Goal: Transaction & Acquisition: Book appointment/travel/reservation

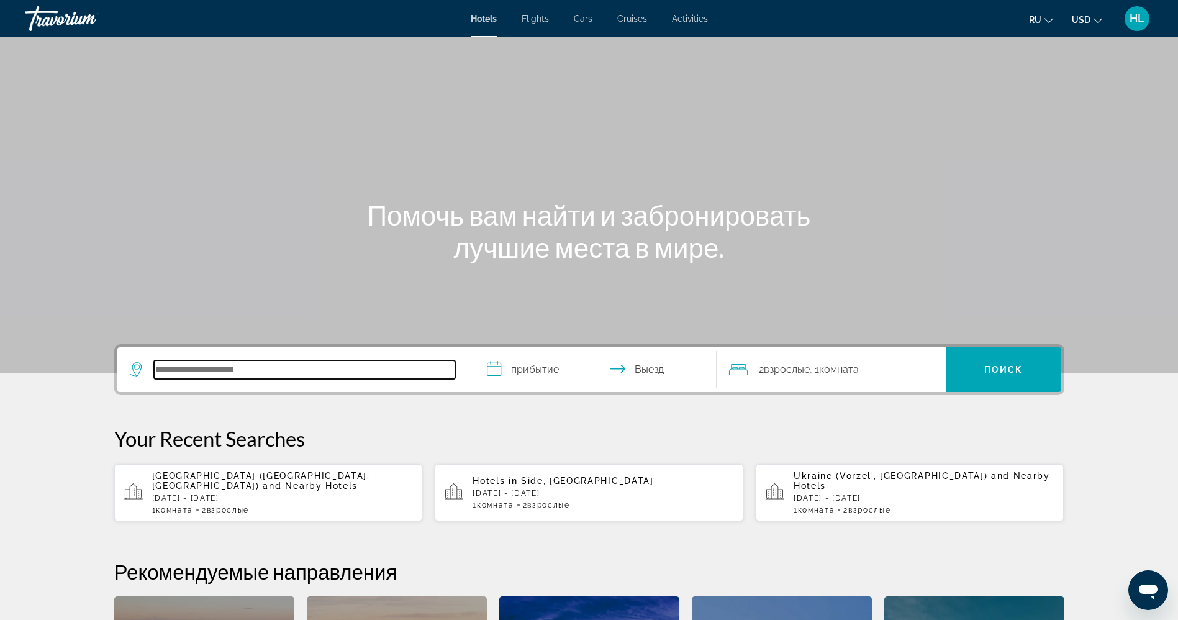
click at [242, 361] on input "Search hotel destination" at bounding box center [304, 369] width 301 height 19
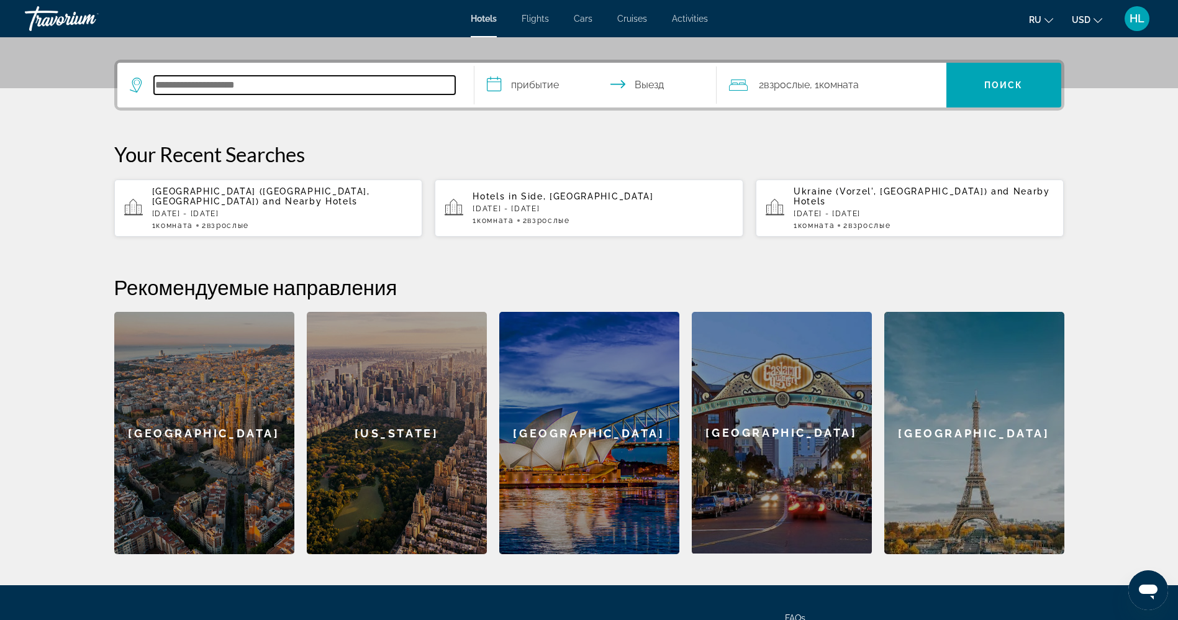
scroll to position [304, 0]
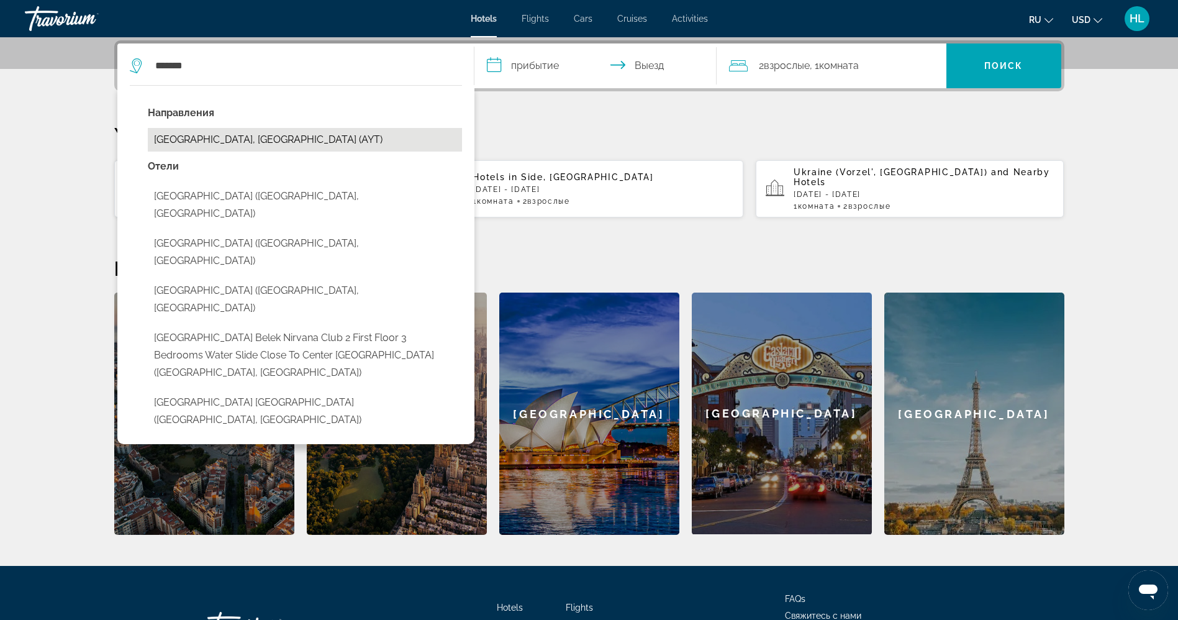
click at [243, 133] on button "Antalya, Turkey (AYT)" at bounding box center [305, 140] width 314 height 24
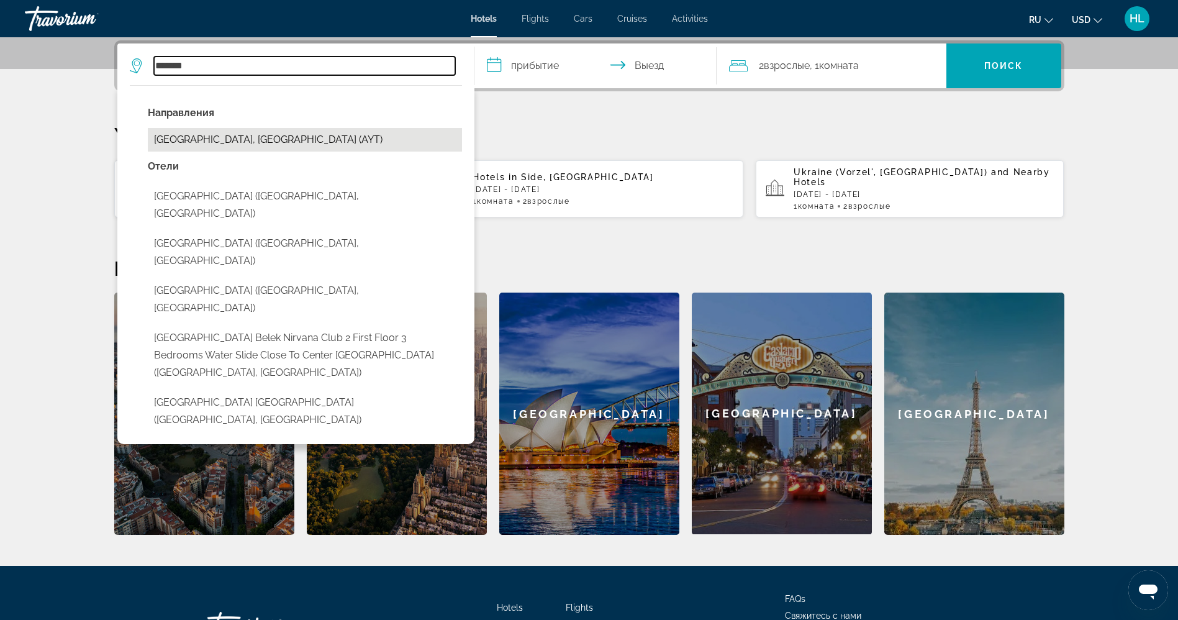
type input "**********"
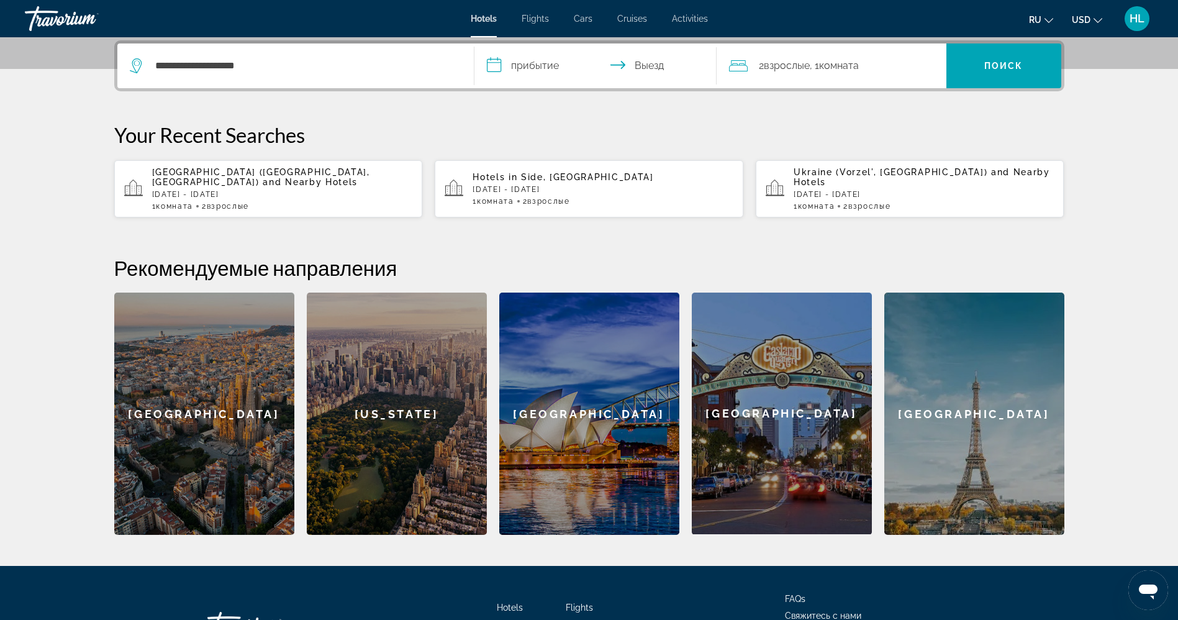
click at [545, 63] on input "**********" at bounding box center [597, 67] width 247 height 48
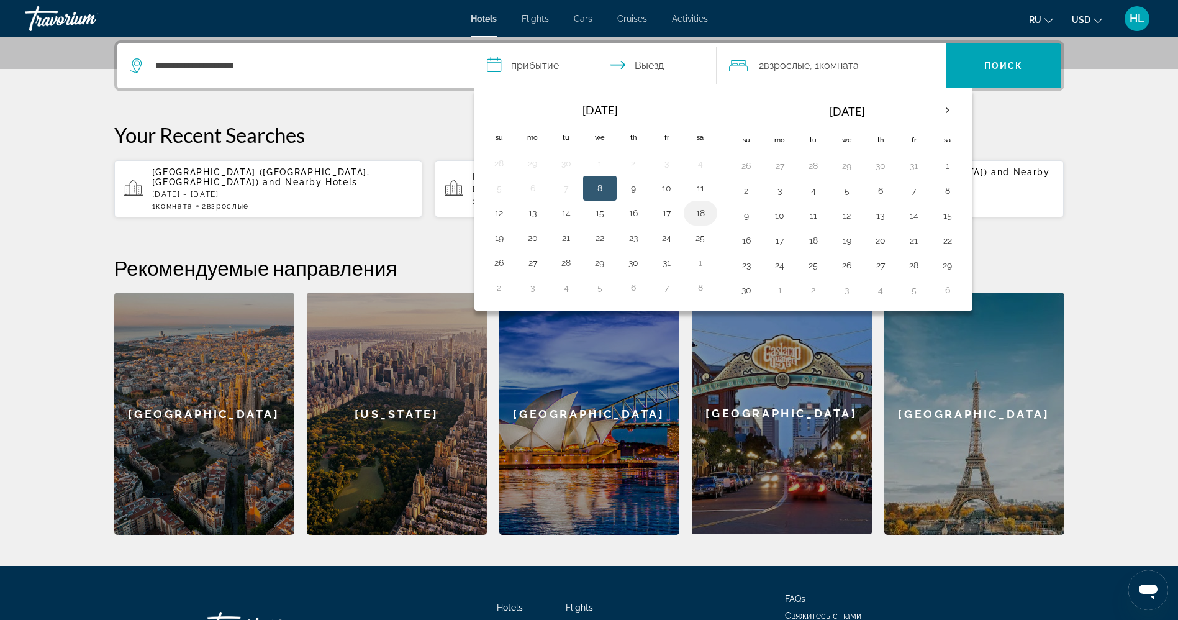
click at [703, 215] on button "18" at bounding box center [700, 212] width 20 height 17
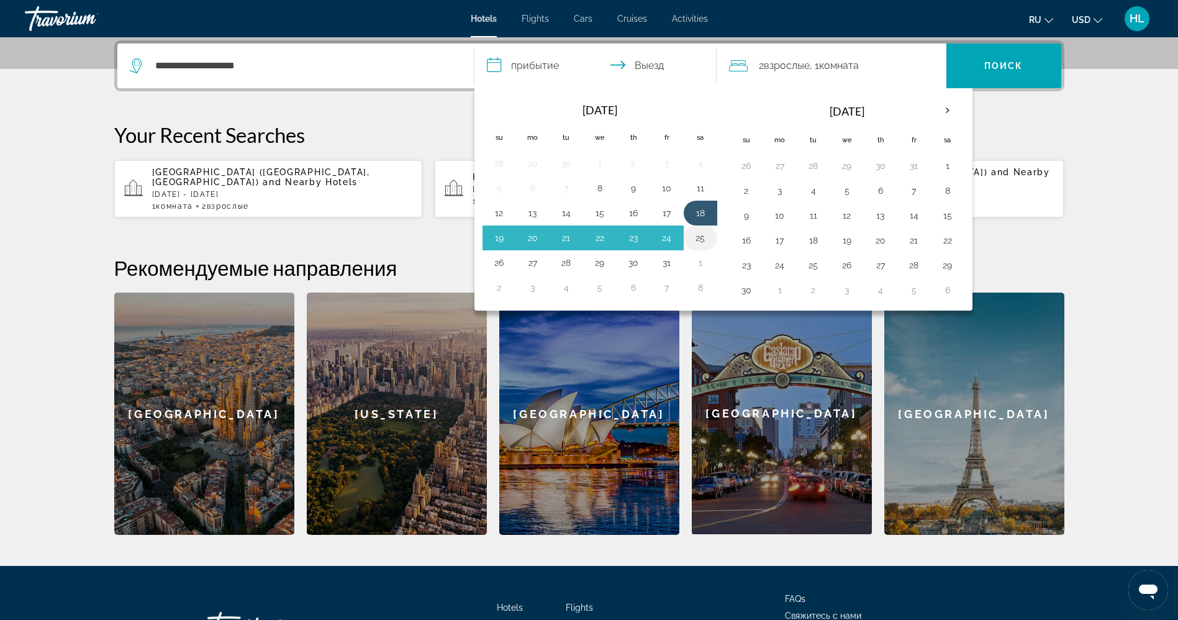
click at [698, 238] on button "25" at bounding box center [700, 237] width 20 height 17
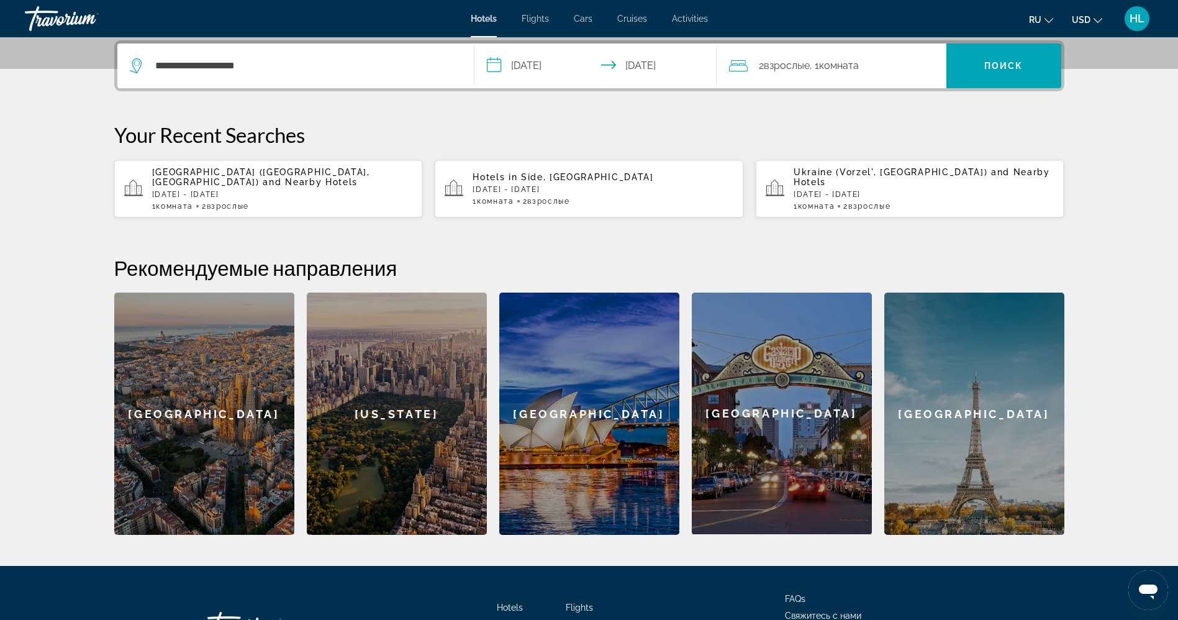
click at [532, 71] on input "**********" at bounding box center [597, 67] width 247 height 48
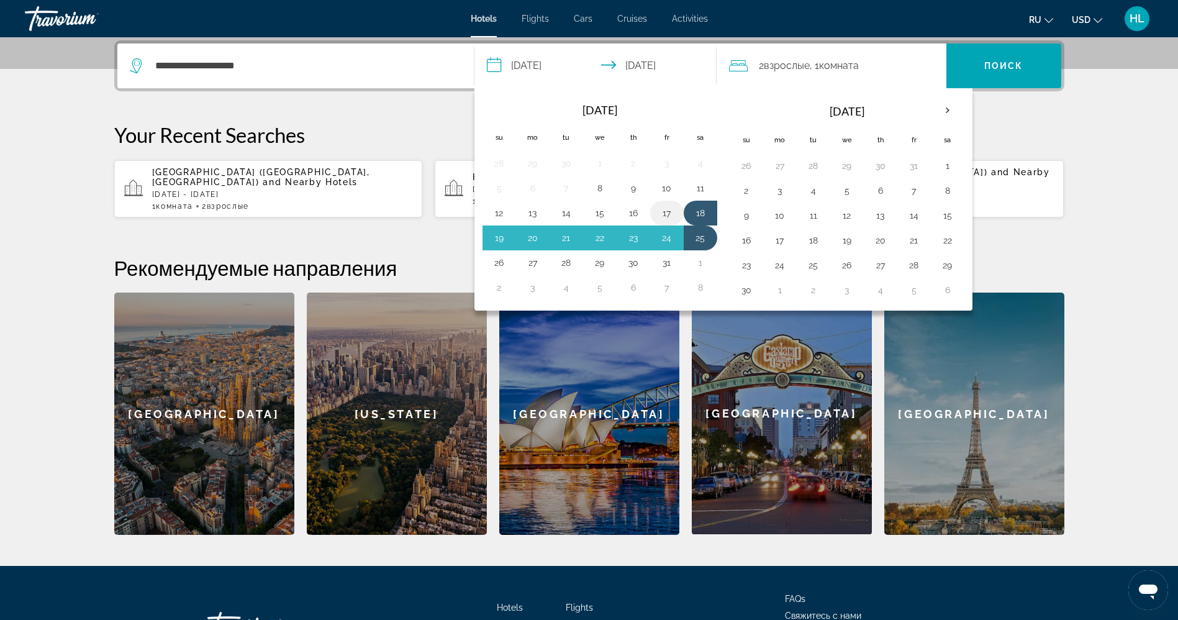
click at [668, 219] on button "17" at bounding box center [667, 212] width 20 height 17
click at [695, 233] on button "25" at bounding box center [700, 237] width 20 height 17
type input "**********"
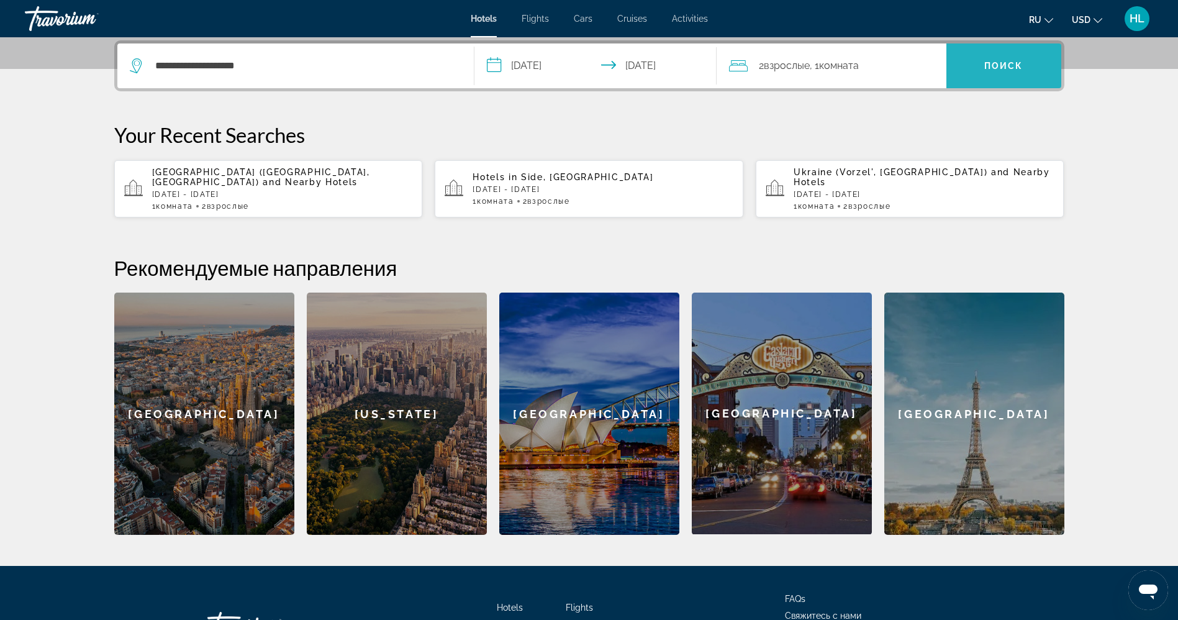
click at [1000, 67] on span "Поиск" at bounding box center [1003, 66] width 39 height 10
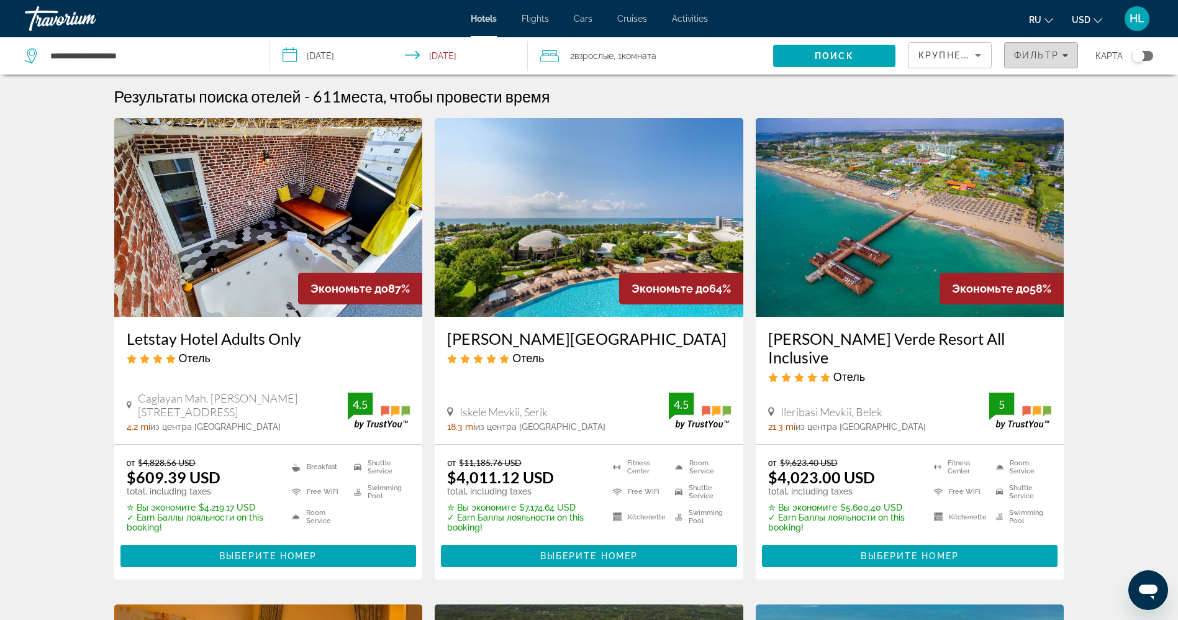
click at [1049, 48] on span "Filters" at bounding box center [1041, 55] width 73 height 30
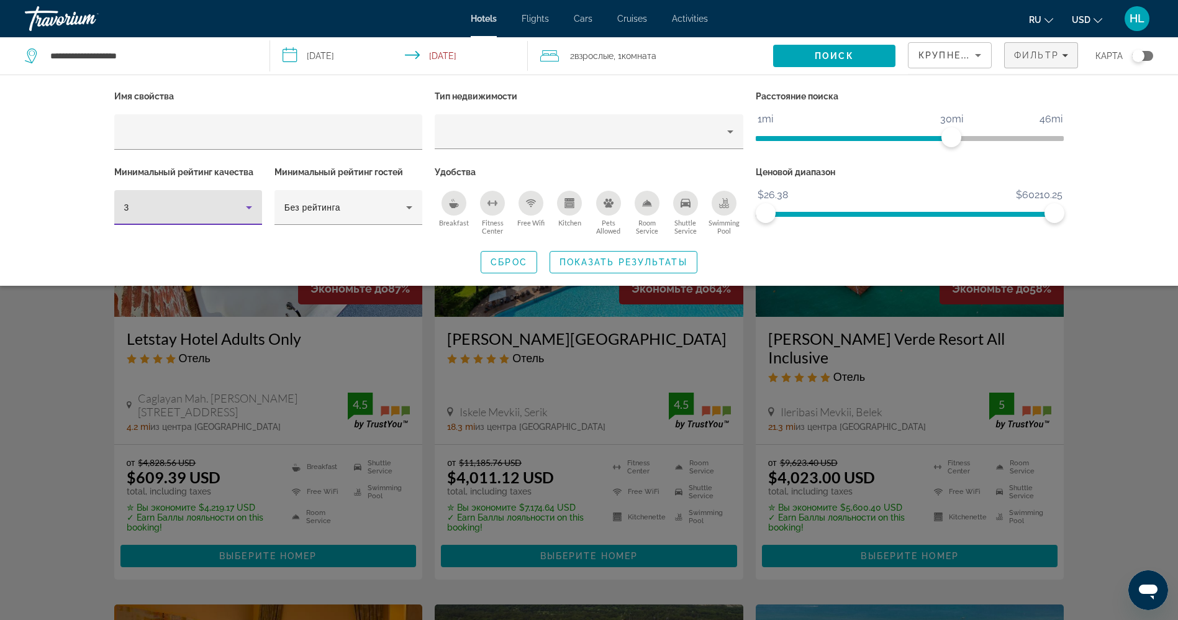
click at [242, 200] on icon "Hotel Filters" at bounding box center [249, 207] width 15 height 15
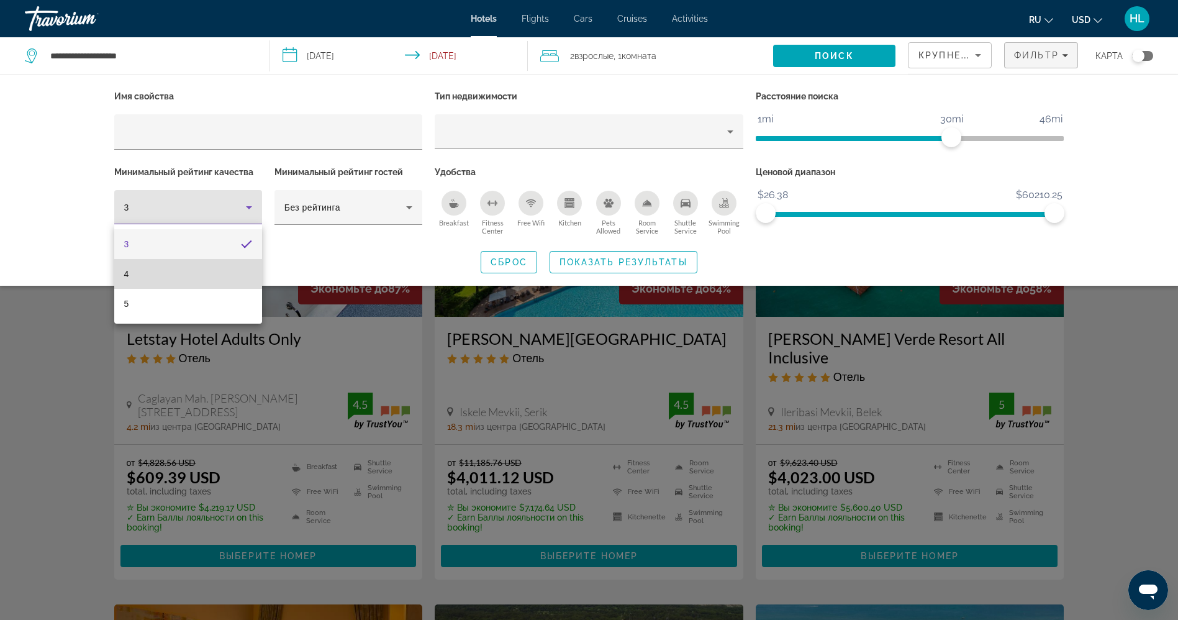
click at [227, 265] on mat-option "4" at bounding box center [188, 274] width 148 height 30
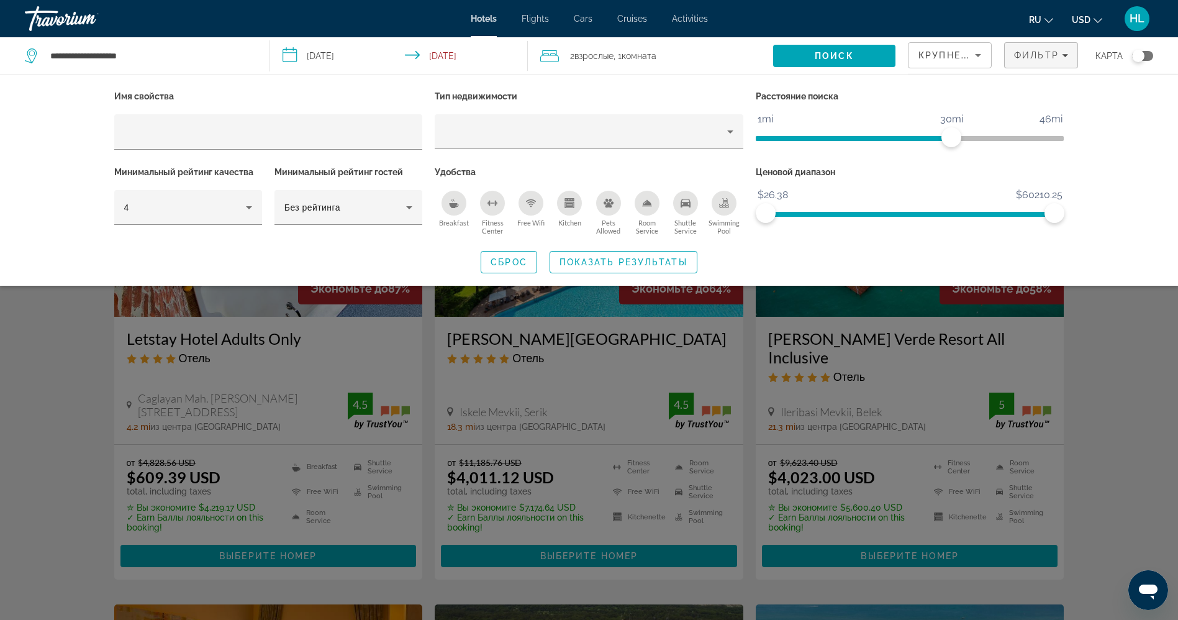
click at [531, 202] on icon "Free Wifi" at bounding box center [531, 203] width 10 height 10
click at [645, 255] on span "Search widget" at bounding box center [623, 262] width 147 height 30
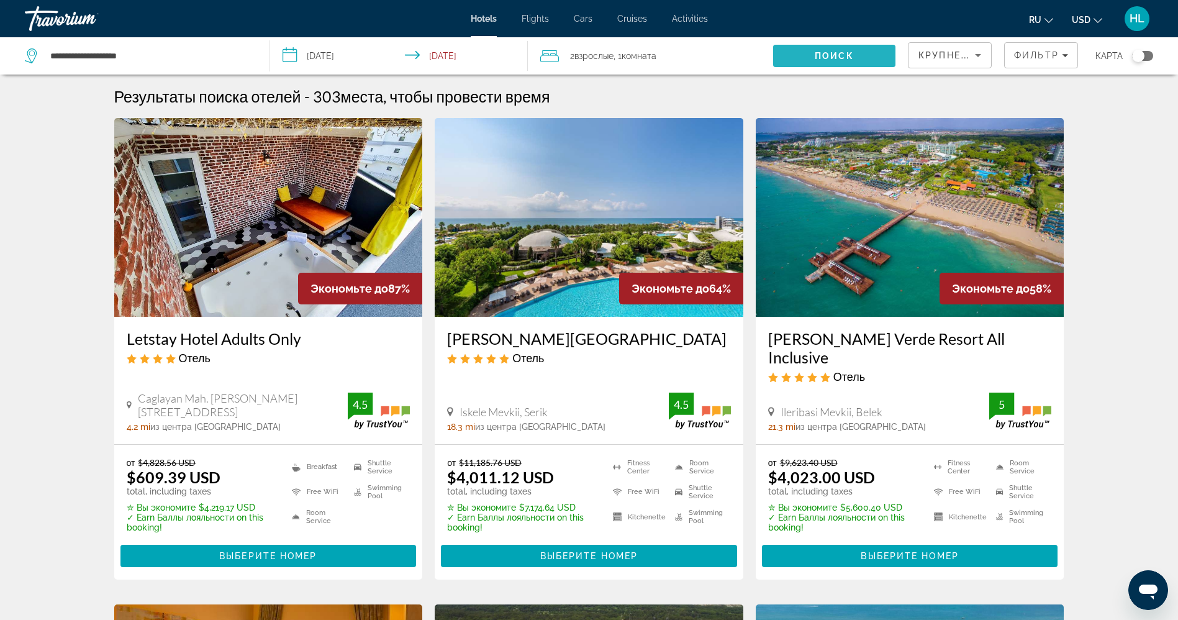
click at [823, 56] on span "Поиск" at bounding box center [834, 56] width 39 height 10
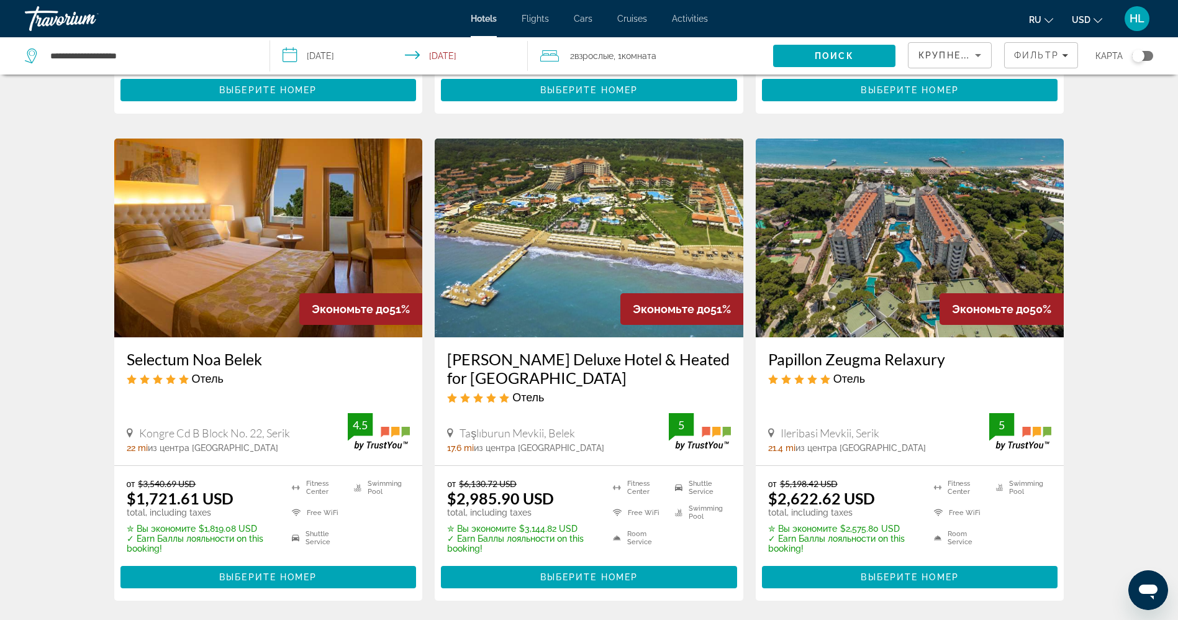
scroll to position [461, 0]
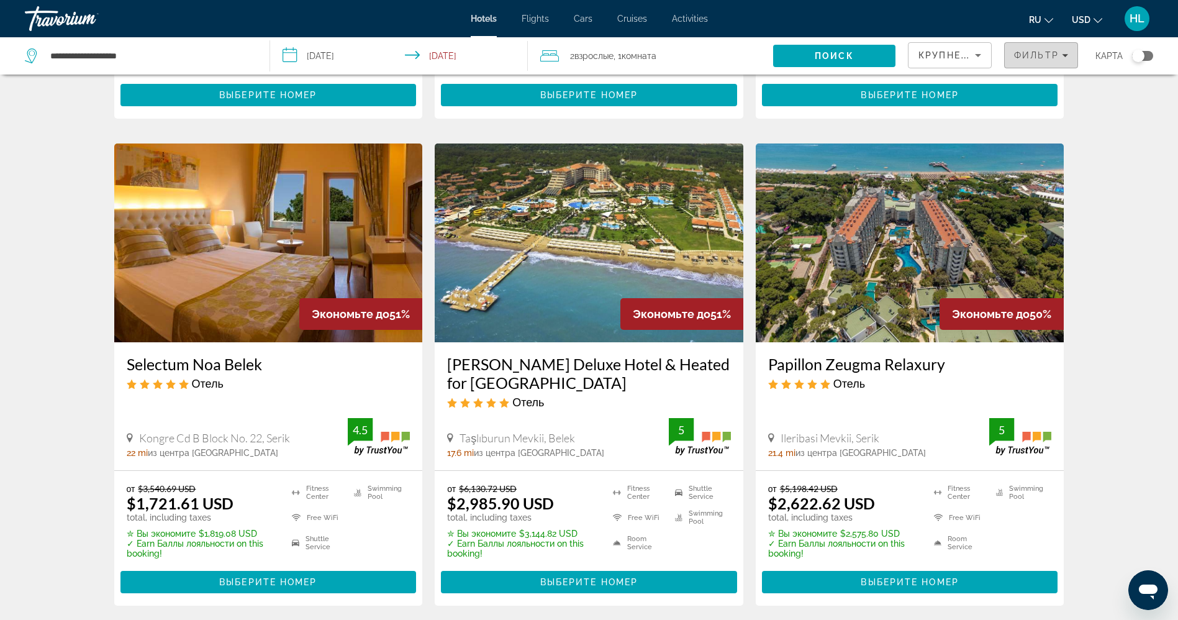
click at [1062, 63] on span "Filters" at bounding box center [1041, 55] width 73 height 30
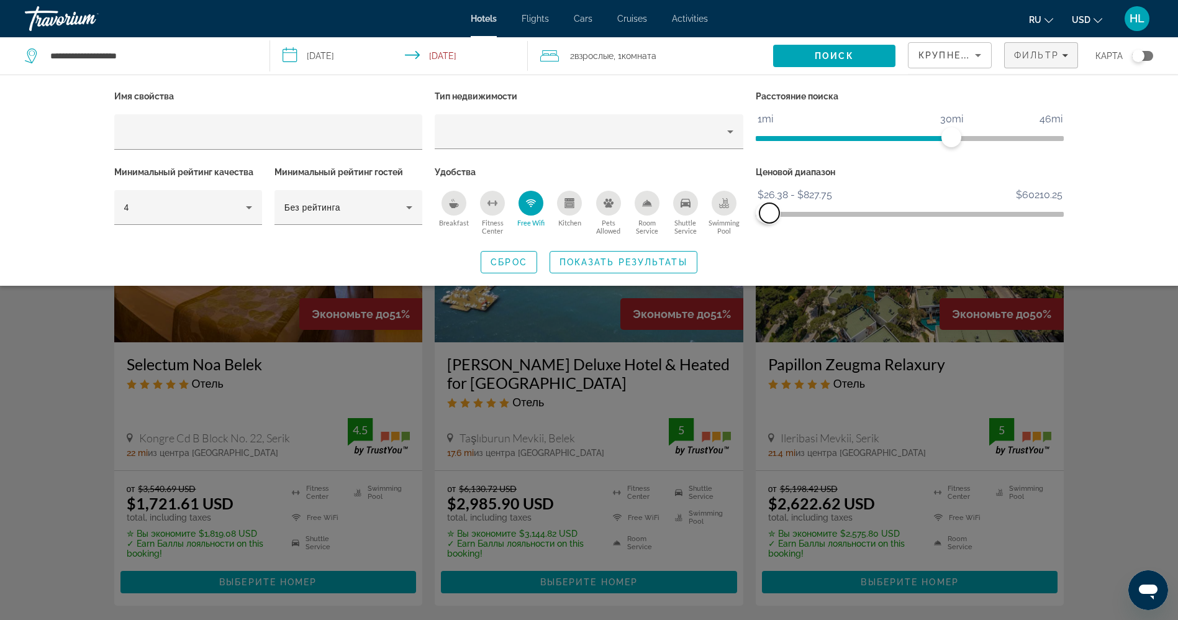
drag, startPoint x: 1052, startPoint y: 210, endPoint x: 769, endPoint y: 212, distance: 283.1
click at [769, 212] on span "ngx-slider-max" at bounding box center [769, 213] width 20 height 20
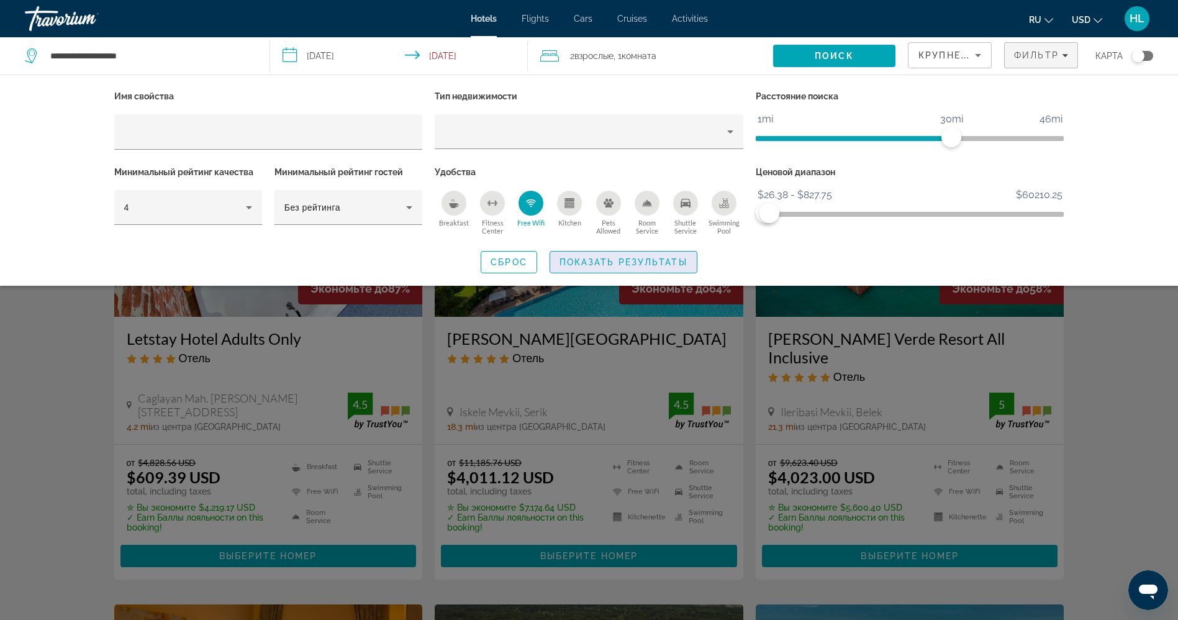
click at [669, 263] on span "Показать результаты" at bounding box center [623, 262] width 128 height 10
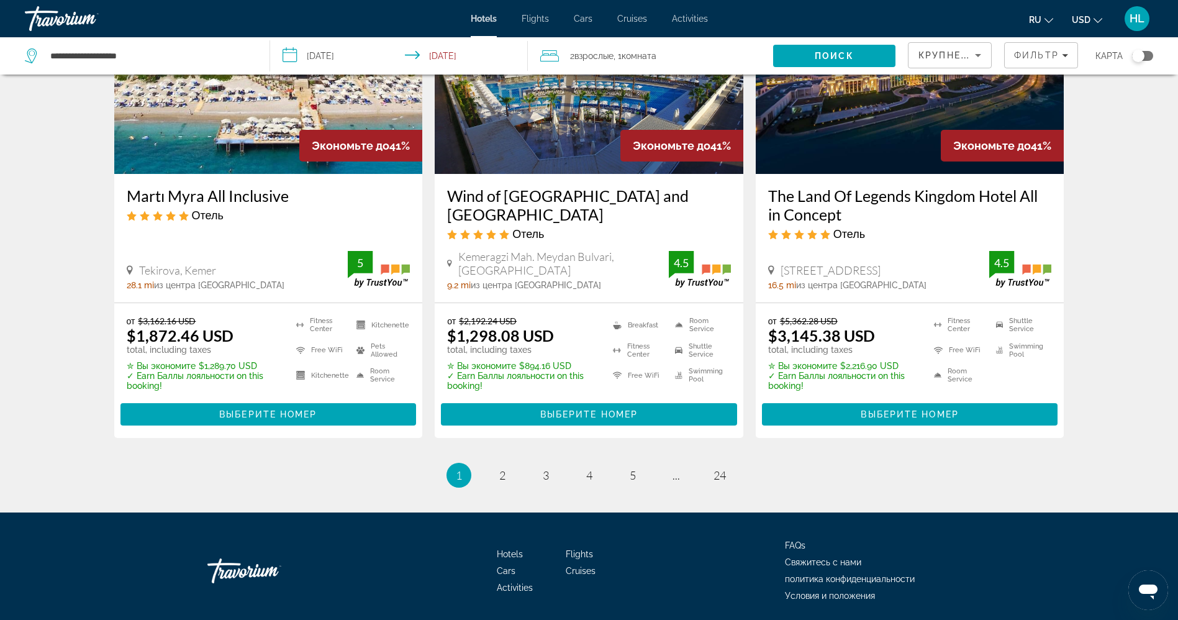
scroll to position [1629, 0]
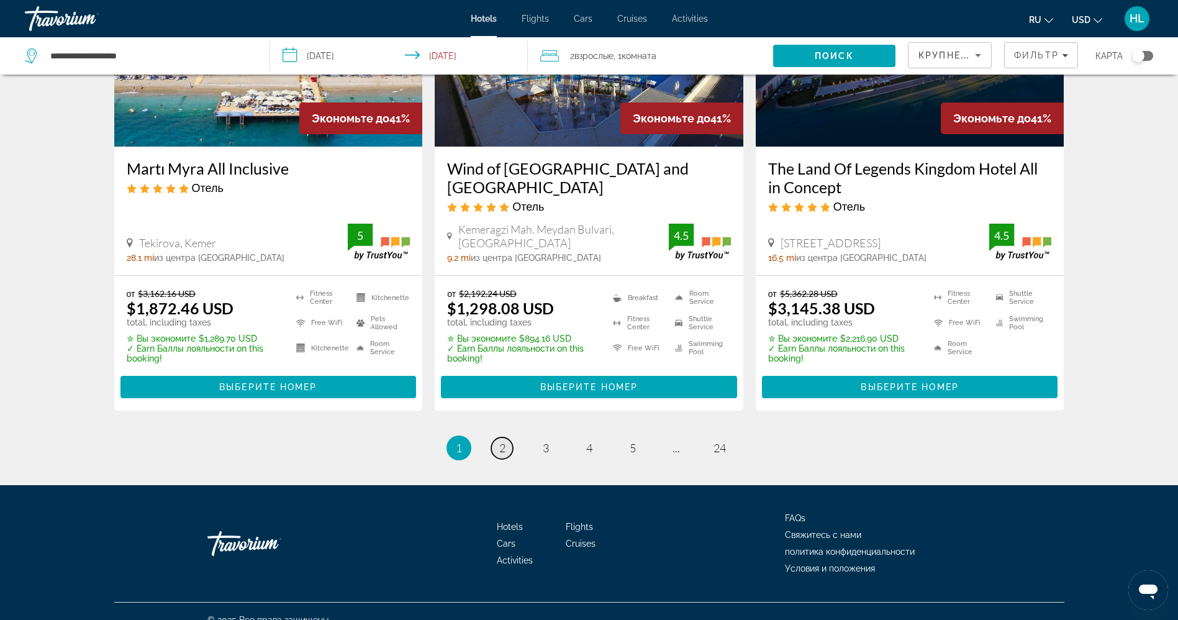
click at [499, 441] on span "2" at bounding box center [502, 448] width 6 height 14
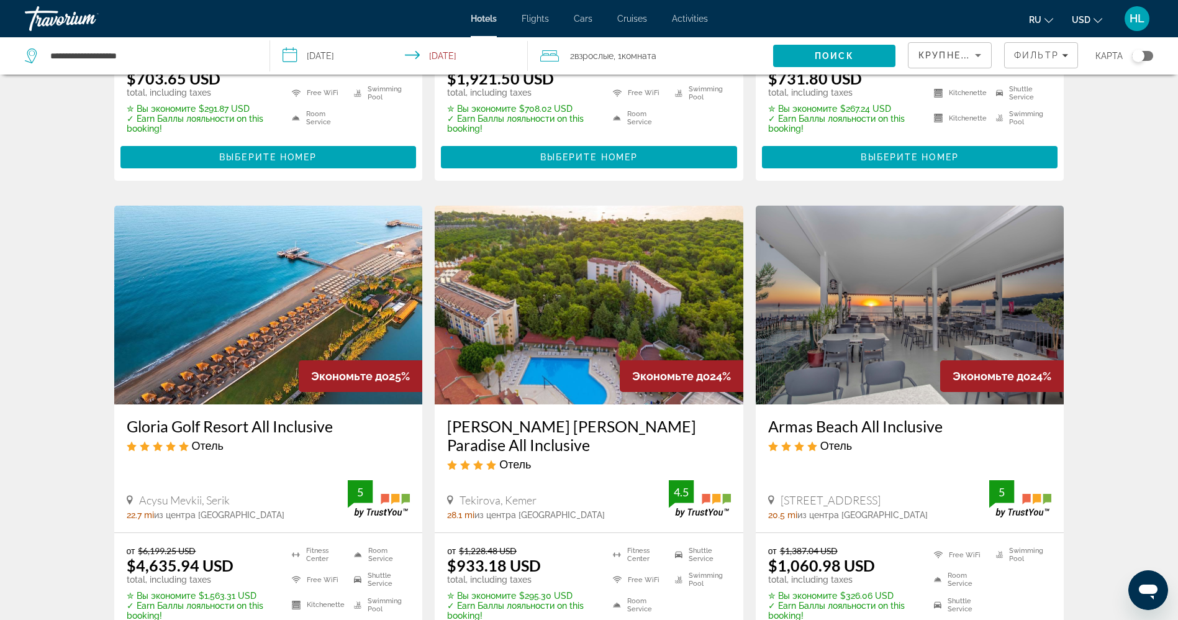
scroll to position [882, 0]
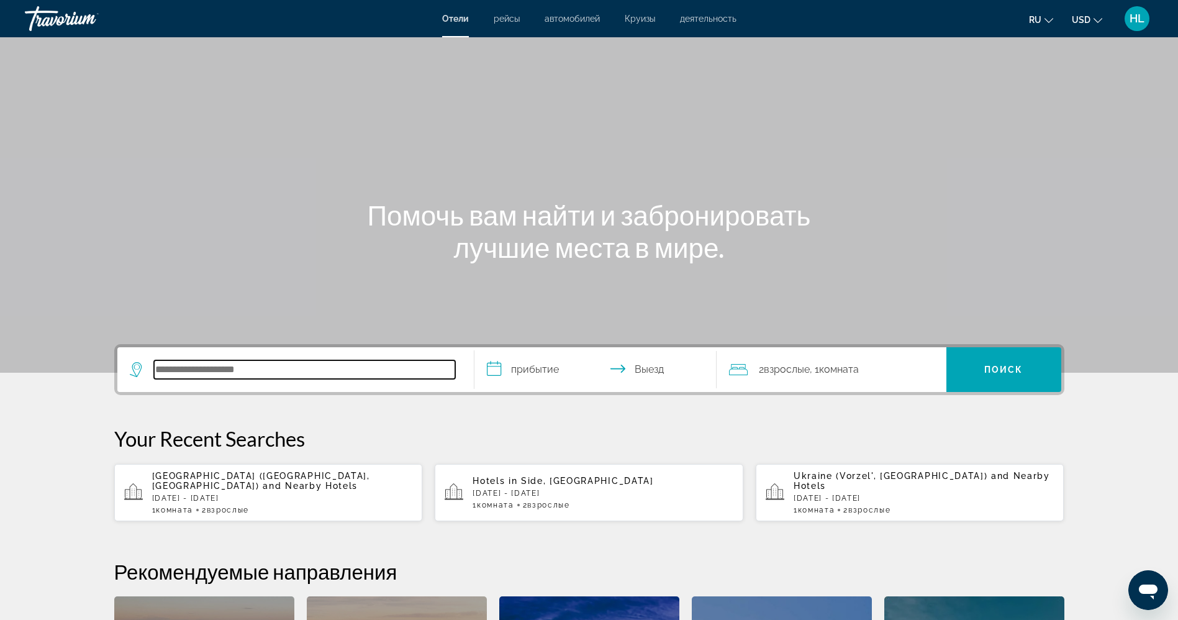
click at [348, 363] on input "Search hotel destination" at bounding box center [304, 369] width 301 height 19
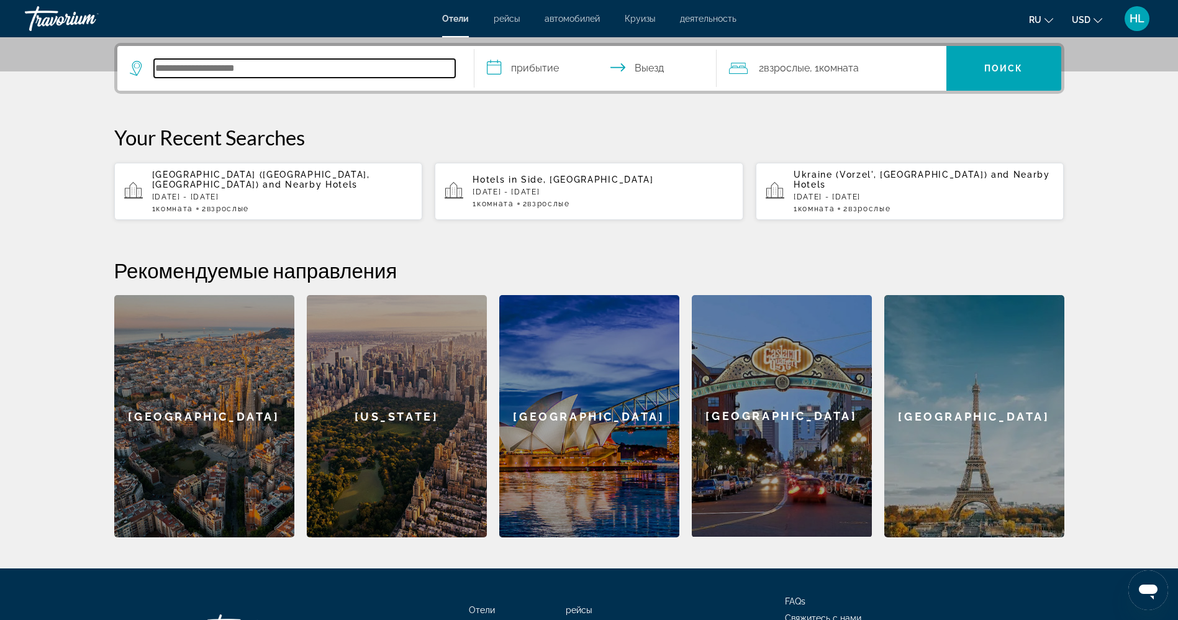
scroll to position [304, 0]
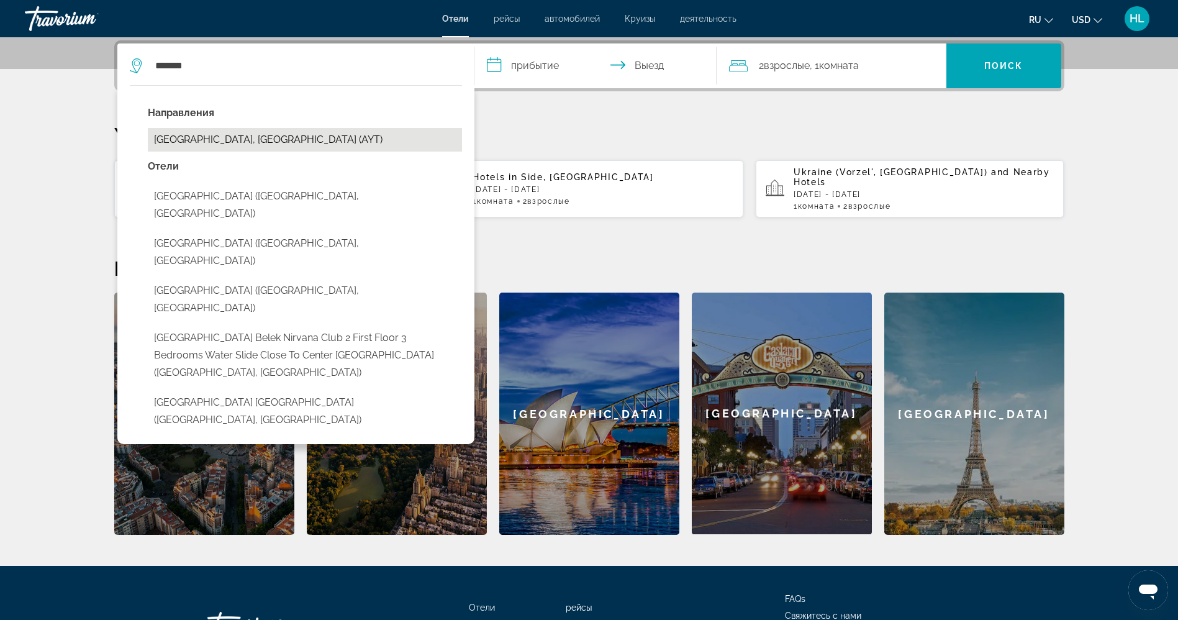
click at [249, 141] on button "[GEOGRAPHIC_DATA], [GEOGRAPHIC_DATA] (AYT)" at bounding box center [305, 140] width 314 height 24
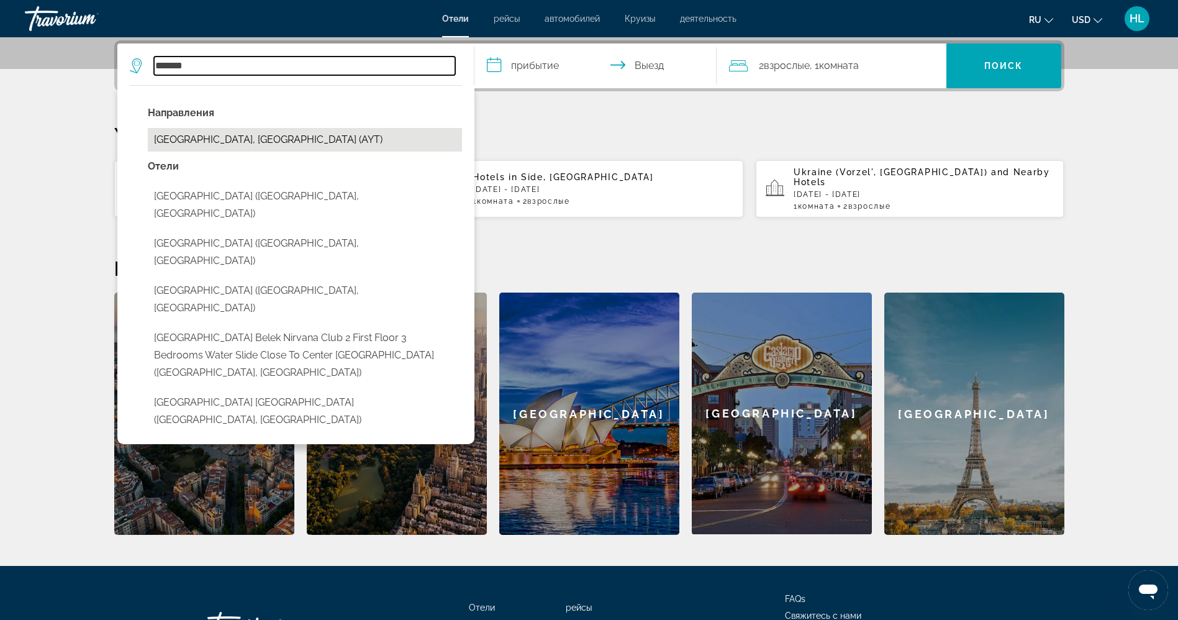
type input "**********"
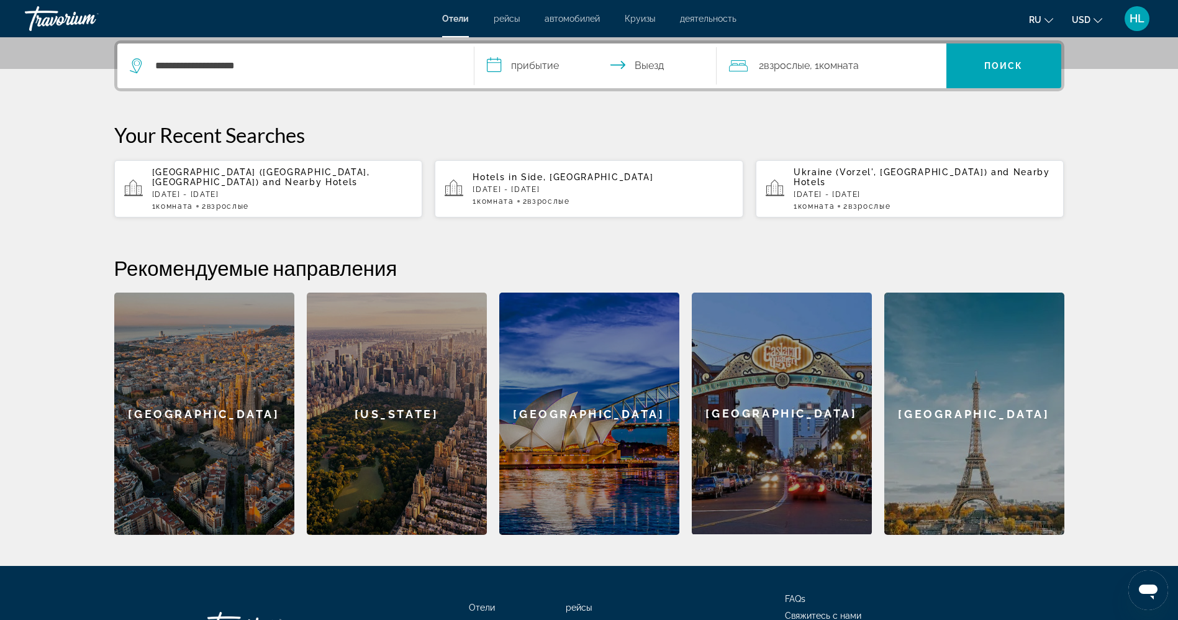
click at [541, 65] on input "**********" at bounding box center [597, 67] width 247 height 48
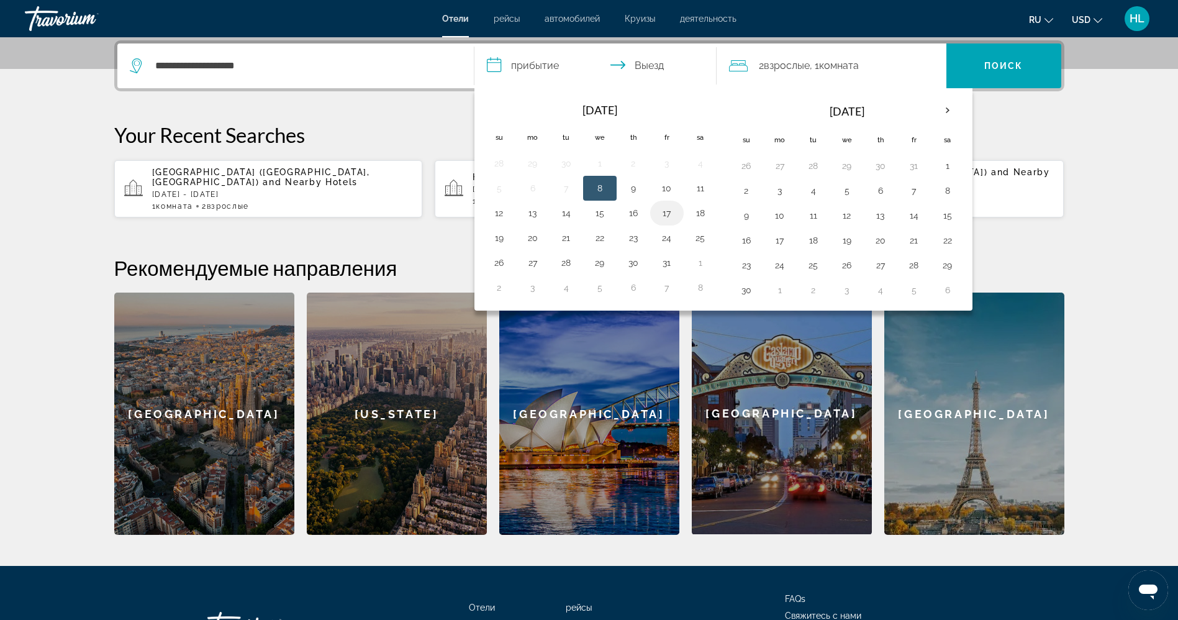
click at [666, 213] on button "17" at bounding box center [667, 212] width 20 height 17
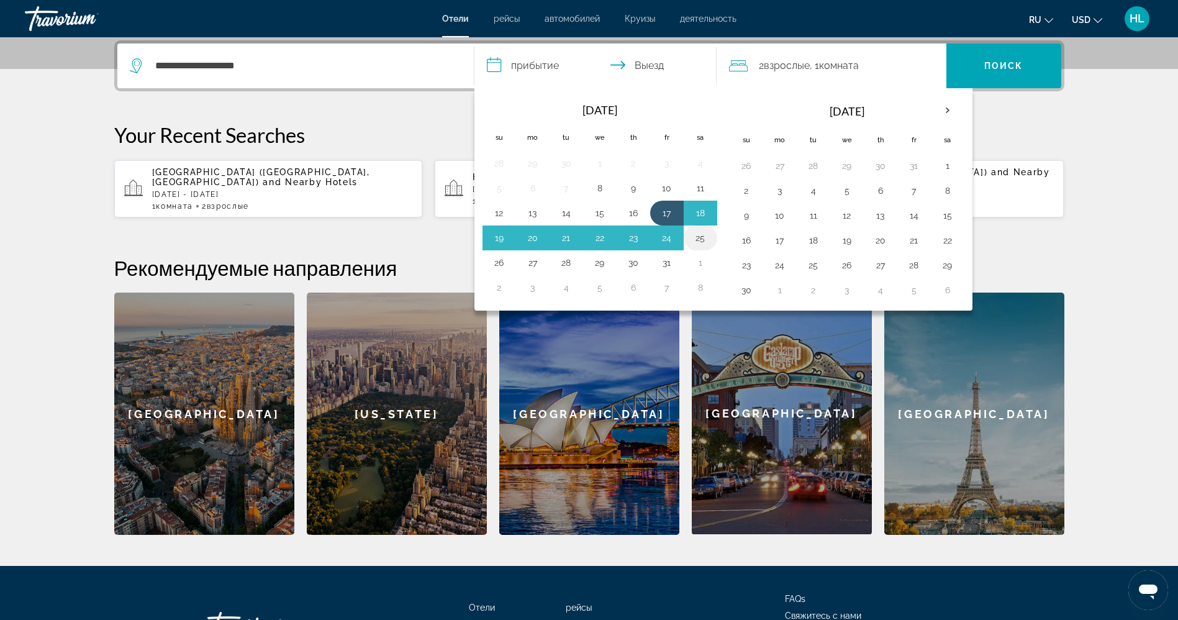
click at [703, 240] on button "25" at bounding box center [700, 237] width 20 height 17
type input "**********"
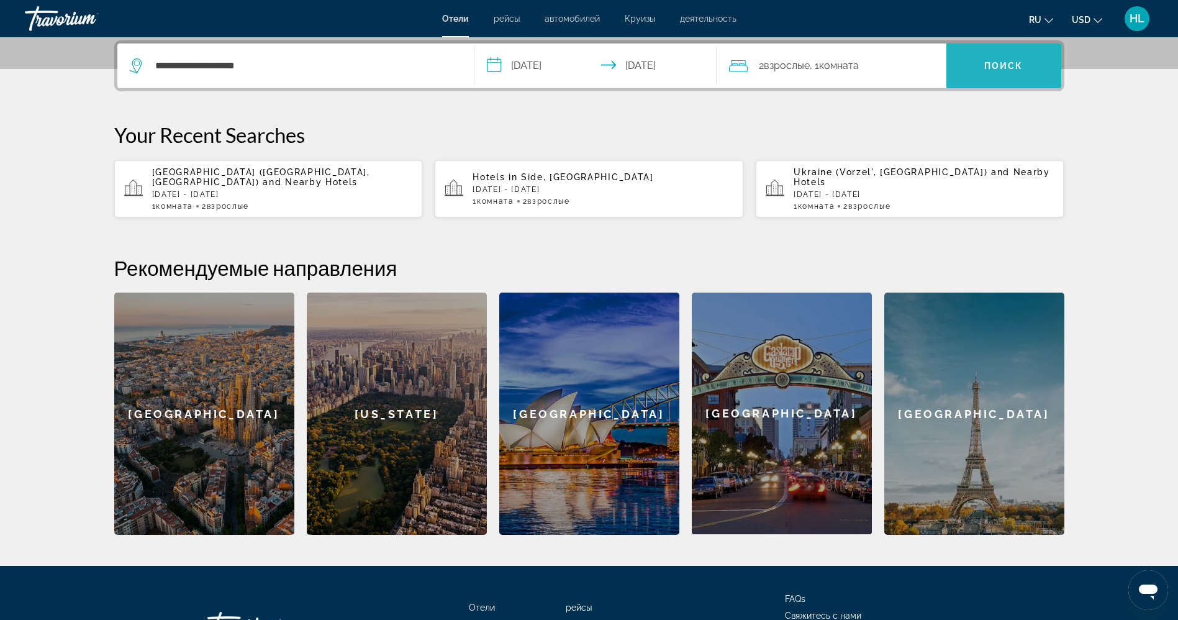
click at [1046, 71] on span "Search" at bounding box center [1003, 66] width 115 height 30
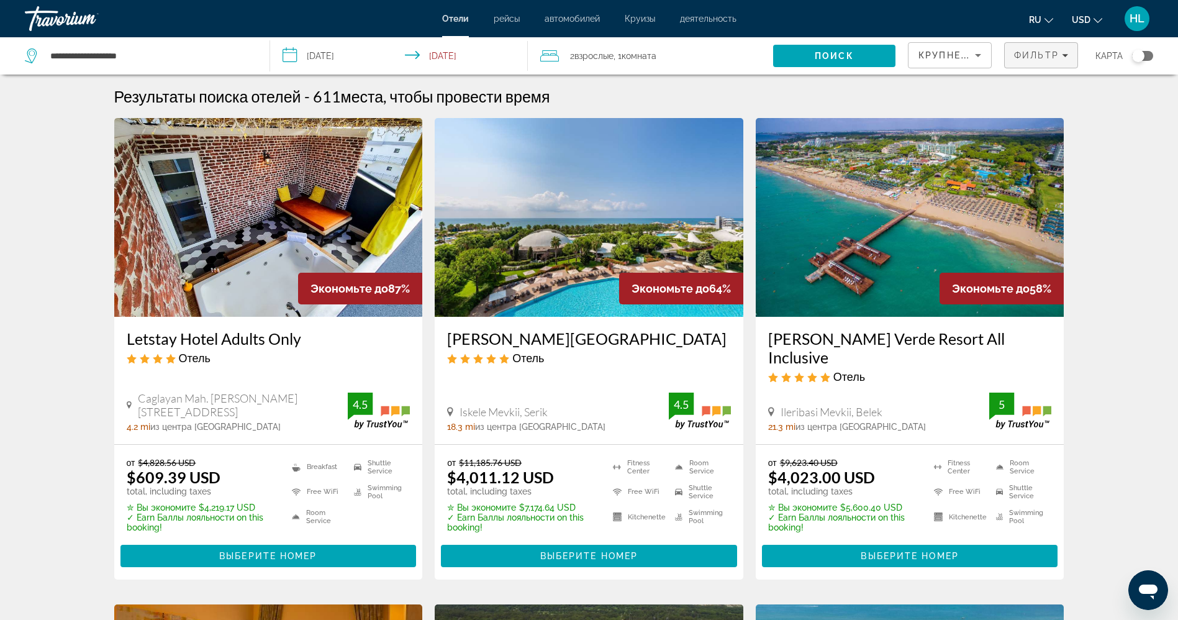
click at [1035, 50] on span "Фильтр" at bounding box center [1036, 55] width 45 height 10
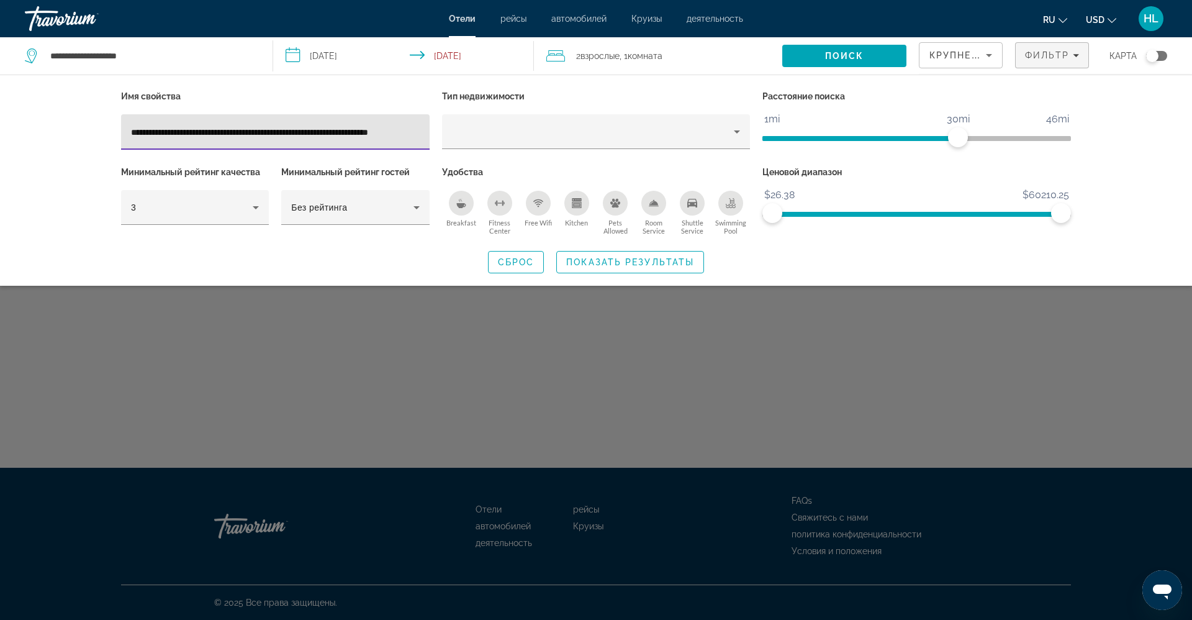
scroll to position [0, 51]
type input "**********"
click at [599, 257] on span "Показать результаты" at bounding box center [630, 262] width 128 height 10
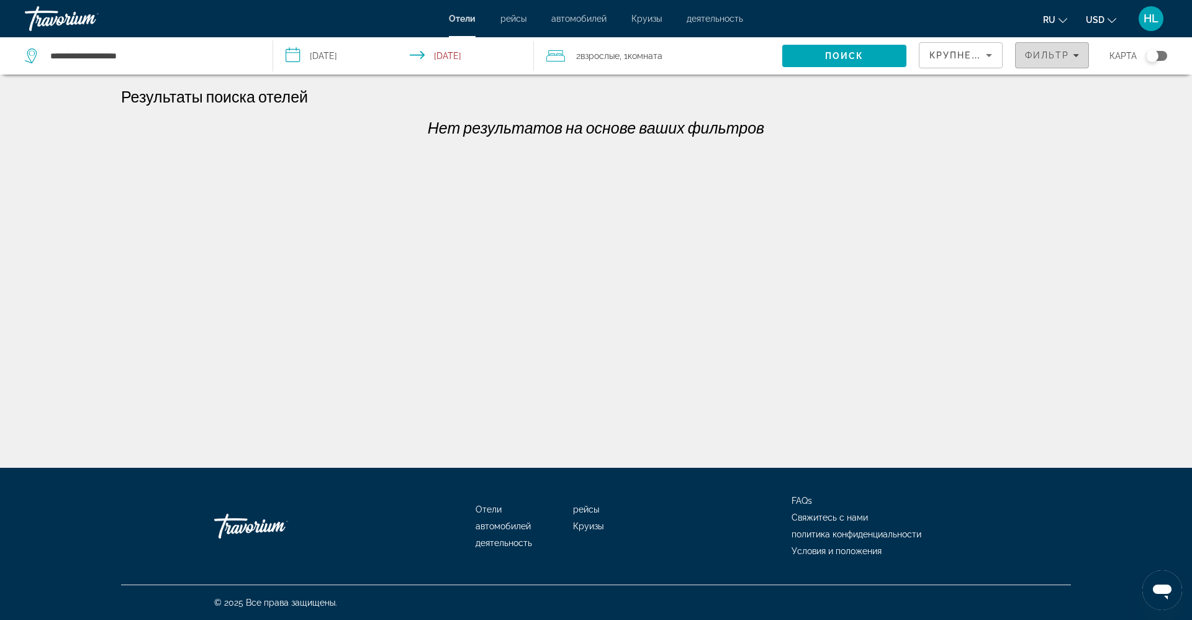
click at [1056, 43] on span "Filters" at bounding box center [1052, 55] width 73 height 30
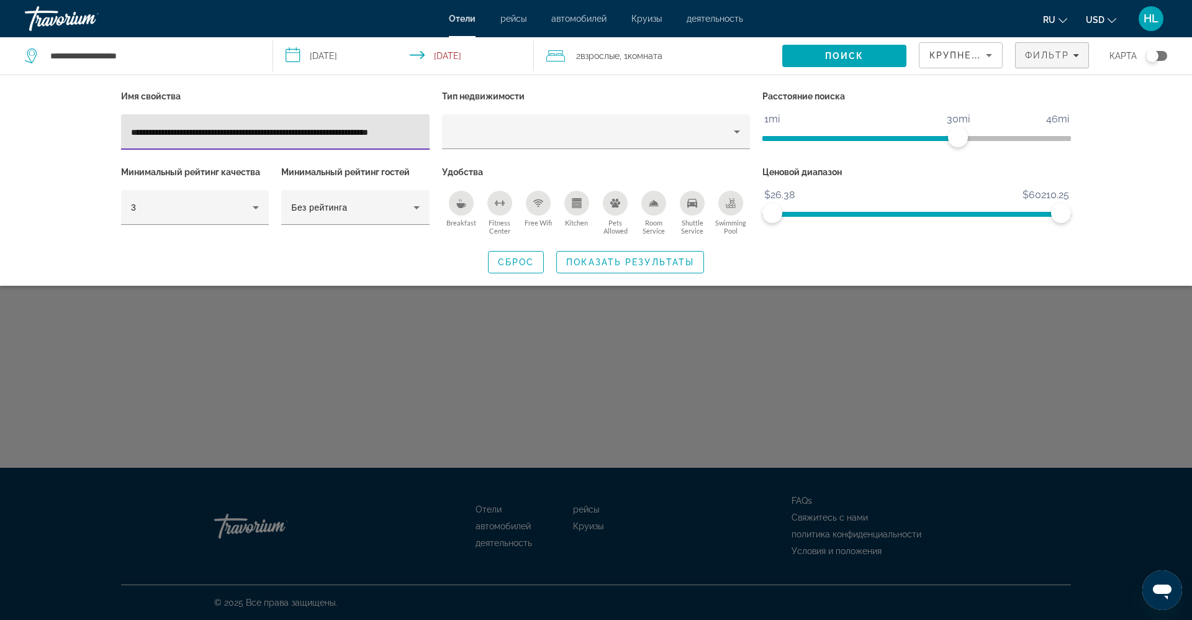
click at [314, 128] on input "**********" at bounding box center [275, 132] width 289 height 15
drag, startPoint x: 294, startPoint y: 131, endPoint x: 527, endPoint y: 132, distance: 232.2
click at [527, 132] on div "**********" at bounding box center [596, 163] width 962 height 151
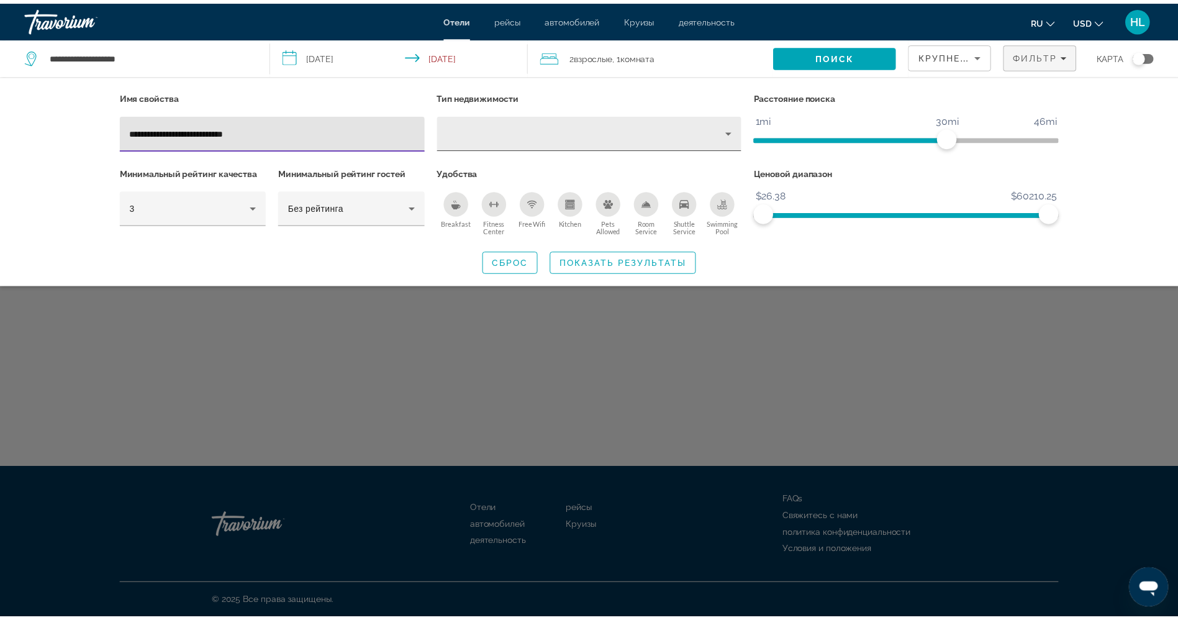
scroll to position [0, 0]
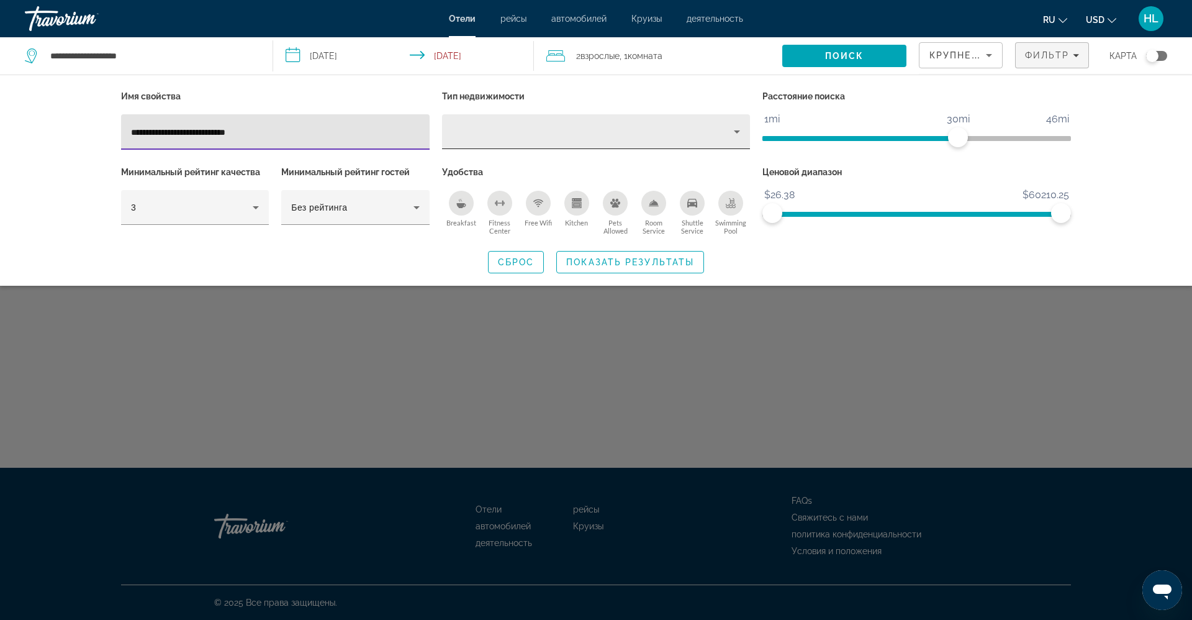
type input "**********"
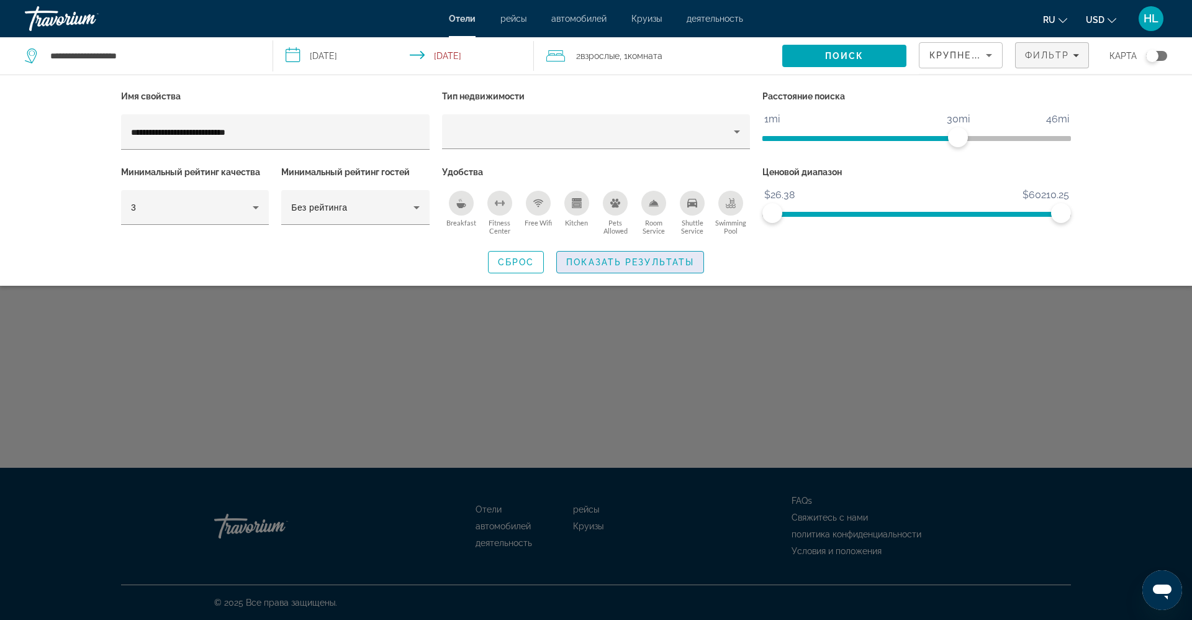
click at [592, 268] on span "Search widget" at bounding box center [630, 262] width 147 height 30
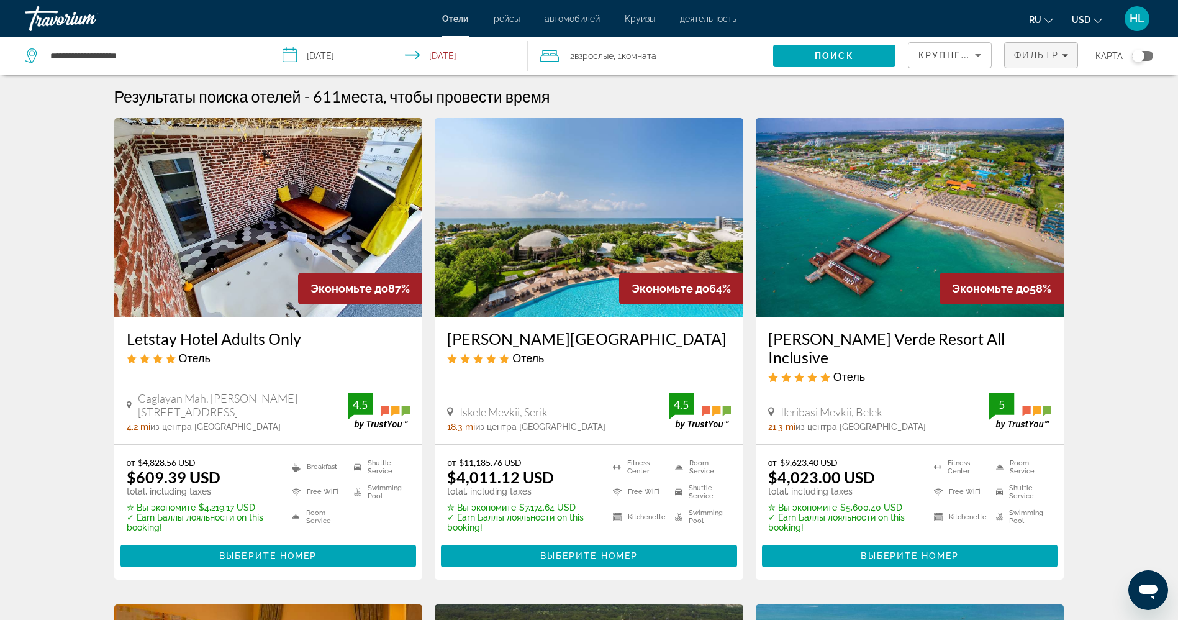
click at [1012, 49] on span "Filters" at bounding box center [1041, 55] width 73 height 30
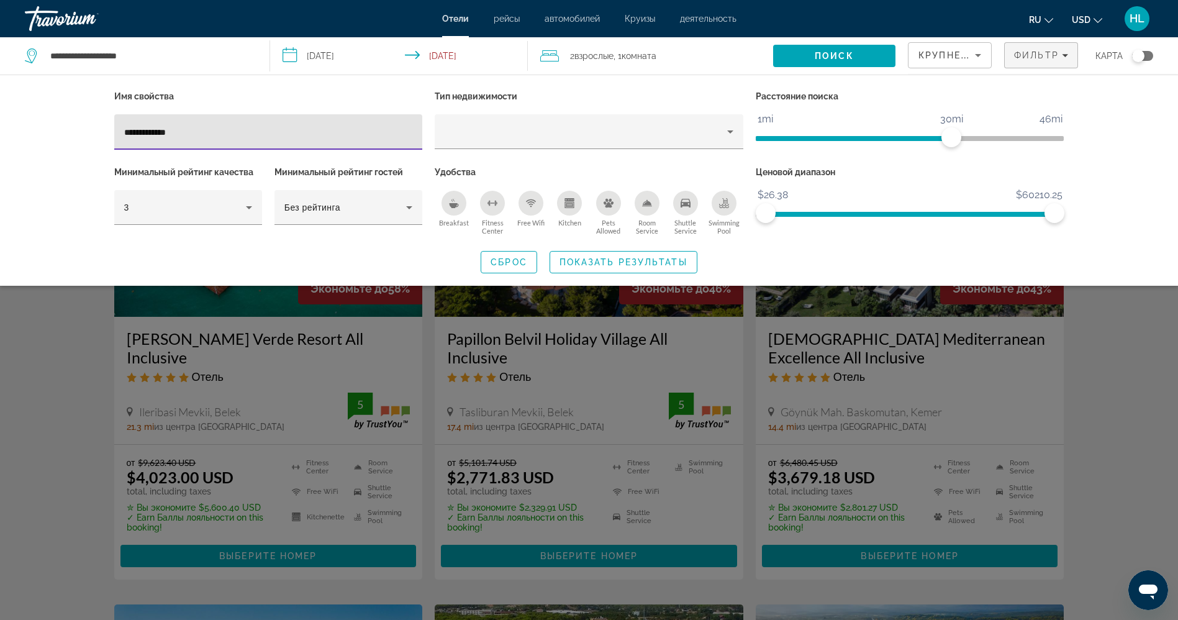
type input "**********"
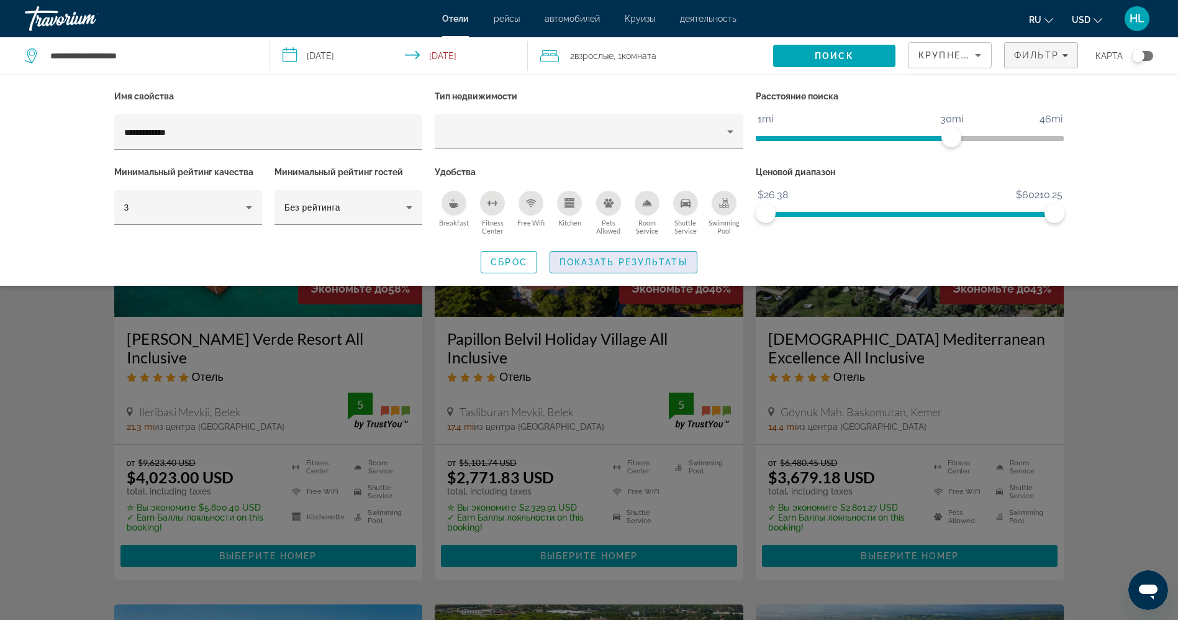
click at [657, 259] on span "Показать результаты" at bounding box center [623, 262] width 128 height 10
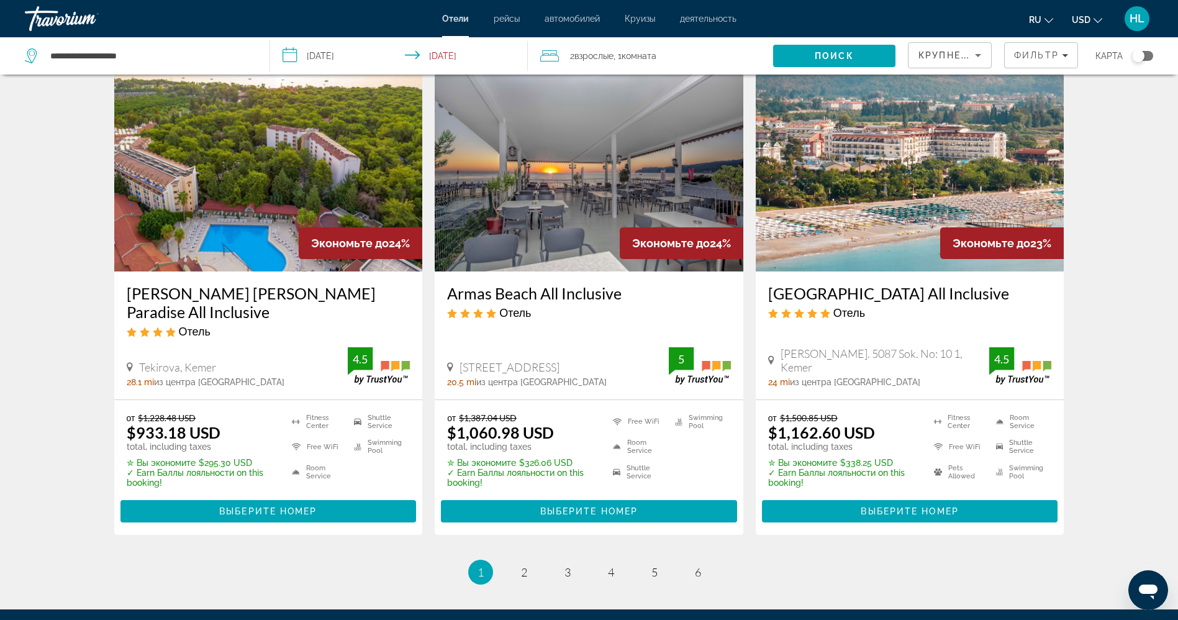
scroll to position [1500, 0]
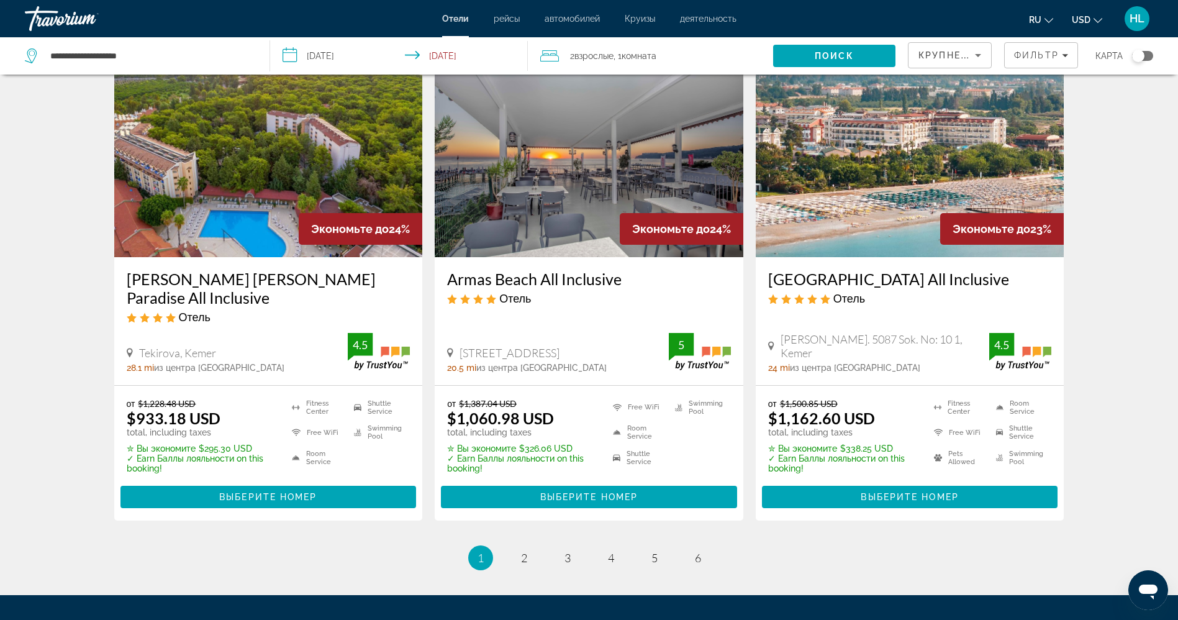
click at [581, 174] on img "Main content" at bounding box center [589, 157] width 309 height 199
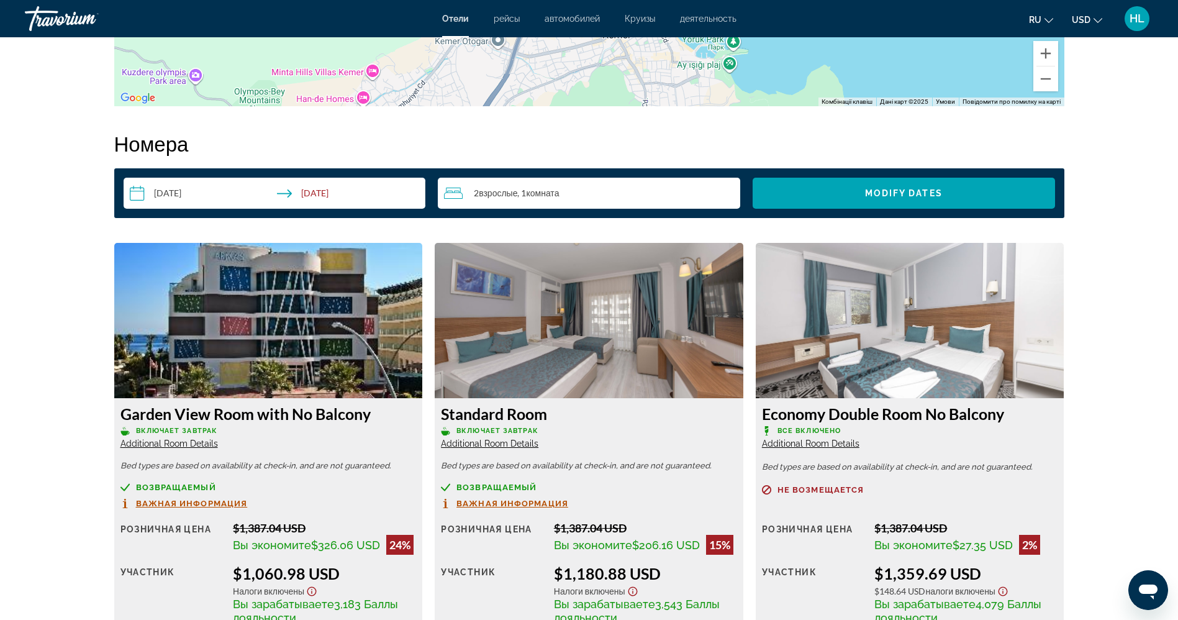
scroll to position [1540, 0]
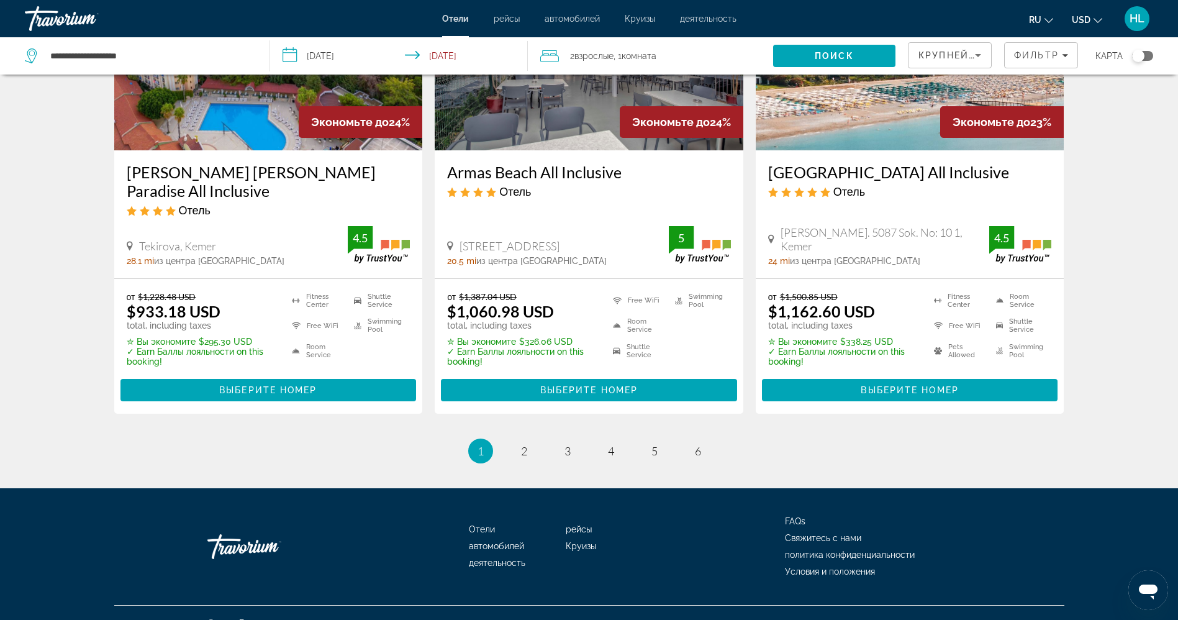
scroll to position [1621, 0]
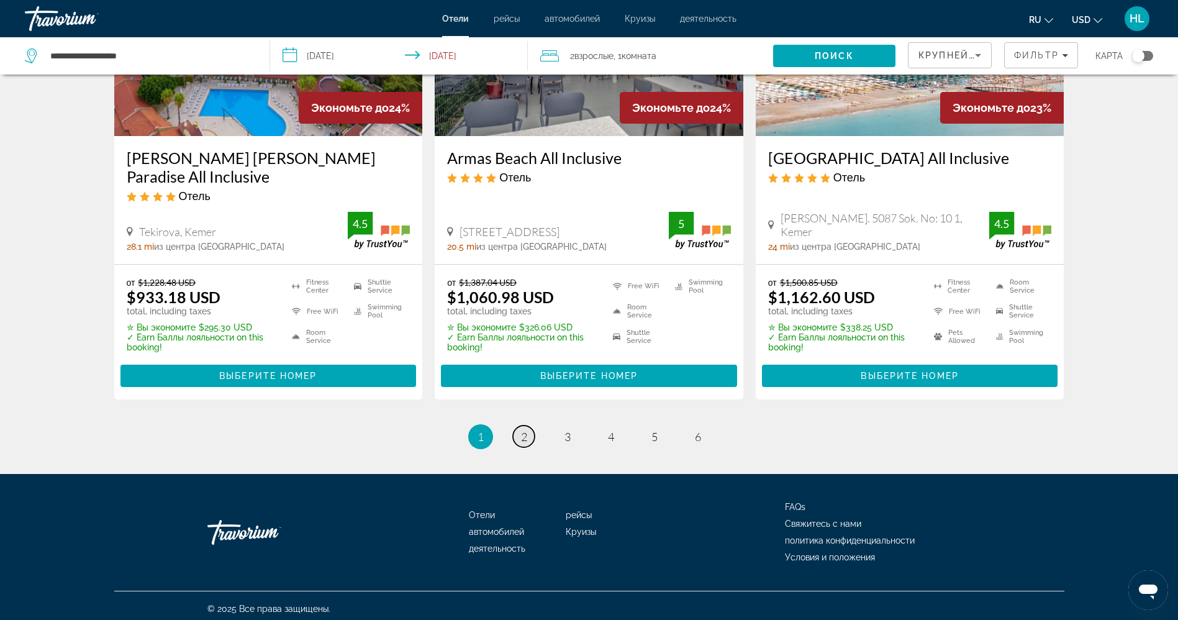
click at [523, 432] on span "2" at bounding box center [524, 437] width 6 height 14
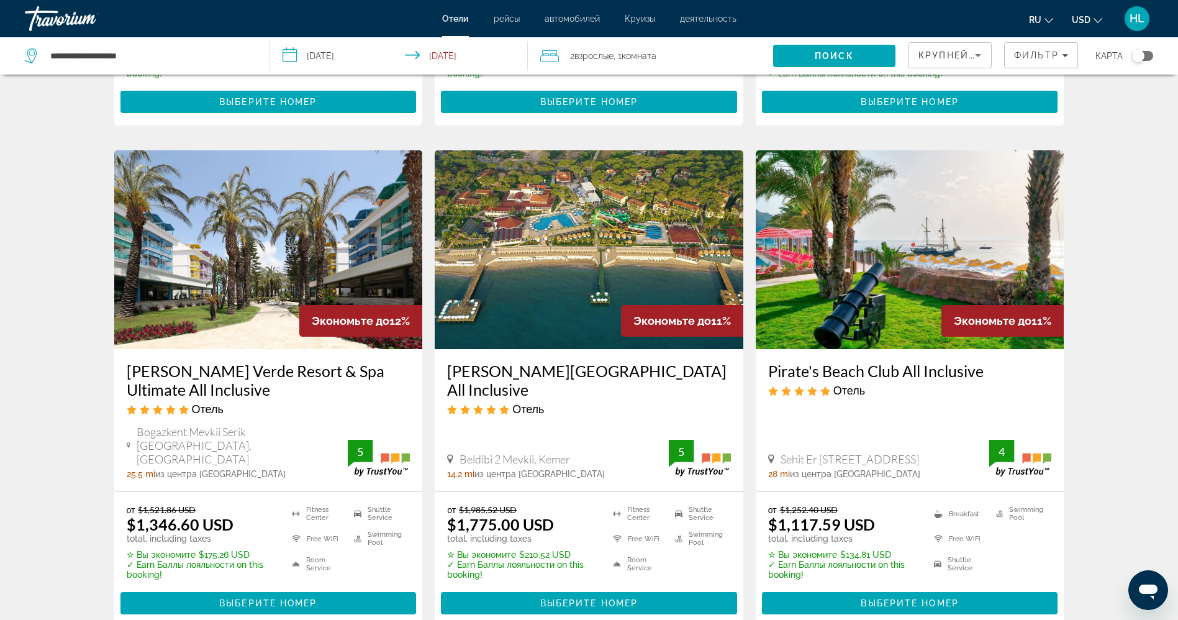
scroll to position [907, 0]
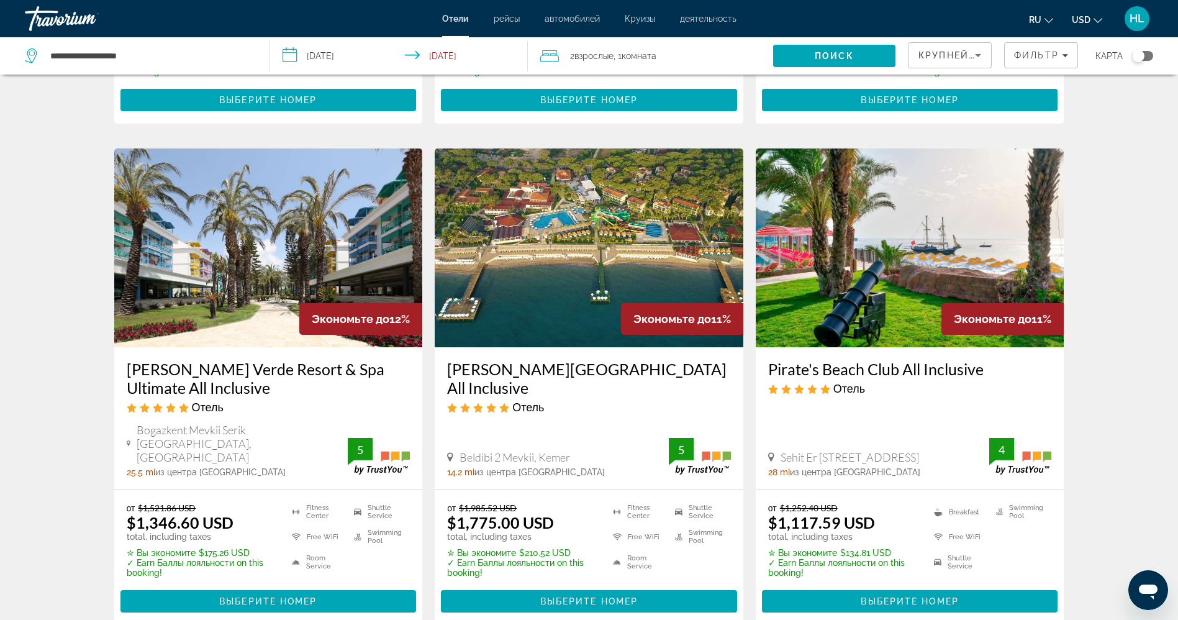
click at [910, 283] on img "Main content" at bounding box center [910, 247] width 309 height 199
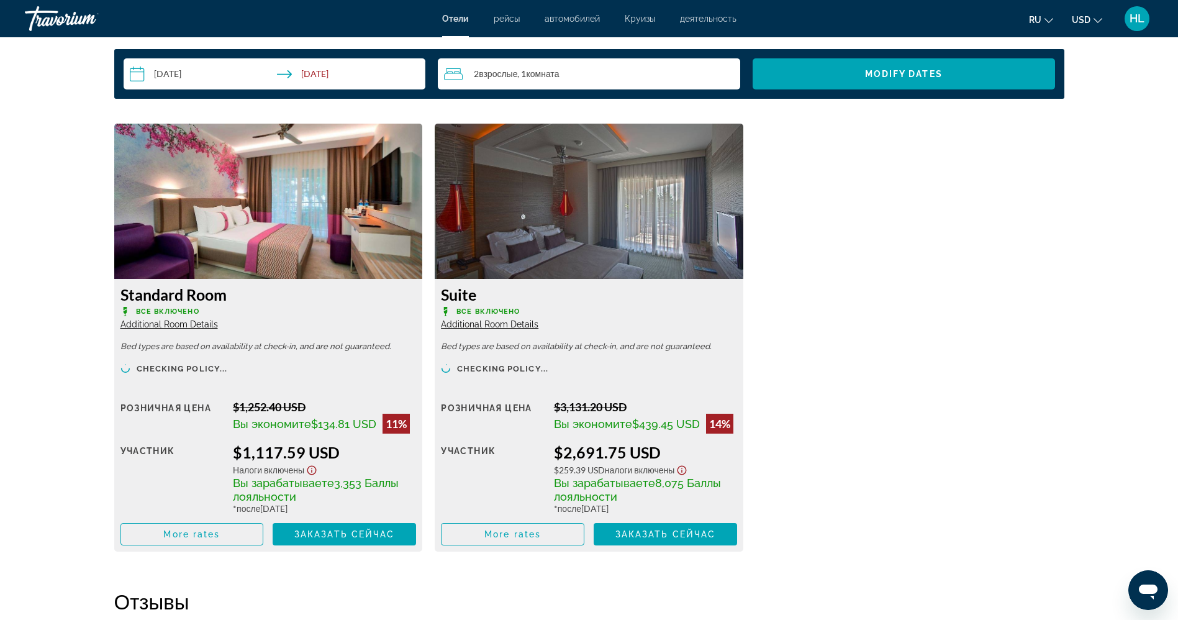
scroll to position [1603, 0]
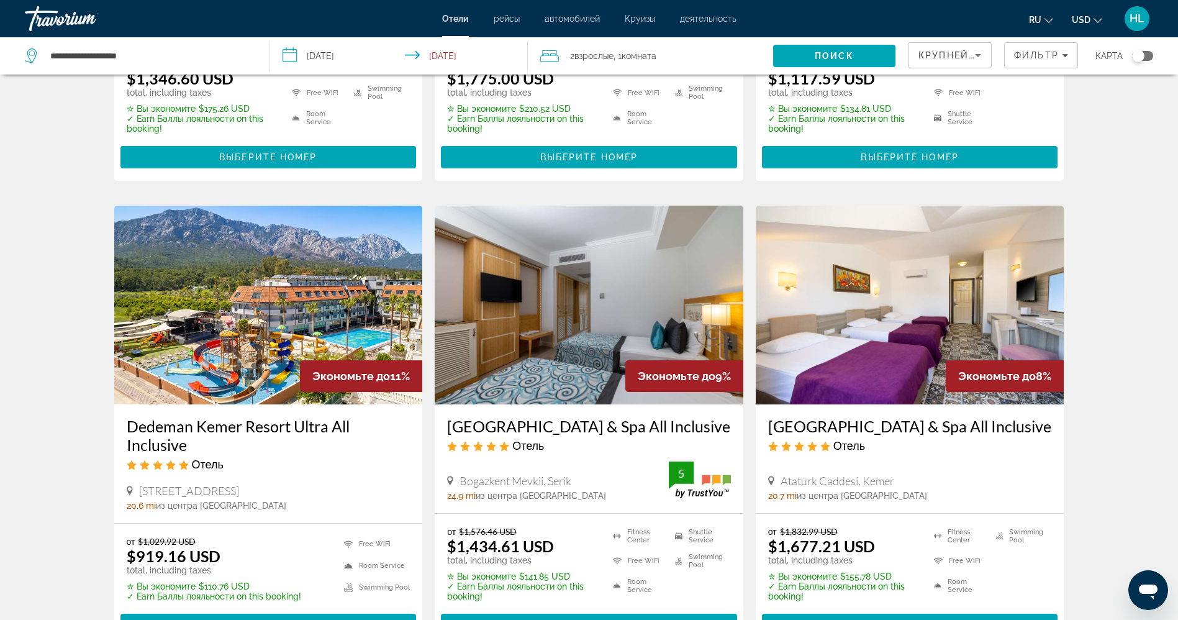
scroll to position [1389, 0]
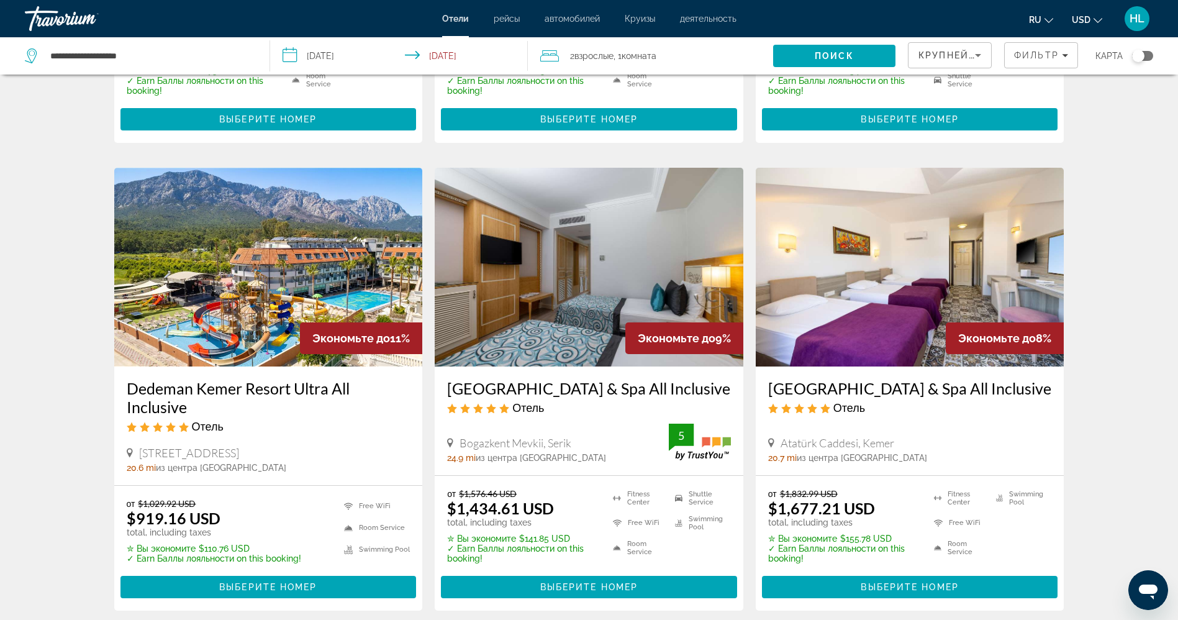
click at [227, 260] on img "Main content" at bounding box center [268, 267] width 309 height 199
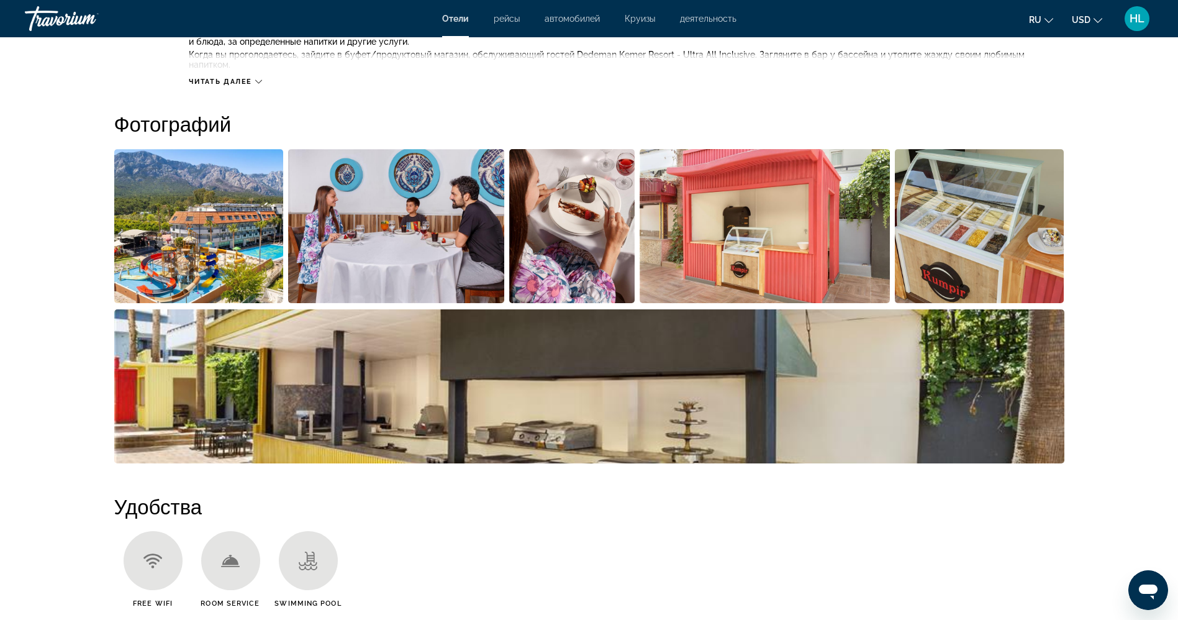
scroll to position [572, 0]
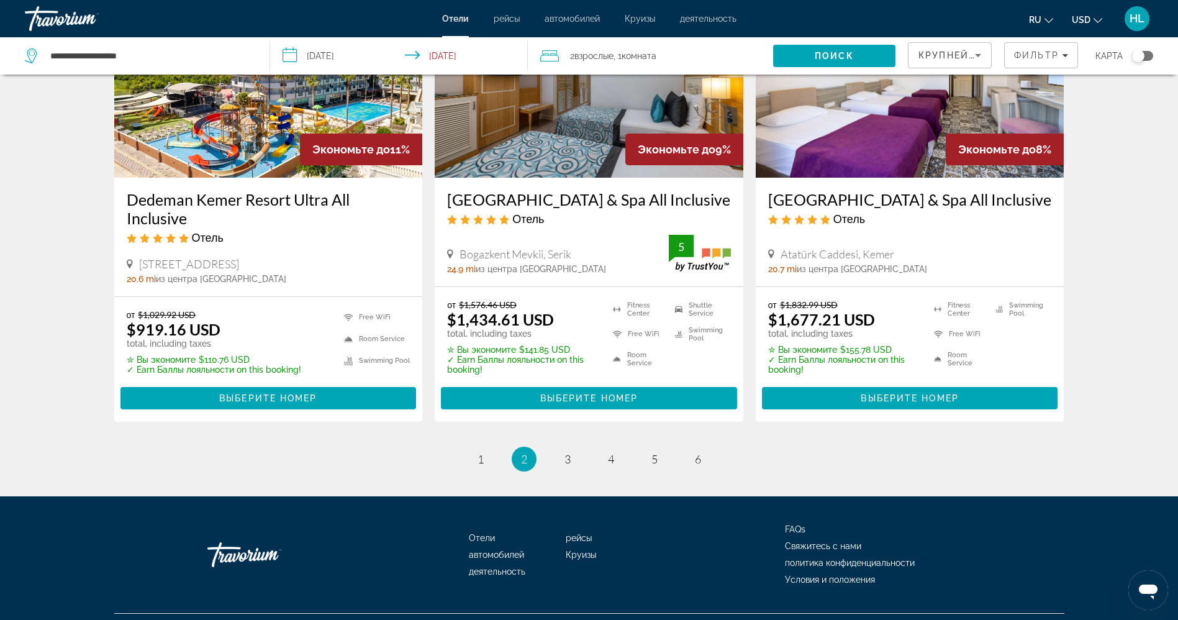
scroll to position [1587, 0]
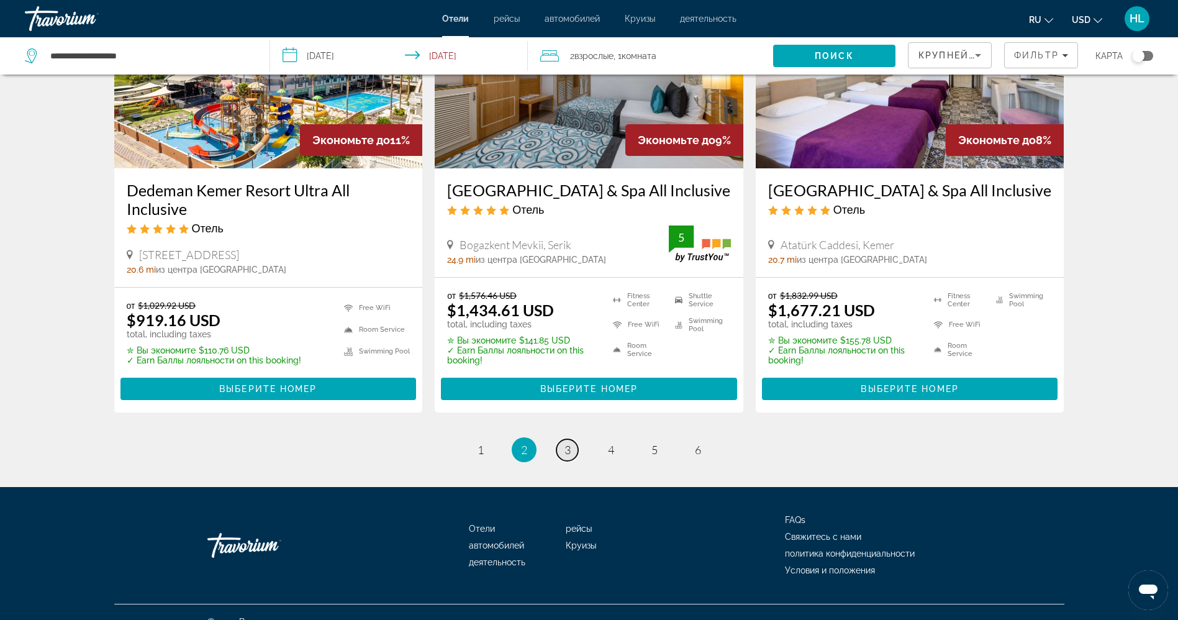
click at [565, 451] on span "3" at bounding box center [567, 450] width 6 height 14
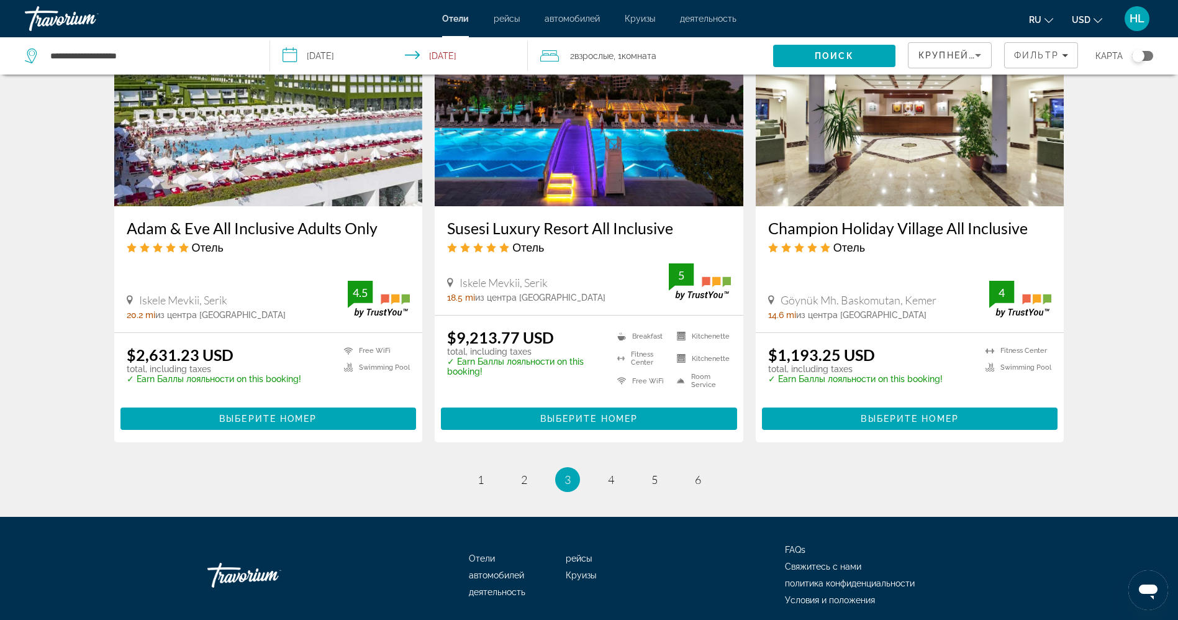
scroll to position [1594, 0]
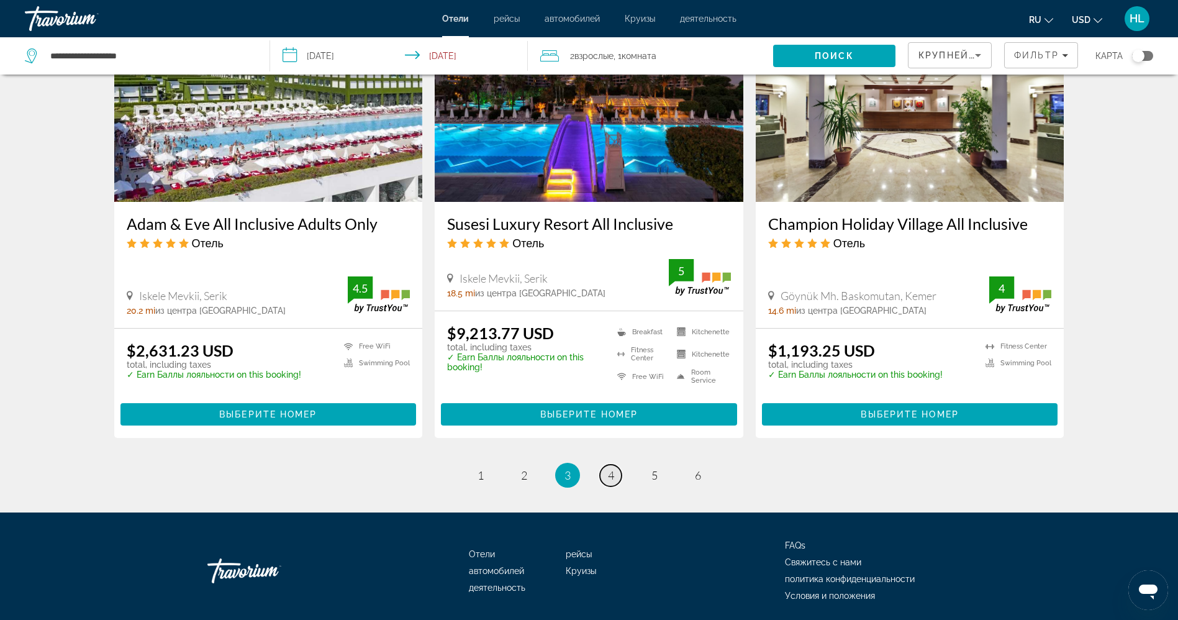
click at [610, 468] on span "4" at bounding box center [611, 475] width 6 height 14
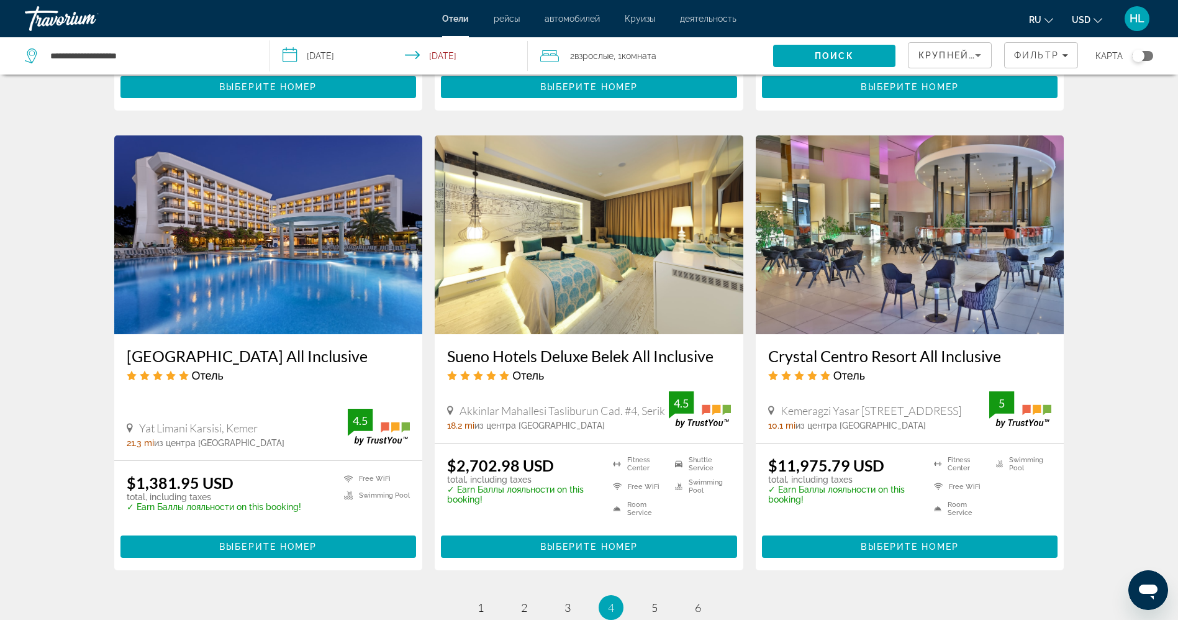
scroll to position [1416, 0]
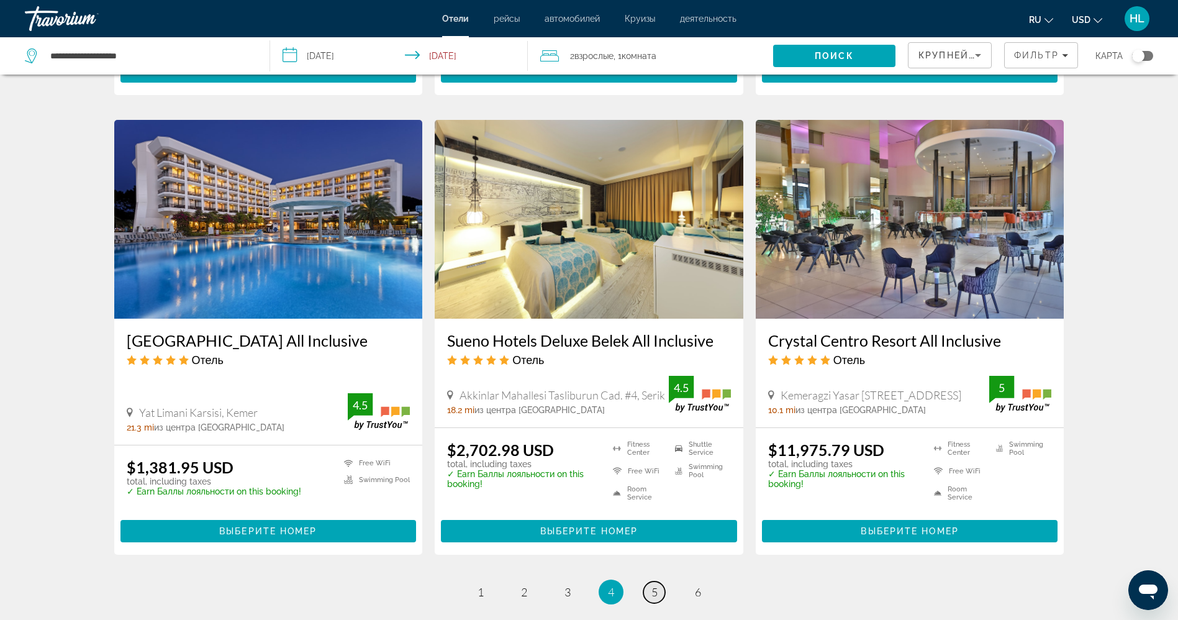
click at [651, 585] on span "5" at bounding box center [654, 592] width 6 height 14
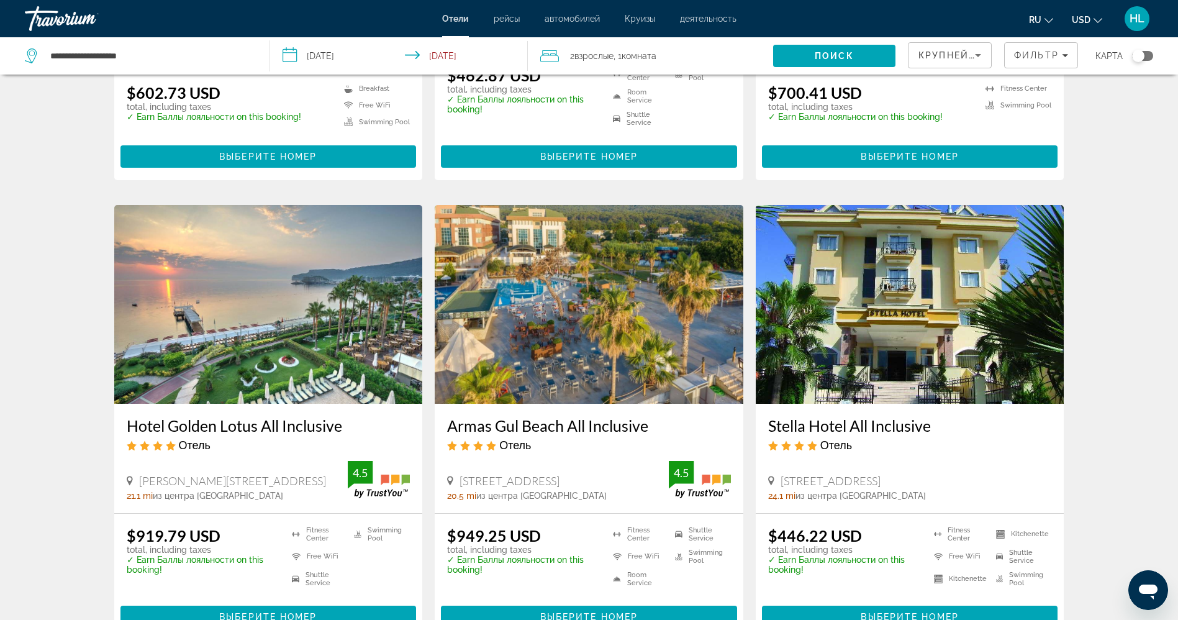
scroll to position [1341, 0]
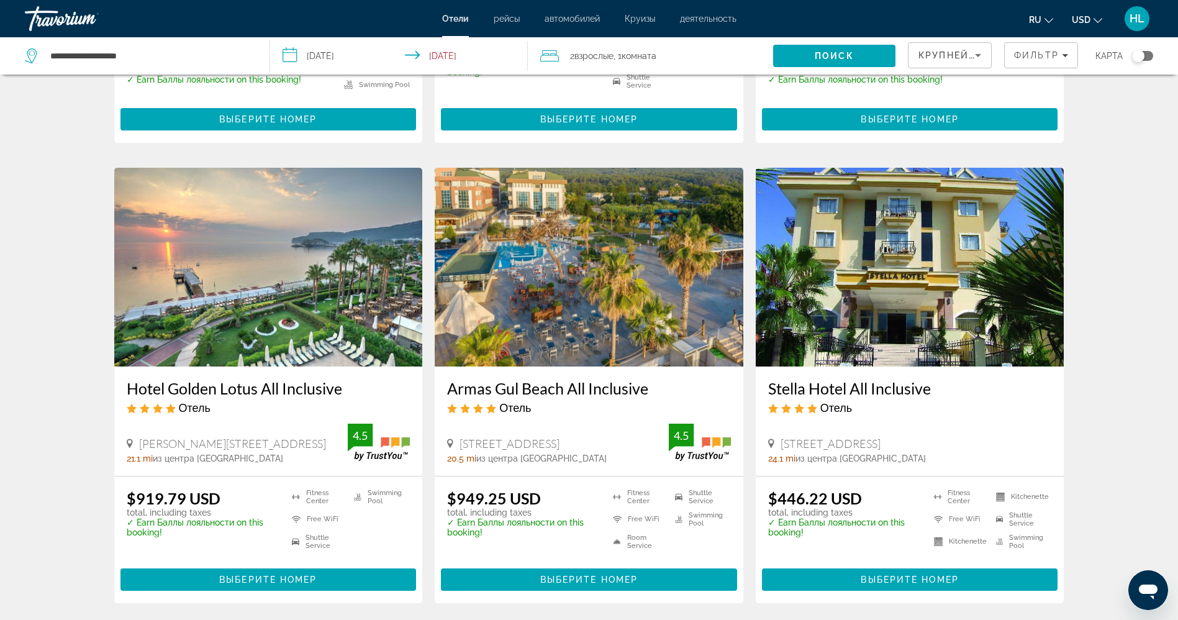
click at [223, 316] on img "Main content" at bounding box center [268, 267] width 309 height 199
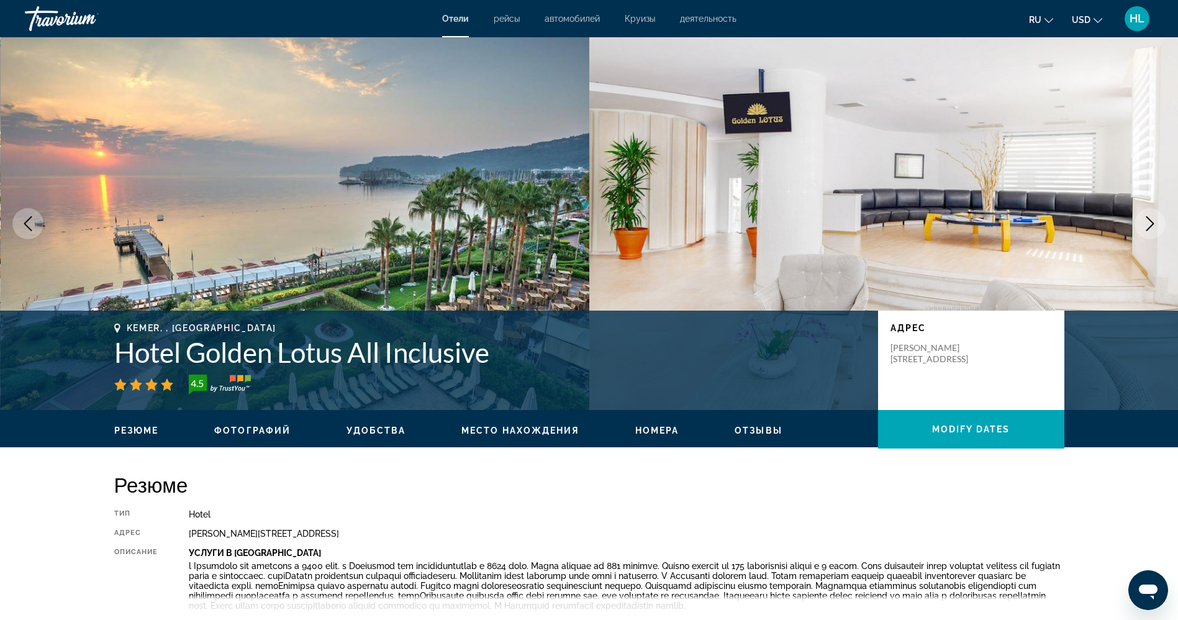
click at [1148, 225] on icon "Next image" at bounding box center [1149, 223] width 15 height 15
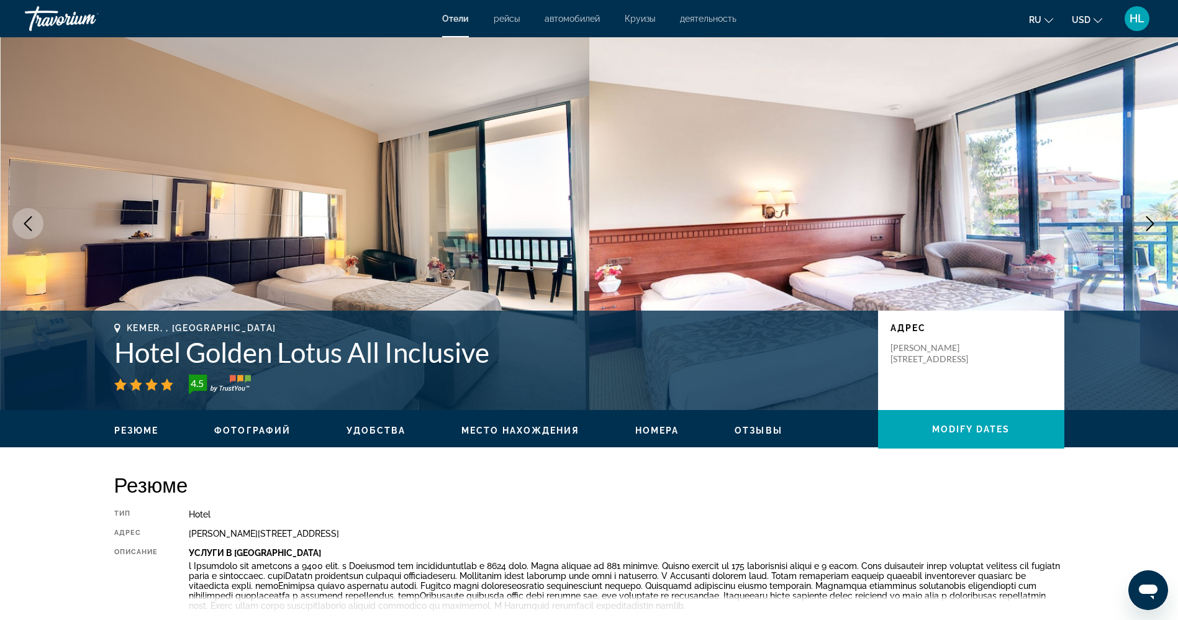
click at [1148, 225] on icon "Next image" at bounding box center [1149, 223] width 15 height 15
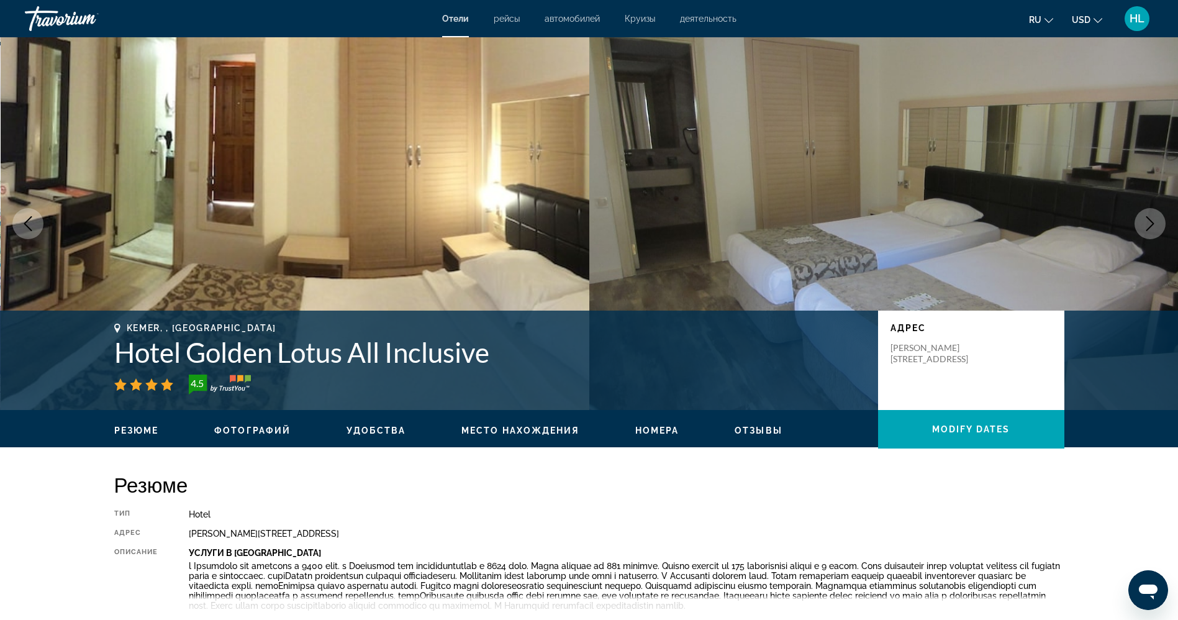
click at [1148, 225] on icon "Next image" at bounding box center [1149, 223] width 15 height 15
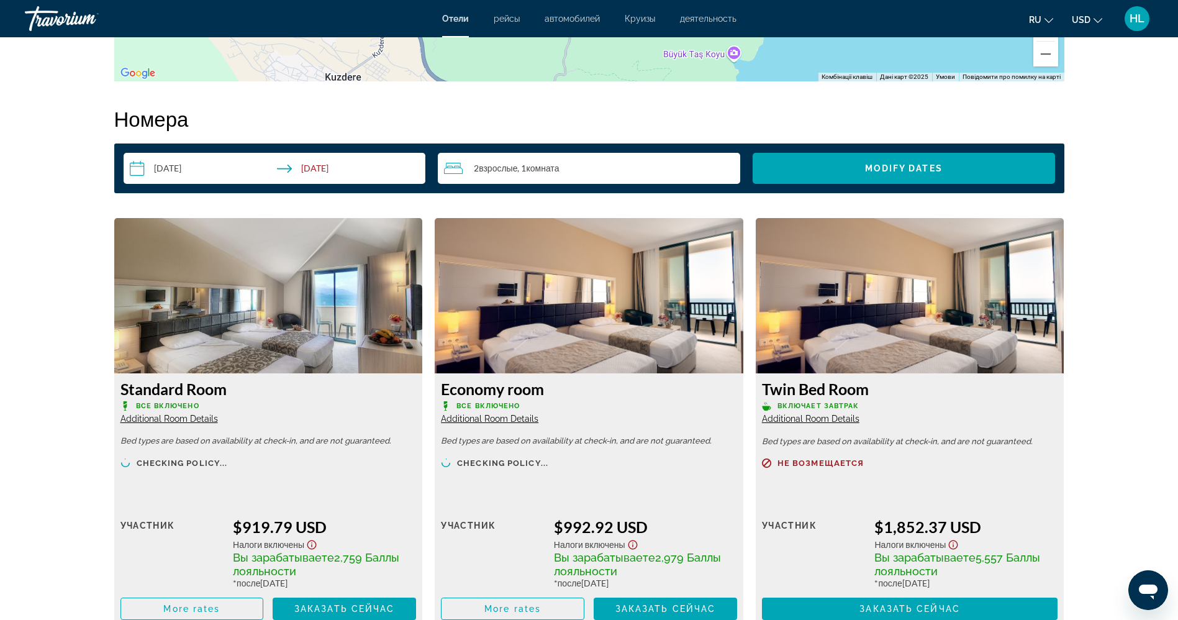
scroll to position [1547, 0]
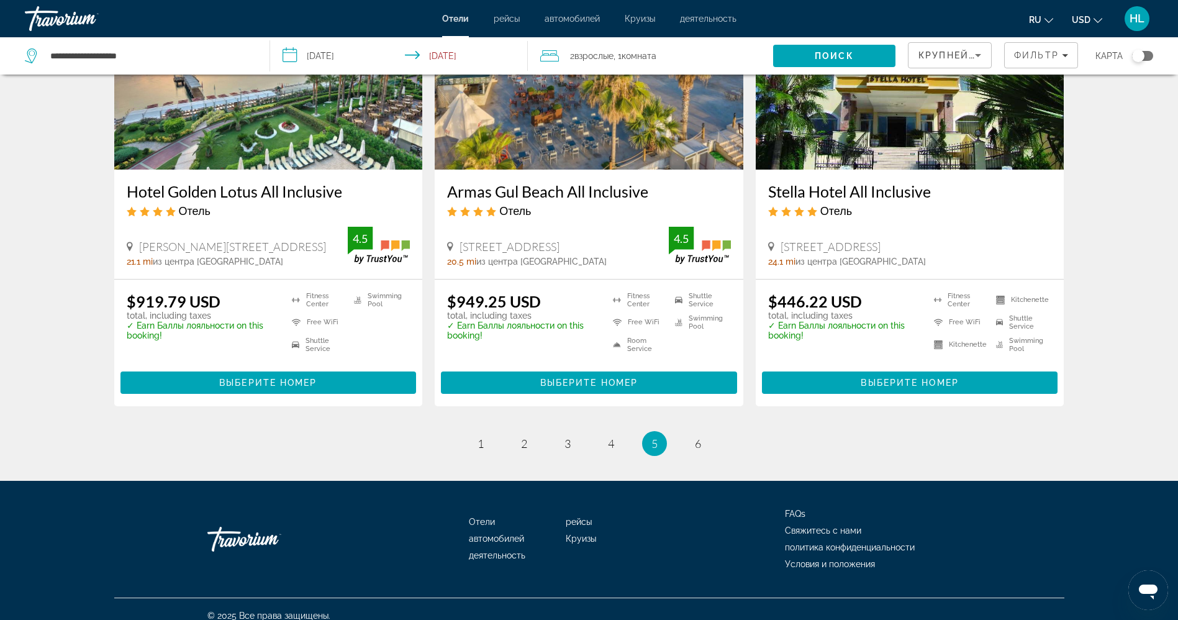
scroll to position [1540, 0]
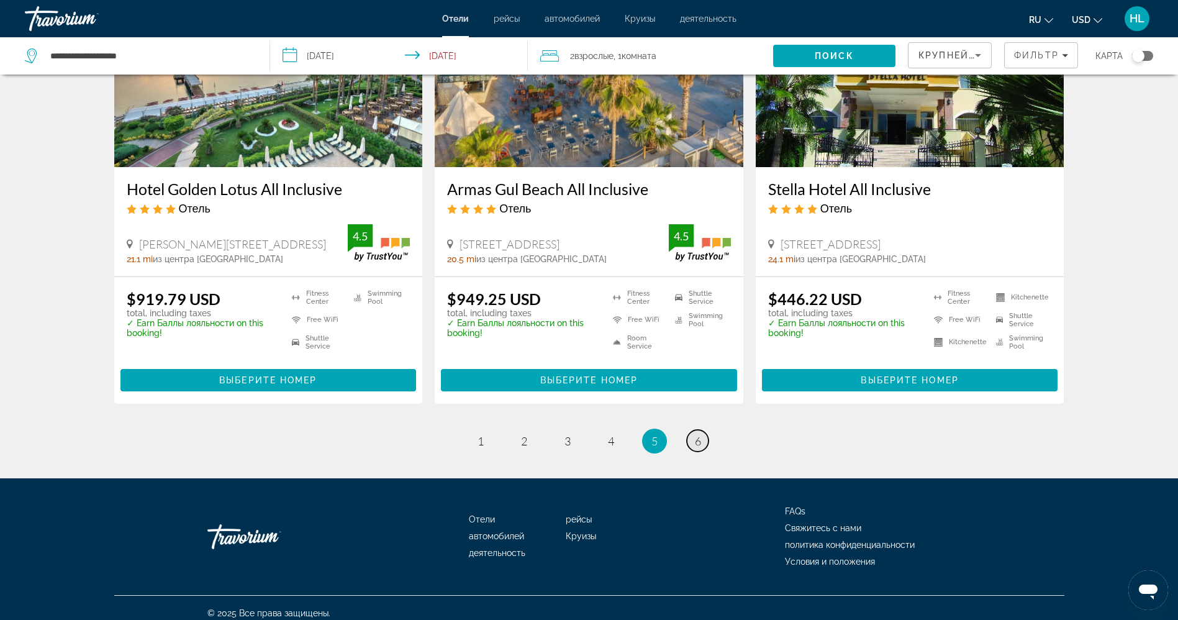
click at [702, 433] on link "page 6" at bounding box center [698, 441] width 22 height 22
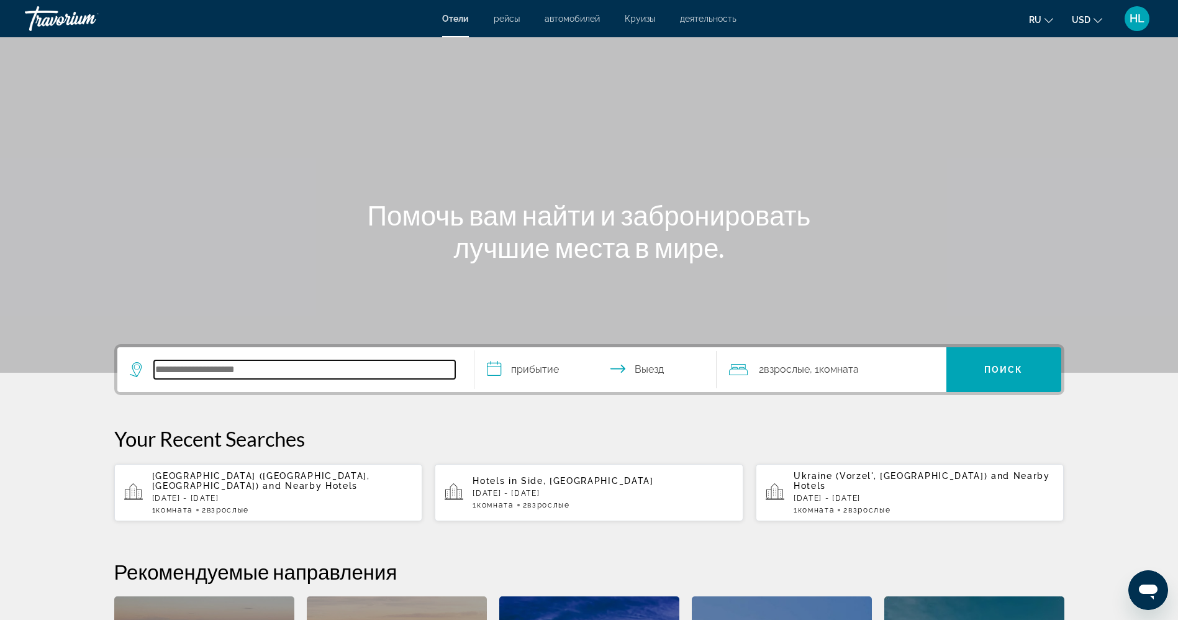
click at [291, 360] on input "Search hotel destination" at bounding box center [304, 369] width 301 height 19
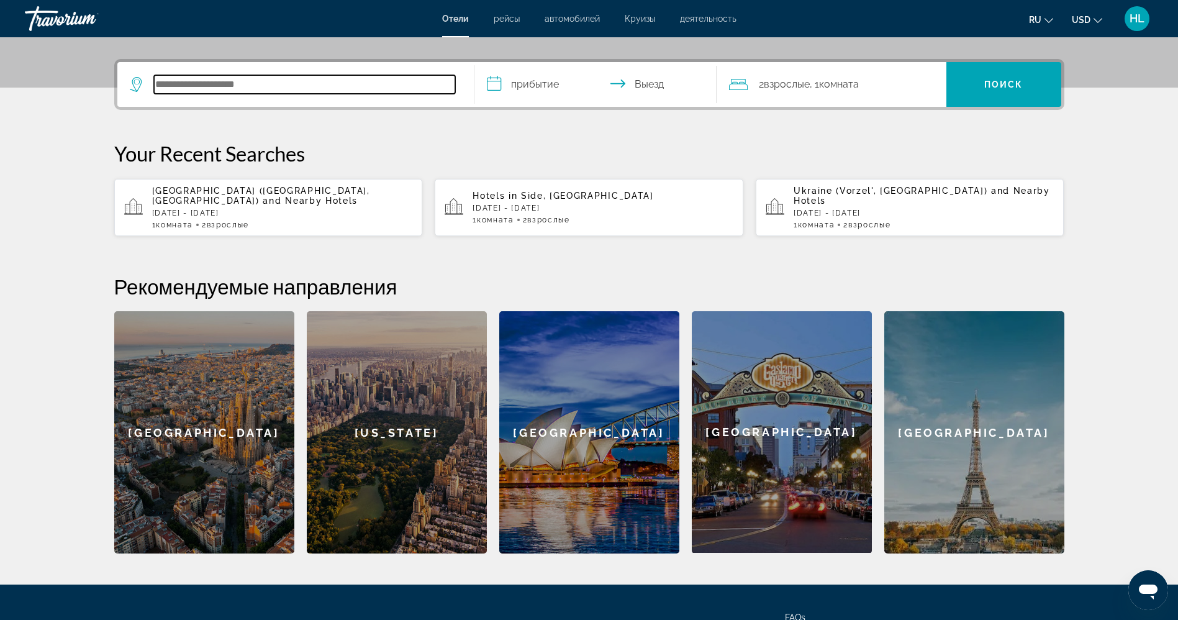
scroll to position [304, 0]
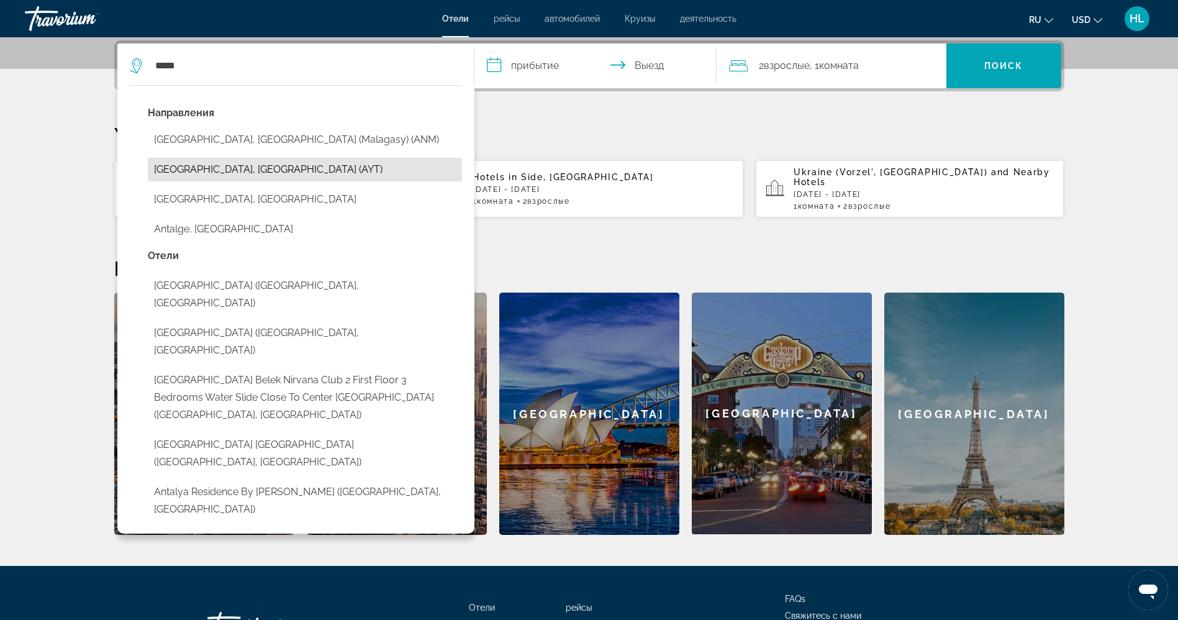
click at [296, 174] on button "[GEOGRAPHIC_DATA], [GEOGRAPHIC_DATA] (AYT)" at bounding box center [305, 170] width 314 height 24
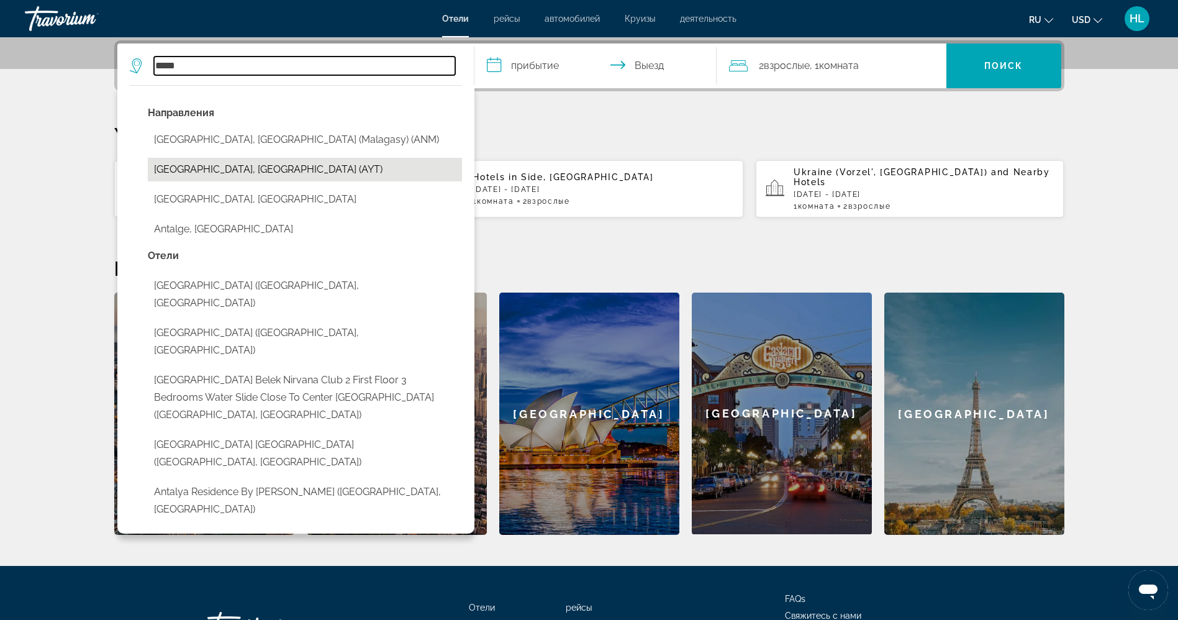
type input "**********"
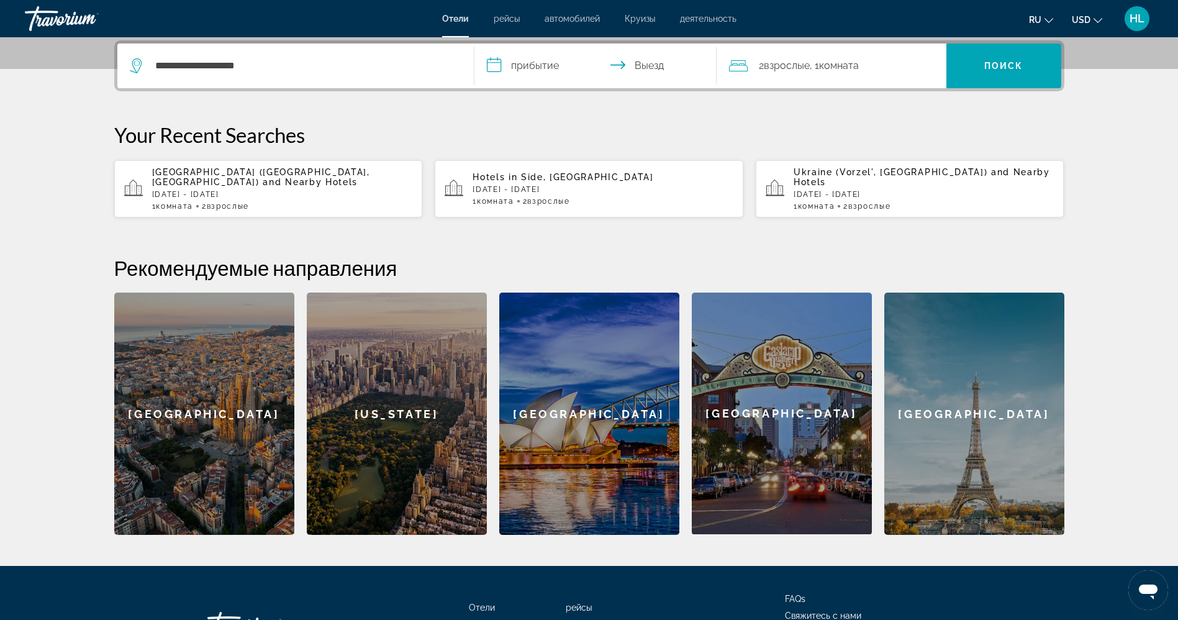
click at [522, 64] on input "**********" at bounding box center [597, 67] width 247 height 48
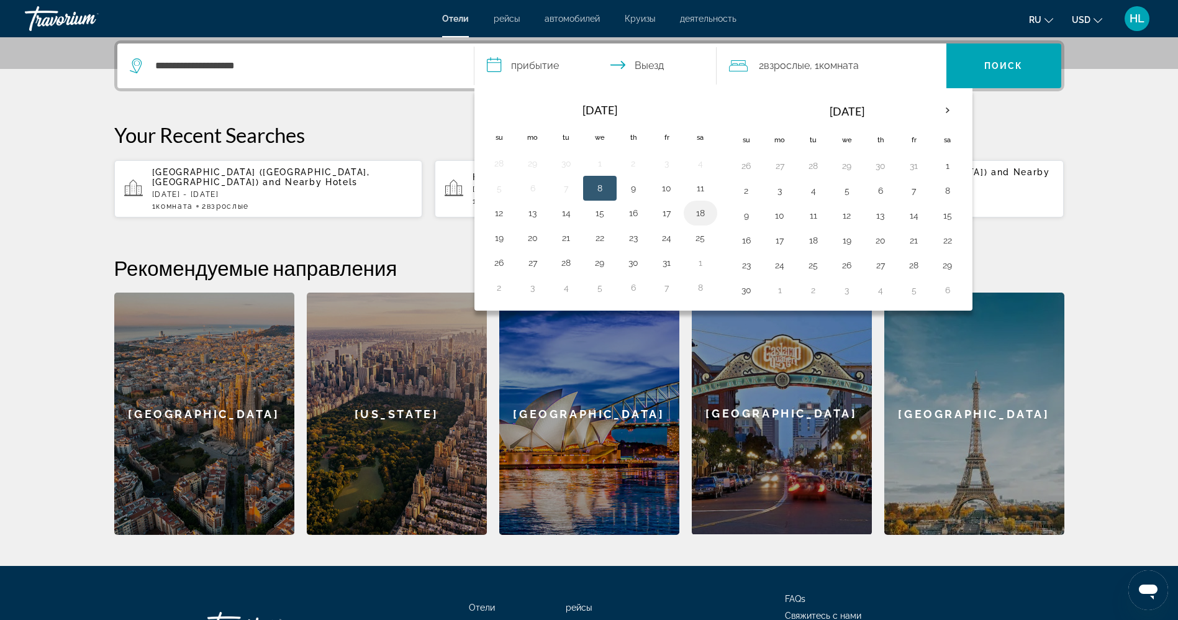
click at [700, 215] on button "18" at bounding box center [700, 212] width 20 height 17
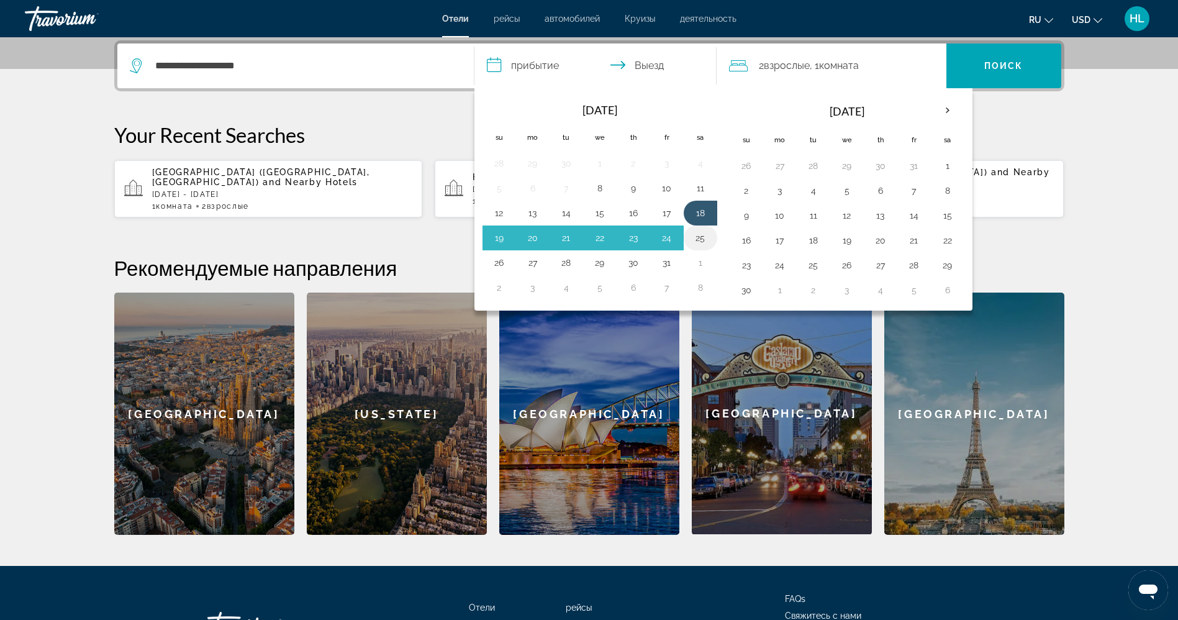
click at [700, 241] on button "25" at bounding box center [700, 237] width 20 height 17
type input "**********"
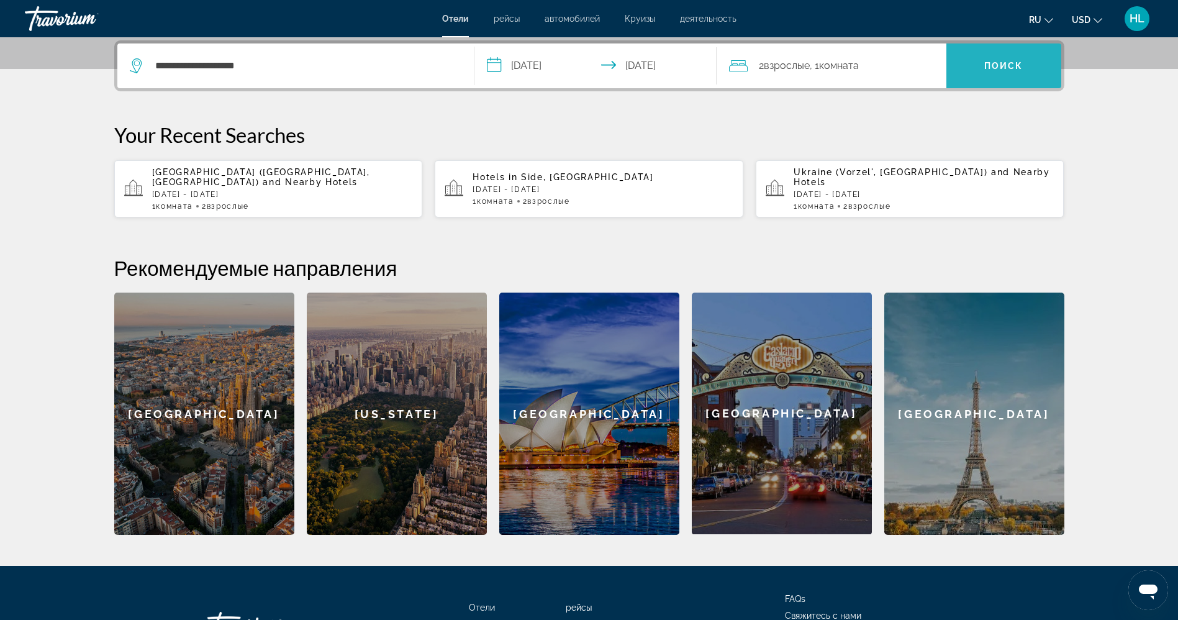
click at [1005, 66] on span "Поиск" at bounding box center [1003, 66] width 39 height 10
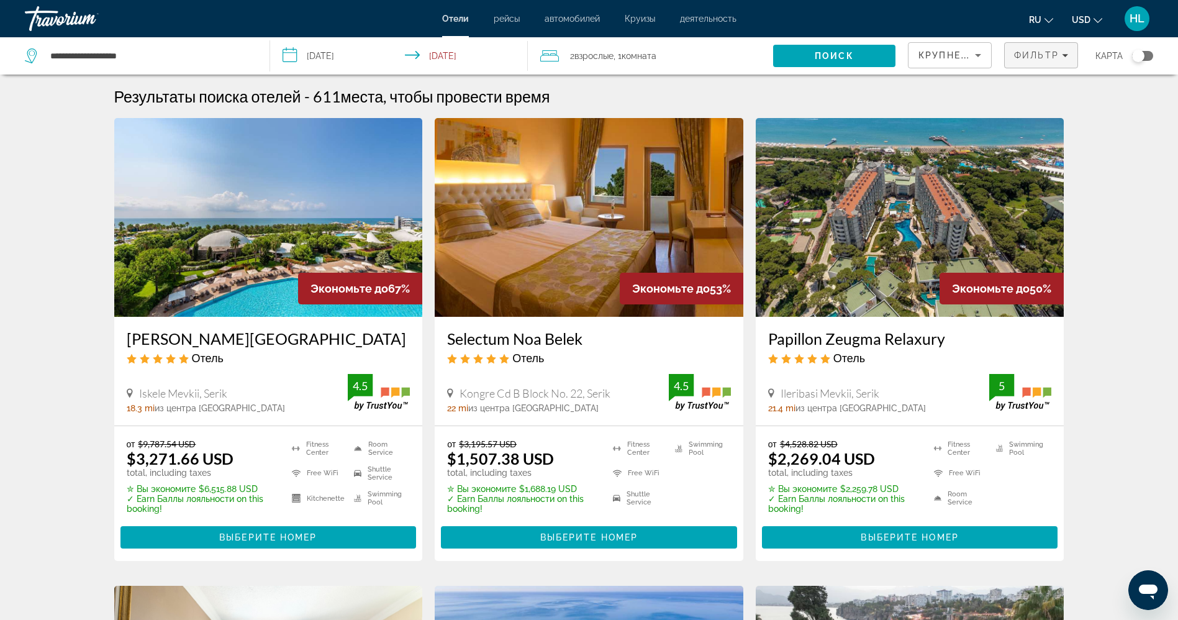
click at [1025, 52] on span "Фильтр" at bounding box center [1036, 55] width 45 height 10
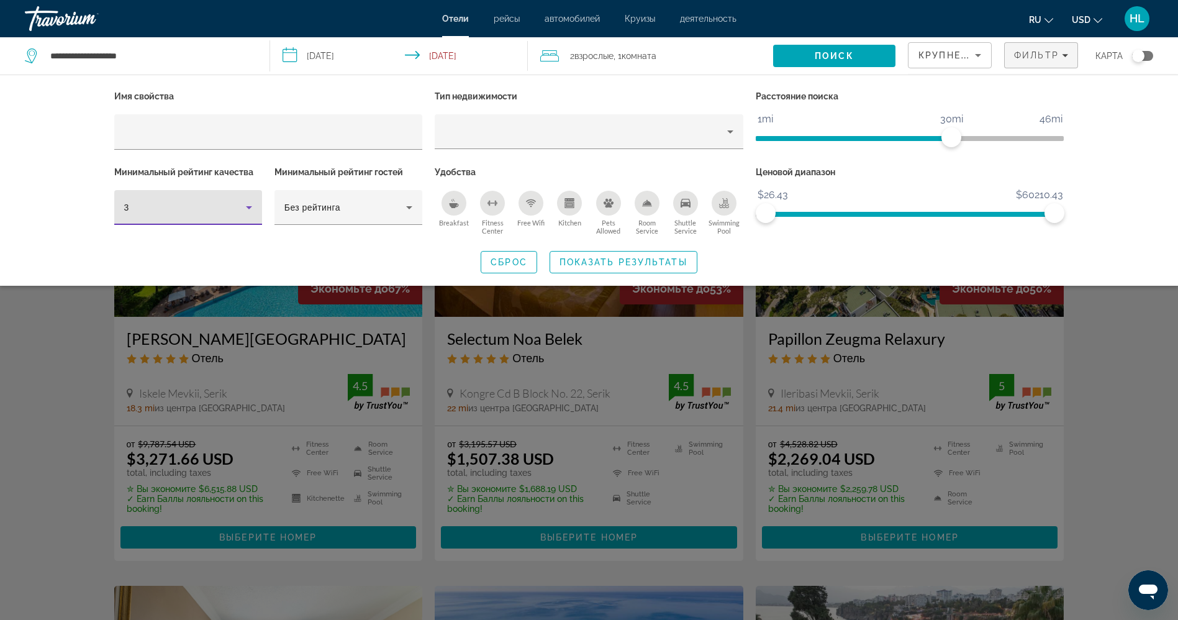
click at [232, 213] on div "3" at bounding box center [185, 207] width 122 height 15
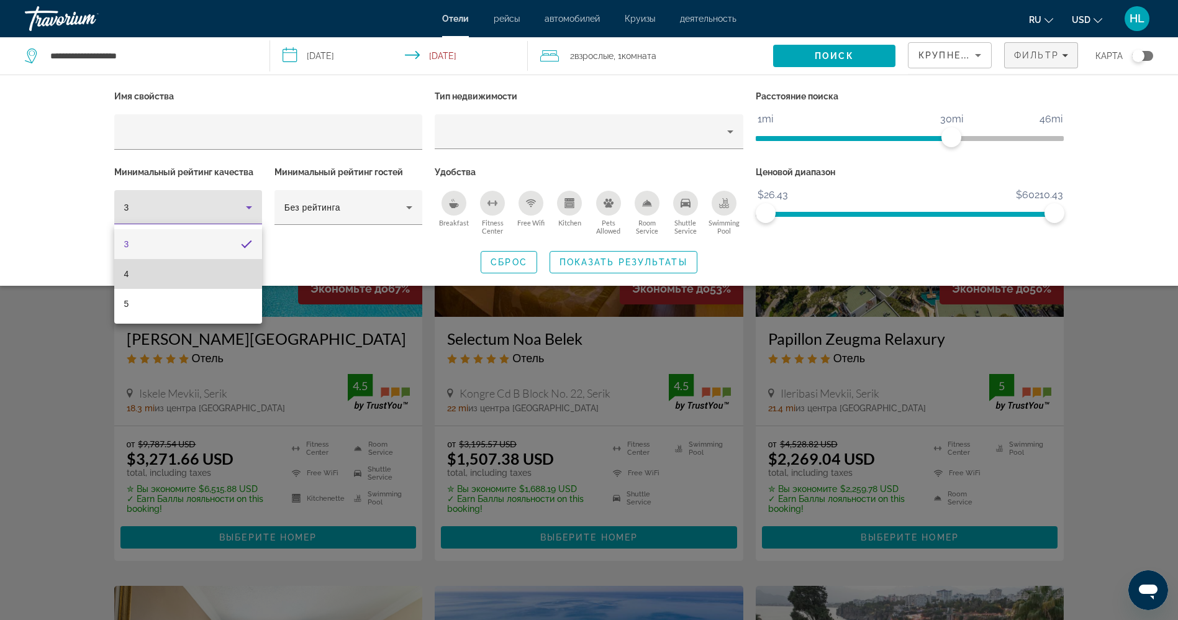
click at [219, 263] on mat-option "4" at bounding box center [188, 274] width 148 height 30
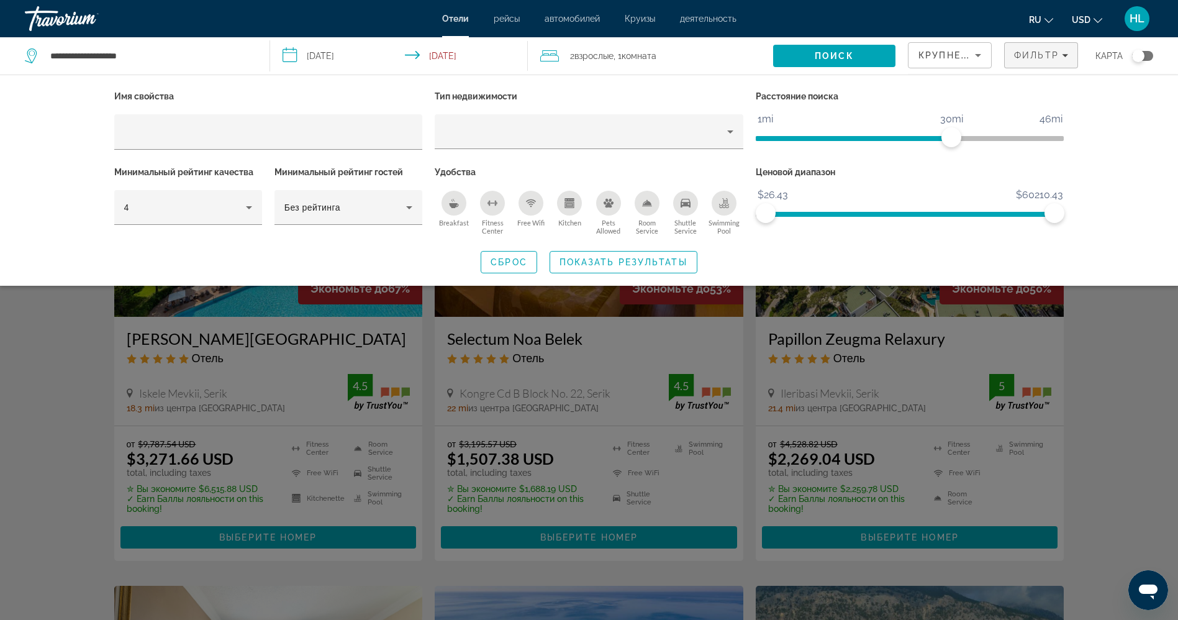
click at [531, 206] on circle "Free Wifi" at bounding box center [530, 206] width 1 height 1
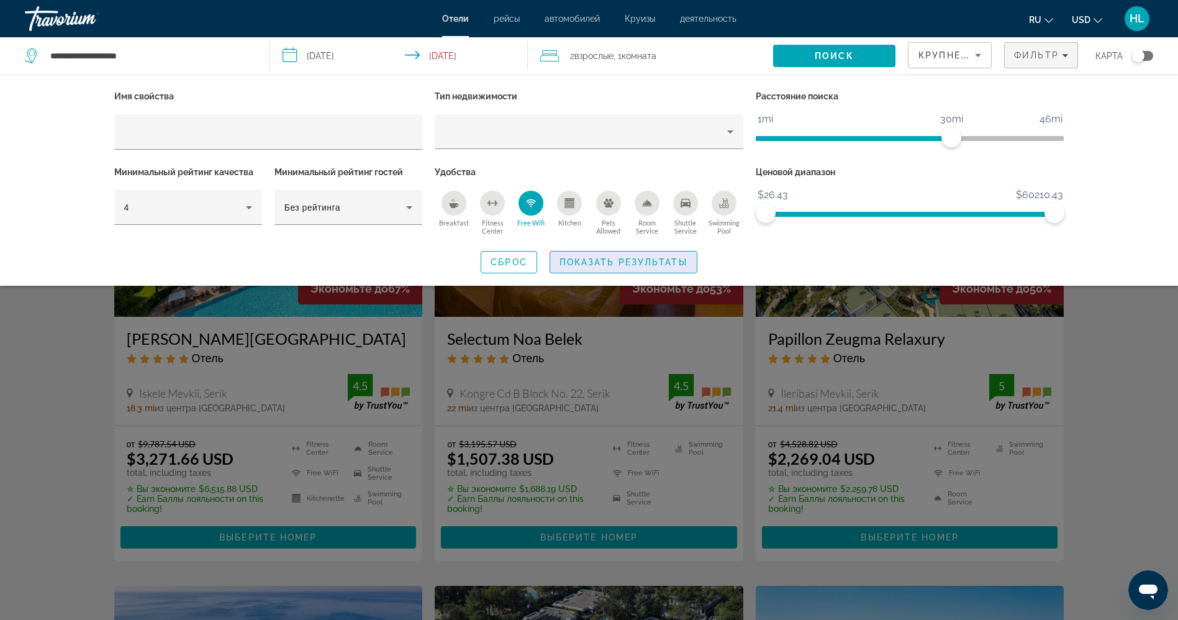
click at [593, 262] on span "Показать результаты" at bounding box center [623, 262] width 128 height 10
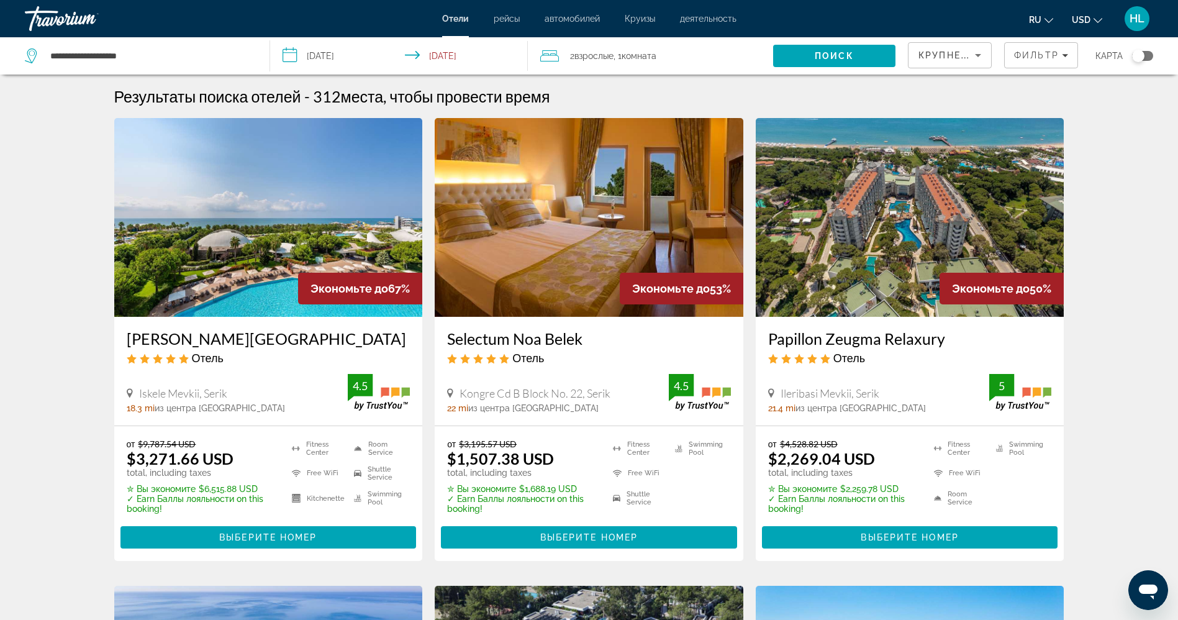
click at [944, 60] on span "Крупнейшие сбережения" at bounding box center [993, 55] width 151 height 10
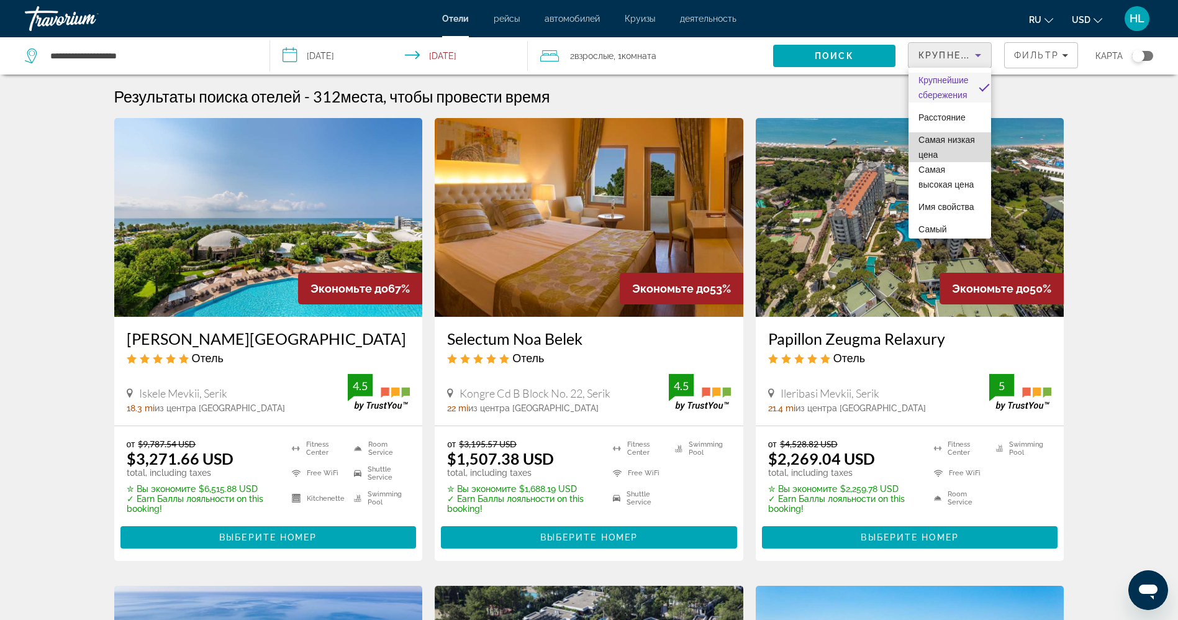
click at [947, 142] on span "Самая низкая цена" at bounding box center [949, 147] width 63 height 30
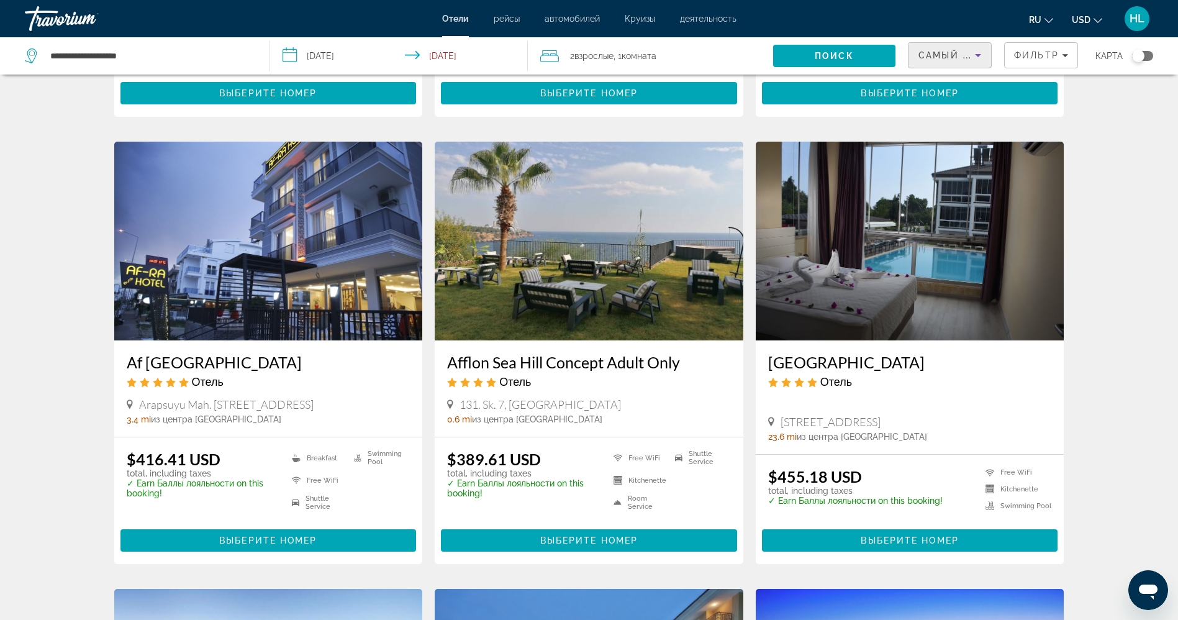
scroll to position [902, 0]
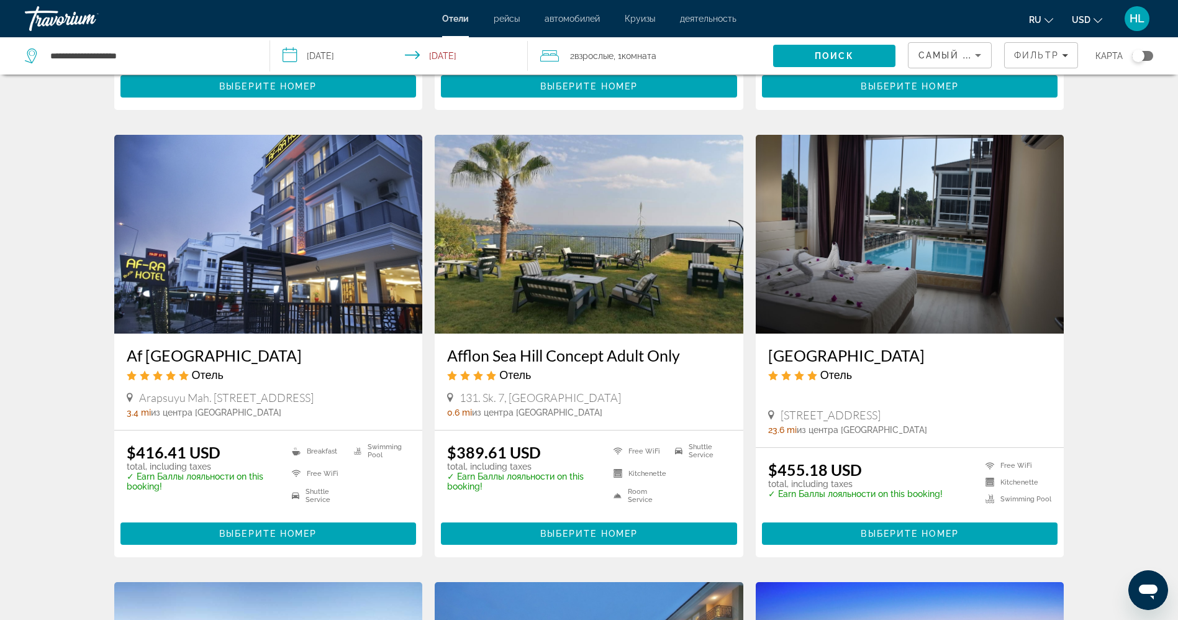
click at [582, 262] on img "Main content" at bounding box center [589, 234] width 309 height 199
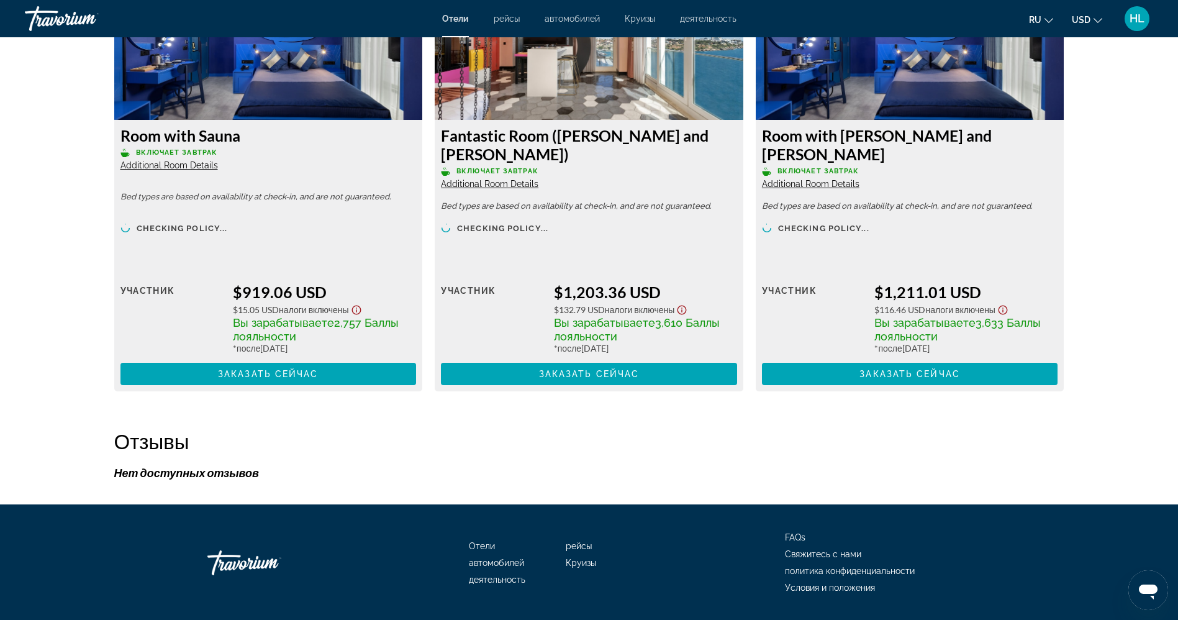
scroll to position [3078, 0]
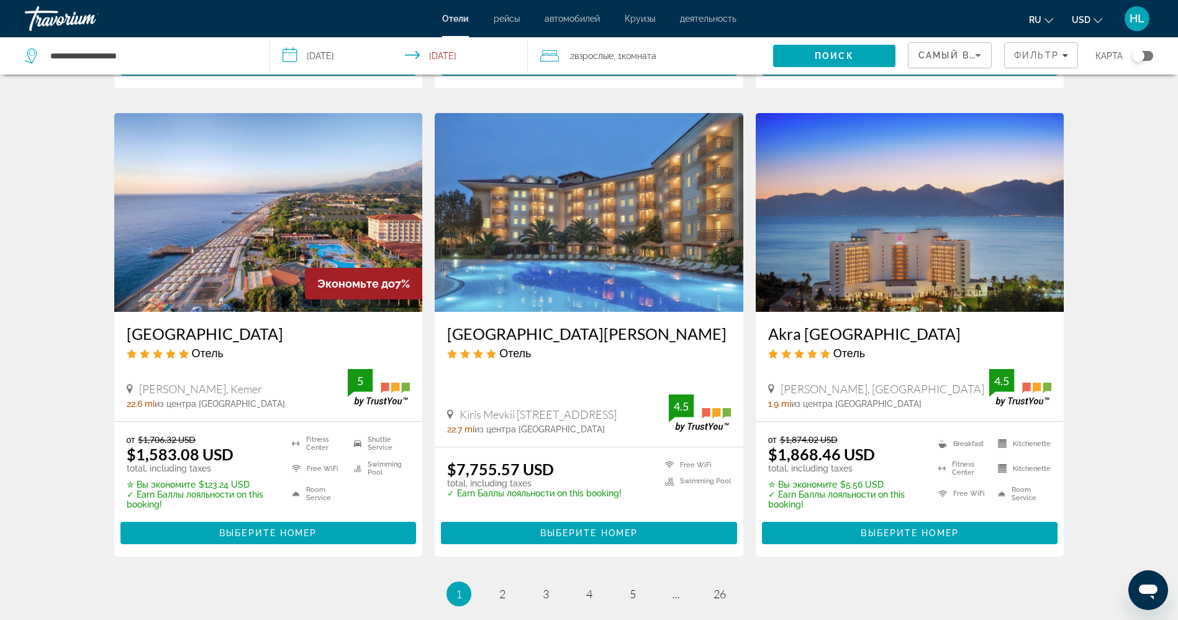
scroll to position [1384, 0]
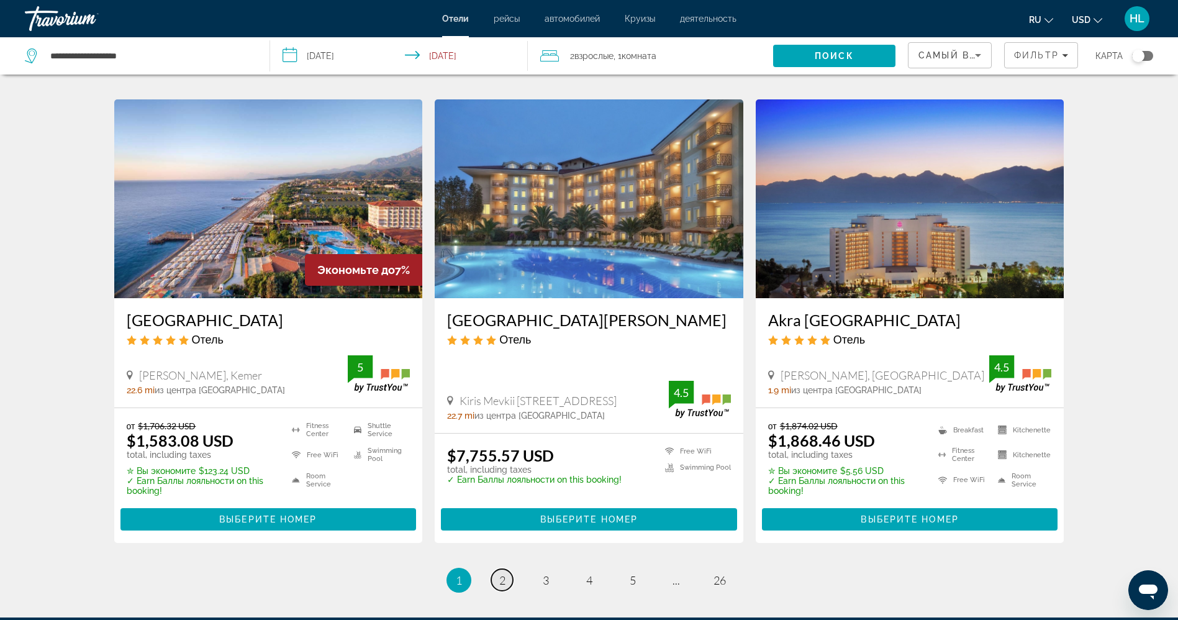
click at [499, 582] on span "2" at bounding box center [502, 580] width 6 height 14
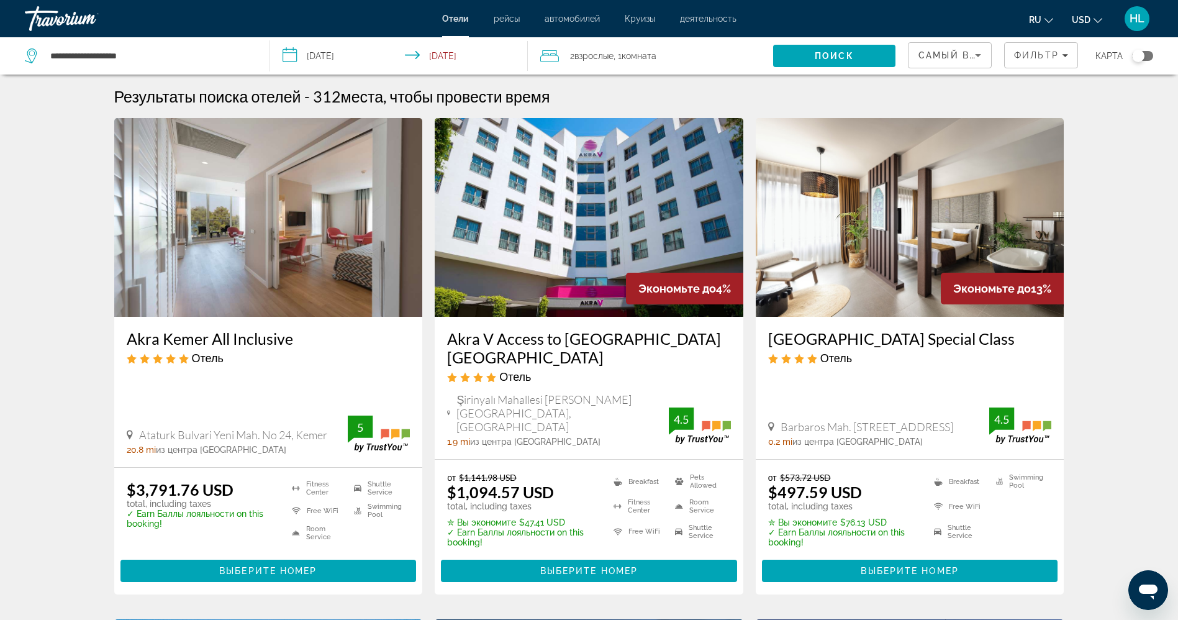
click at [896, 237] on img "Main content" at bounding box center [910, 217] width 309 height 199
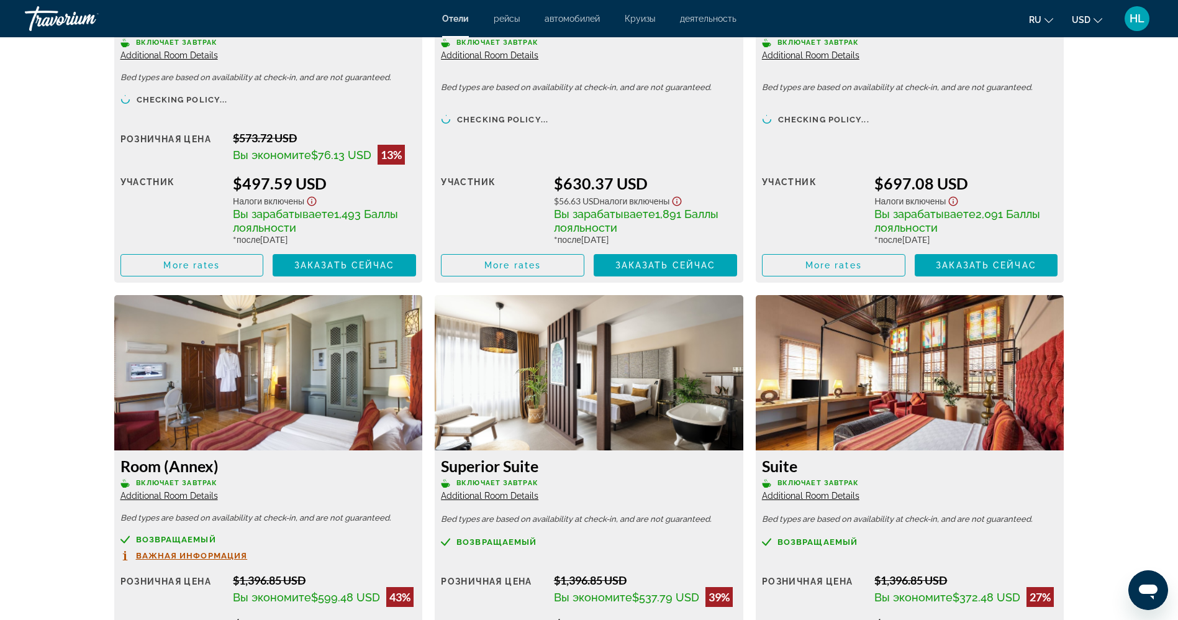
scroll to position [2340, 0]
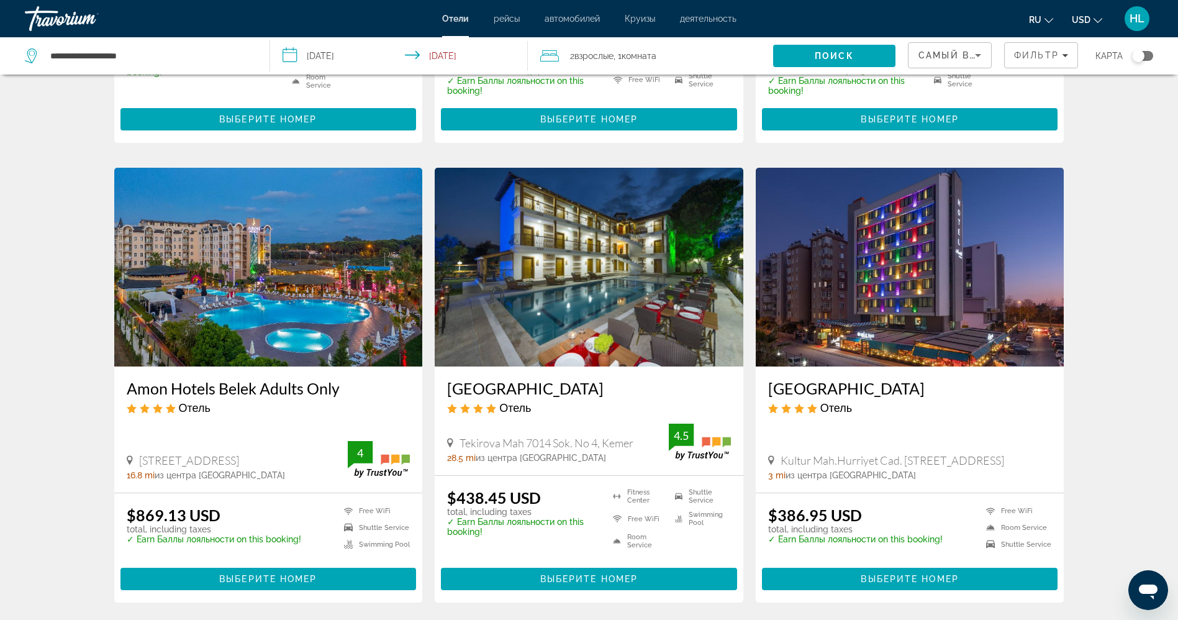
scroll to position [463, 0]
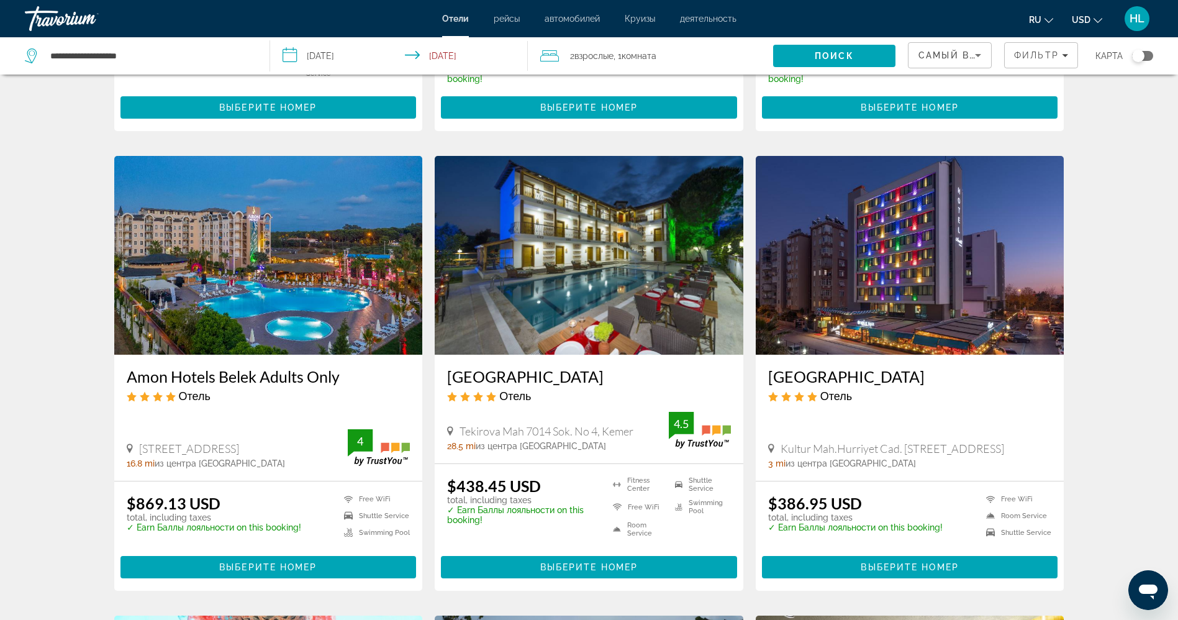
drag, startPoint x: 1177, startPoint y: 169, endPoint x: 1183, endPoint y: 206, distance: 37.9
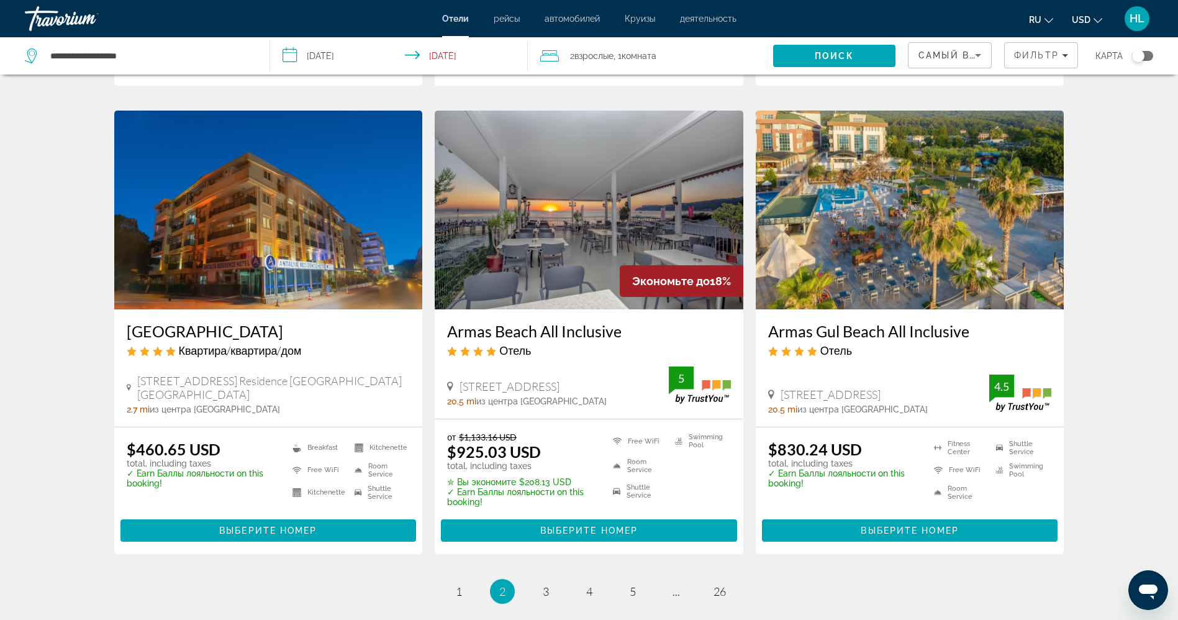
scroll to position [1552, 0]
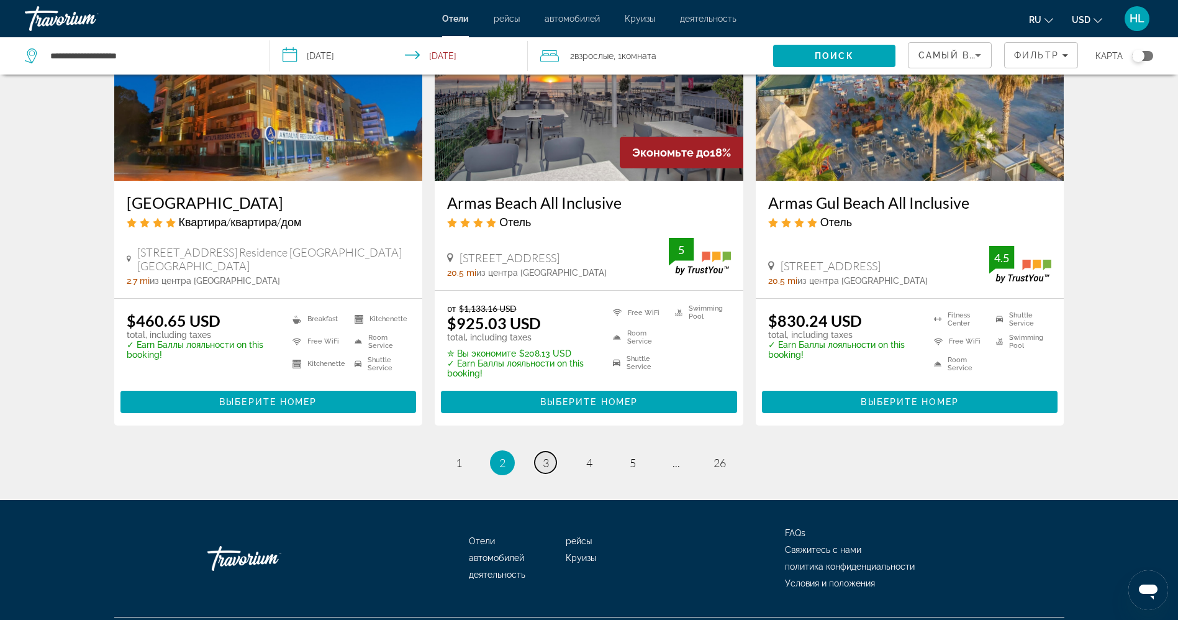
click at [545, 456] on span "3" at bounding box center [546, 463] width 6 height 14
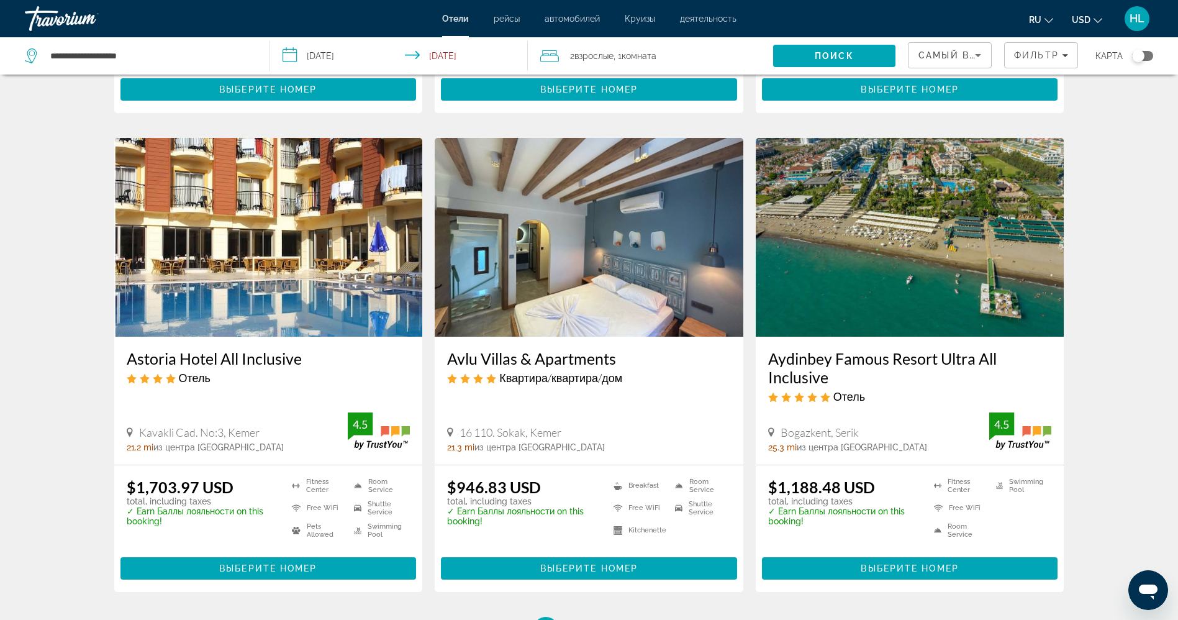
scroll to position [1393, 0]
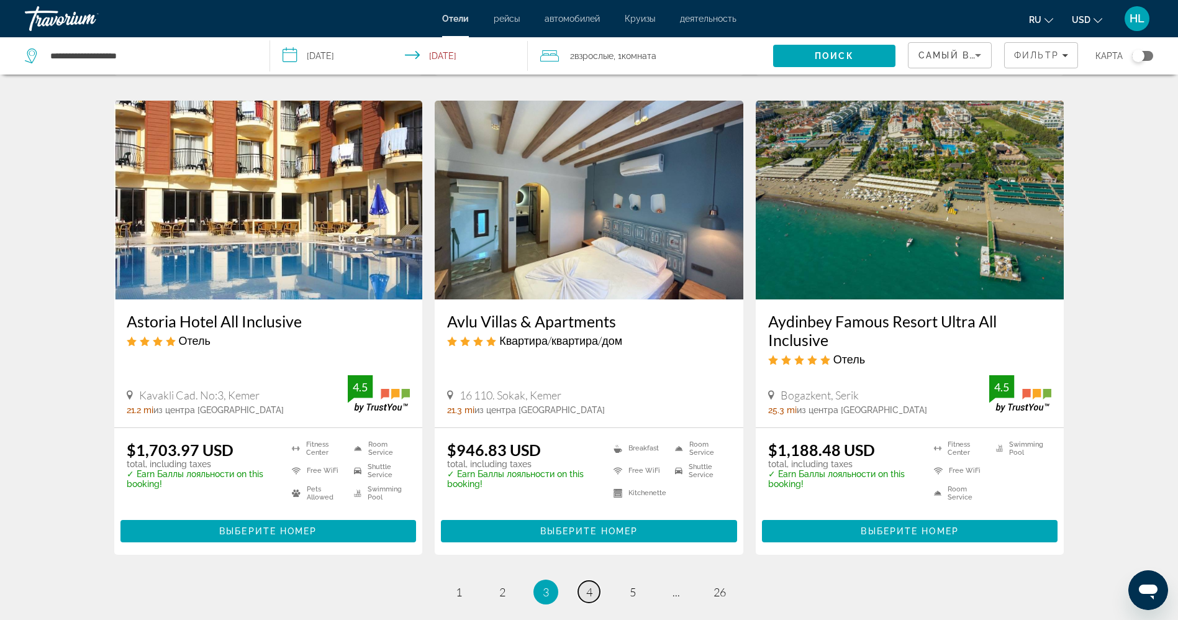
click at [585, 602] on link "page 4" at bounding box center [589, 592] width 22 height 22
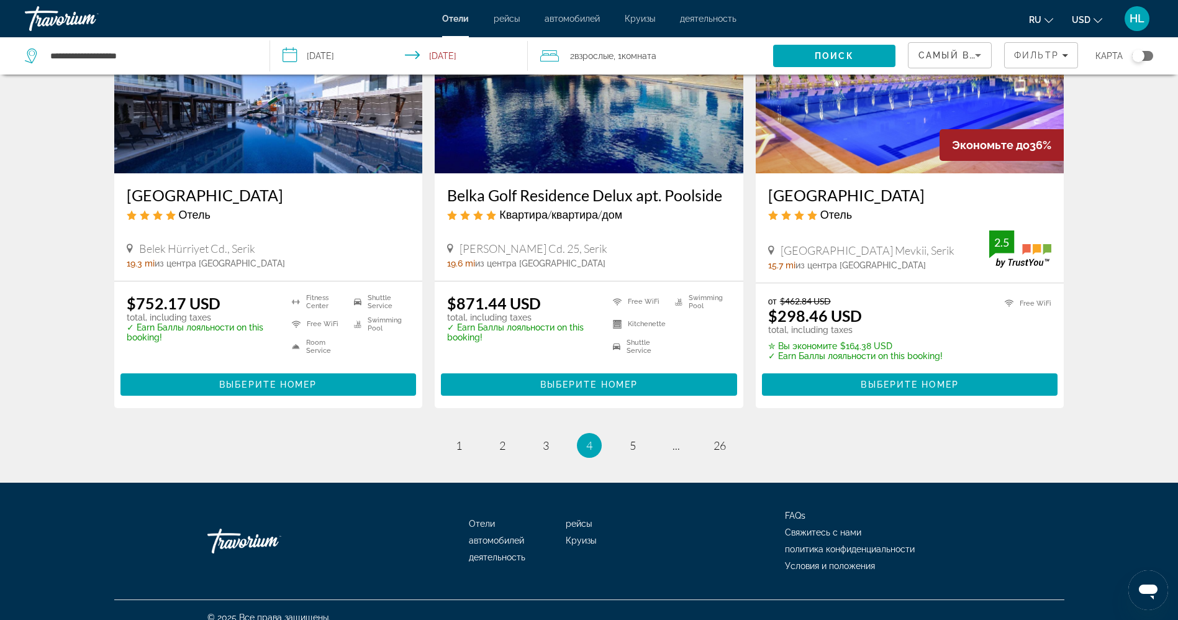
scroll to position [1557, 0]
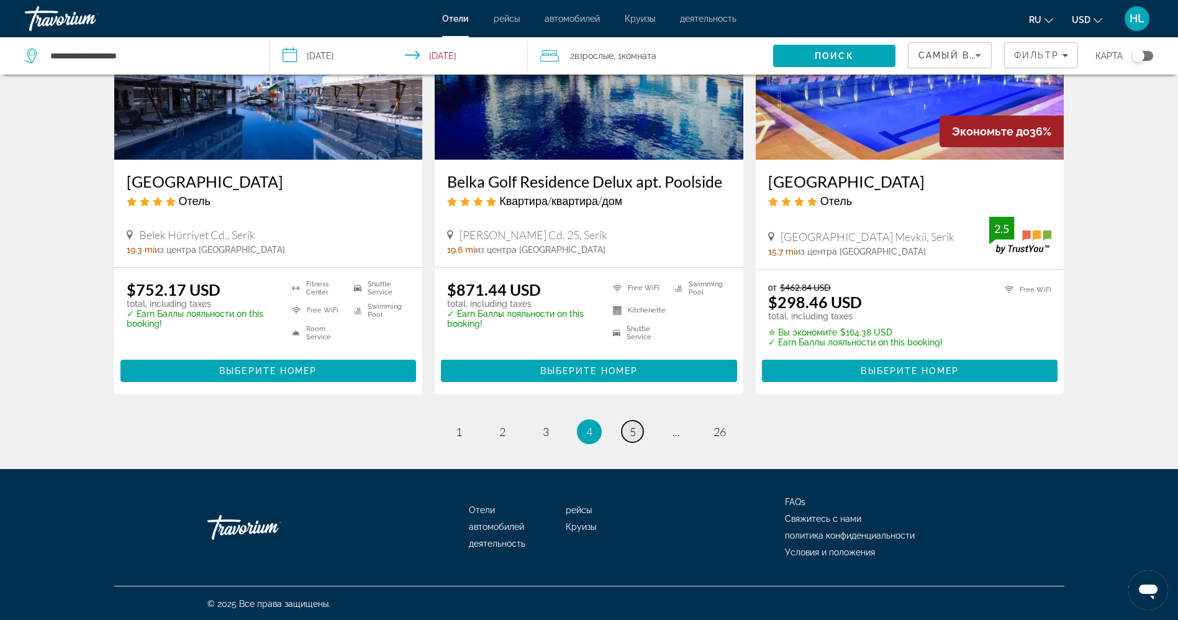
click at [626, 433] on link "page 5" at bounding box center [633, 431] width 22 height 22
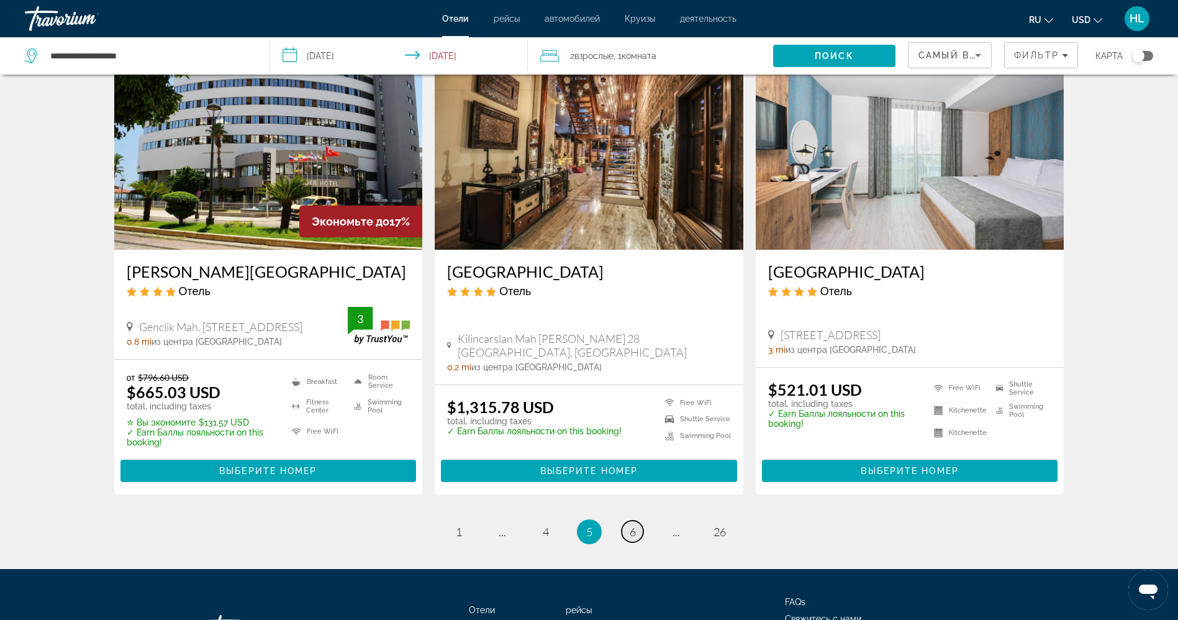
scroll to position [1527, 0]
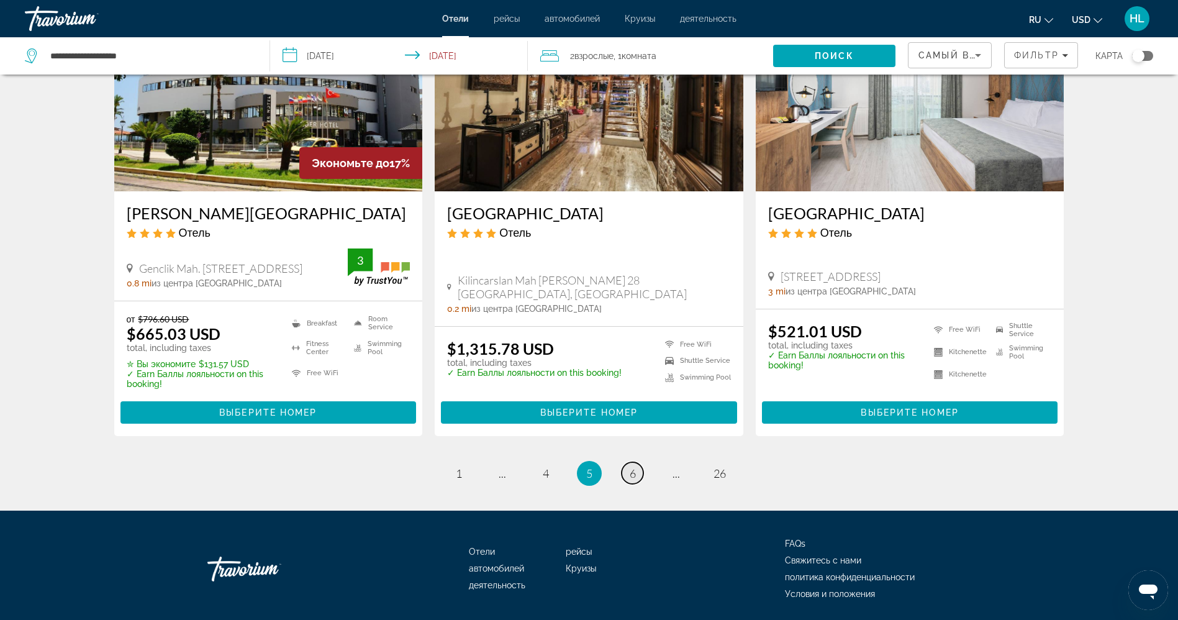
click at [633, 480] on span "6" at bounding box center [633, 473] width 6 height 14
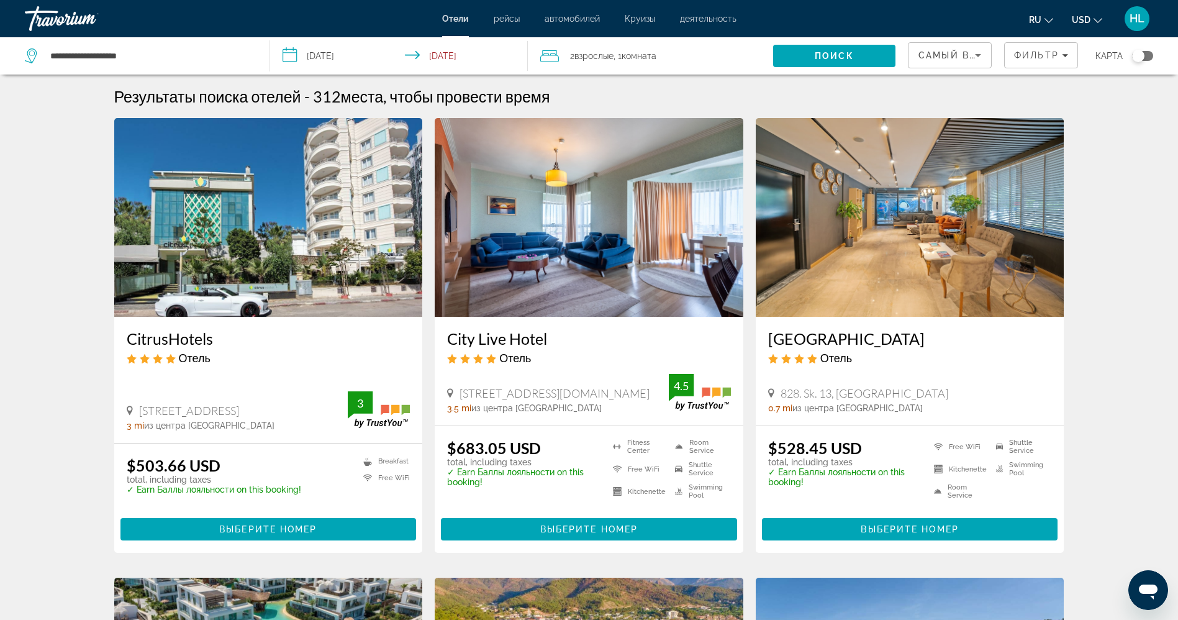
scroll to position [37, 0]
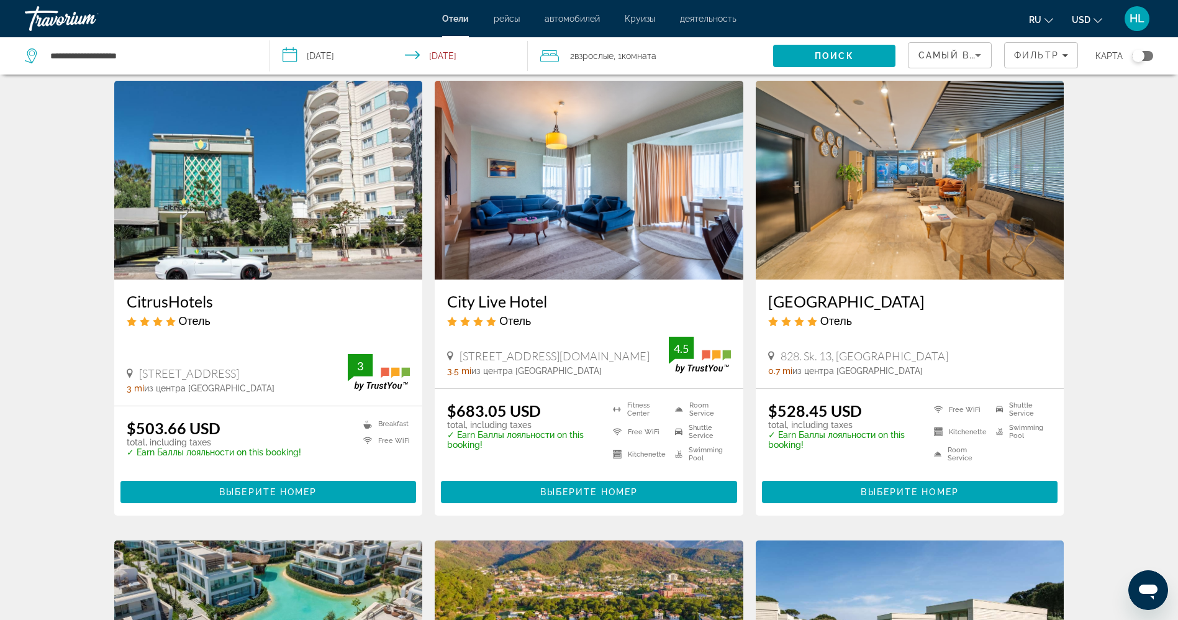
click at [940, 137] on img "Main content" at bounding box center [910, 180] width 309 height 199
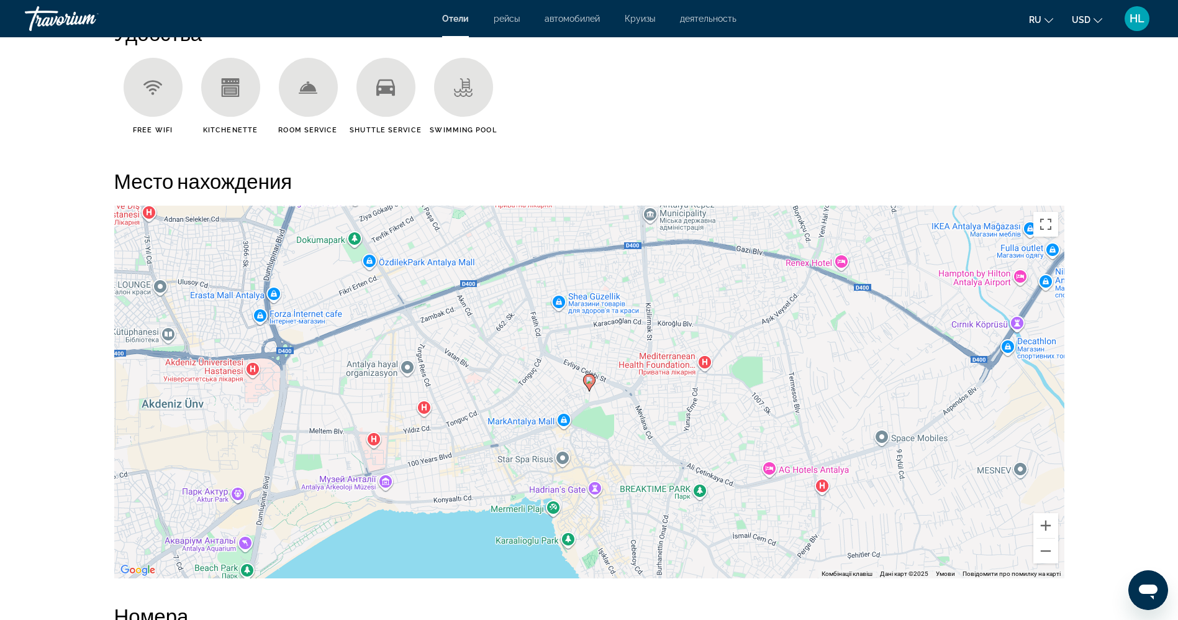
scroll to position [1080, 0]
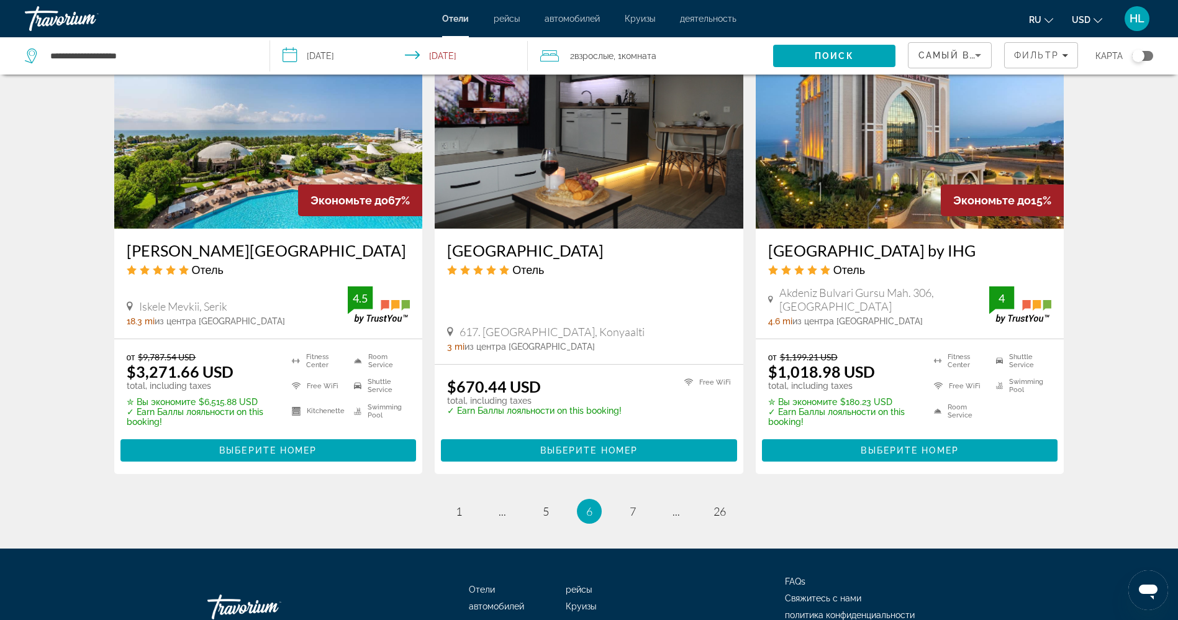
scroll to position [1583, 0]
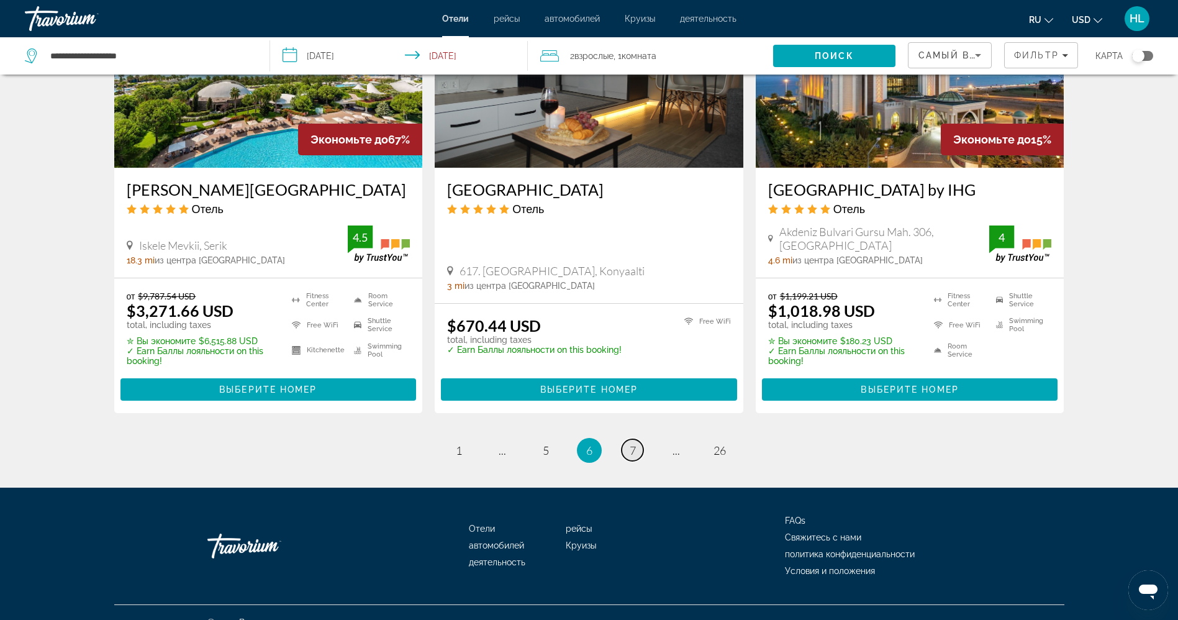
click at [633, 443] on span "7" at bounding box center [633, 450] width 6 height 14
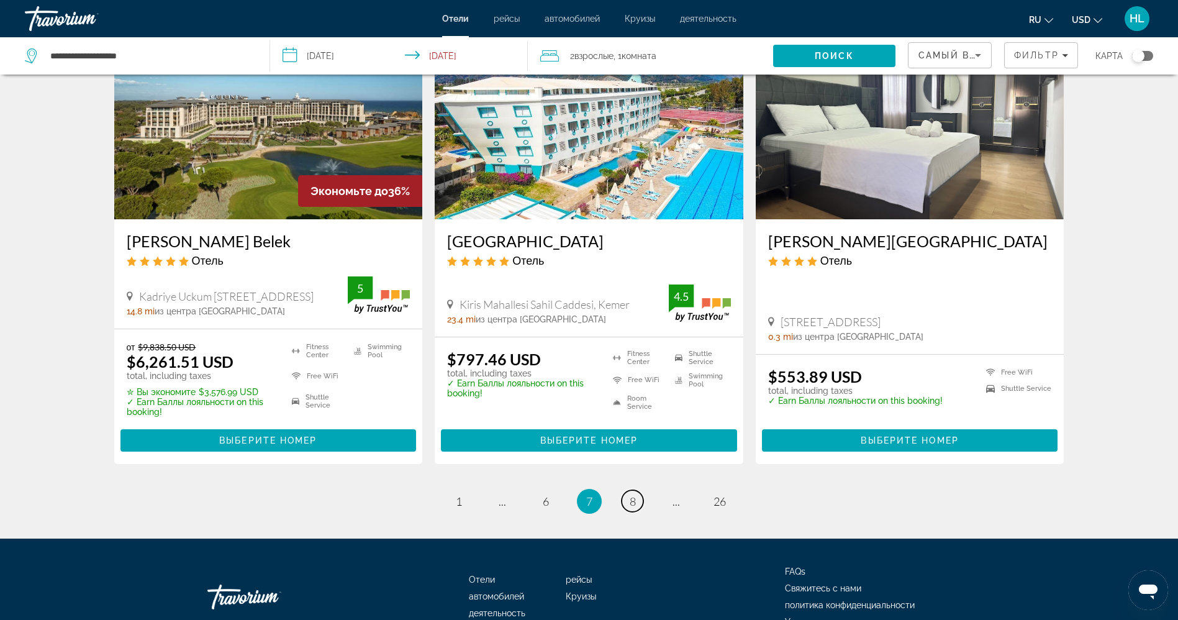
scroll to position [1527, 0]
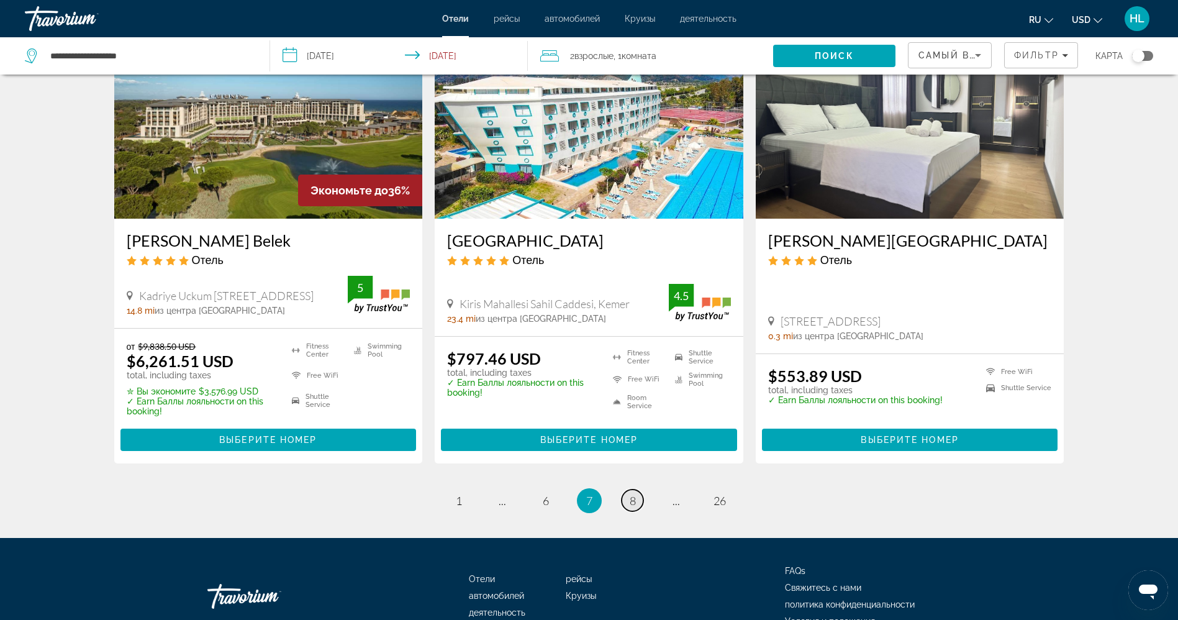
click at [636, 511] on link "page 8" at bounding box center [633, 500] width 22 height 22
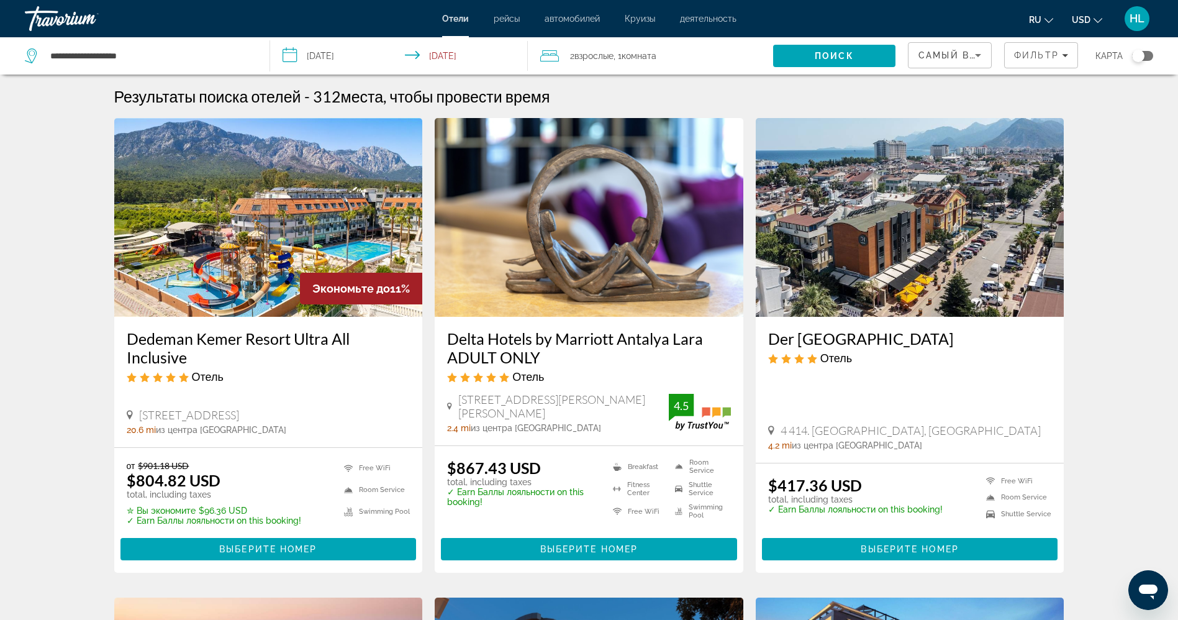
click at [1145, 57] on div "Toggle map" at bounding box center [1142, 56] width 21 height 10
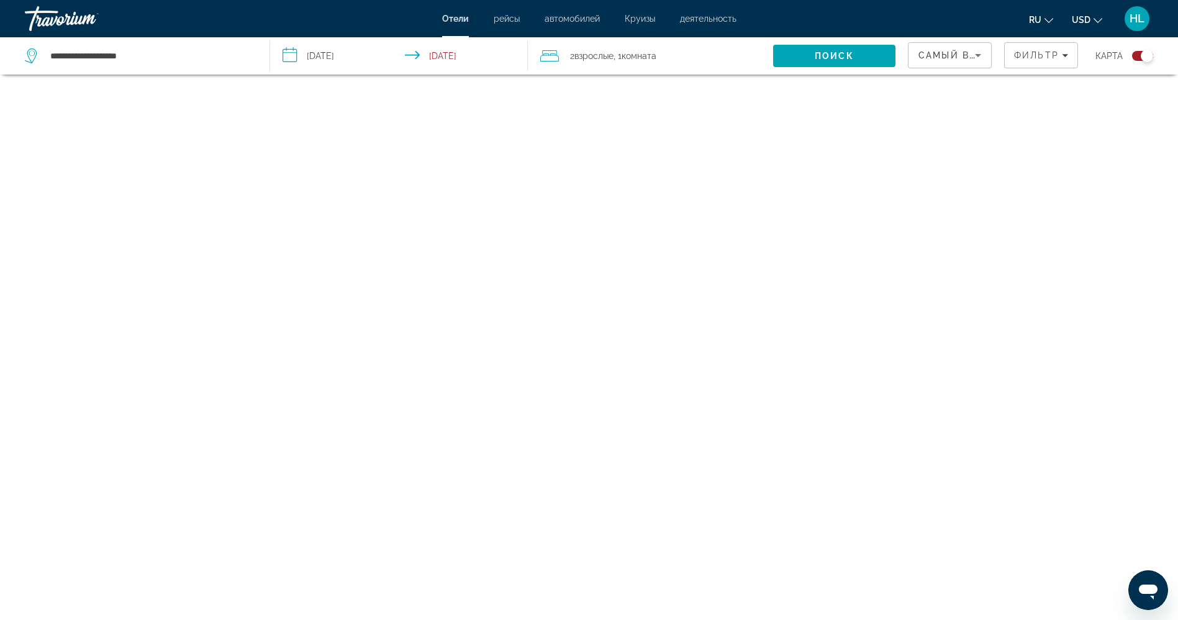
scroll to position [75, 0]
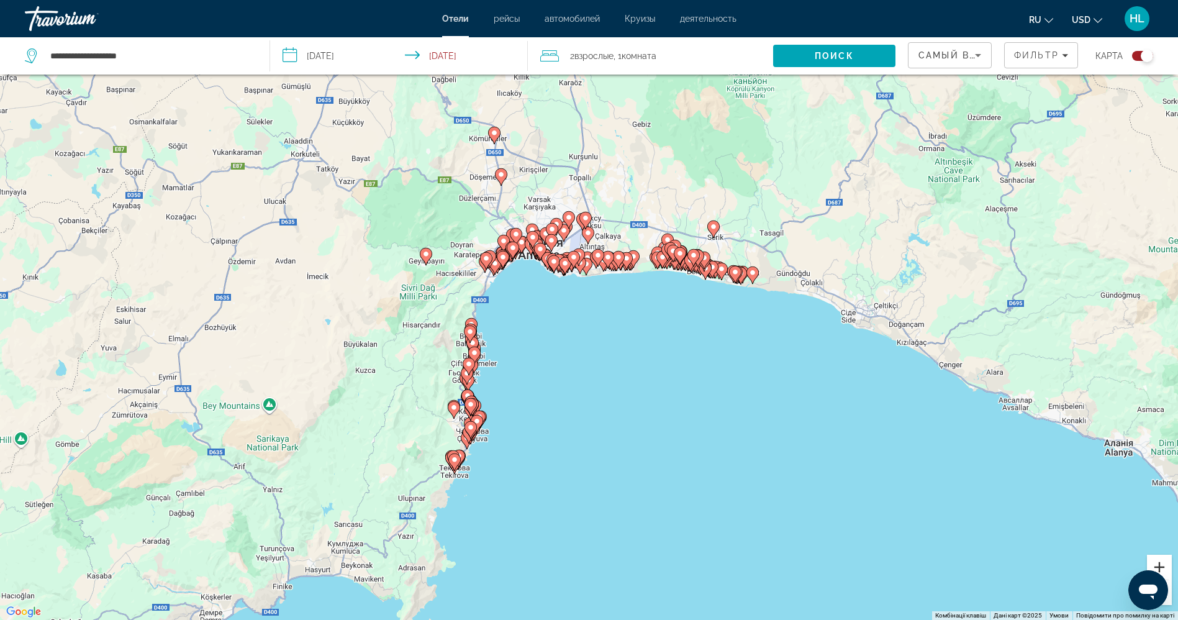
click at [1160, 559] on button "Збільшити" at bounding box center [1159, 566] width 25 height 25
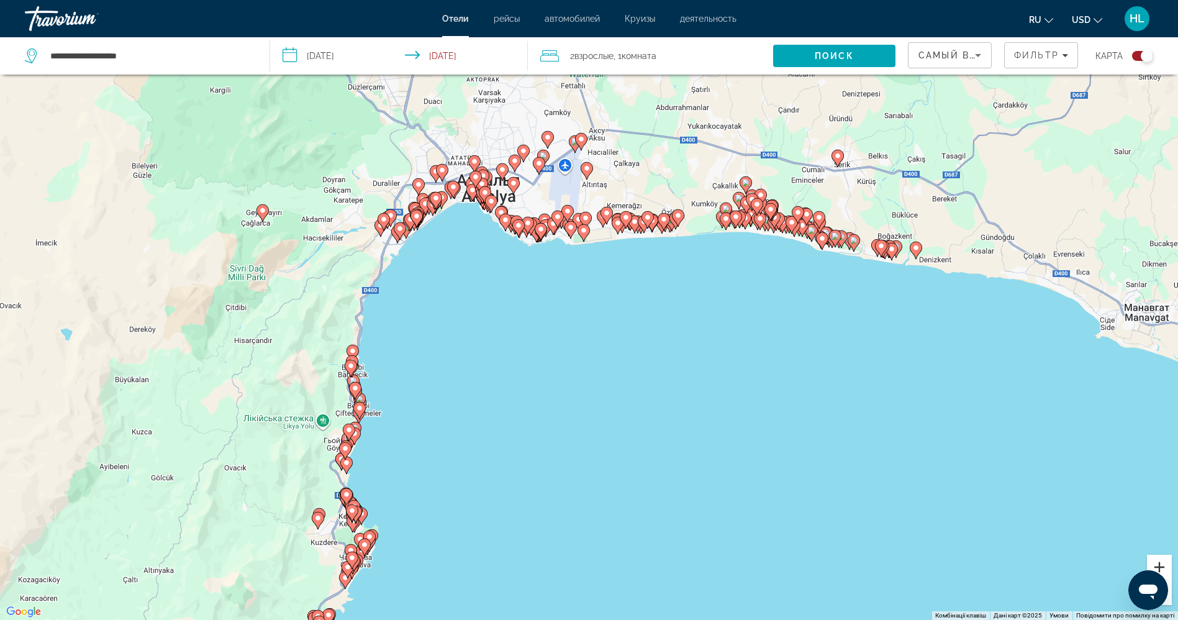
click at [1160, 559] on button "Збільшити" at bounding box center [1159, 566] width 25 height 25
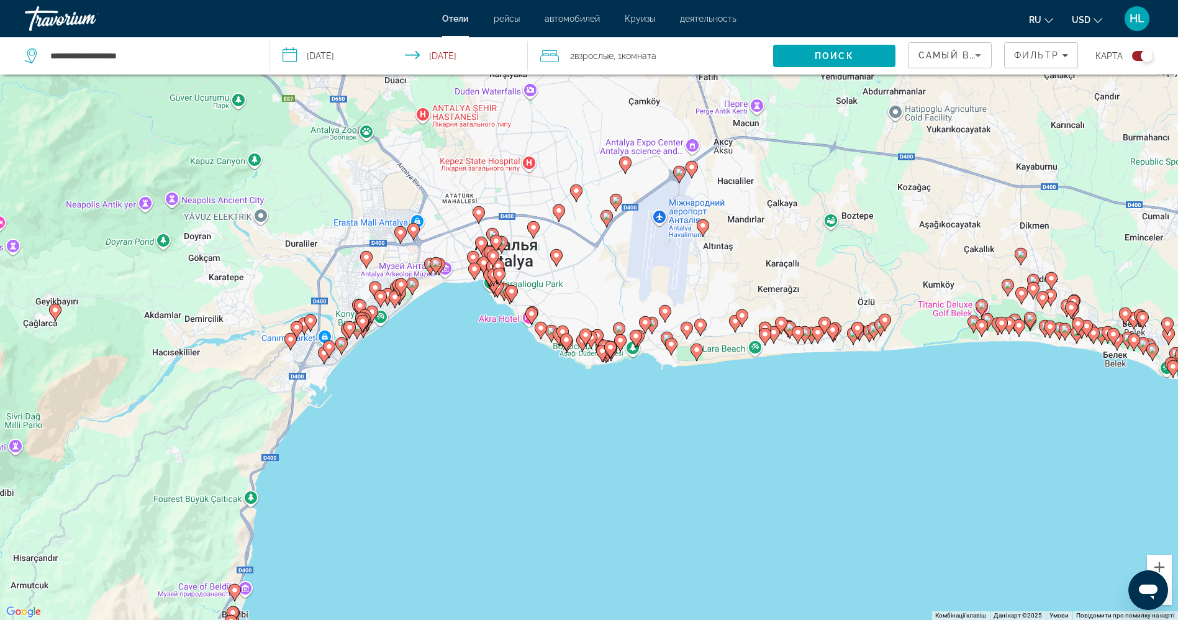
drag, startPoint x: 370, startPoint y: 190, endPoint x: 487, endPoint y: 380, distance: 223.3
click at [487, 380] on div "Увімкніть режим перетягування за допомогою клавіатури, натиснувши Alt + Enter. …" at bounding box center [589, 310] width 1178 height 620
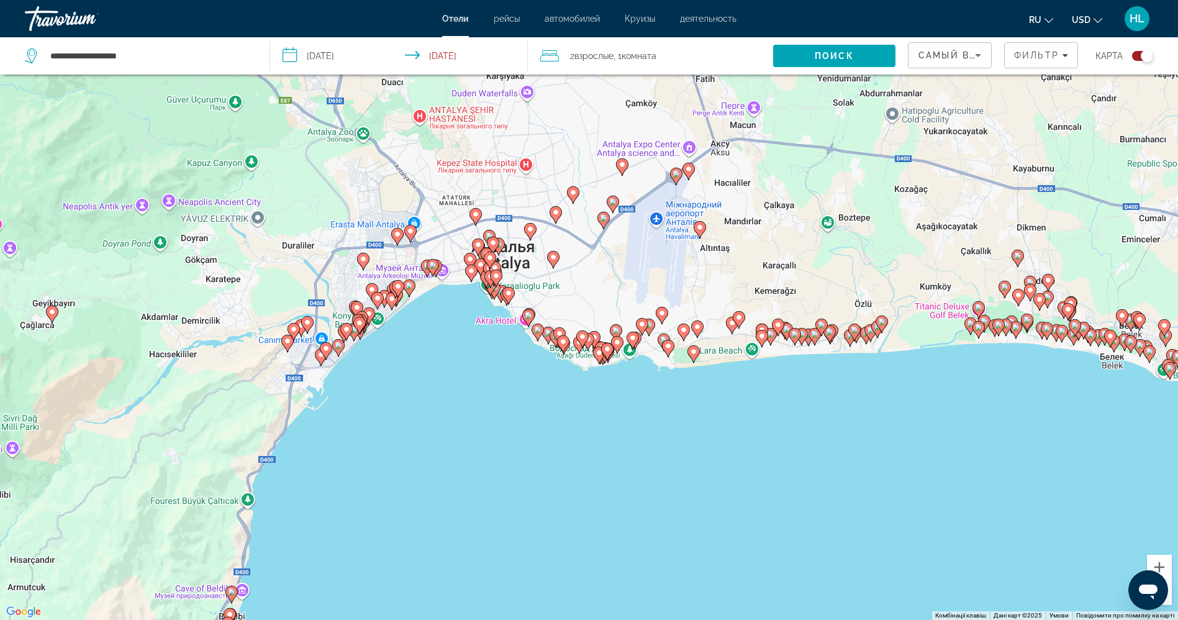
click at [492, 293] on gmp-advanced-marker "Main content" at bounding box center [490, 287] width 12 height 19
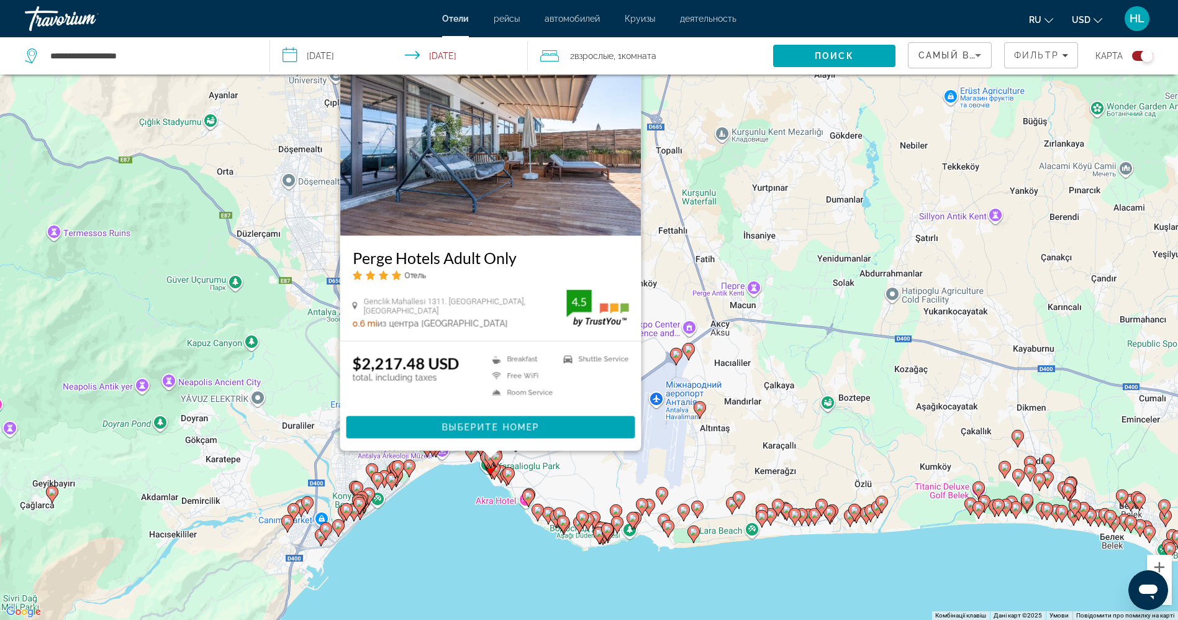
click at [432, 540] on div "Увімкніть режим перетягування за допомогою клавіатури, натиснувши Alt + Enter. …" at bounding box center [589, 310] width 1178 height 620
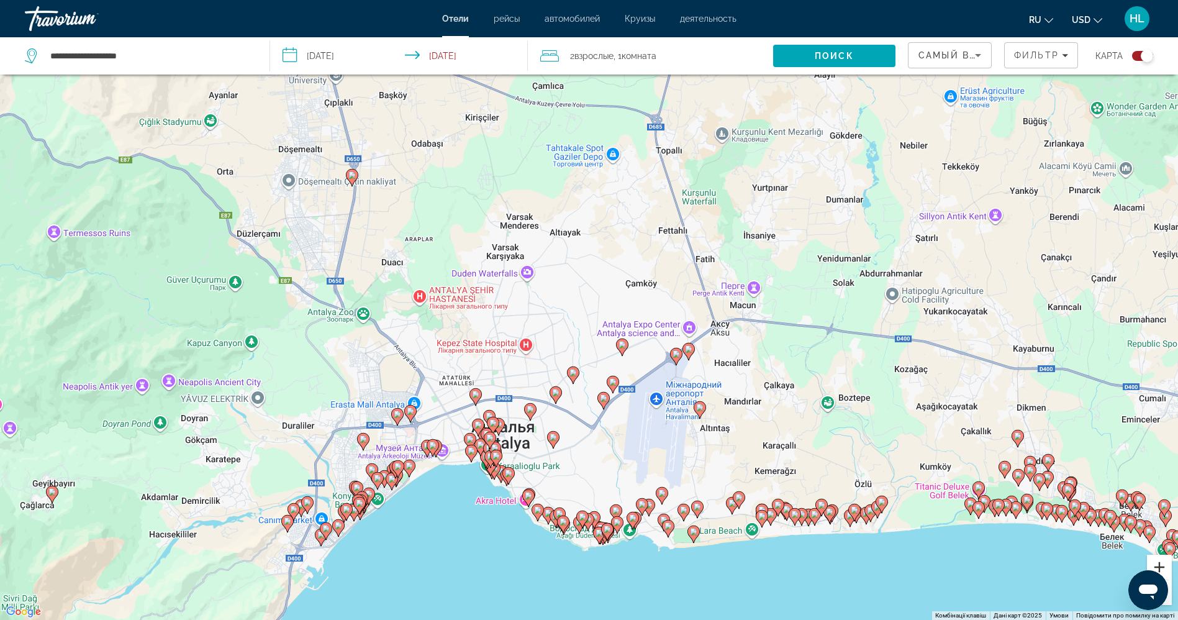
click at [1160, 559] on button "Збільшити" at bounding box center [1159, 566] width 25 height 25
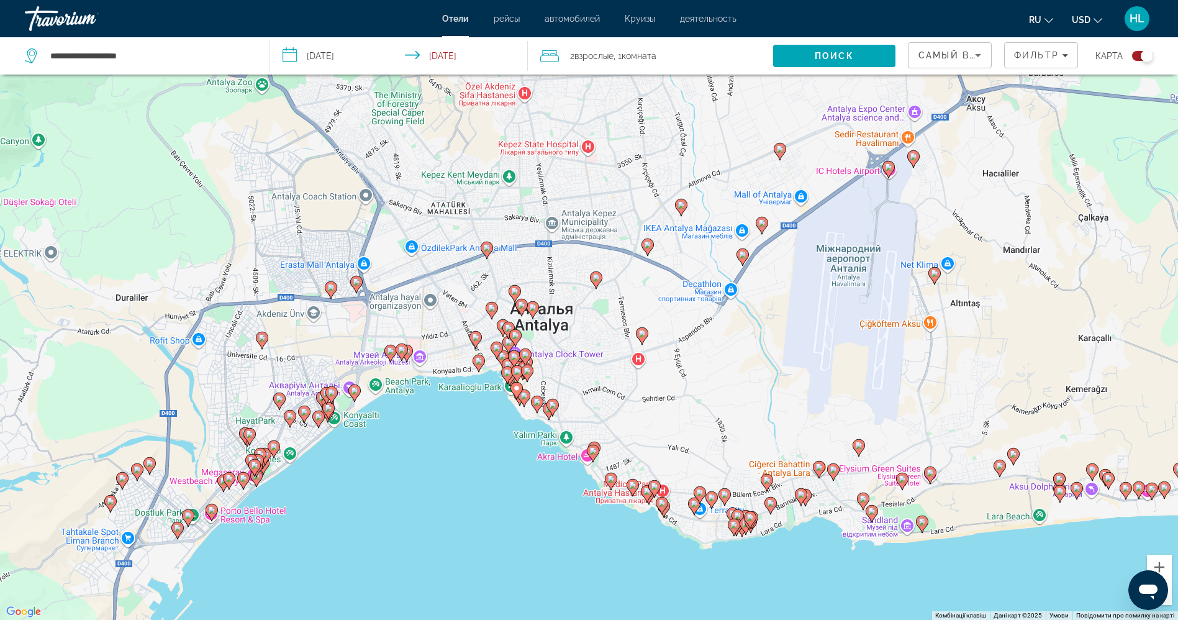
drag, startPoint x: 504, startPoint y: 563, endPoint x: 632, endPoint y: 314, distance: 279.9
click at [632, 314] on div "Увімкніть режим перетягування за допомогою клавіатури, натиснувши Alt + Enter. …" at bounding box center [589, 310] width 1178 height 620
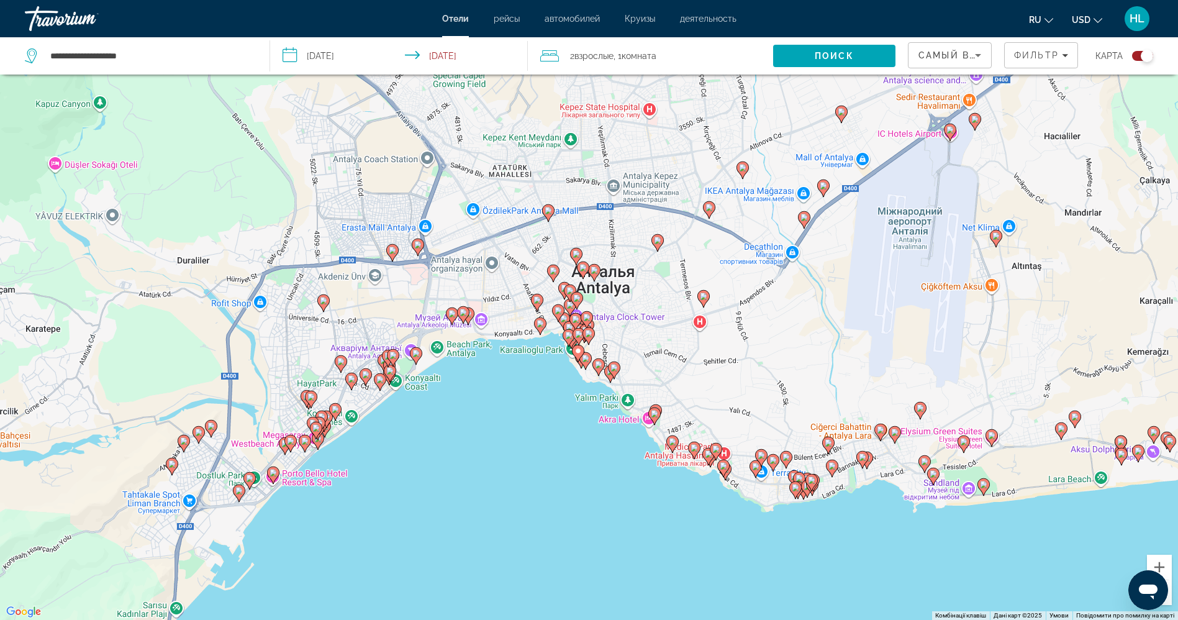
drag, startPoint x: 363, startPoint y: 441, endPoint x: 425, endPoint y: 406, distance: 71.5
click at [425, 406] on div "Увімкніть режим перетягування за допомогою клавіатури, натиснувши Alt + Enter. …" at bounding box center [589, 310] width 1178 height 620
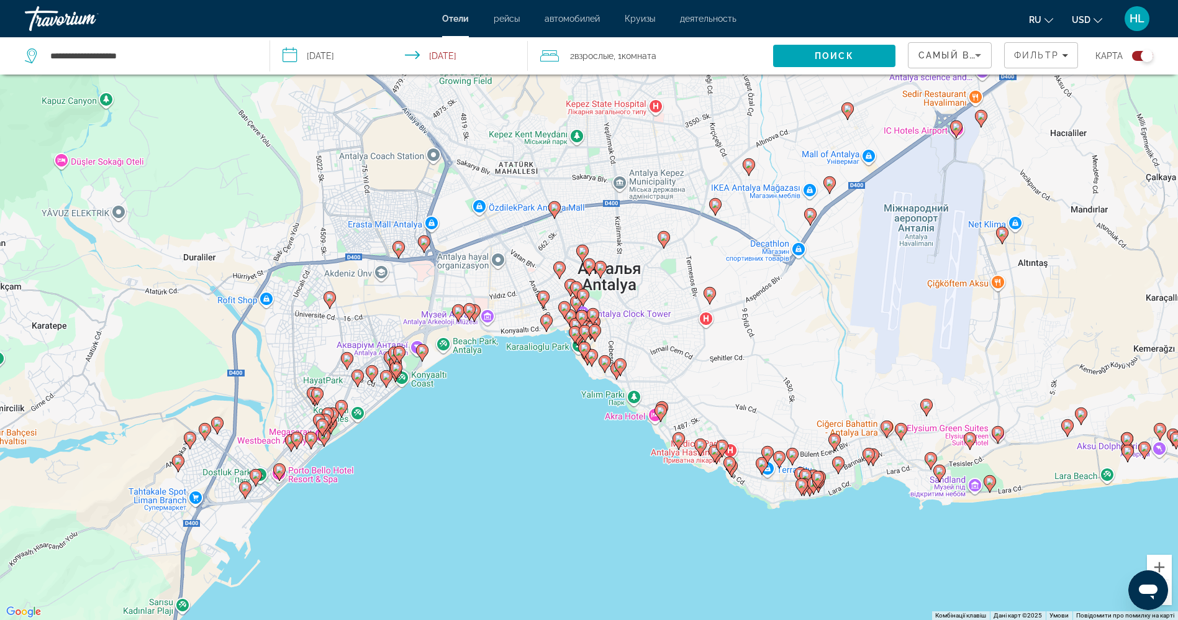
click at [420, 353] on image "Main content" at bounding box center [421, 349] width 7 height 7
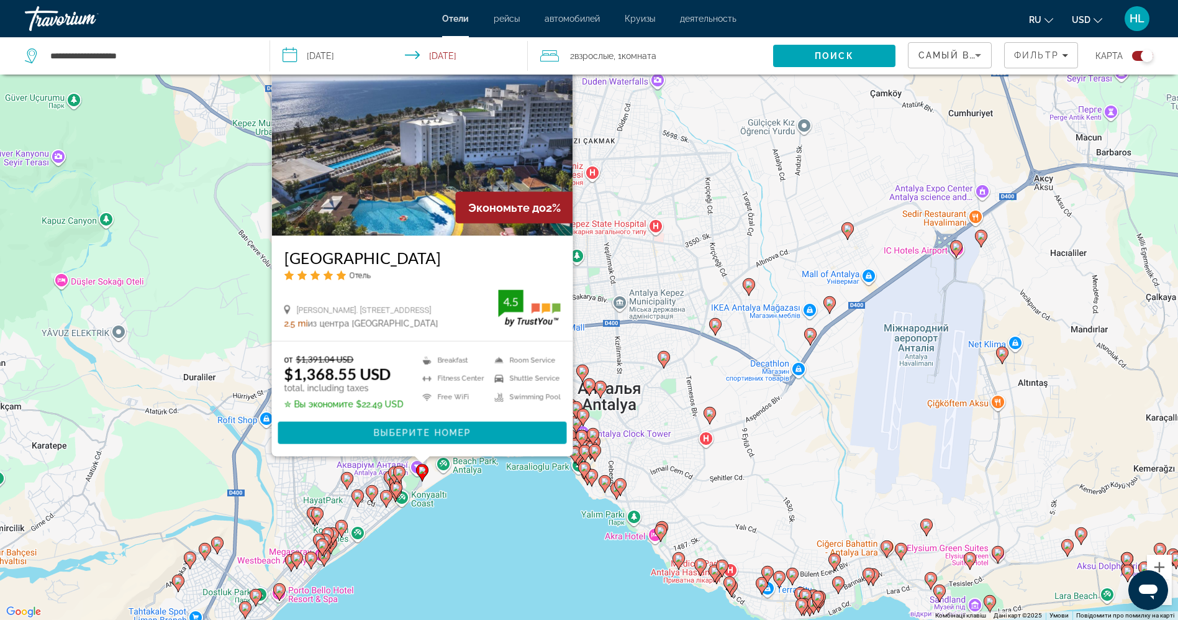
click at [396, 489] on image "Main content" at bounding box center [395, 487] width 7 height 7
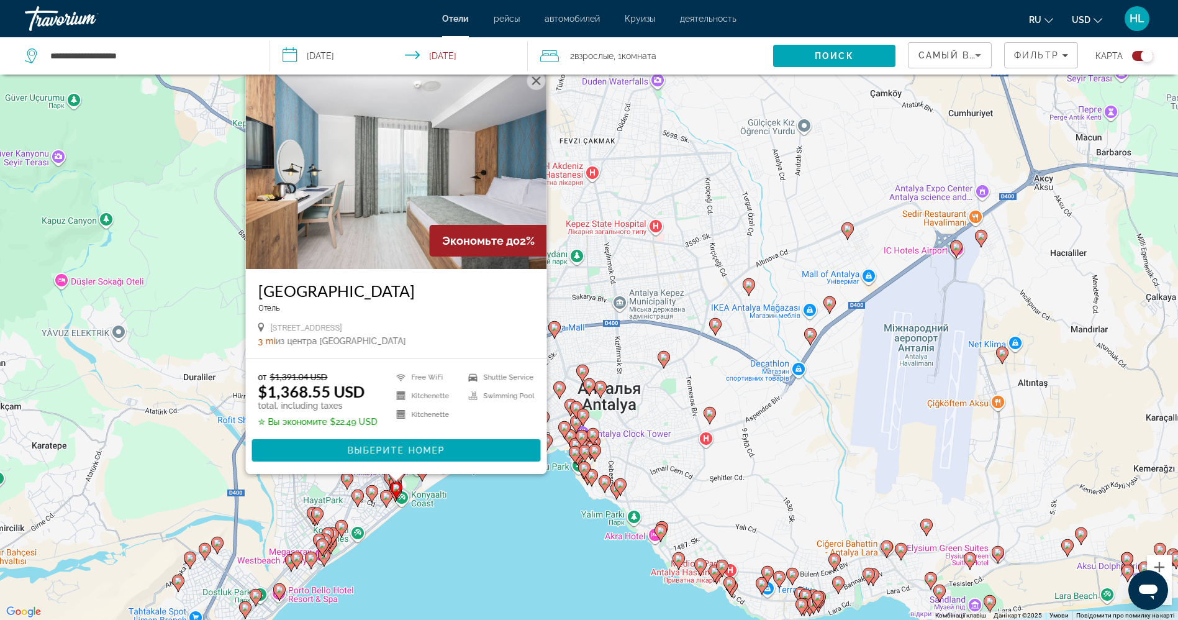
click at [396, 500] on icon "Main content" at bounding box center [394, 493] width 11 height 16
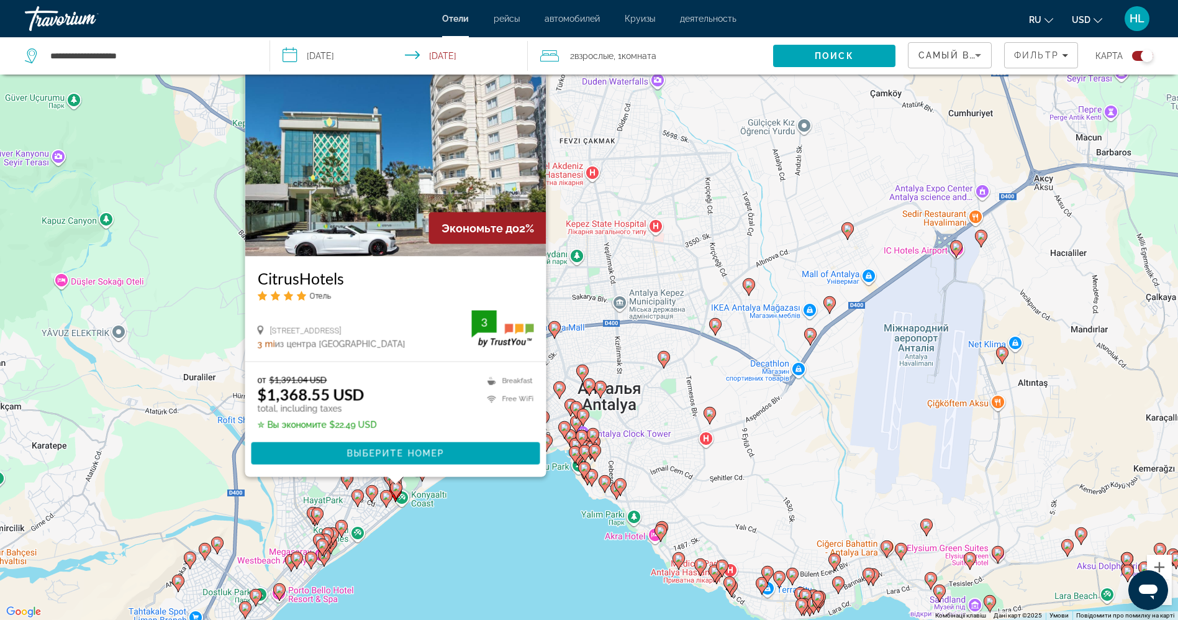
click at [592, 479] on icon "Main content" at bounding box center [591, 477] width 11 height 16
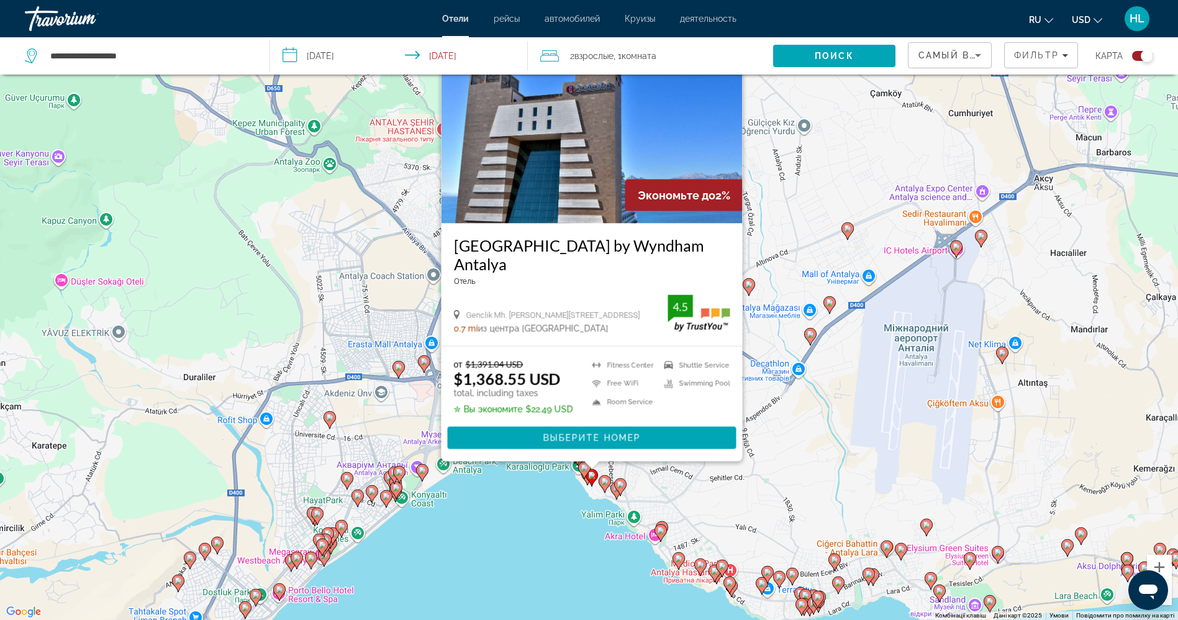
click at [604, 482] on image "Main content" at bounding box center [604, 480] width 7 height 7
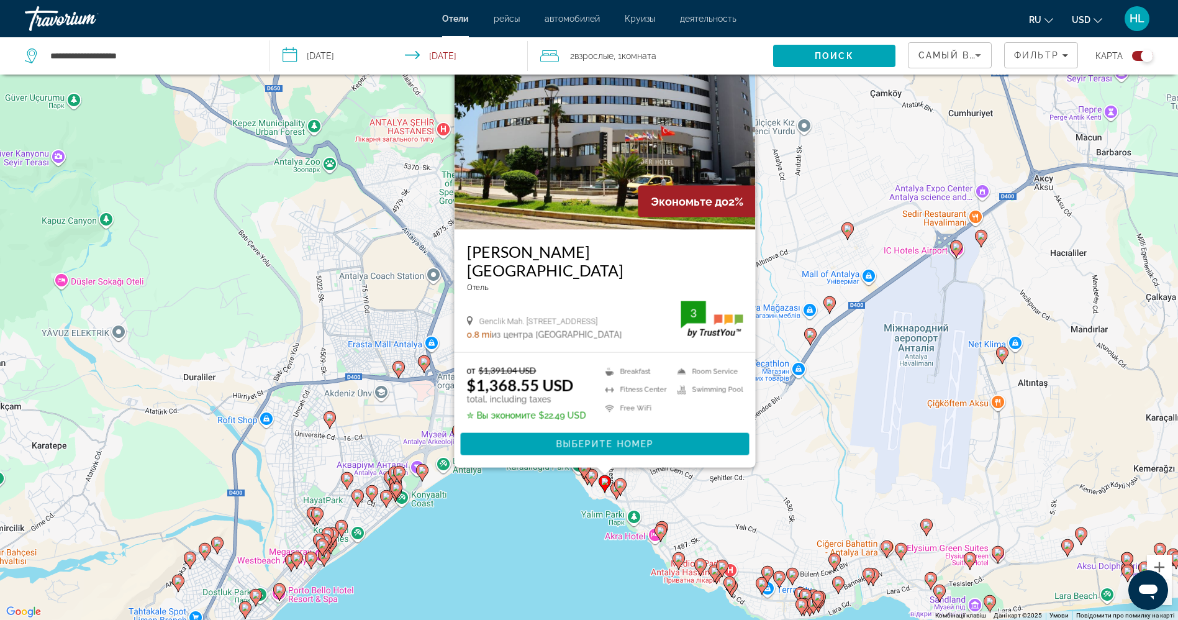
click at [615, 499] on gmp-advanced-marker "Main content" at bounding box center [616, 490] width 12 height 19
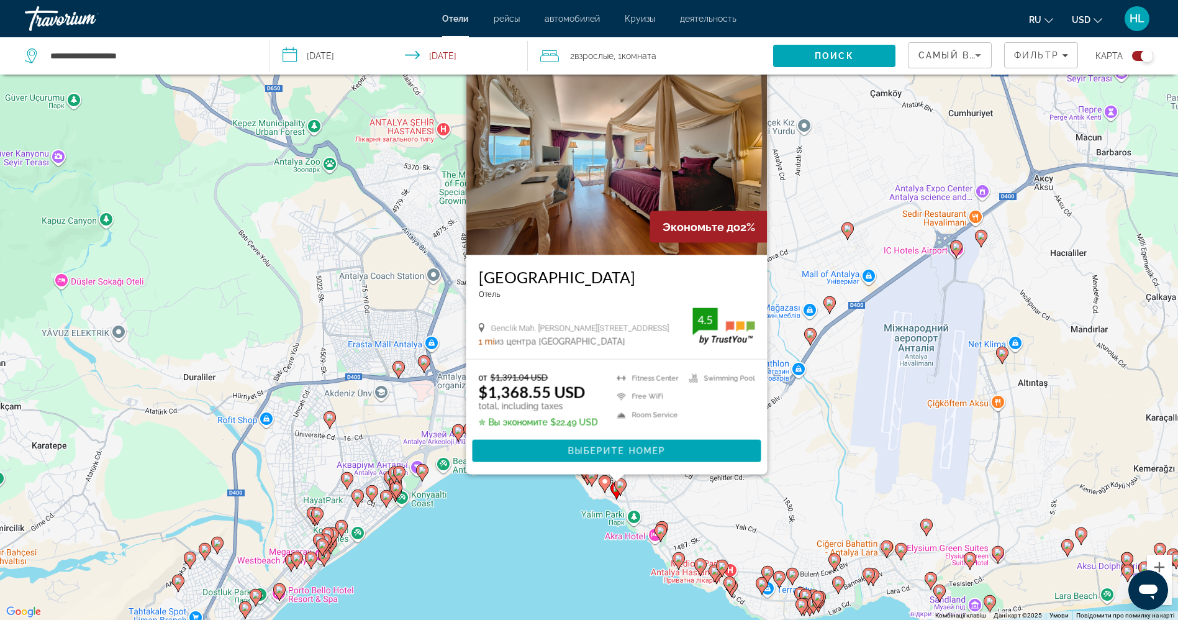
click at [559, 179] on img "Main content" at bounding box center [616, 156] width 301 height 199
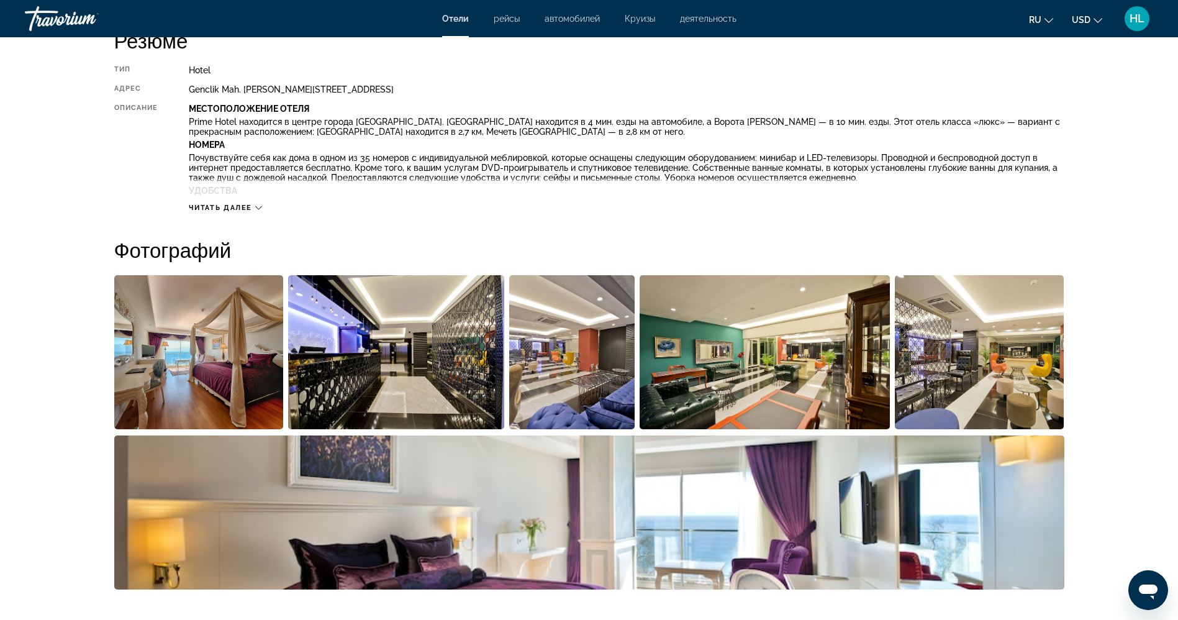
scroll to position [462, 0]
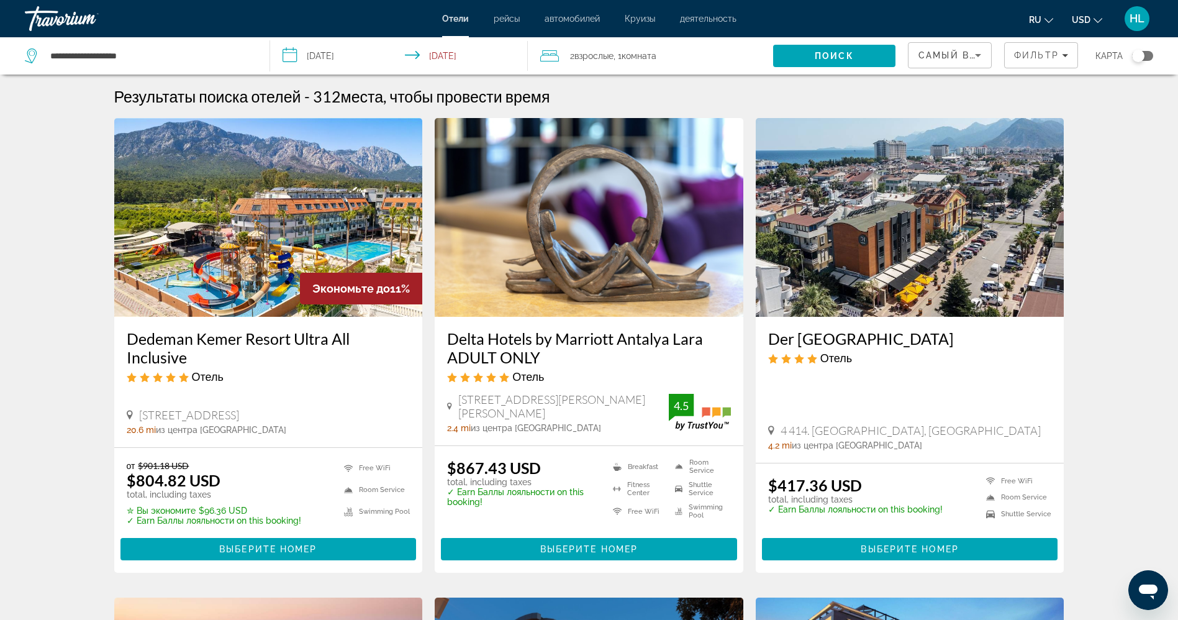
click at [1141, 60] on div "Toggle map" at bounding box center [1138, 56] width 12 height 12
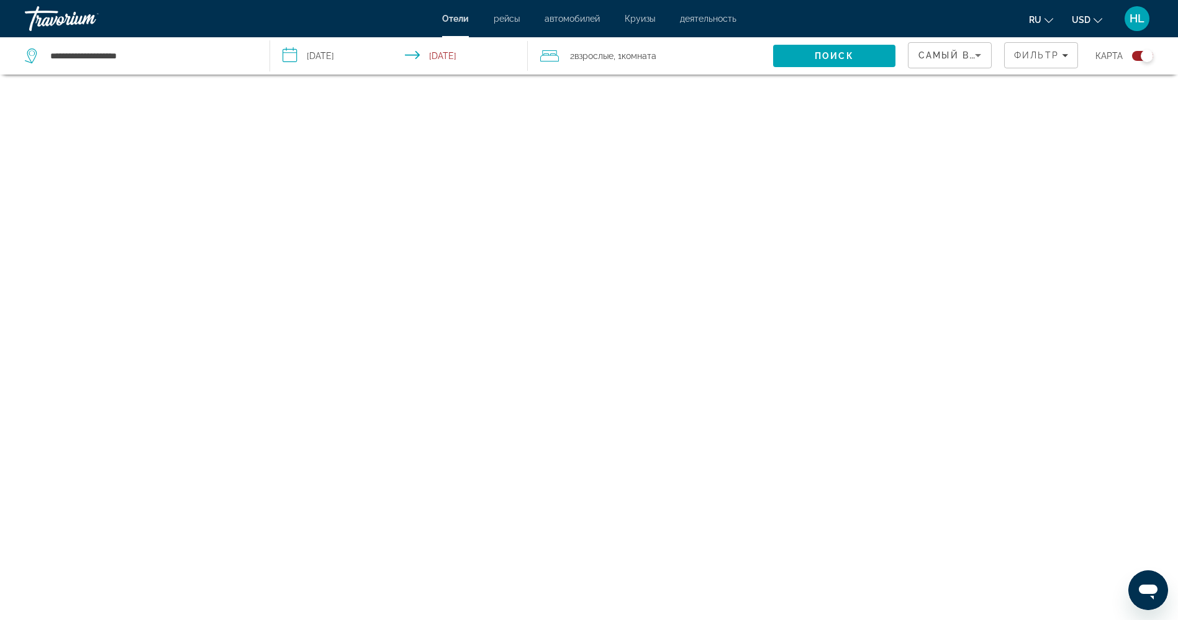
scroll to position [75, 0]
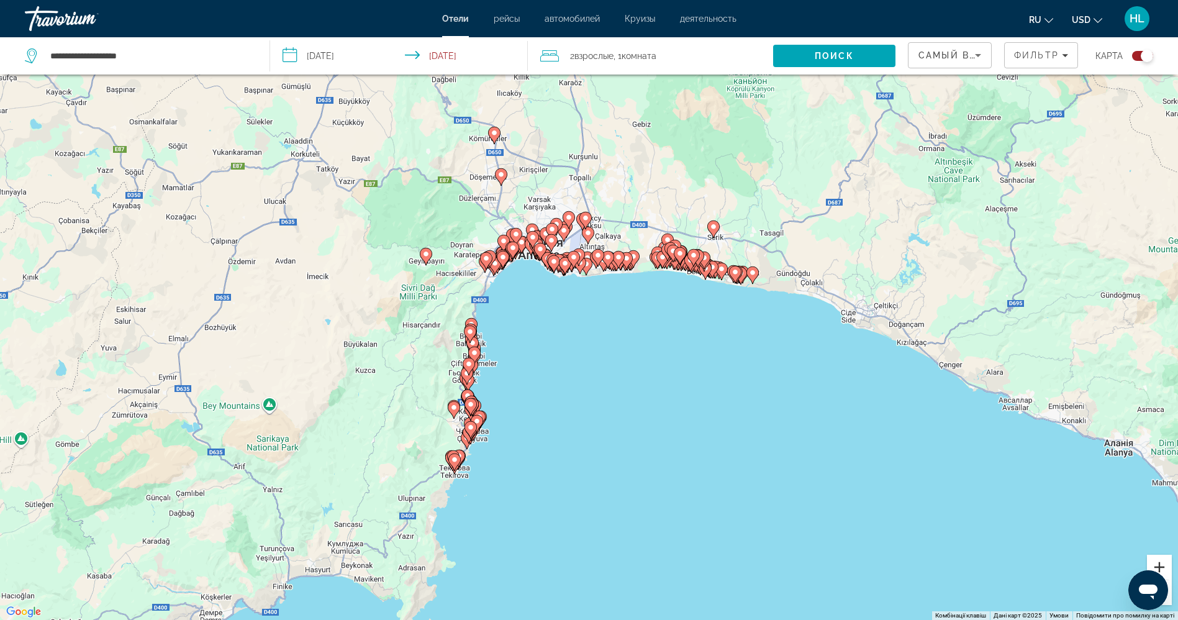
click at [1159, 563] on button "Збільшити" at bounding box center [1159, 566] width 25 height 25
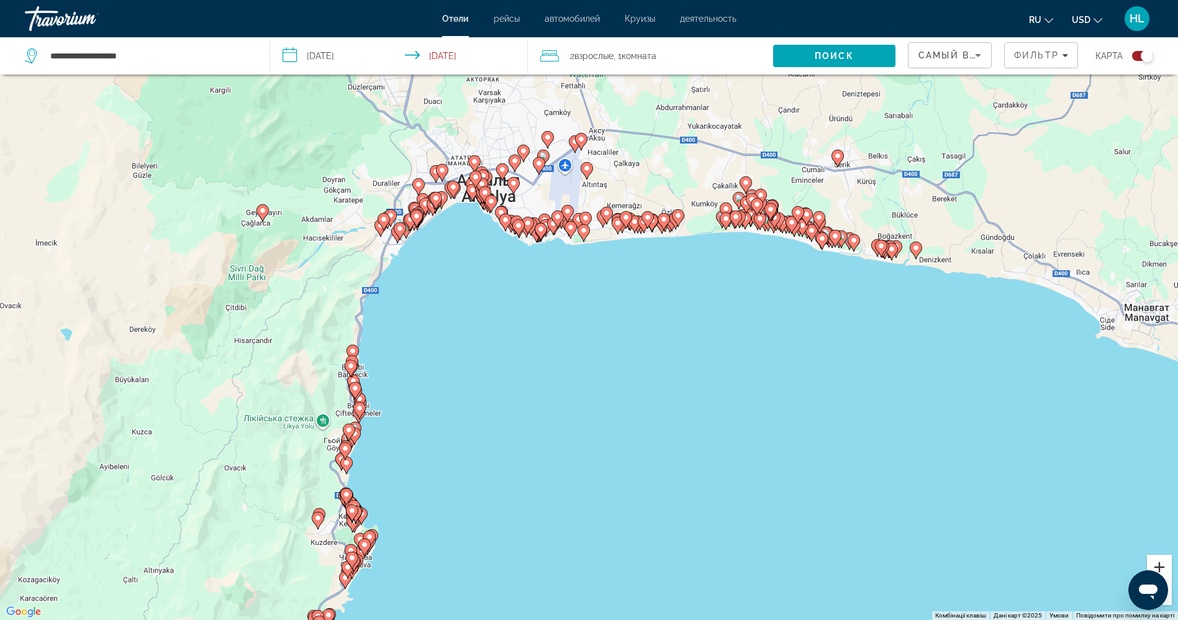
click at [1159, 563] on button "Збільшити" at bounding box center [1159, 566] width 25 height 25
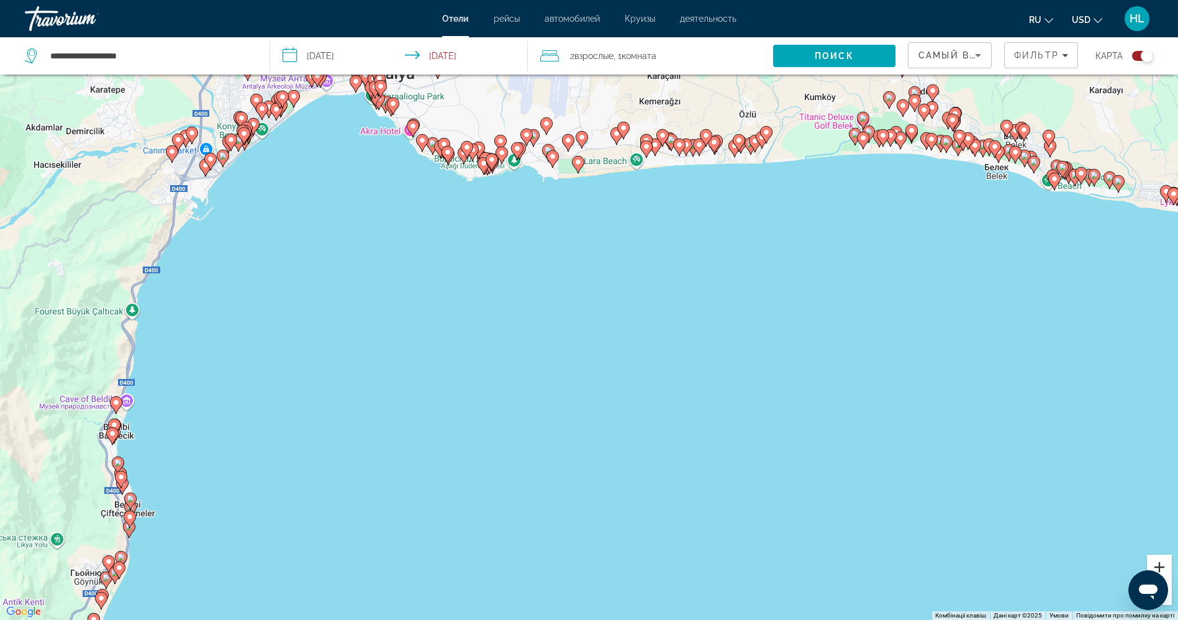
click at [1159, 563] on button "Збільшити" at bounding box center [1159, 566] width 25 height 25
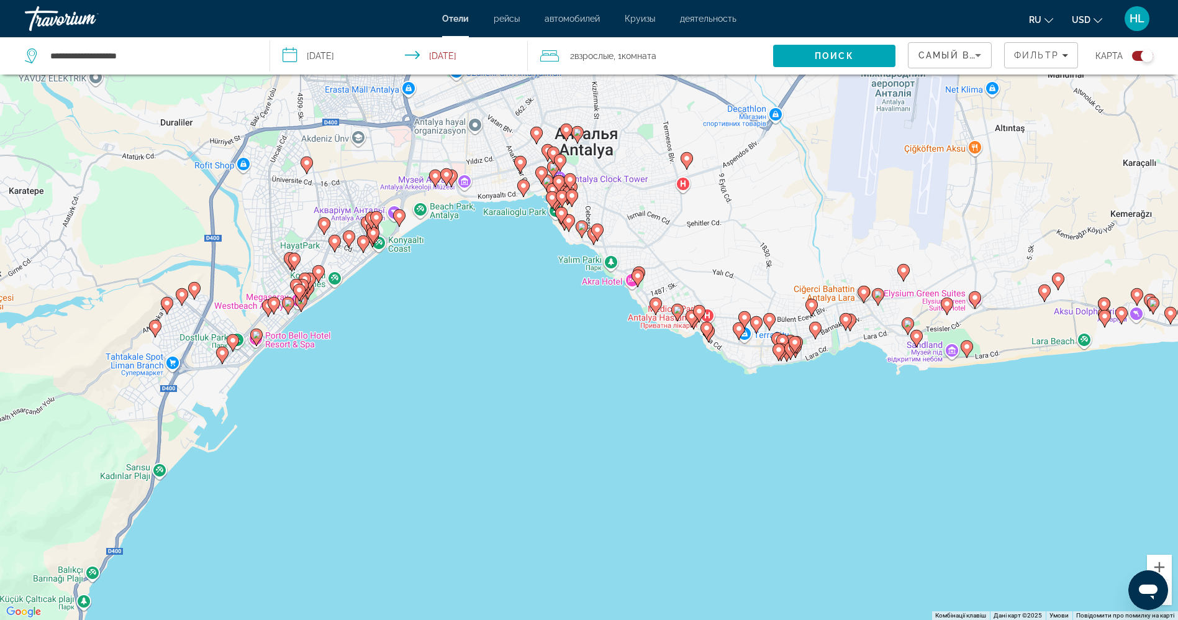
drag, startPoint x: 316, startPoint y: 247, endPoint x: 713, endPoint y: 574, distance: 514.4
click at [713, 574] on div "Увімкніть режим перетягування за допомогою клавіатури, натиснувши Alt + Enter. …" at bounding box center [589, 310] width 1178 height 620
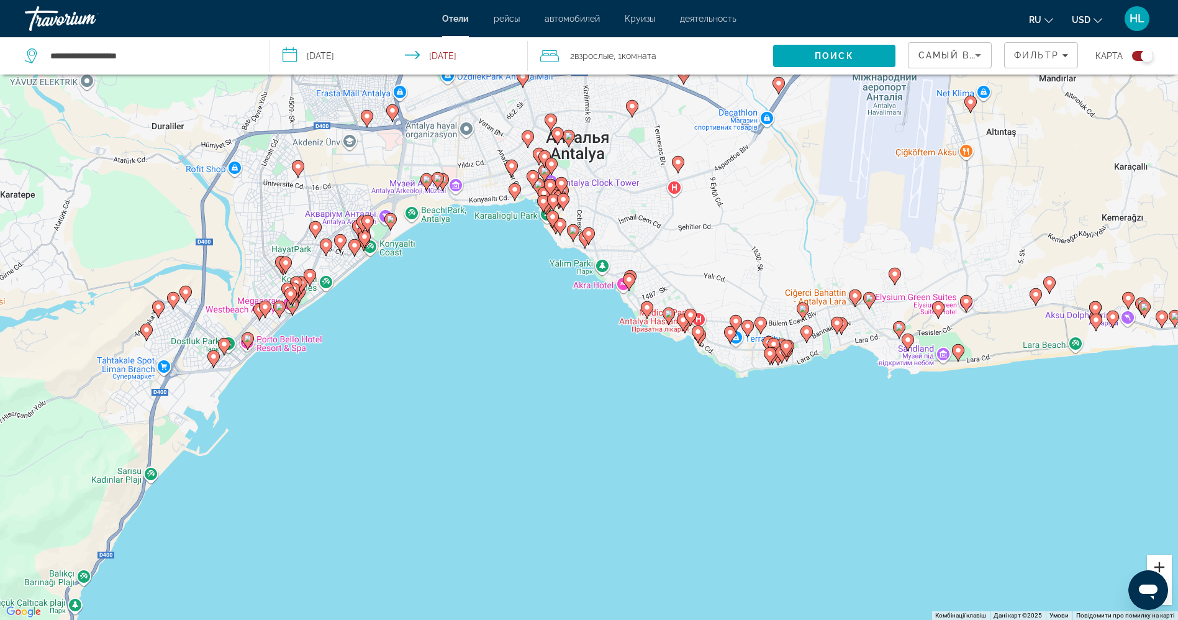
click at [1161, 561] on button "Збільшити" at bounding box center [1159, 566] width 25 height 25
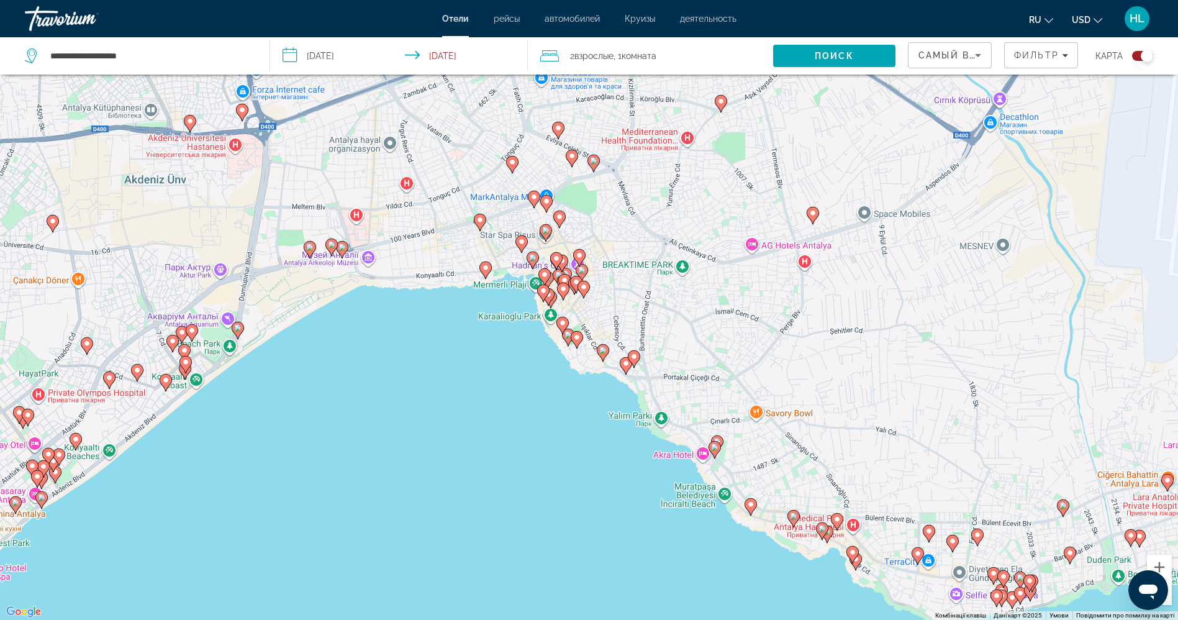
drag, startPoint x: 407, startPoint y: 197, endPoint x: 453, endPoint y: 384, distance: 192.5
click at [453, 384] on div "Увімкніть режим перетягування за допомогою клавіатури, натиснувши Alt + Enter. …" at bounding box center [589, 310] width 1178 height 620
click at [484, 268] on image "Main content" at bounding box center [484, 266] width 7 height 7
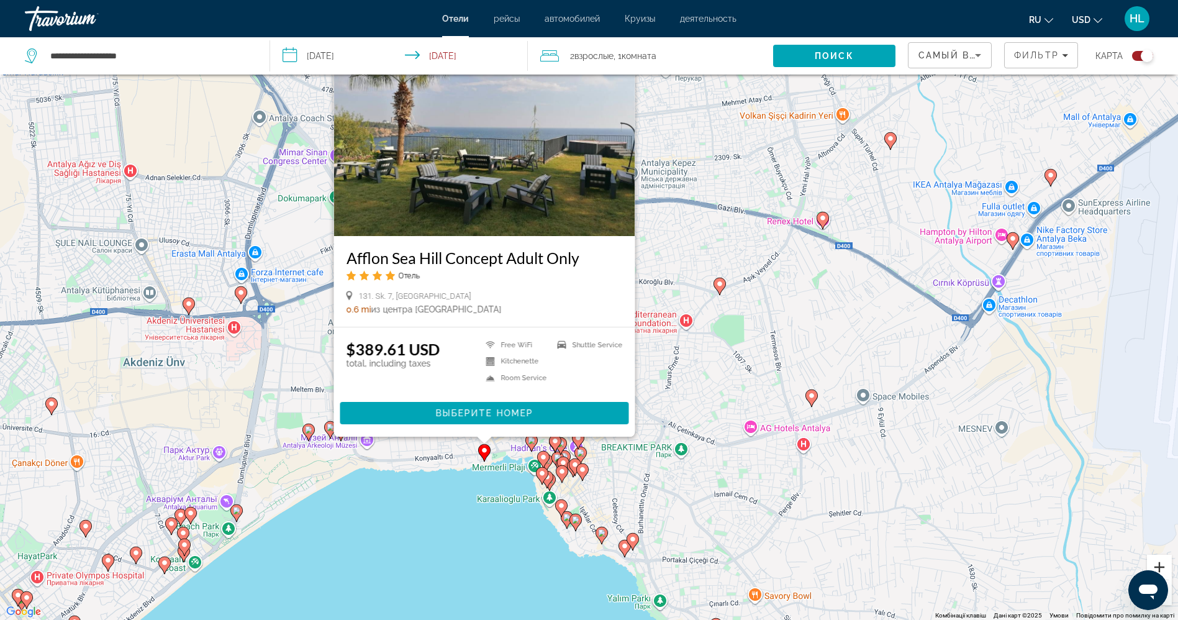
click at [1160, 563] on button "Збільшити" at bounding box center [1159, 566] width 25 height 25
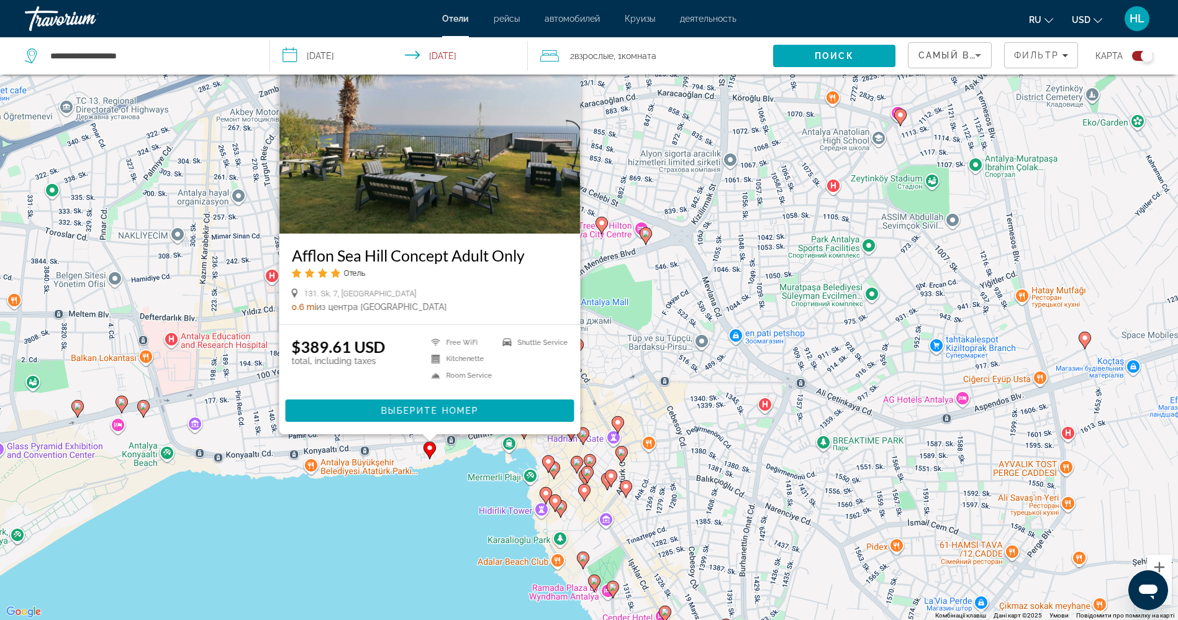
drag, startPoint x: 425, startPoint y: 600, endPoint x: 479, endPoint y: 439, distance: 169.6
click at [479, 439] on div "Увімкніть режим перетягування за допомогою клавіатури, натиснувши Alt + Enter. …" at bounding box center [589, 310] width 1178 height 620
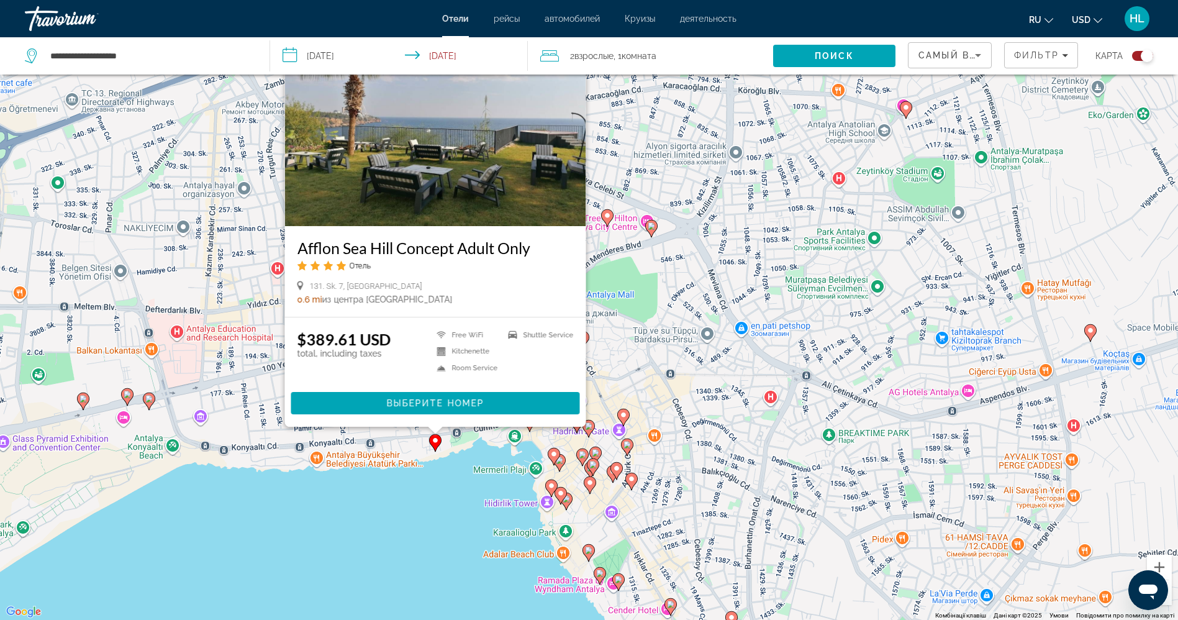
click at [553, 453] on image "Main content" at bounding box center [553, 453] width 7 height 7
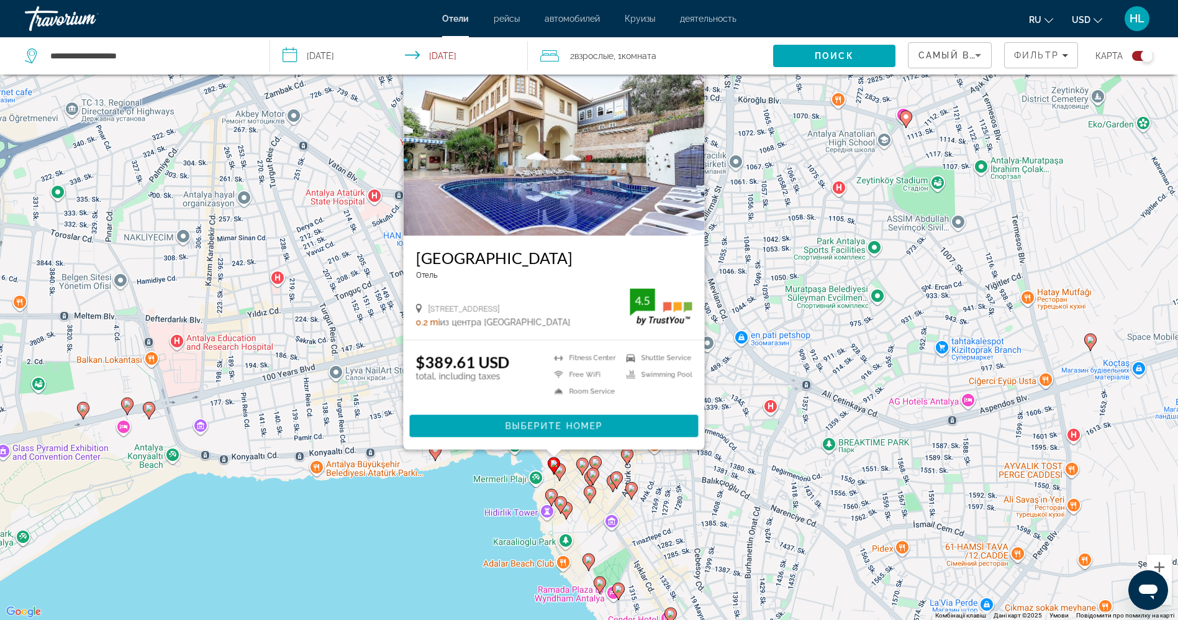
click at [561, 472] on image "Main content" at bounding box center [559, 469] width 7 height 7
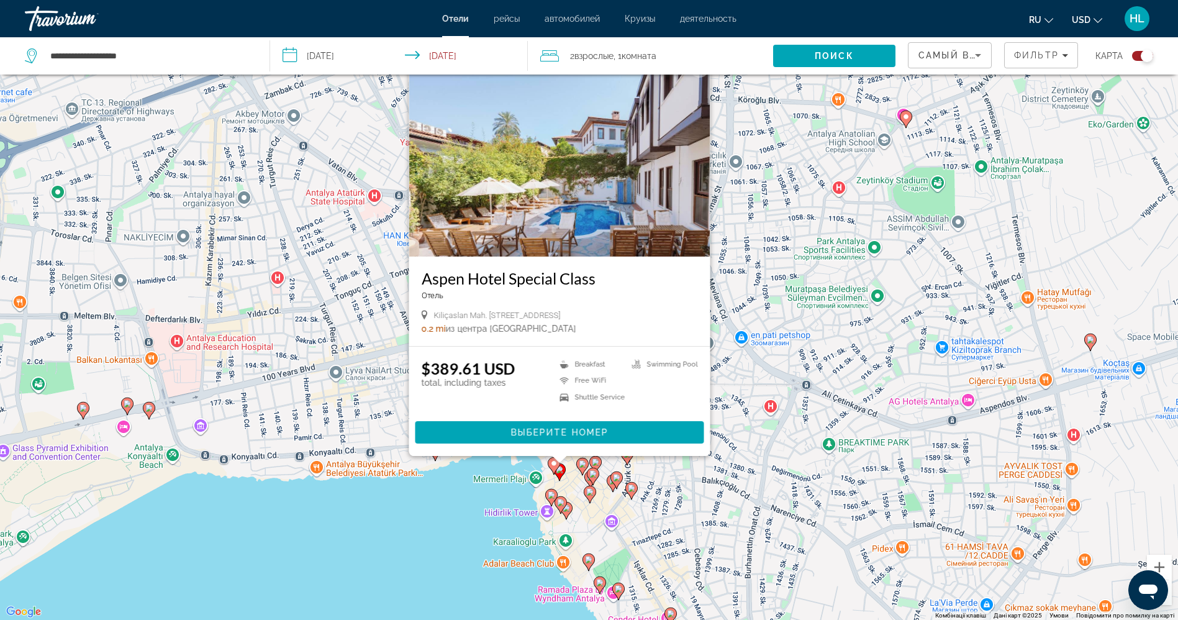
click at [551, 496] on image "Main content" at bounding box center [551, 494] width 7 height 7
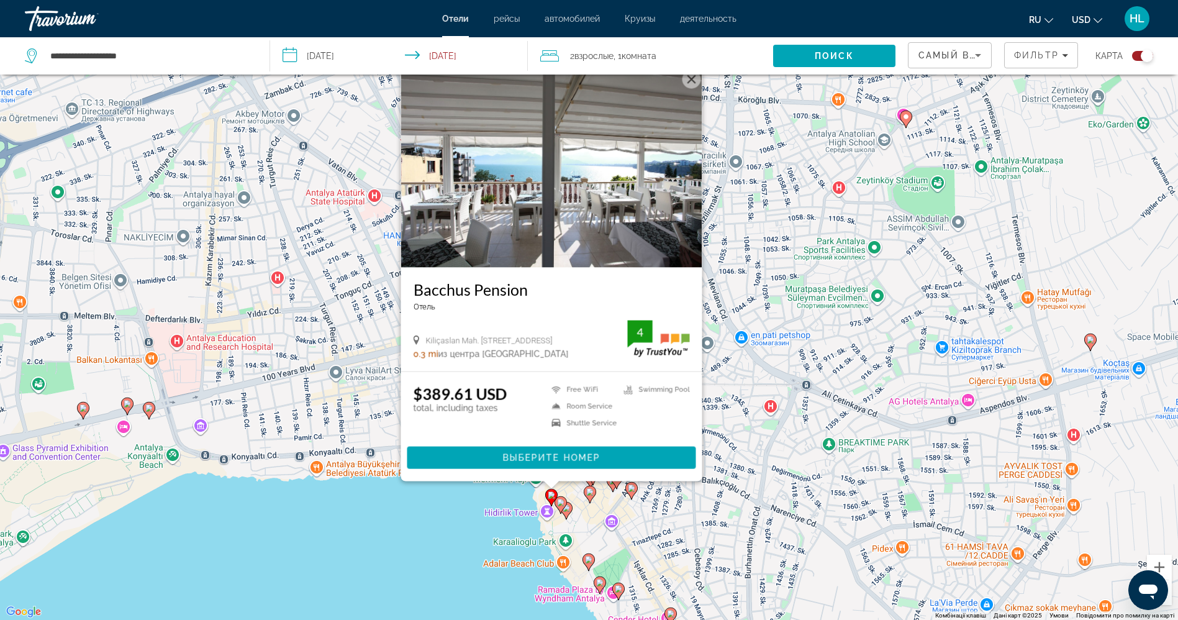
click at [563, 504] on image "Main content" at bounding box center [560, 502] width 7 height 7
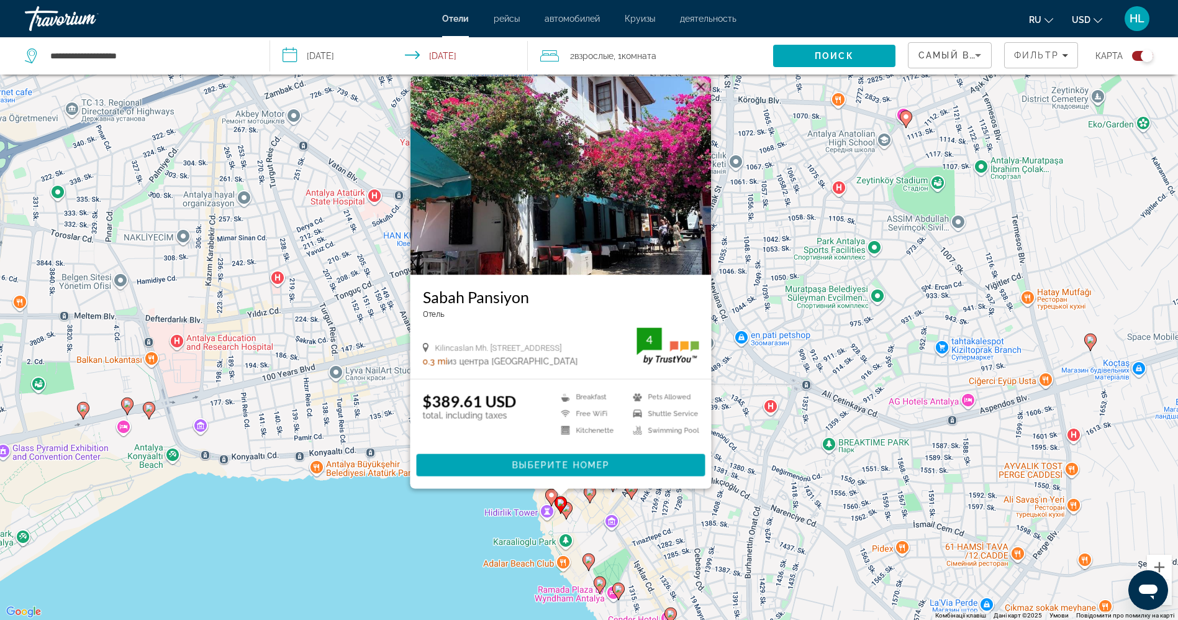
click at [568, 510] on image "Main content" at bounding box center [566, 507] width 7 height 7
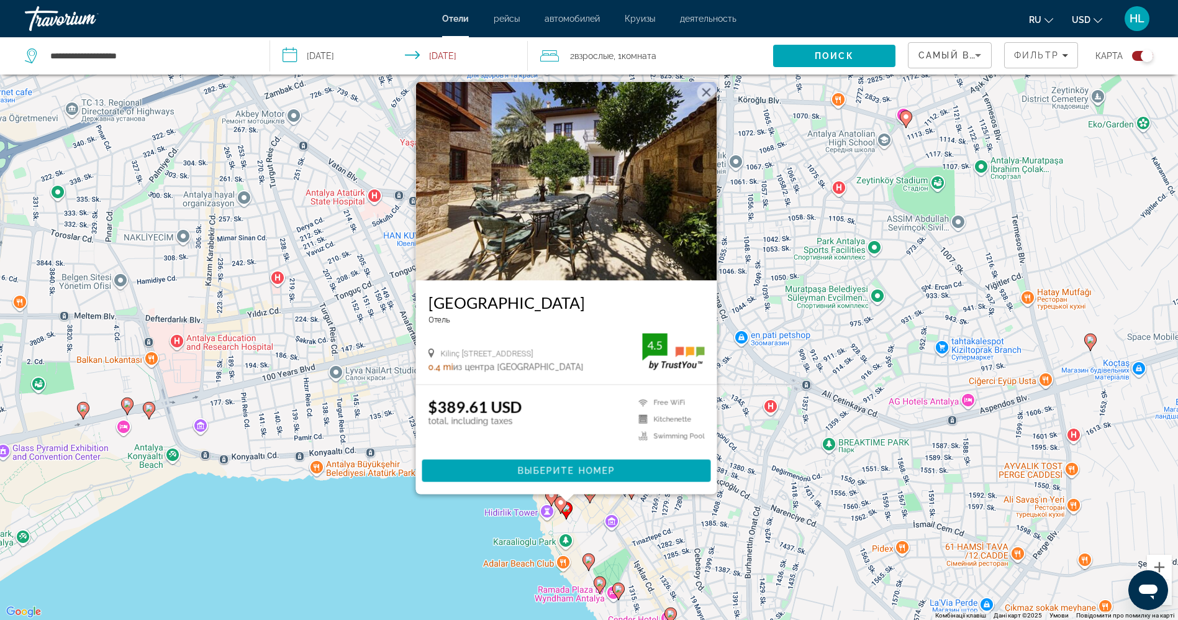
click at [416, 568] on div "Увімкніть режим перетягування за допомогою клавіатури, натиснувши Alt + Enter. …" at bounding box center [589, 310] width 1178 height 620
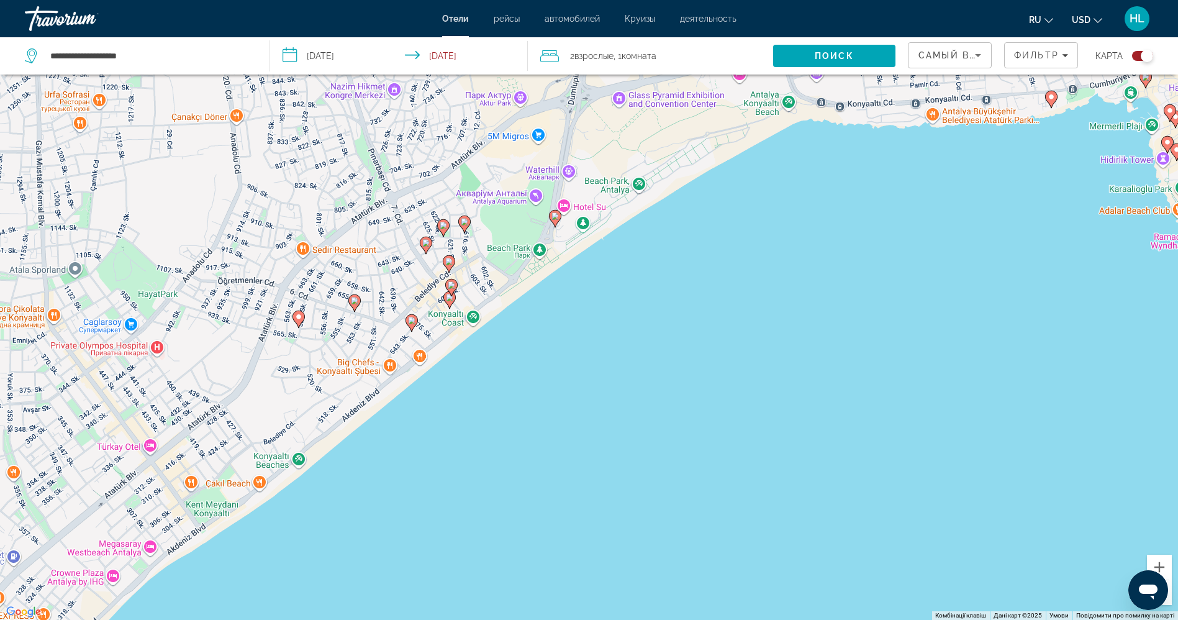
drag, startPoint x: 378, startPoint y: 515, endPoint x: 992, endPoint y: 157, distance: 711.5
click at [992, 157] on div "Увімкніть режим перетягування за допомогою клавіатури, натиснувши Alt + Enter. …" at bounding box center [589, 310] width 1178 height 620
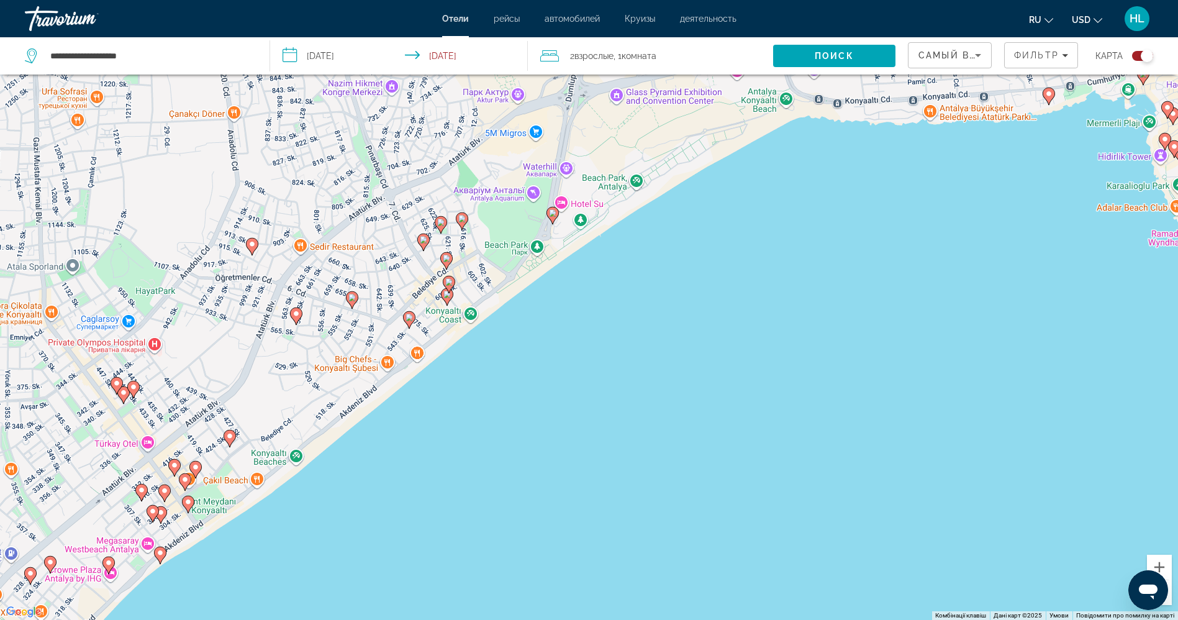
click at [160, 558] on icon "Main content" at bounding box center [159, 555] width 11 height 16
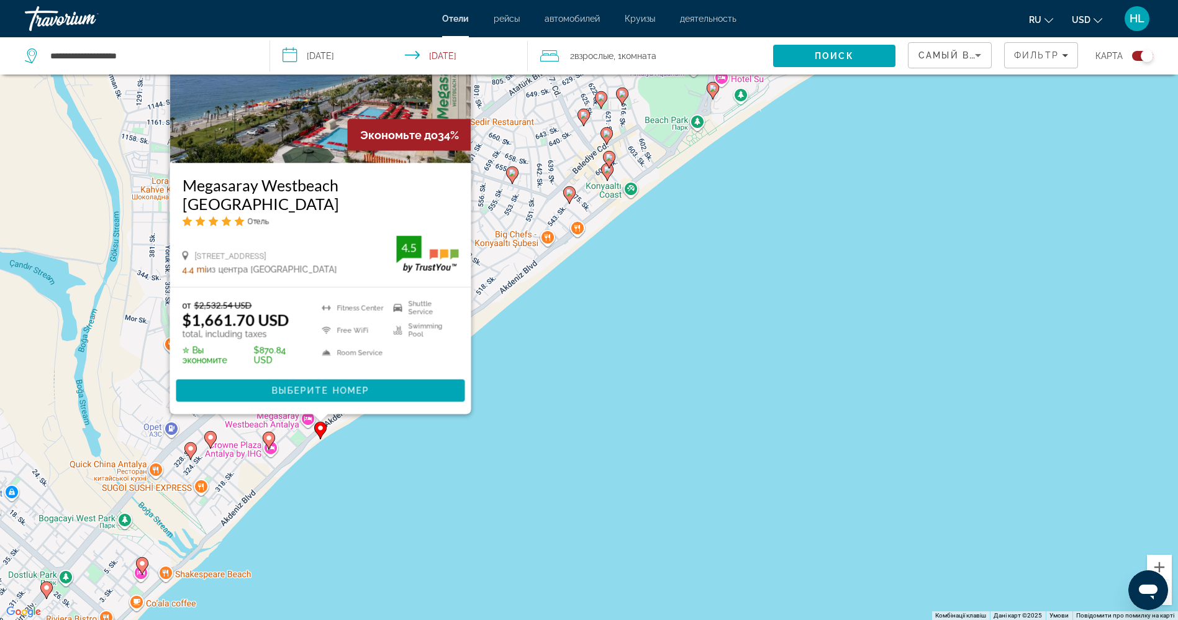
drag, startPoint x: 209, startPoint y: 579, endPoint x: 343, endPoint y: 454, distance: 183.2
click at [343, 454] on div "Увімкніть режим перетягування за допомогою клавіатури, натиснувши Alt + Enter. …" at bounding box center [589, 310] width 1178 height 620
click at [571, 197] on icon "Main content" at bounding box center [568, 195] width 11 height 16
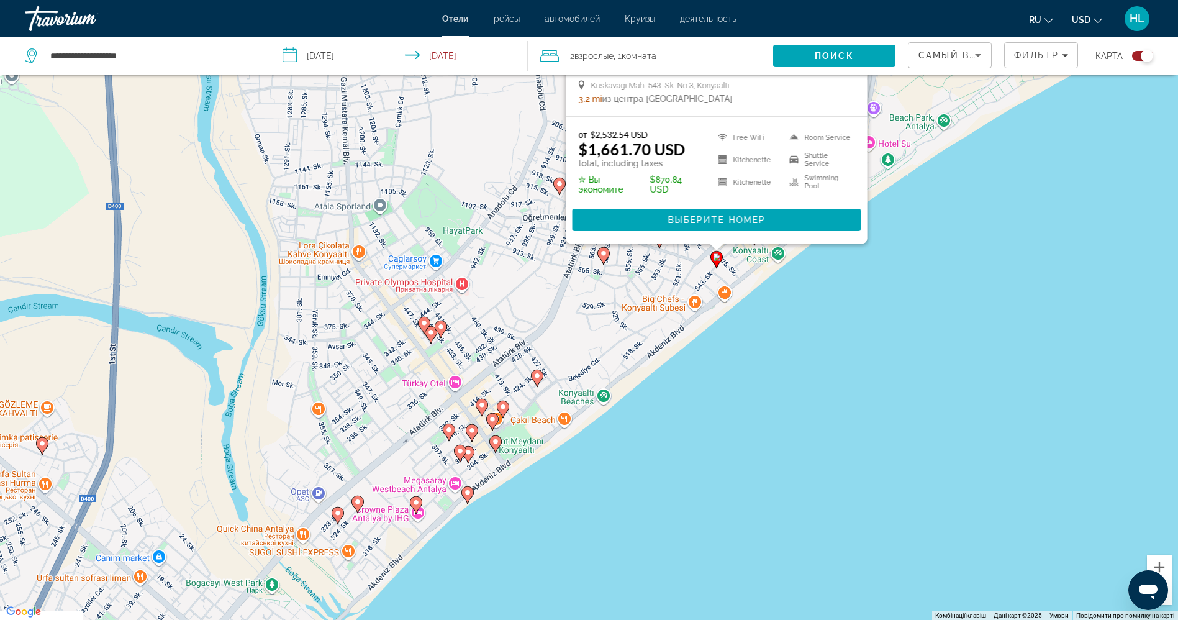
drag, startPoint x: 569, startPoint y: 543, endPoint x: 718, endPoint y: 343, distance: 249.4
click at [718, 343] on div "Увімкніть режим перетягування за допомогою клавіатури, натиснувши Alt + Enter. …" at bounding box center [589, 310] width 1178 height 620
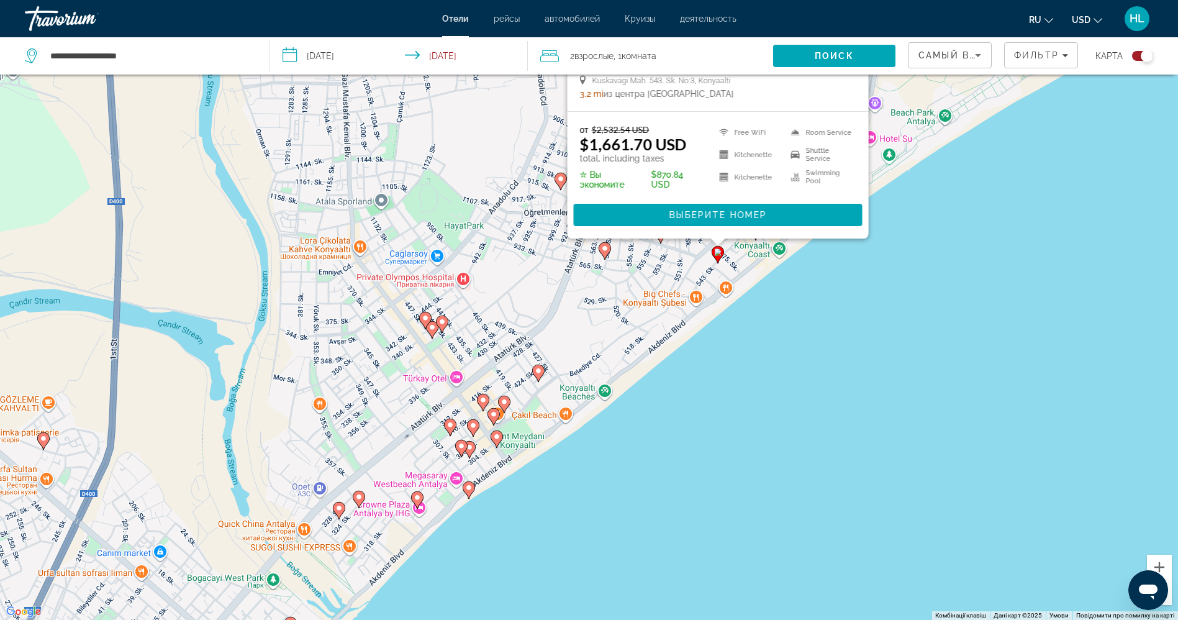
click at [497, 441] on icon "Main content" at bounding box center [496, 439] width 11 height 16
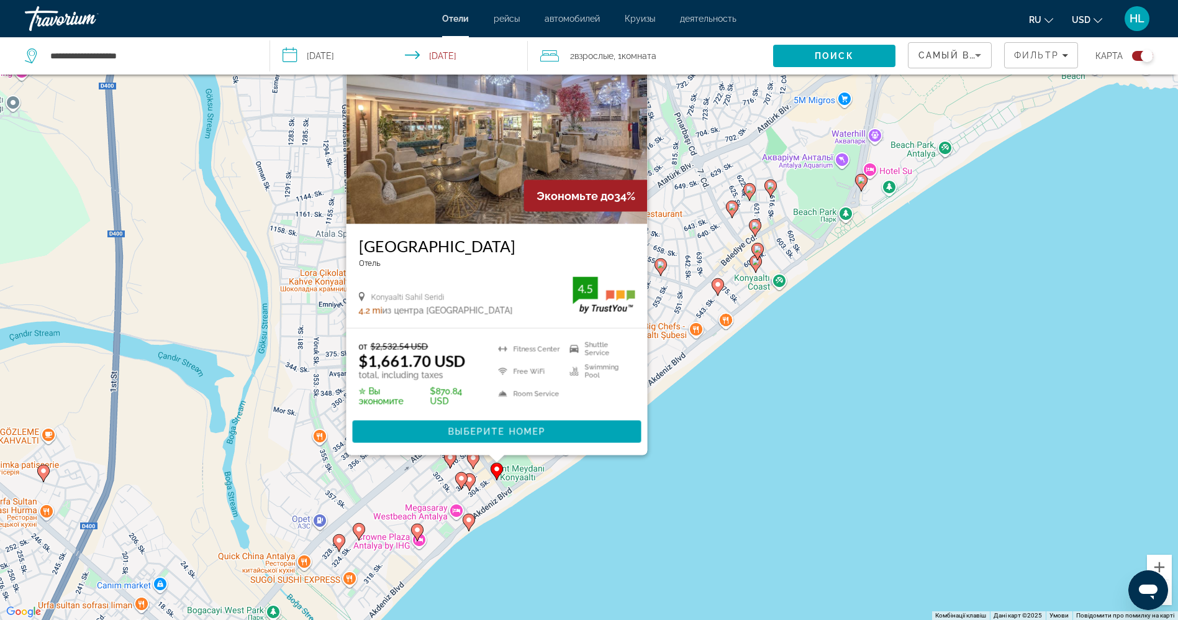
click at [471, 489] on gmp-advanced-marker "Main content" at bounding box center [469, 482] width 12 height 19
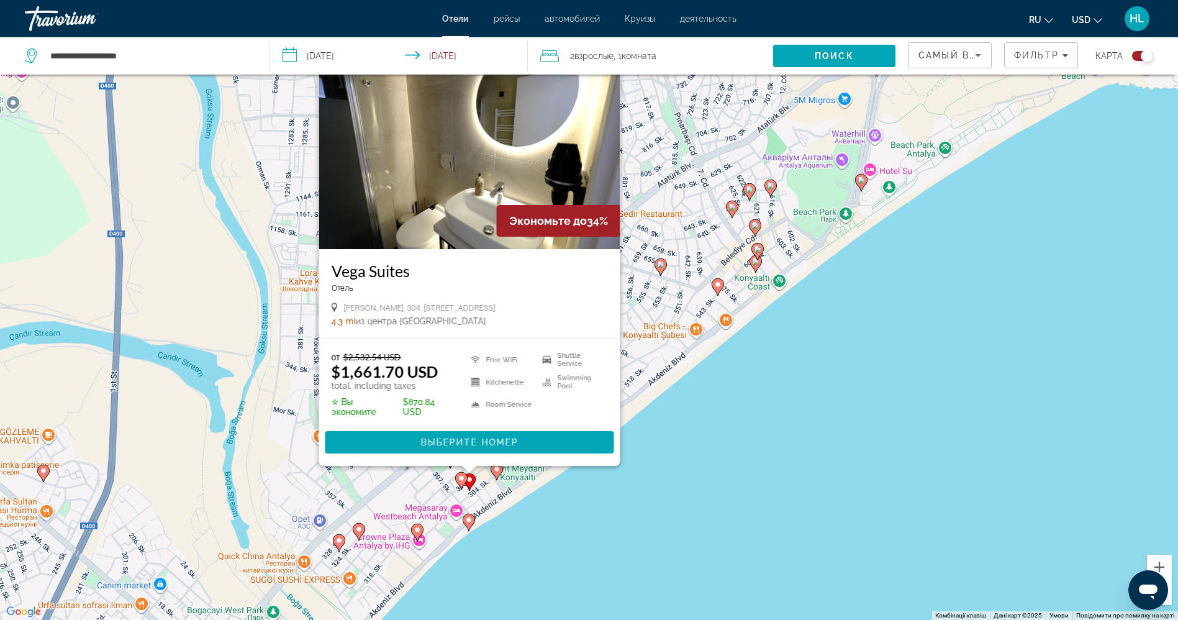
click at [461, 479] on image "Main content" at bounding box center [461, 477] width 7 height 7
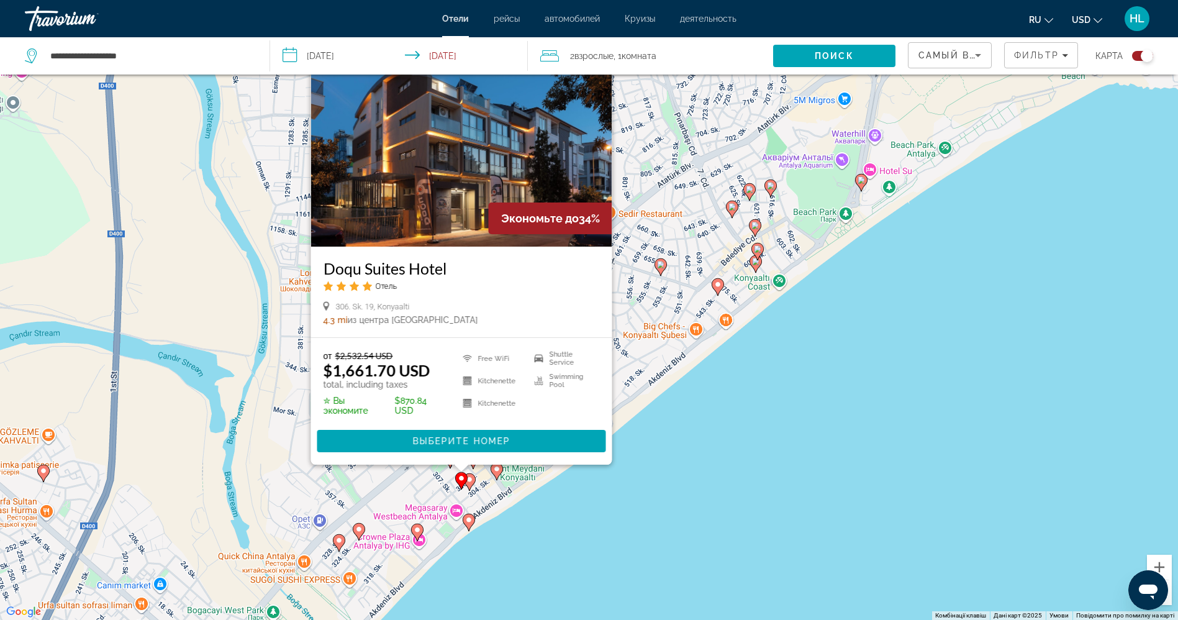
click at [417, 529] on image "Main content" at bounding box center [417, 529] width 7 height 7
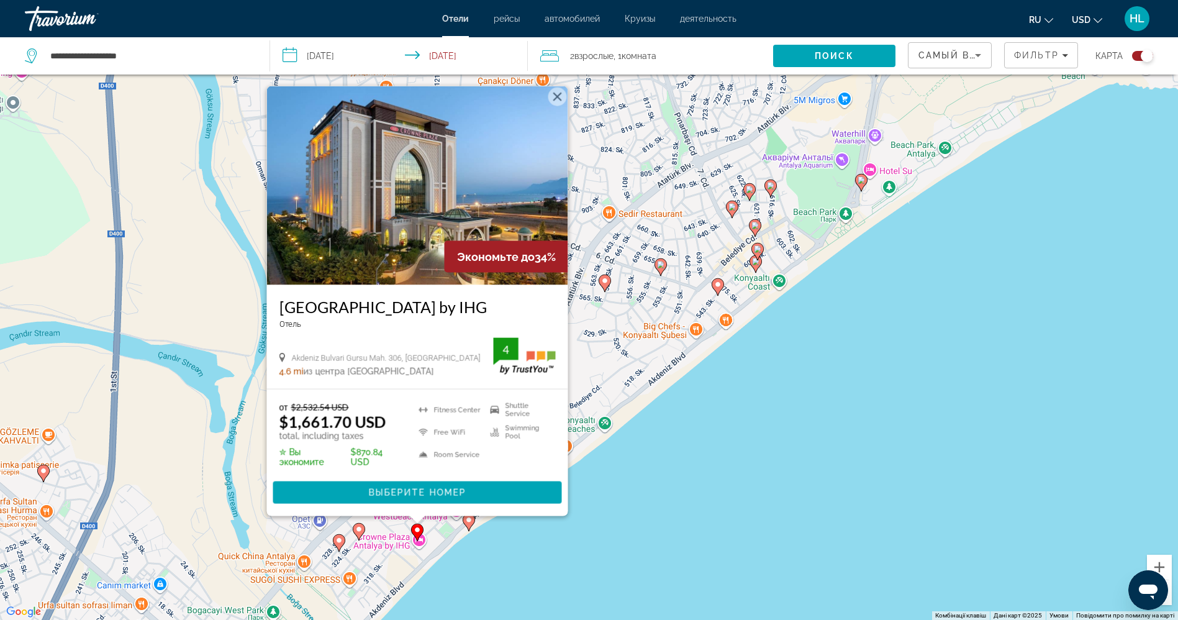
click at [358, 529] on image "Main content" at bounding box center [358, 528] width 7 height 7
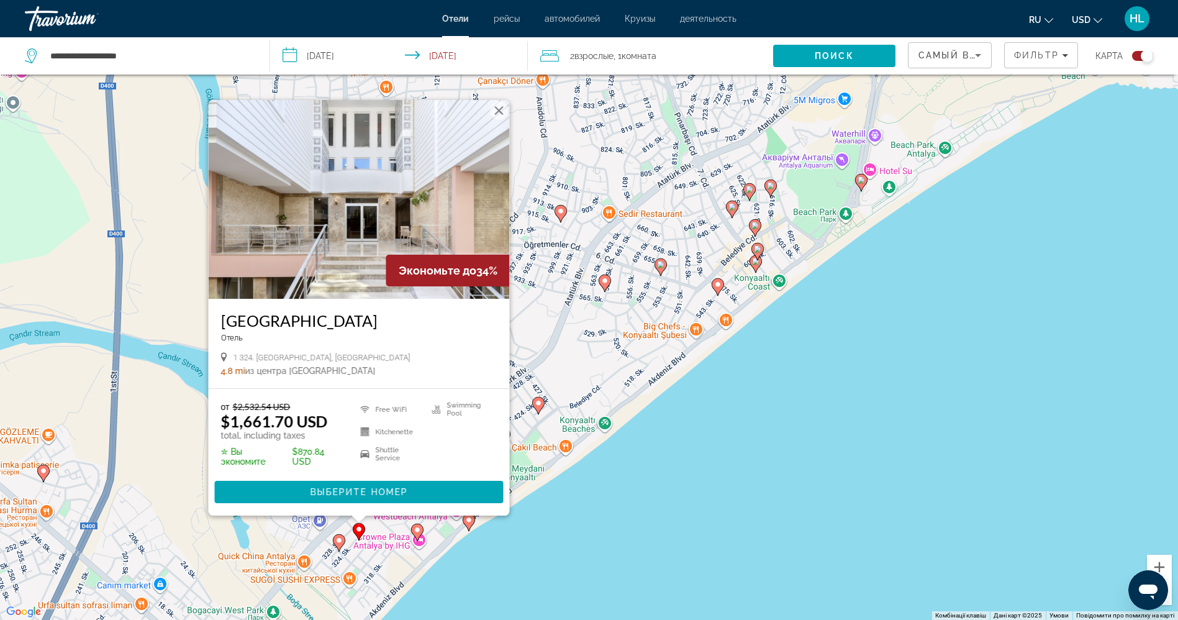
click at [339, 546] on icon "Main content" at bounding box center [338, 543] width 11 height 16
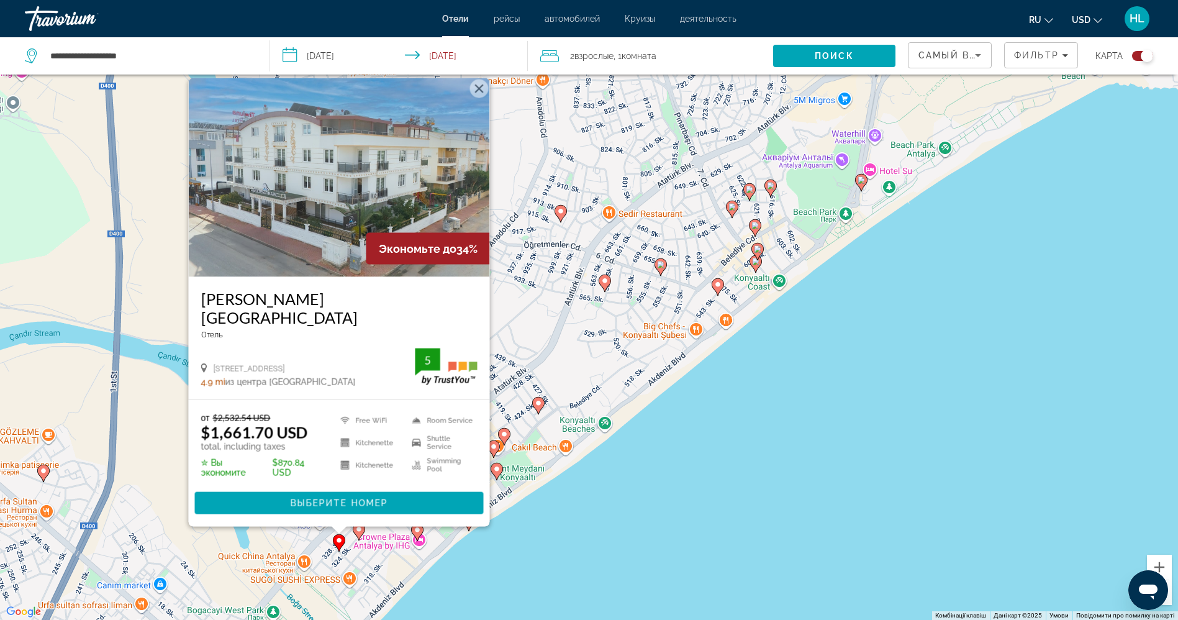
click at [723, 287] on icon "Main content" at bounding box center [718, 286] width 12 height 17
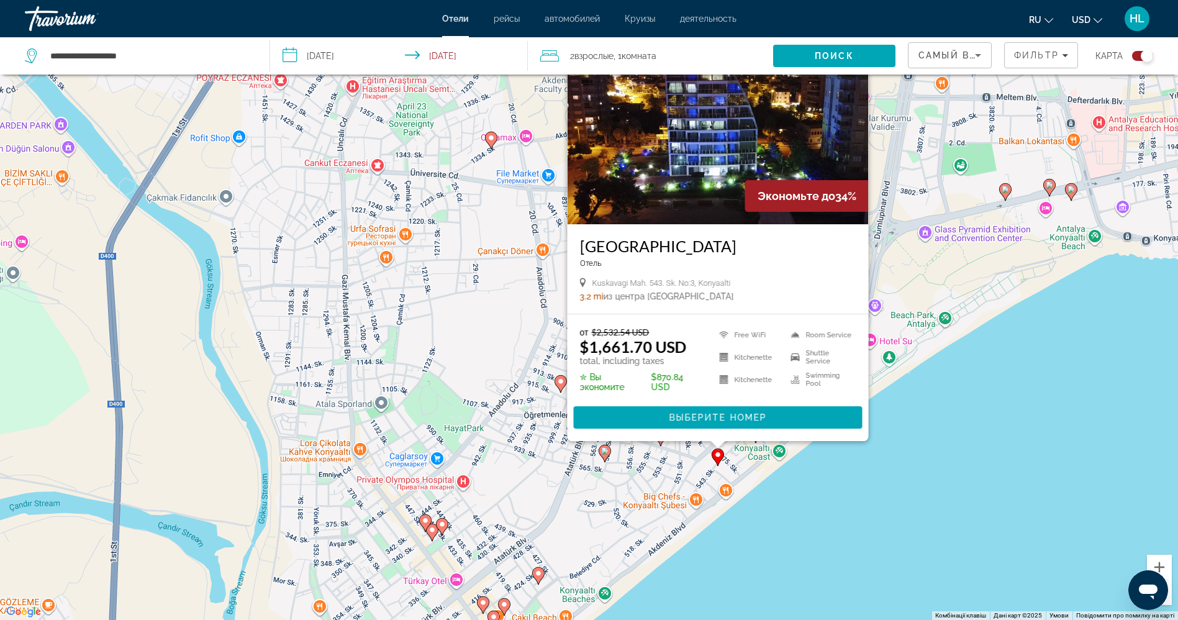
click at [539, 578] on icon "Main content" at bounding box center [537, 576] width 11 height 16
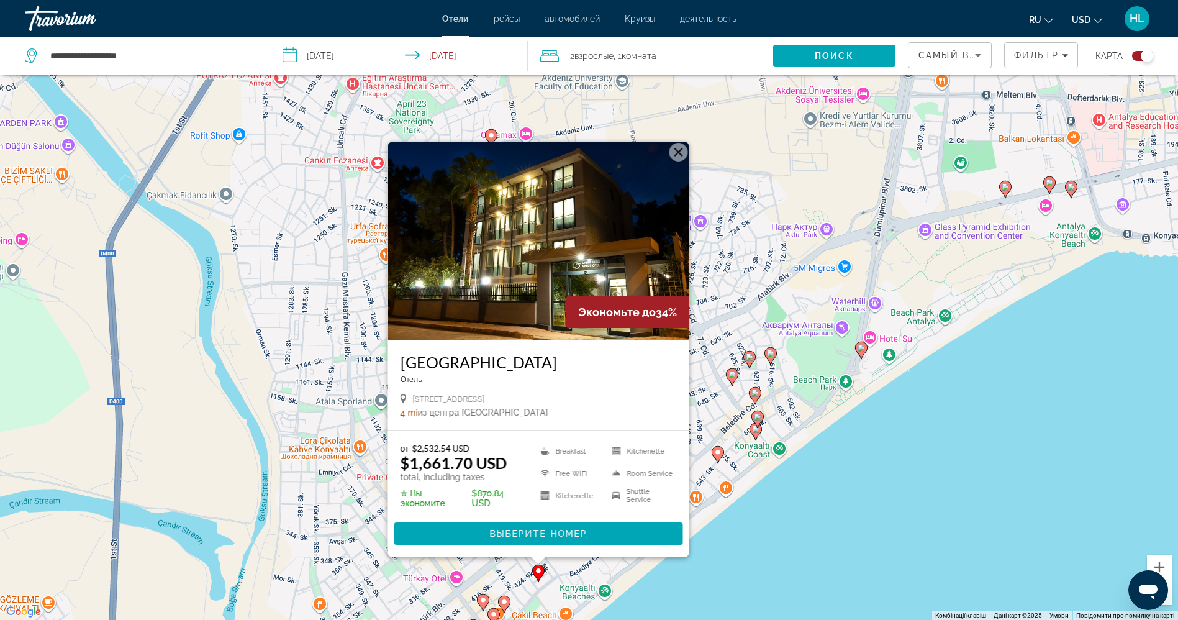
click at [864, 348] on image "Main content" at bounding box center [860, 347] width 7 height 7
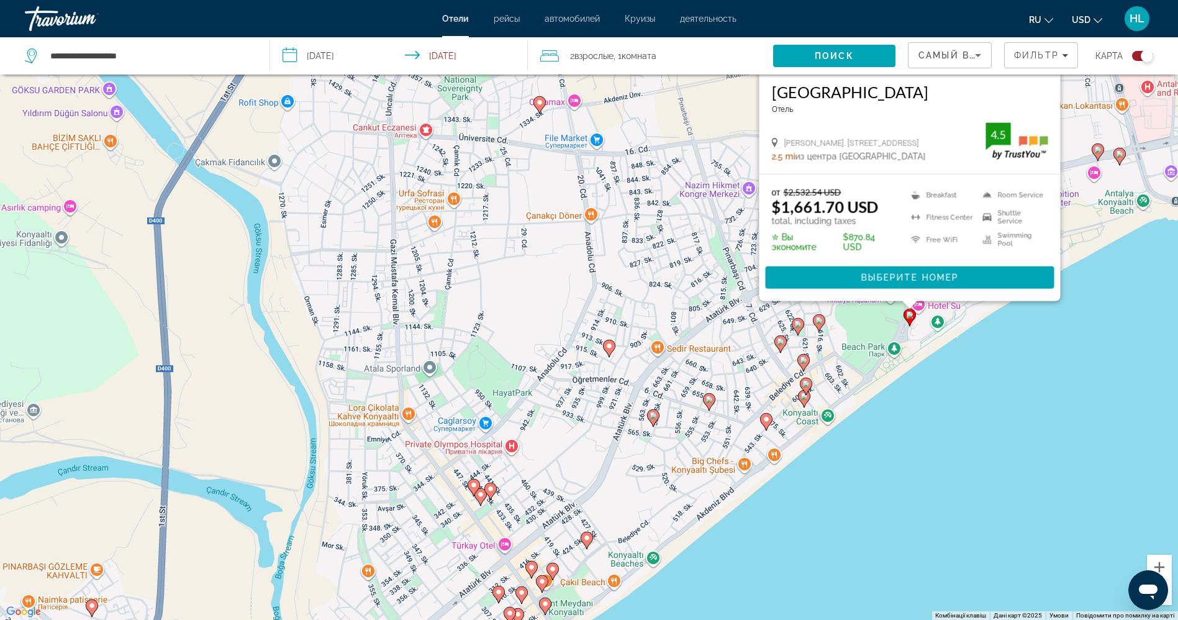
drag, startPoint x: 853, startPoint y: 557, endPoint x: 902, endPoint y: 401, distance: 163.4
click at [902, 401] on div "Увімкніть режим перетягування за допомогою клавіатури, натиснувши Alt + Enter. …" at bounding box center [589, 310] width 1178 height 620
click at [1121, 157] on icon "Main content" at bounding box center [1118, 156] width 11 height 16
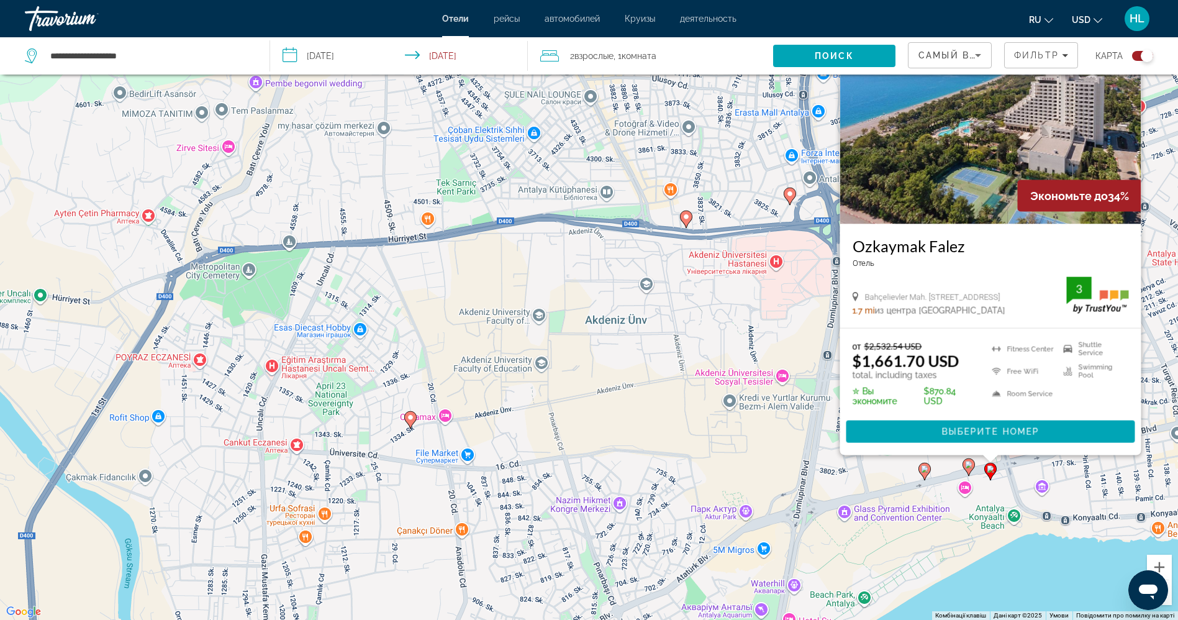
click at [968, 464] on image "Main content" at bounding box center [968, 464] width 7 height 7
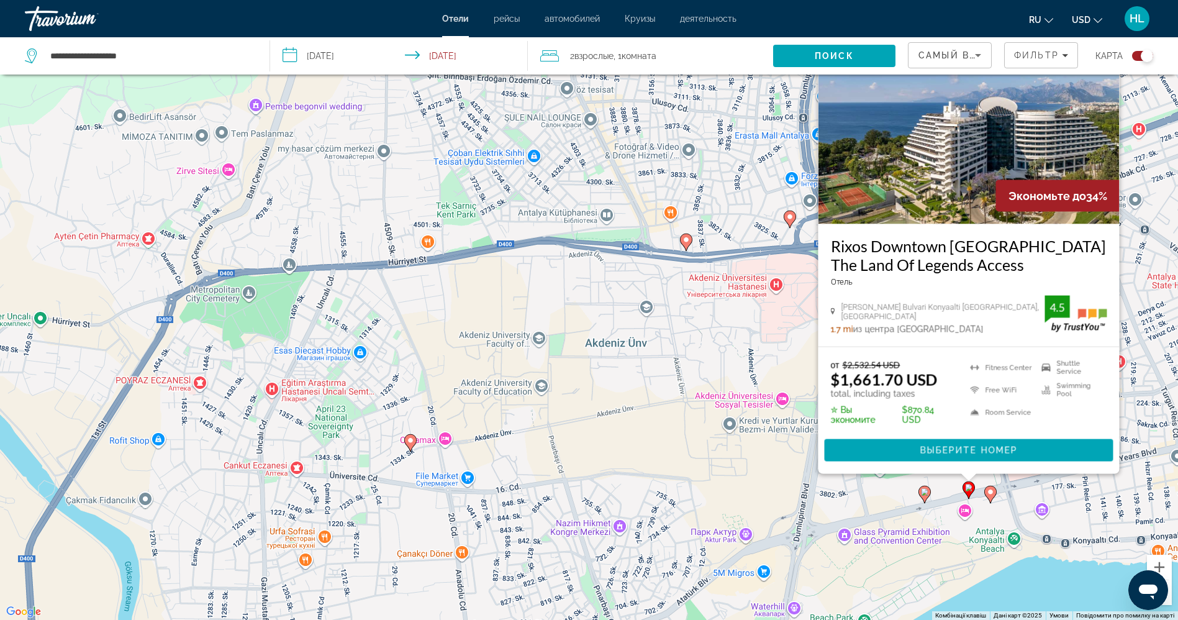
click at [925, 496] on icon "Main content" at bounding box center [923, 494] width 11 height 16
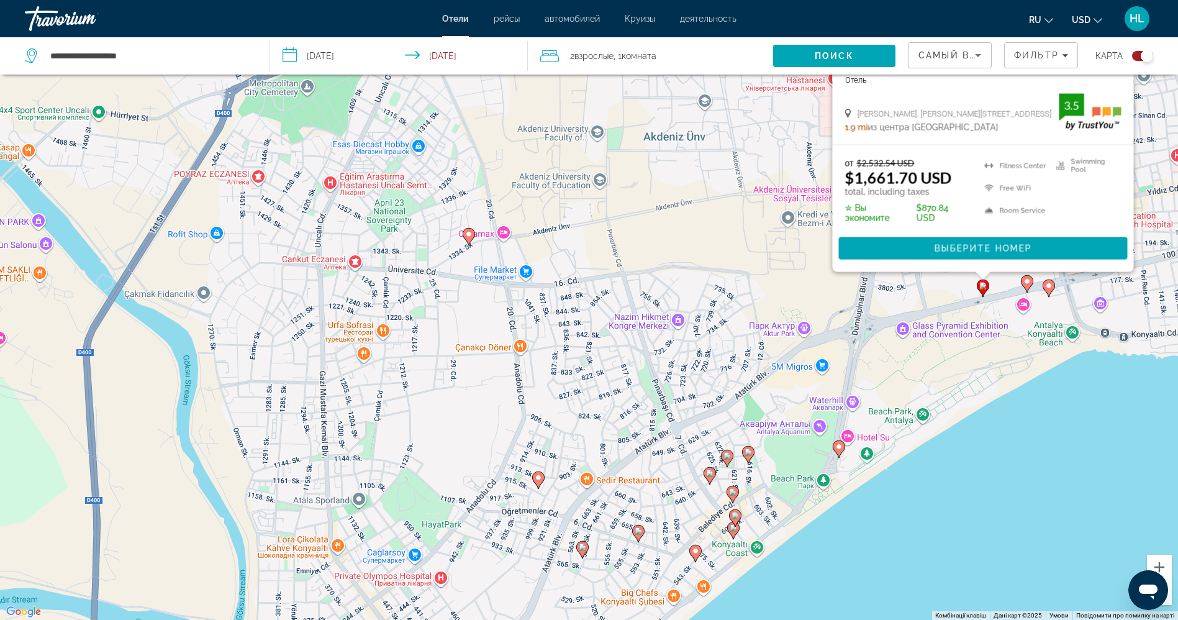
drag, startPoint x: 873, startPoint y: 584, endPoint x: 932, endPoint y: 374, distance: 217.4
click at [932, 374] on div "Увімкніть режим перетягування за допомогою клавіатури, натиснувши Alt + Enter. …" at bounding box center [589, 310] width 1178 height 620
click at [749, 456] on icon "Main content" at bounding box center [747, 454] width 11 height 16
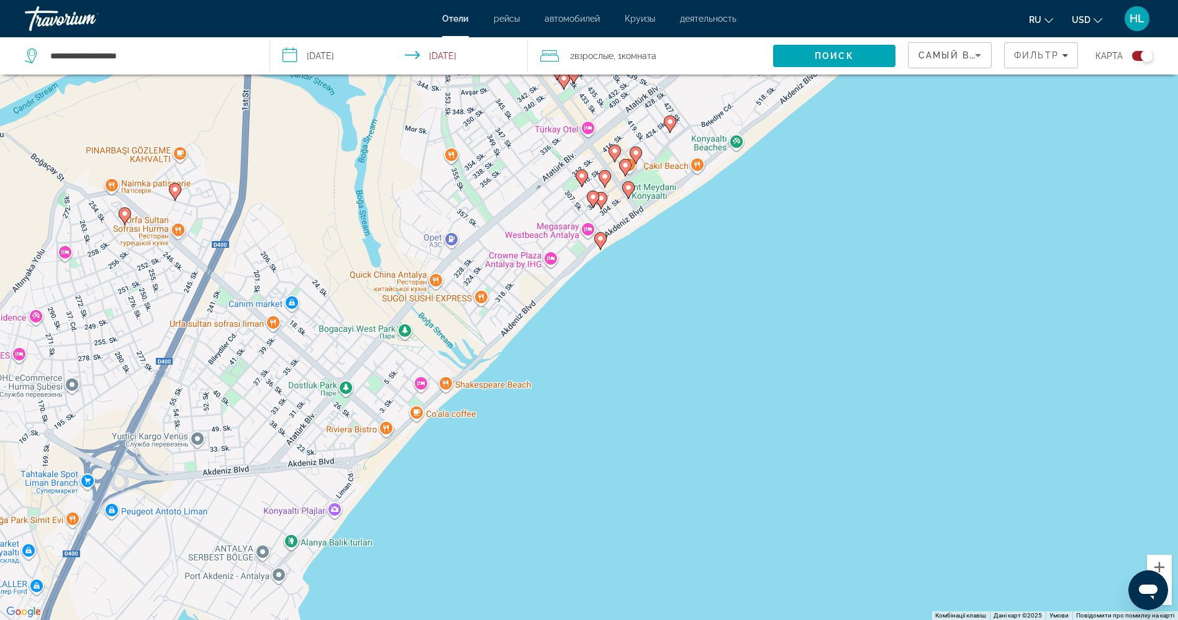
drag, startPoint x: 1039, startPoint y: 469, endPoint x: 1192, endPoint y: -81, distance: 570.9
click at [1178, 0] on html "**********" at bounding box center [589, 235] width 1178 height 620
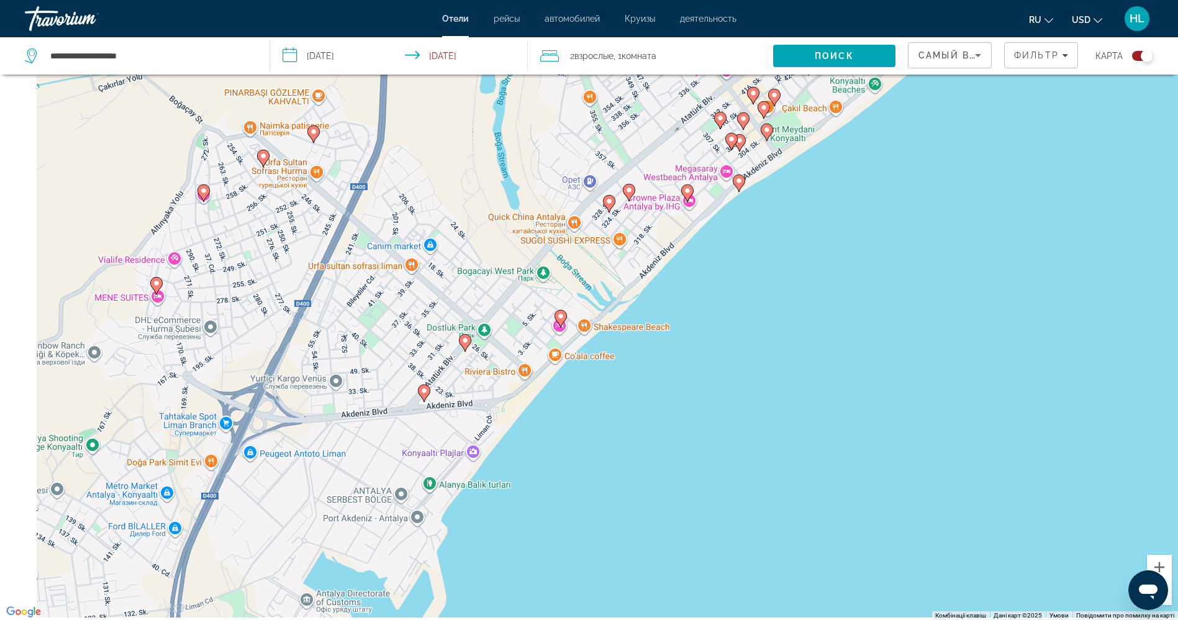
drag, startPoint x: 574, startPoint y: 387, endPoint x: 739, endPoint y: 320, distance: 178.3
click at [739, 320] on div "Увімкніть режим перетягування за допомогою клавіатури, натиснувши Alt + Enter. …" at bounding box center [589, 310] width 1178 height 620
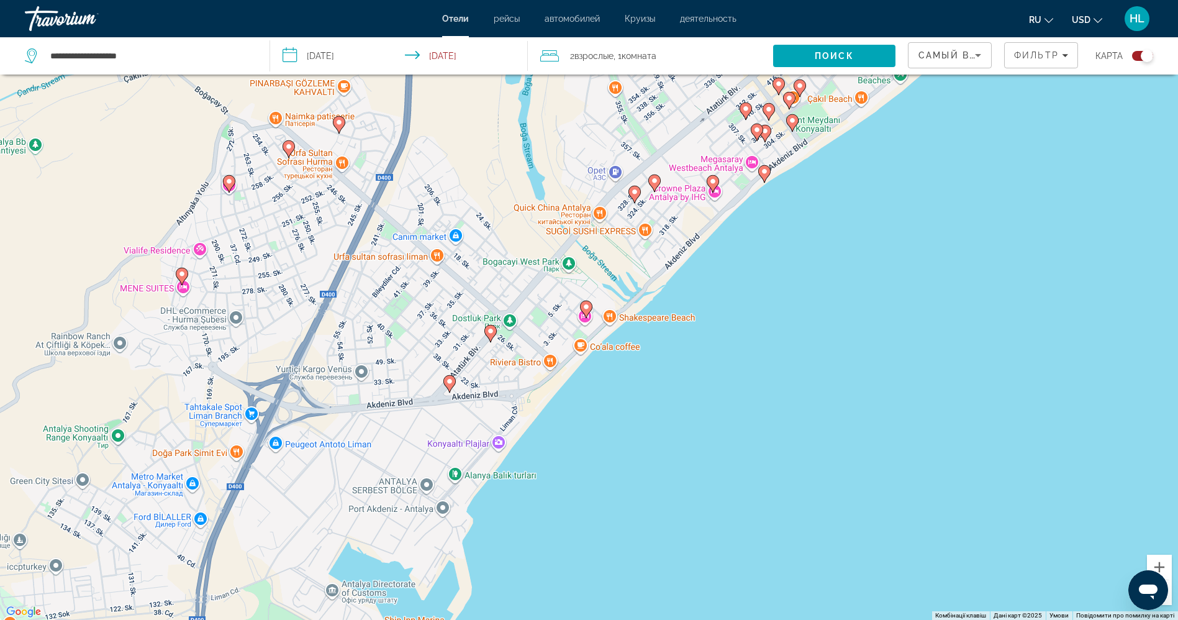
click at [586, 305] on image "Main content" at bounding box center [585, 306] width 7 height 7
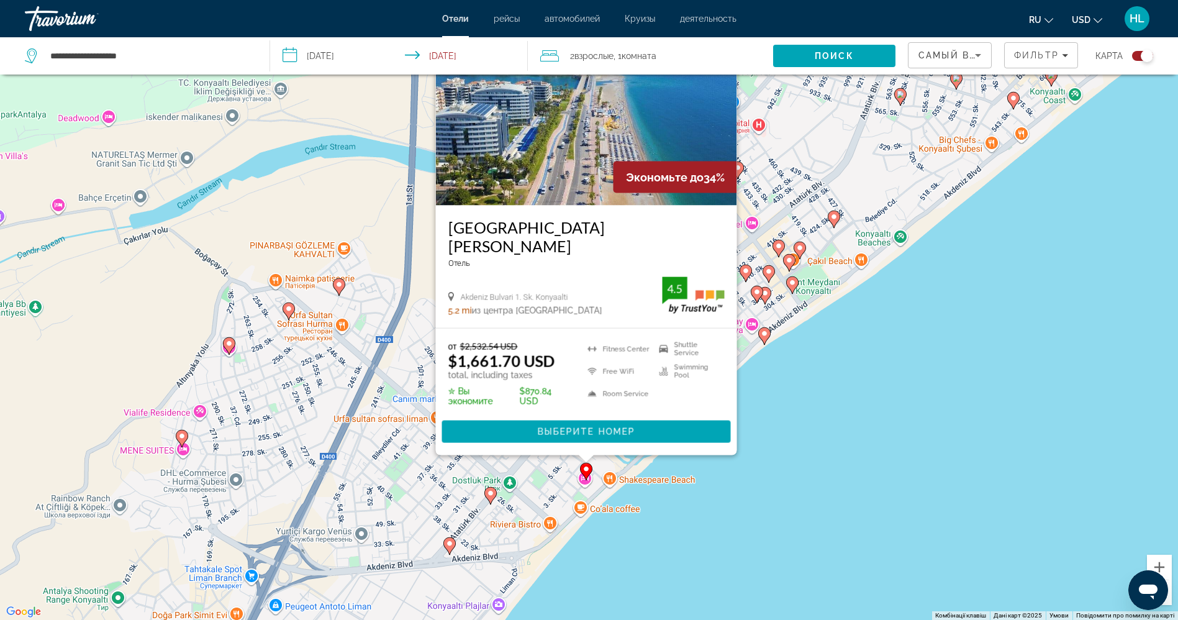
click at [492, 495] on image "Main content" at bounding box center [490, 492] width 7 height 7
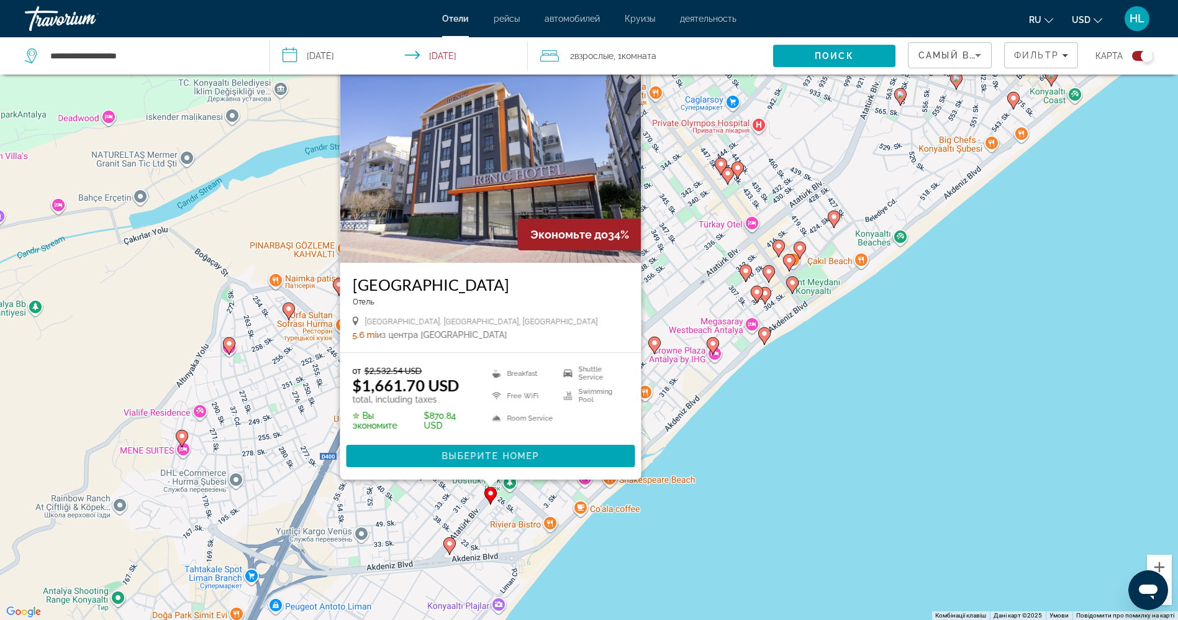
click at [450, 551] on icon "Main content" at bounding box center [448, 546] width 11 height 16
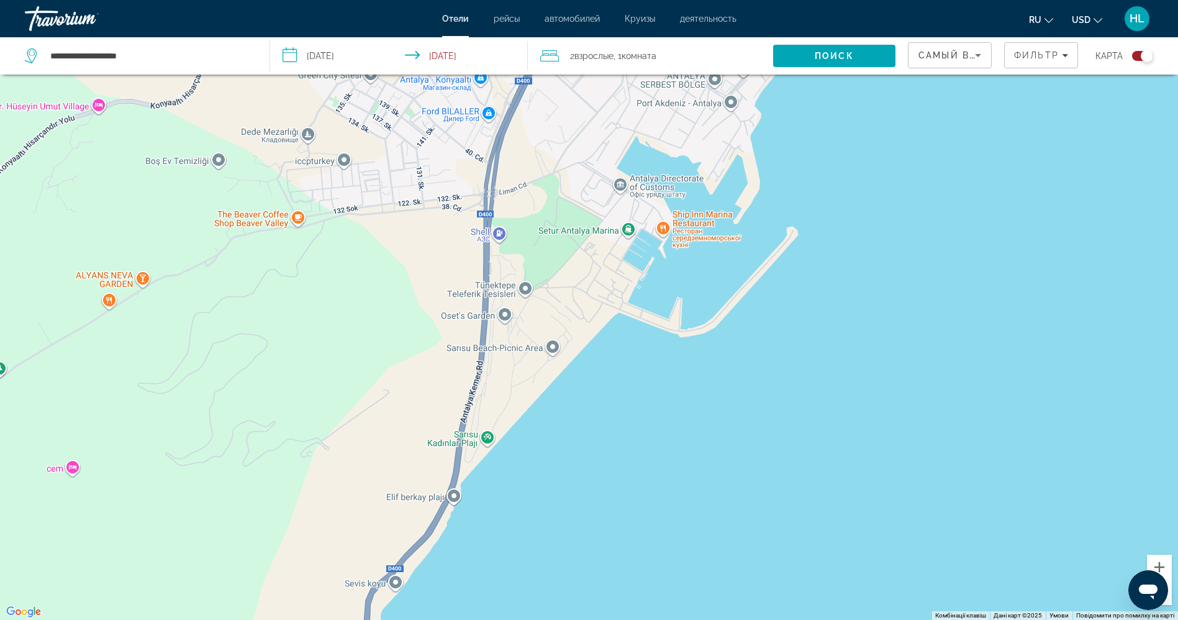
drag, startPoint x: 605, startPoint y: 569, endPoint x: 902, endPoint y: -17, distance: 656.4
click at [902, 0] on html "**********" at bounding box center [589, 235] width 1178 height 620
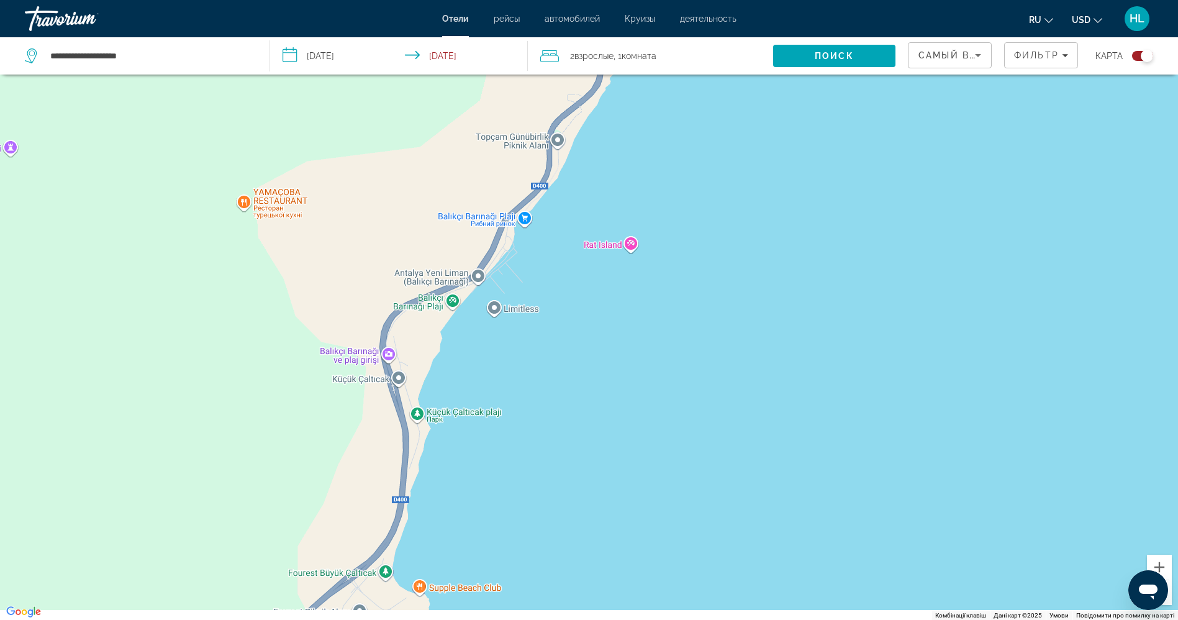
drag, startPoint x: 612, startPoint y: 432, endPoint x: 843, endPoint y: -81, distance: 562.5
click at [843, 0] on html "**********" at bounding box center [589, 235] width 1178 height 620
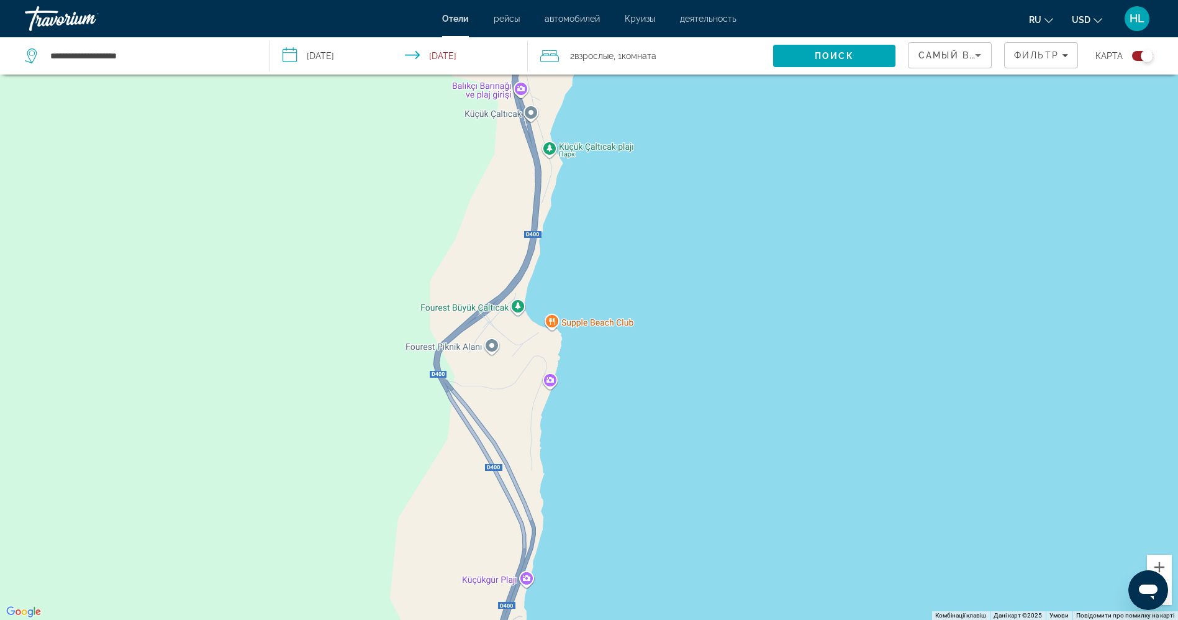
drag, startPoint x: 656, startPoint y: 374, endPoint x: 775, endPoint y: 106, distance: 293.3
click at [775, 106] on div "Main content" at bounding box center [589, 310] width 1178 height 620
click at [1167, 600] on button "Зменшити" at bounding box center [1159, 592] width 25 height 25
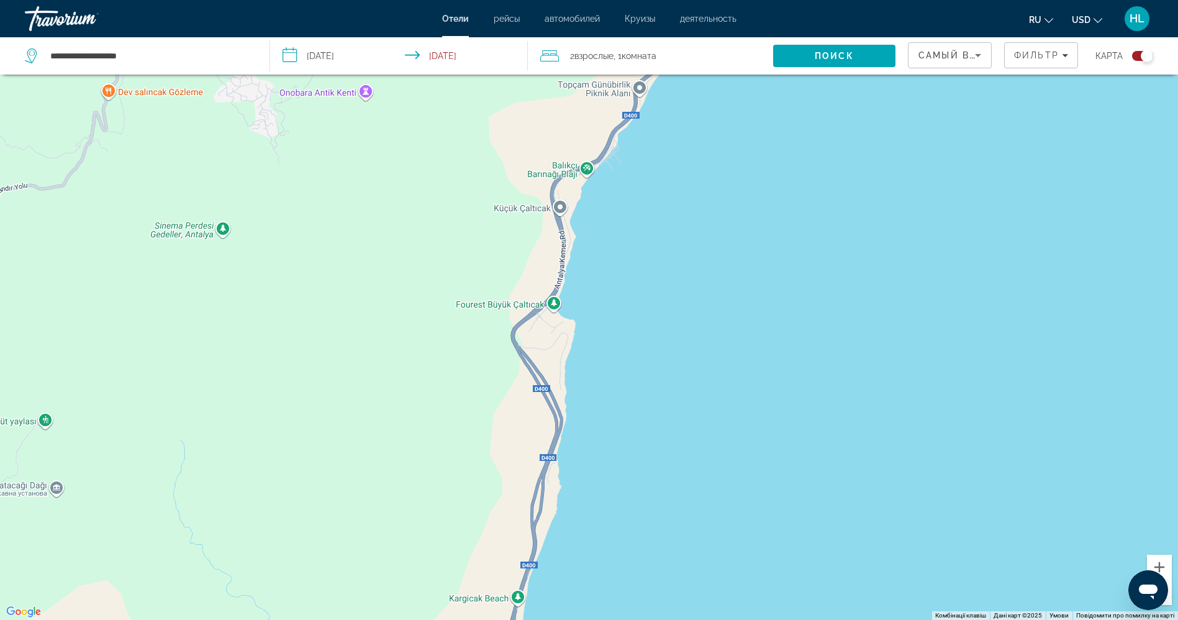
click at [1167, 600] on button "Зменшити" at bounding box center [1159, 592] width 25 height 25
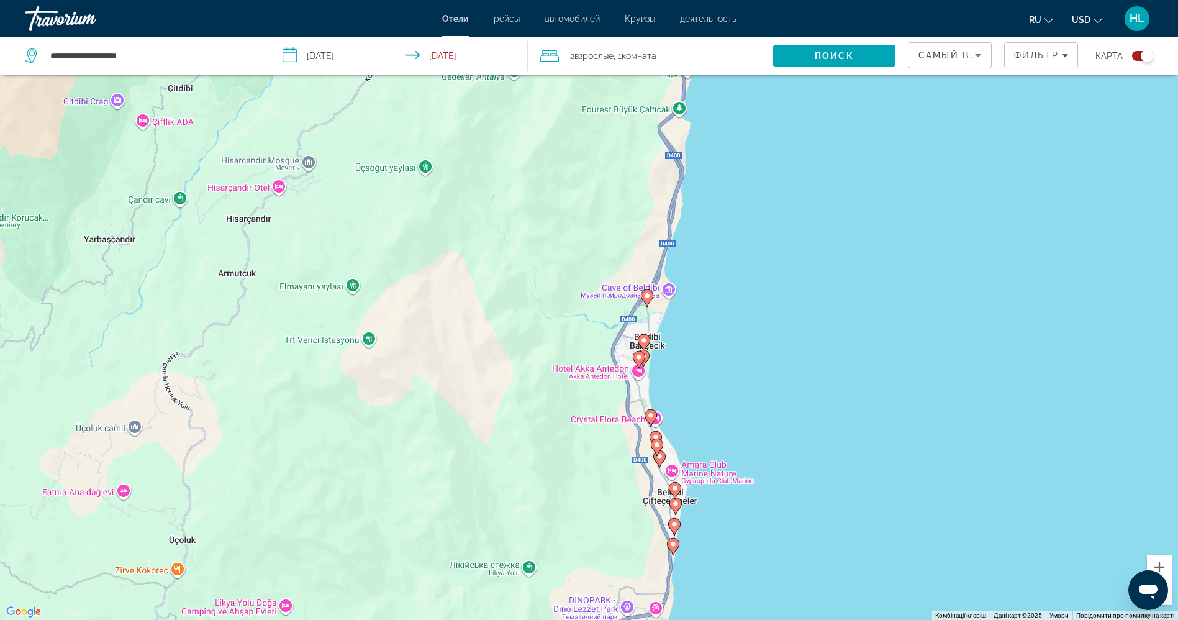
drag, startPoint x: 700, startPoint y: 543, endPoint x: 815, endPoint y: 338, distance: 235.4
click at [815, 338] on div "Увімкніть режим перетягування за допомогою клавіатури, натиснувши Alt + Enter. …" at bounding box center [589, 310] width 1178 height 620
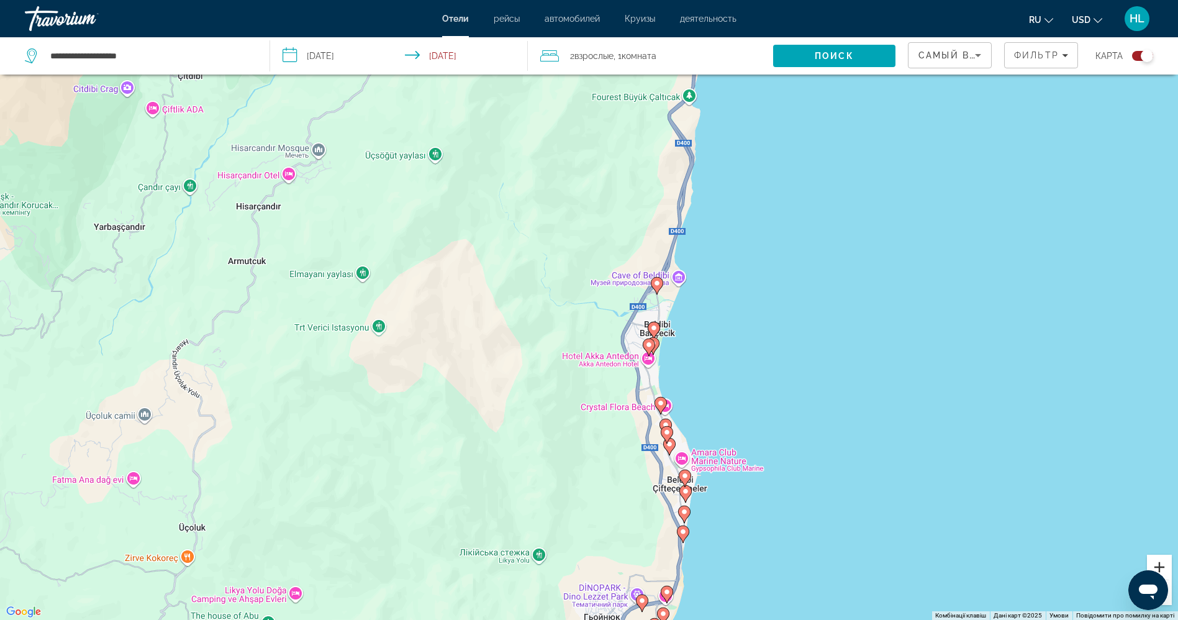
click at [1166, 564] on button "Збільшити" at bounding box center [1159, 566] width 25 height 25
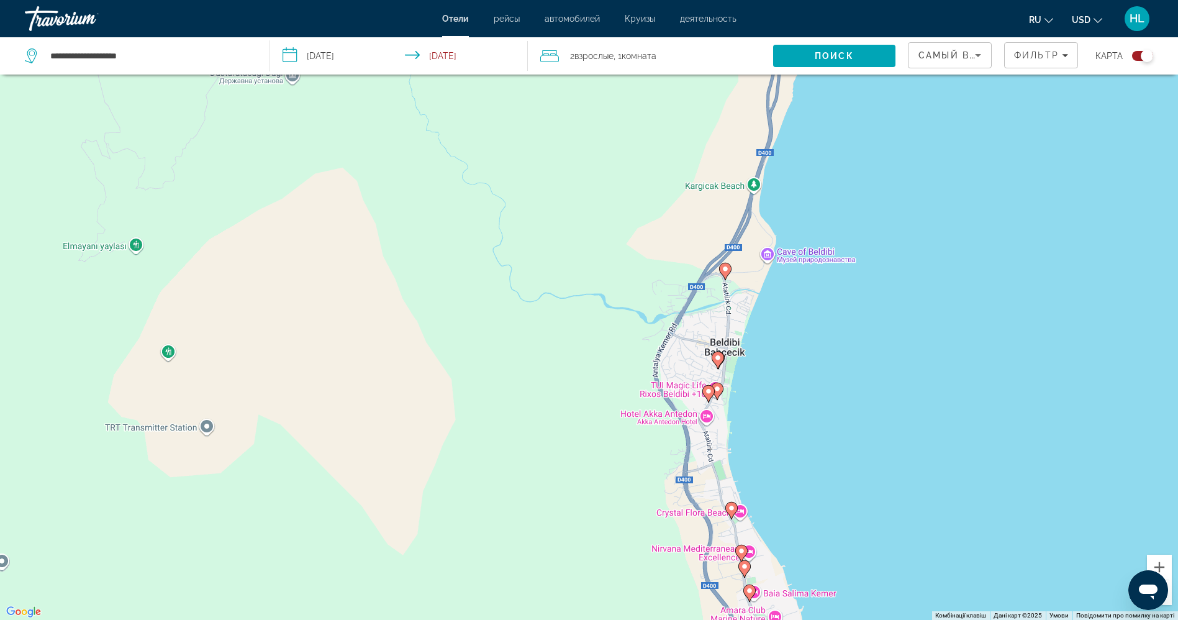
click at [728, 271] on image "Main content" at bounding box center [724, 268] width 7 height 7
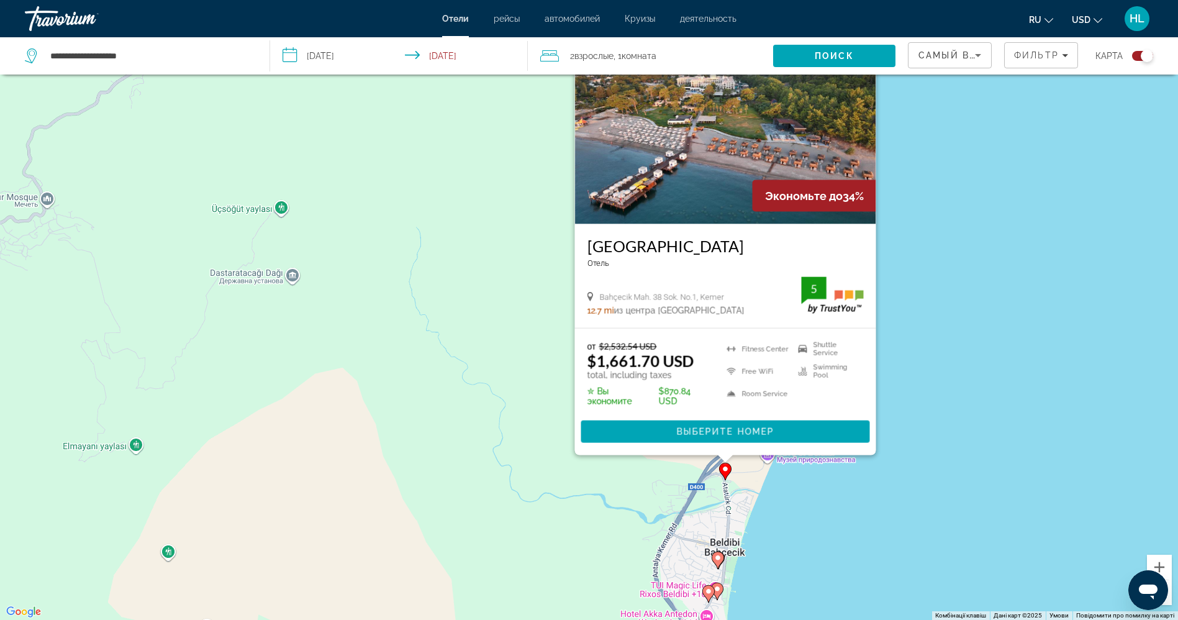
click at [717, 561] on image "Main content" at bounding box center [717, 557] width 7 height 7
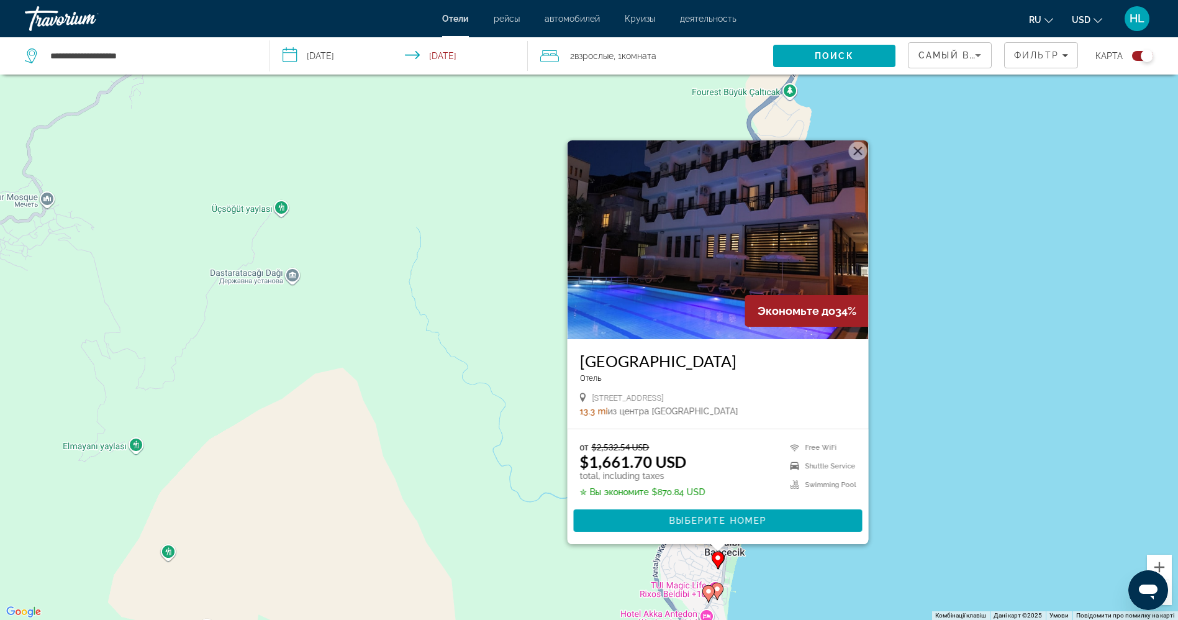
click at [719, 588] on image "Main content" at bounding box center [716, 588] width 7 height 7
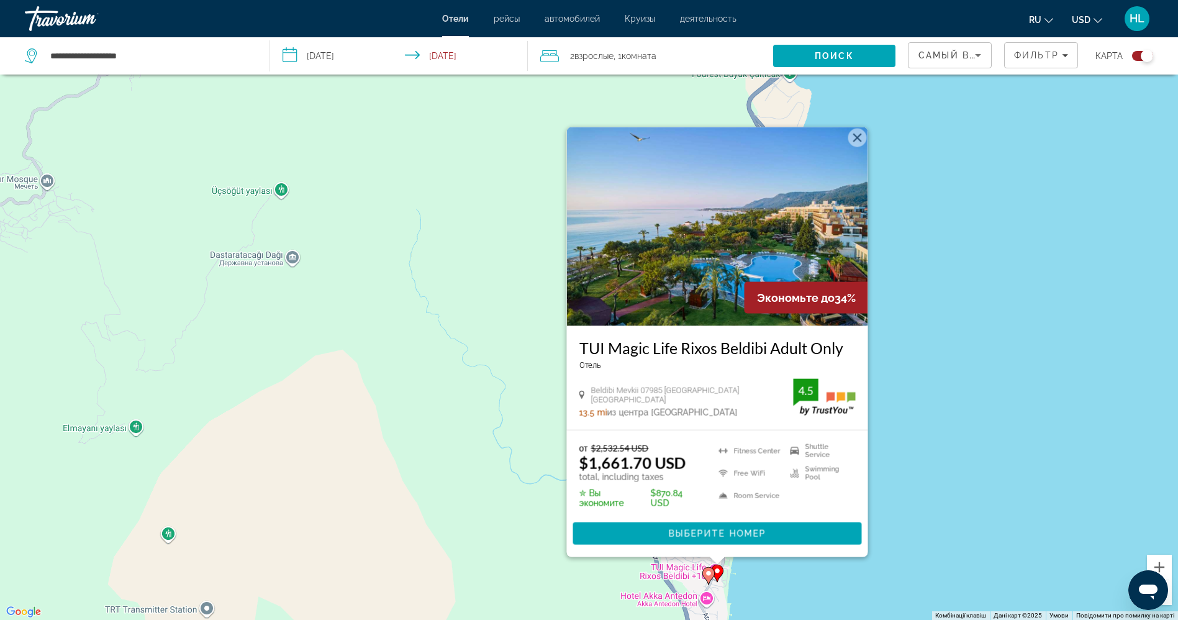
click at [709, 569] on icon "Main content" at bounding box center [707, 576] width 11 height 16
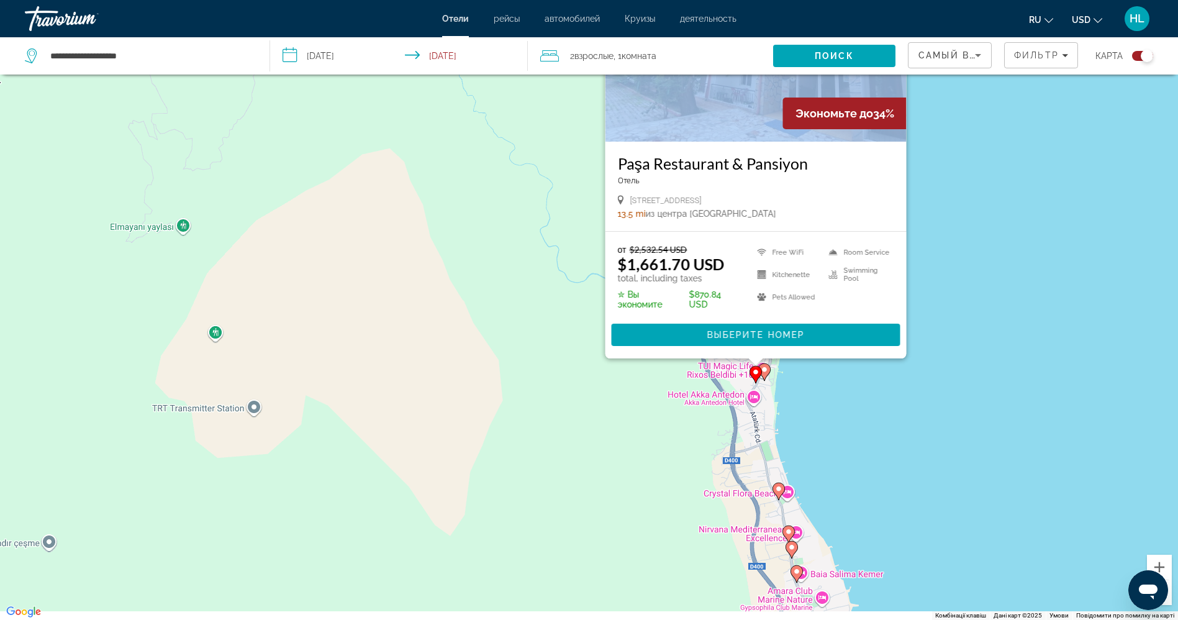
drag, startPoint x: 788, startPoint y: 579, endPoint x: 835, endPoint y: 379, distance: 205.4
click at [835, 379] on div "Увімкніть режим перетягування за допомогою клавіатури, натиснувши Alt + Enter. …" at bounding box center [589, 310] width 1178 height 620
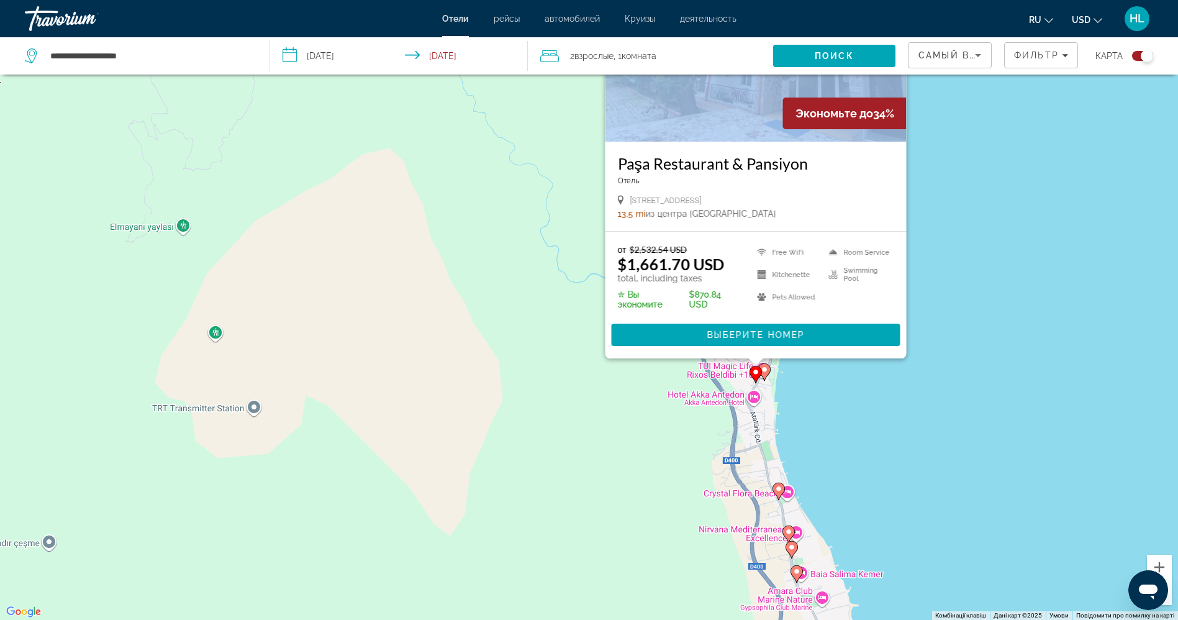
click at [777, 489] on image "Main content" at bounding box center [778, 488] width 7 height 7
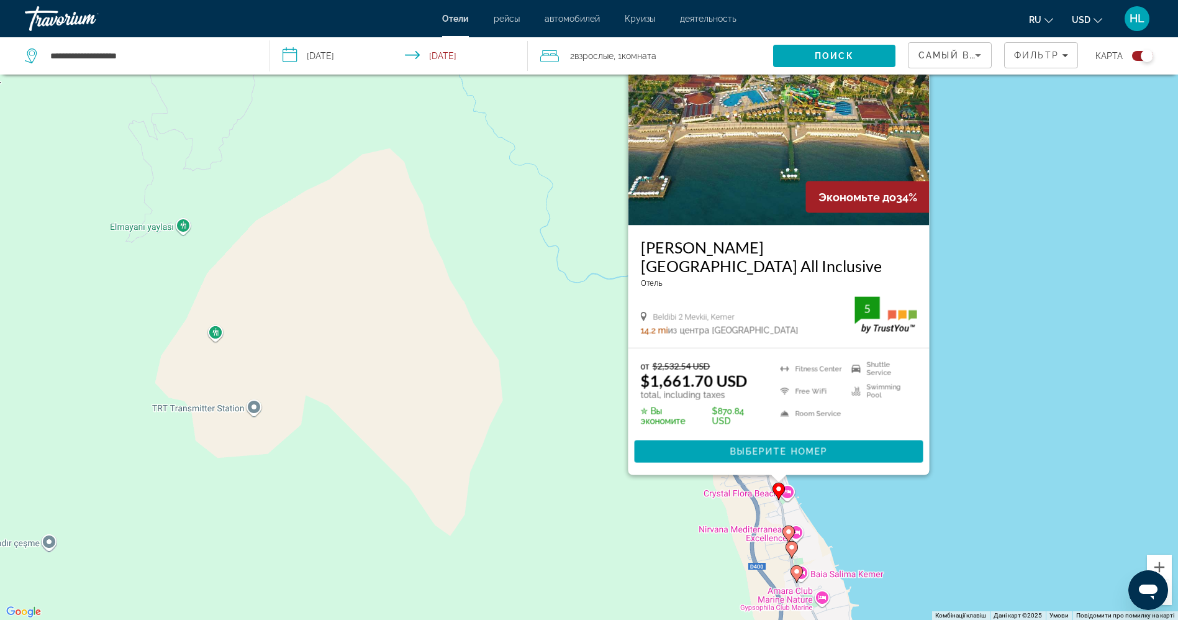
click at [789, 540] on gmp-advanced-marker "Main content" at bounding box center [791, 549] width 12 height 19
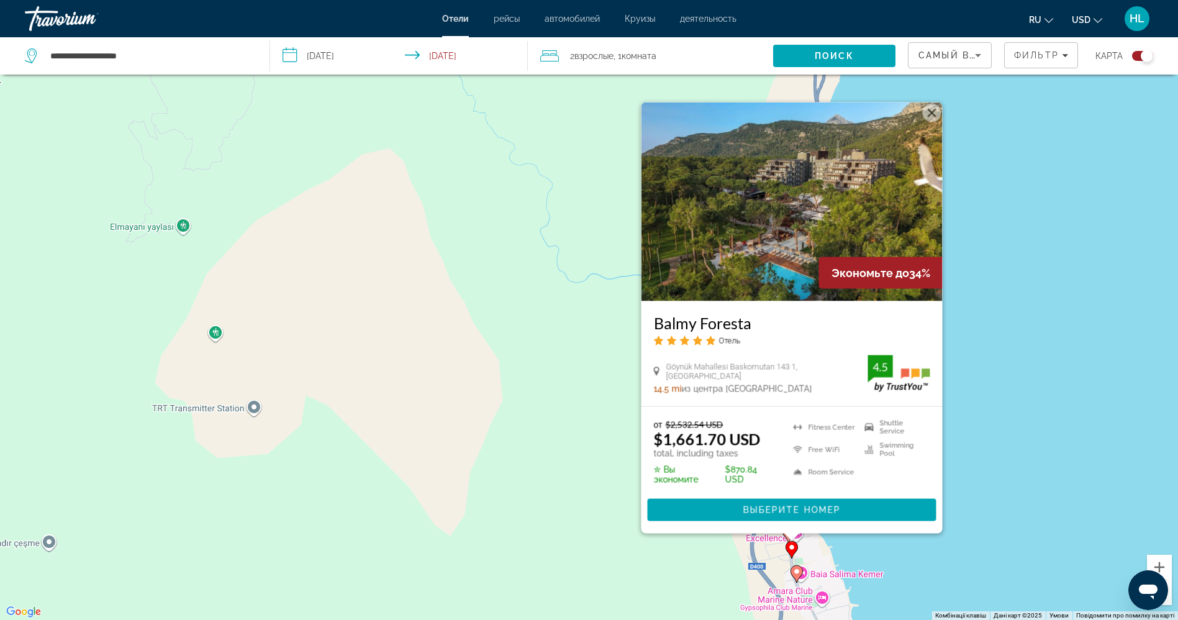
click at [800, 572] on image "Main content" at bounding box center [796, 571] width 7 height 7
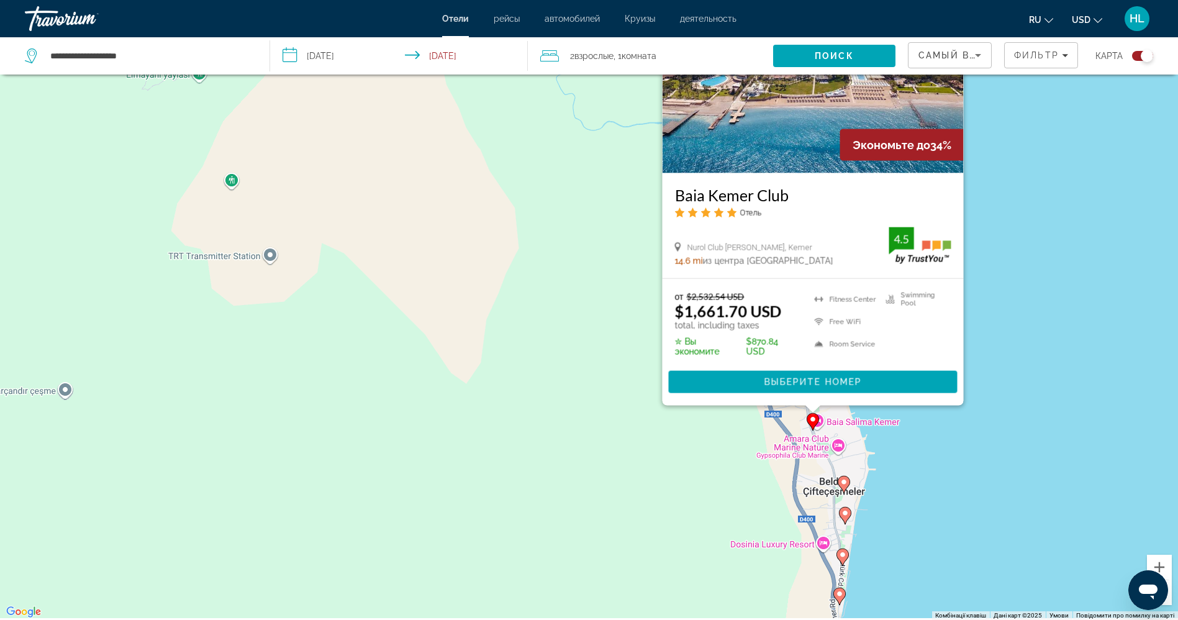
drag, startPoint x: 896, startPoint y: 579, endPoint x: 816, endPoint y: 384, distance: 210.8
click at [816, 384] on div "Увімкніть режим перетягування за допомогою клавіатури, натиснувши Alt + Enter. …" at bounding box center [589, 310] width 1178 height 620
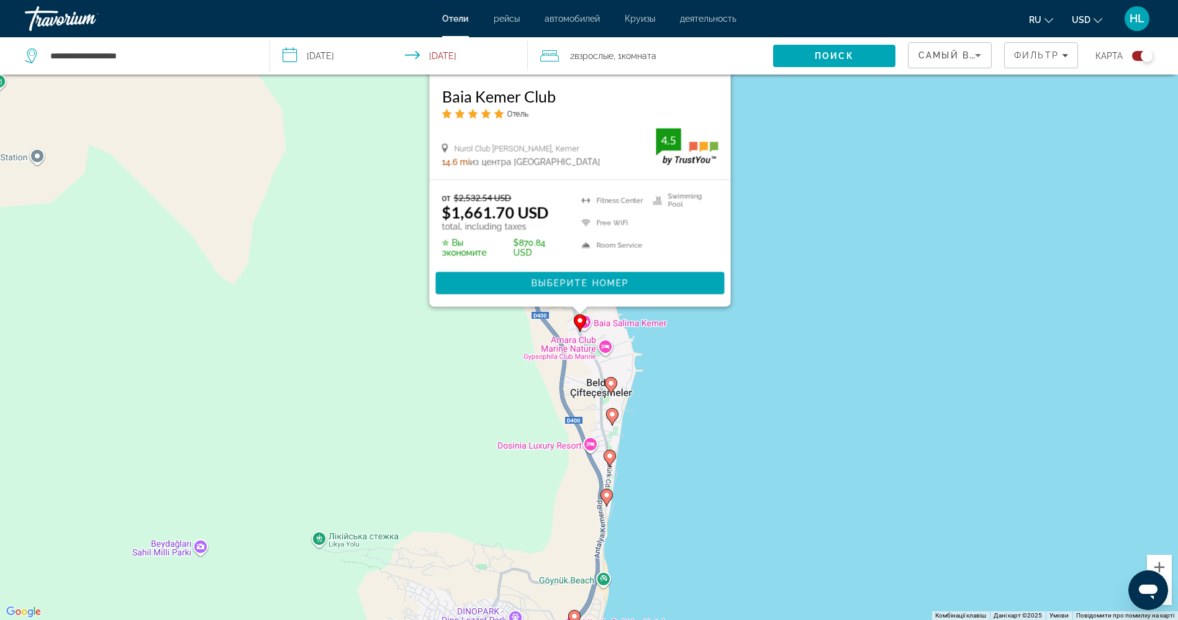
click at [612, 384] on image "Main content" at bounding box center [610, 382] width 7 height 7
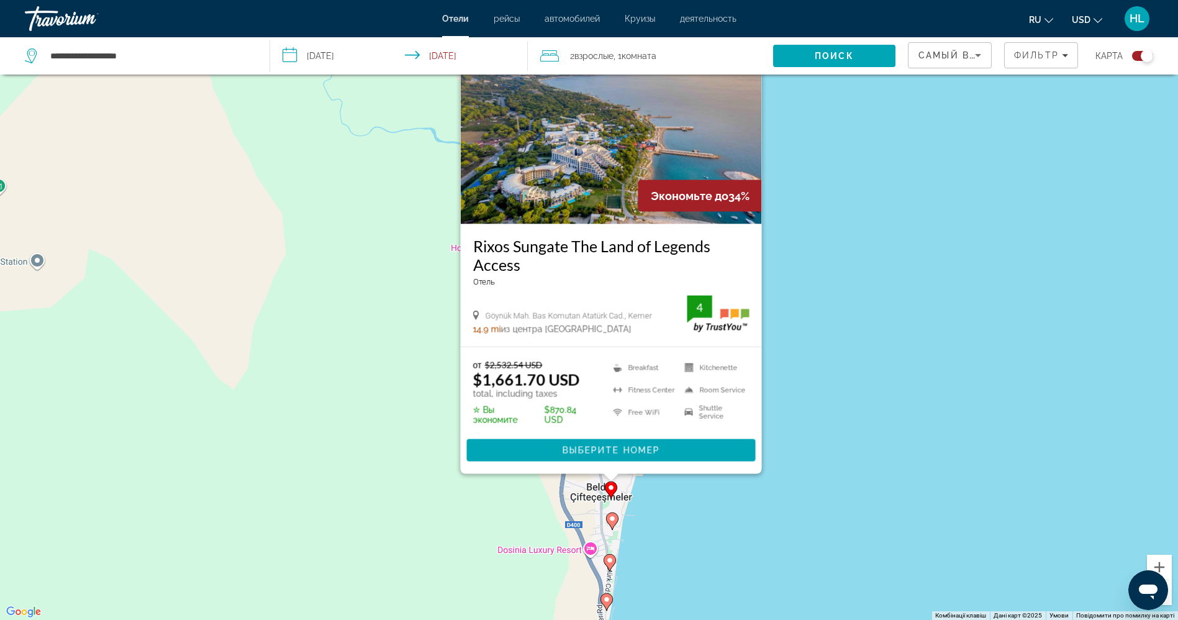
click at [613, 521] on image "Main content" at bounding box center [611, 518] width 7 height 7
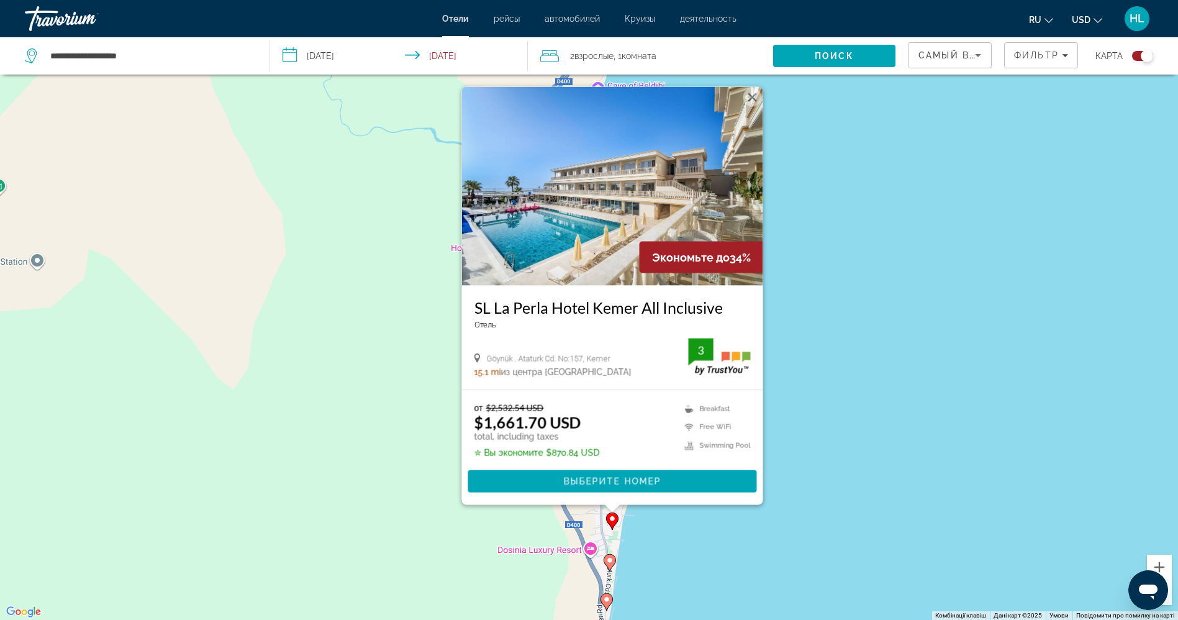
click at [608, 561] on image "Main content" at bounding box center [609, 559] width 7 height 7
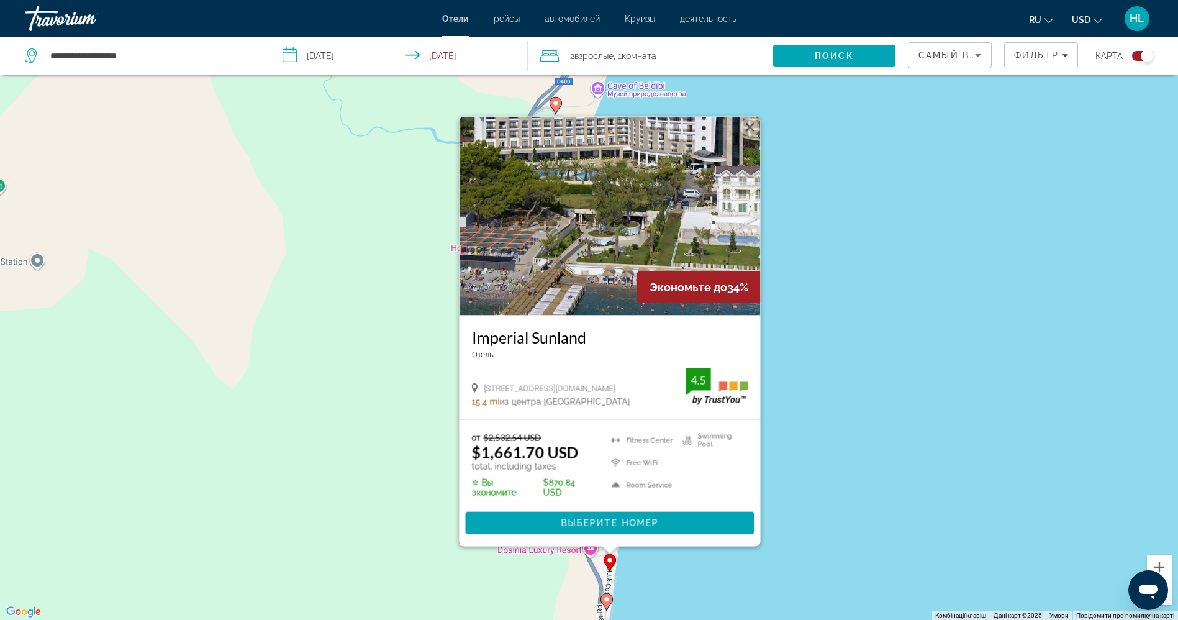
click at [606, 598] on image "Main content" at bounding box center [606, 598] width 7 height 7
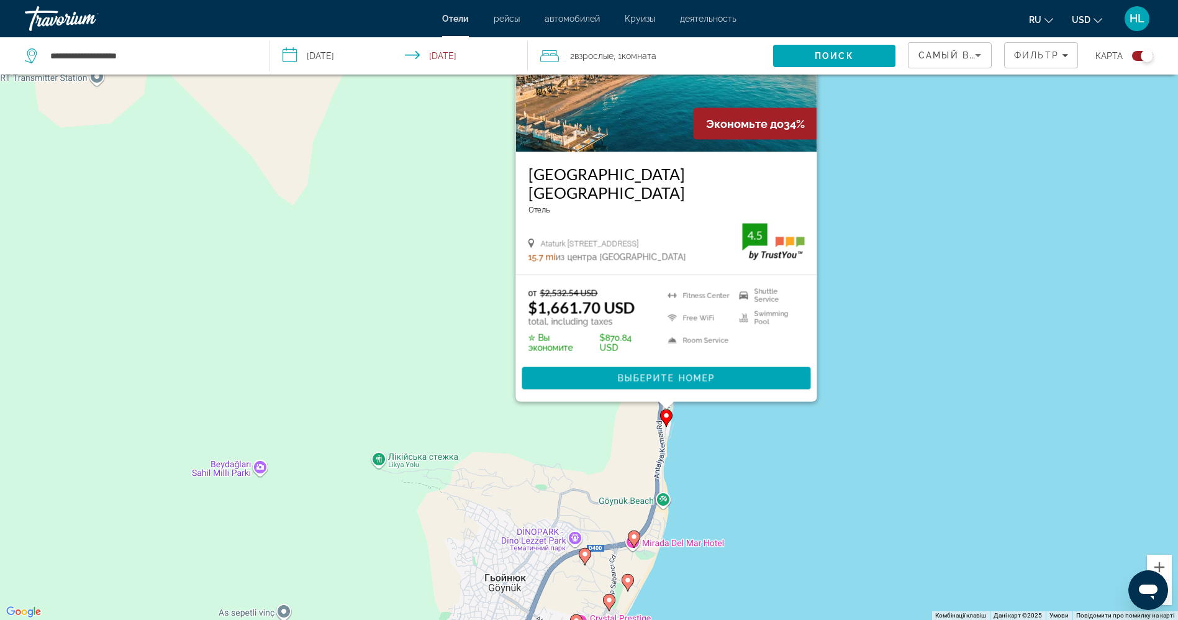
drag, startPoint x: 675, startPoint y: 564, endPoint x: 735, endPoint y: 375, distance: 198.7
click at [735, 375] on div "Увімкніть режим перетягування за допомогою клавіатури, натиснувши Alt + Enter. …" at bounding box center [589, 310] width 1178 height 620
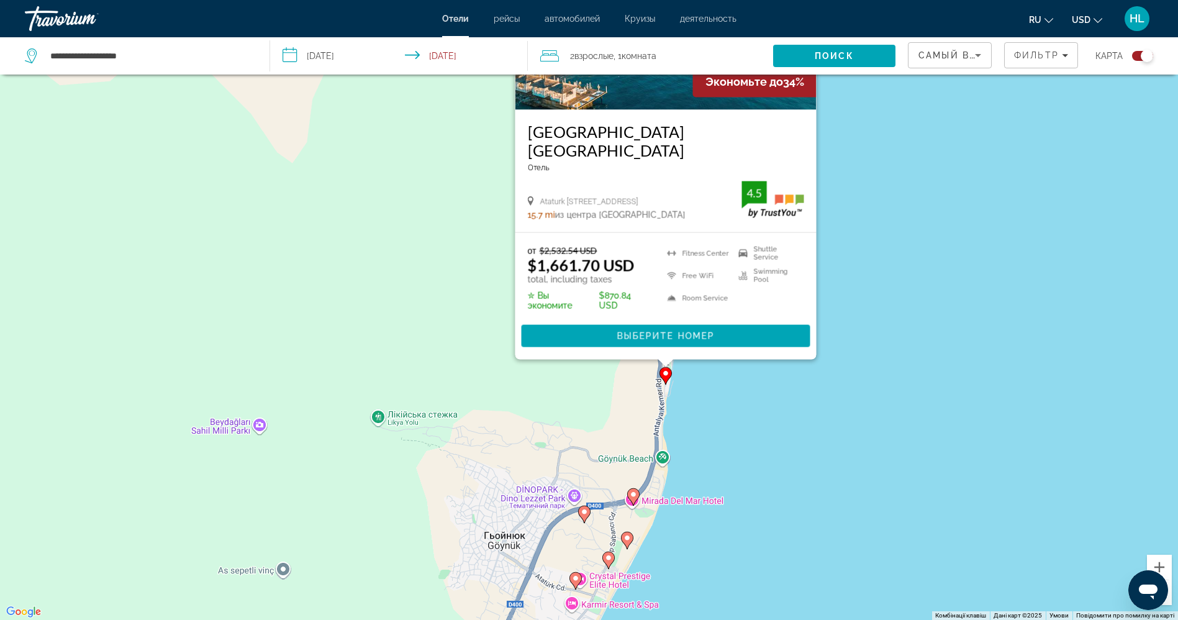
click at [636, 494] on image "Main content" at bounding box center [633, 494] width 7 height 7
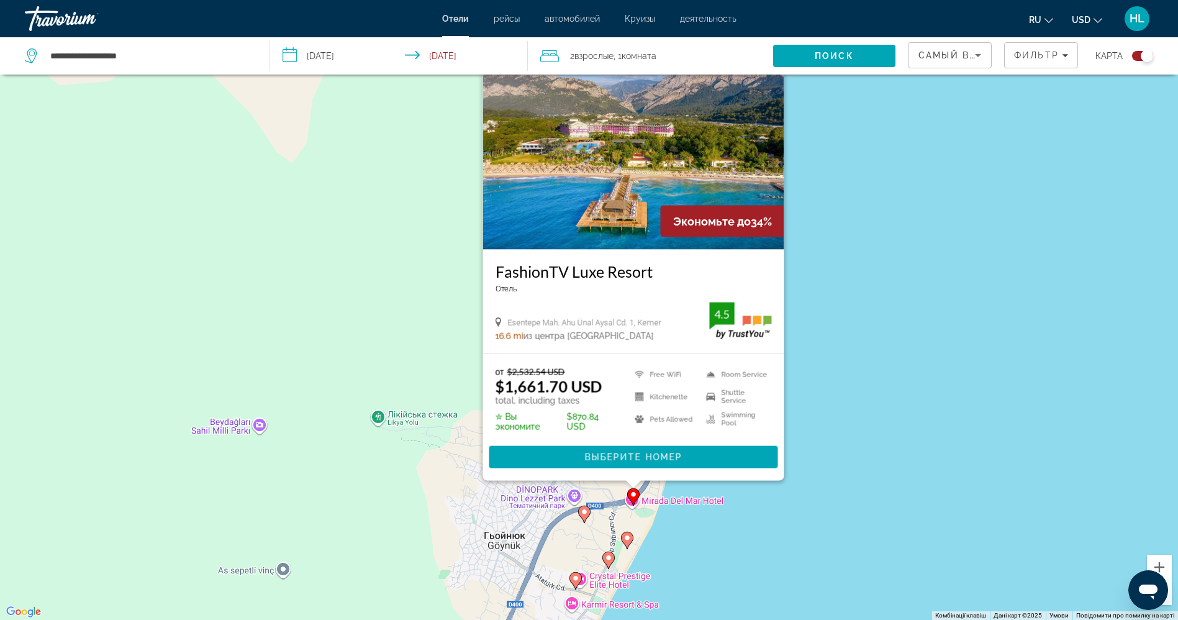
click at [582, 515] on image "Main content" at bounding box center [584, 511] width 7 height 7
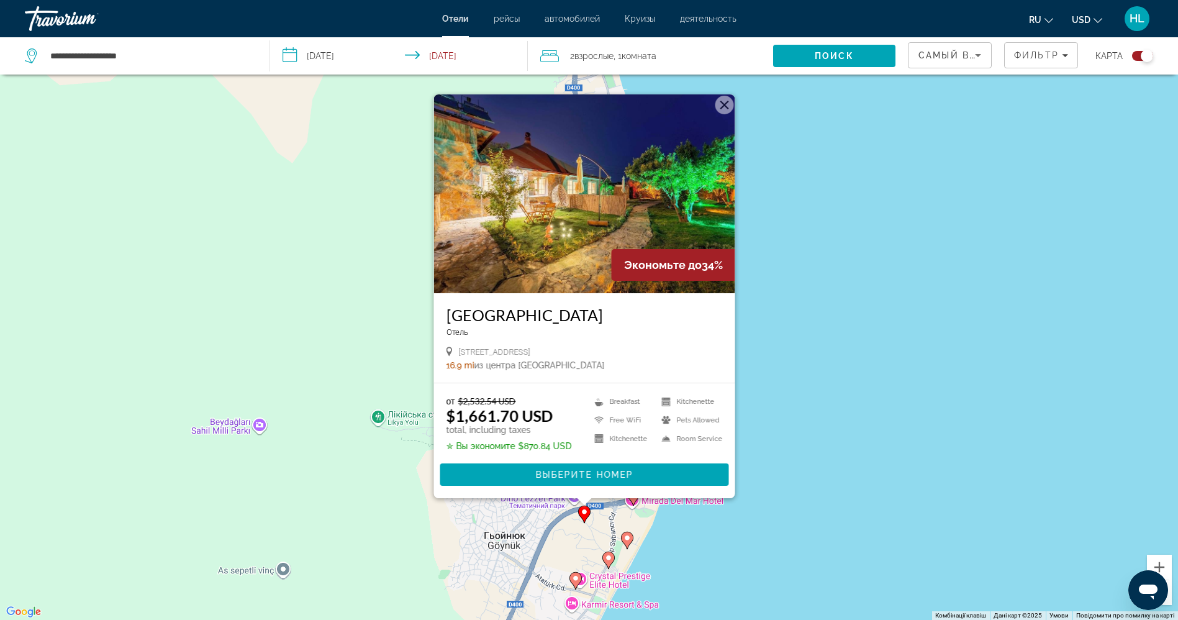
click at [627, 545] on icon "Main content" at bounding box center [626, 540] width 11 height 16
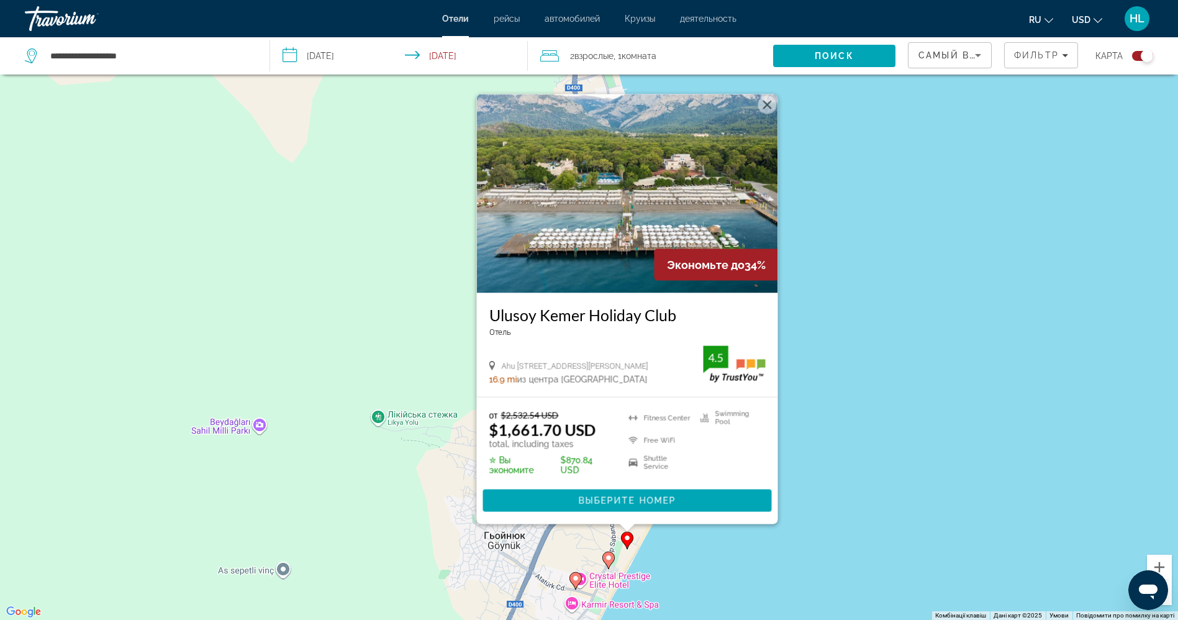
click at [607, 555] on image "Main content" at bounding box center [608, 557] width 7 height 7
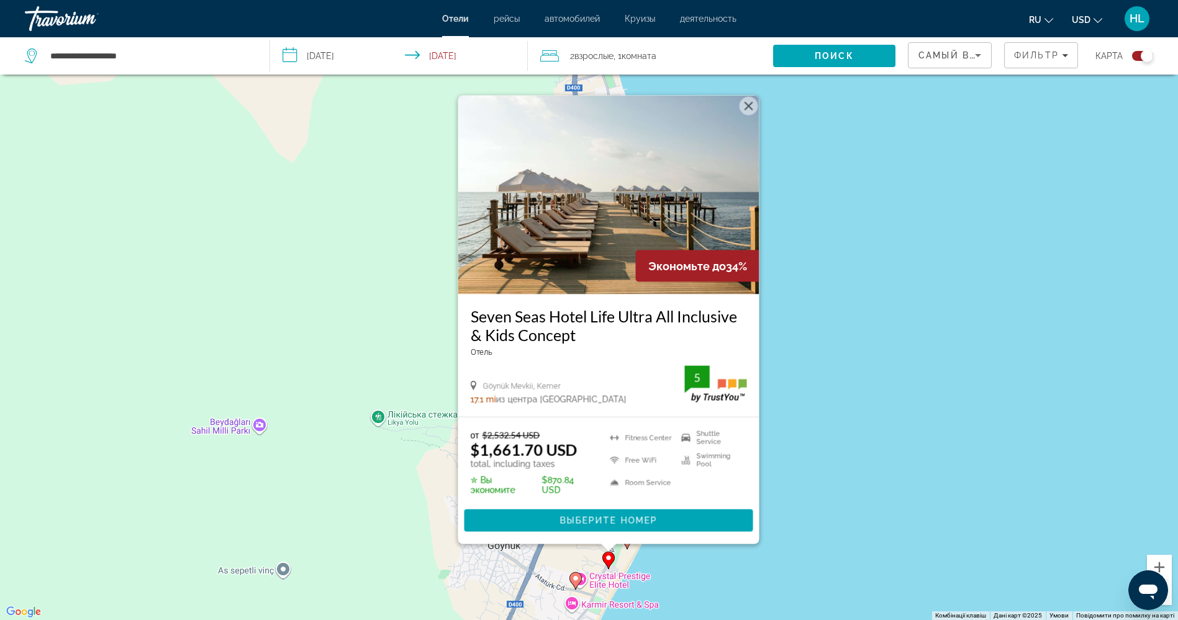
click at [574, 581] on image "Main content" at bounding box center [575, 577] width 7 height 7
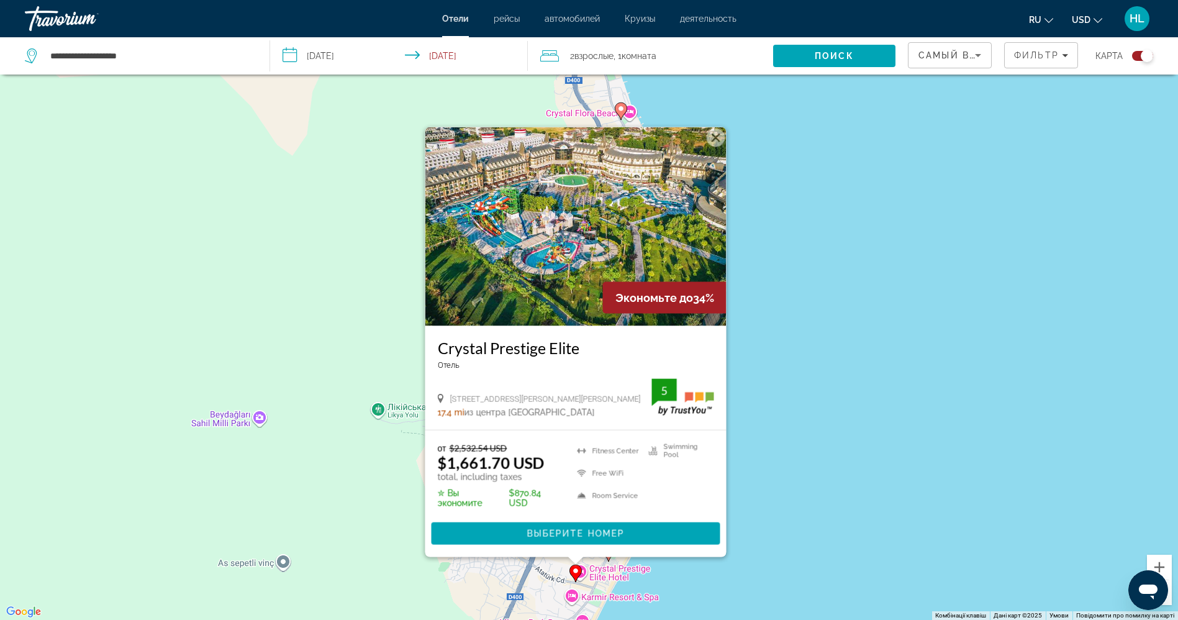
click at [546, 320] on img "Main content" at bounding box center [575, 226] width 301 height 199
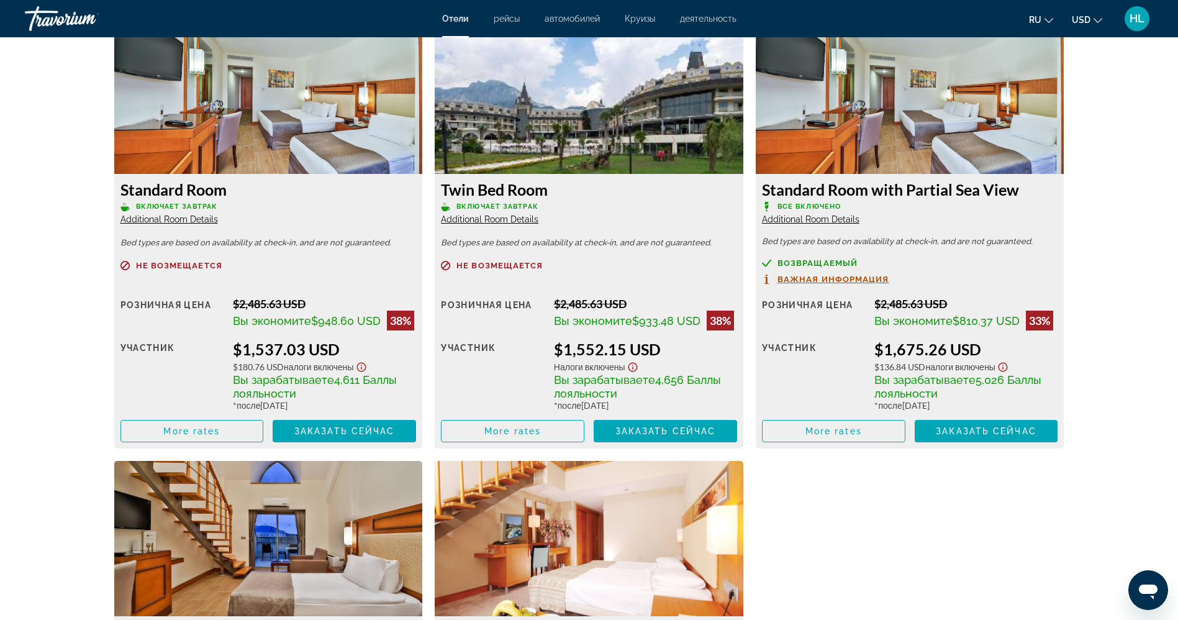
scroll to position [1736, 0]
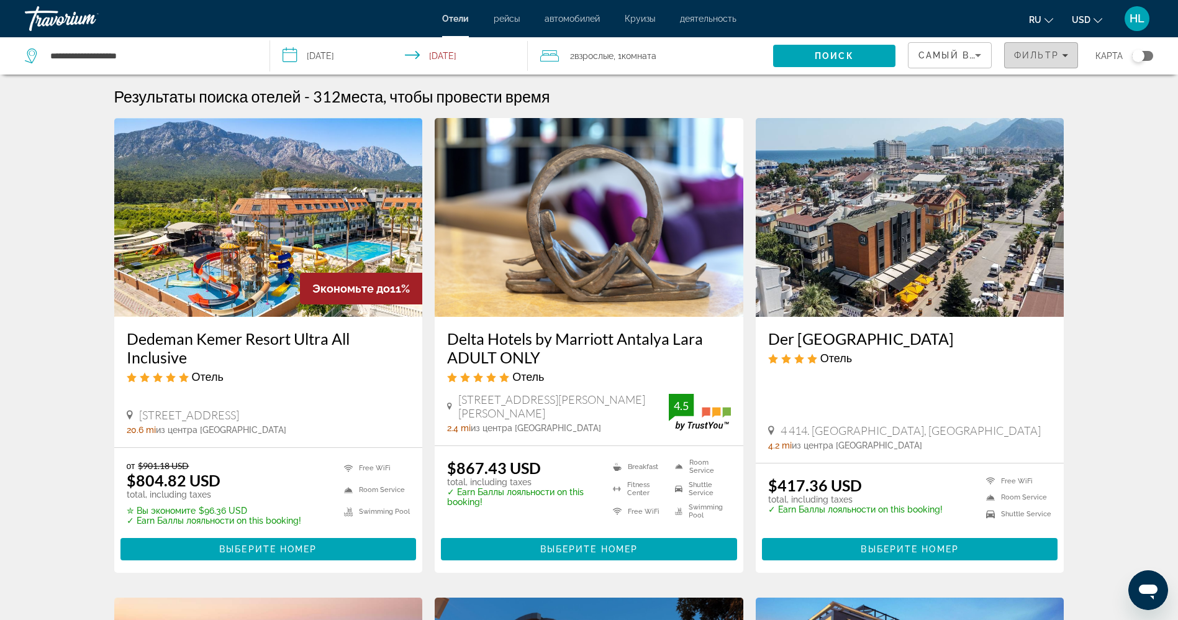
click at [1033, 50] on span "Фильтр" at bounding box center [1036, 55] width 45 height 10
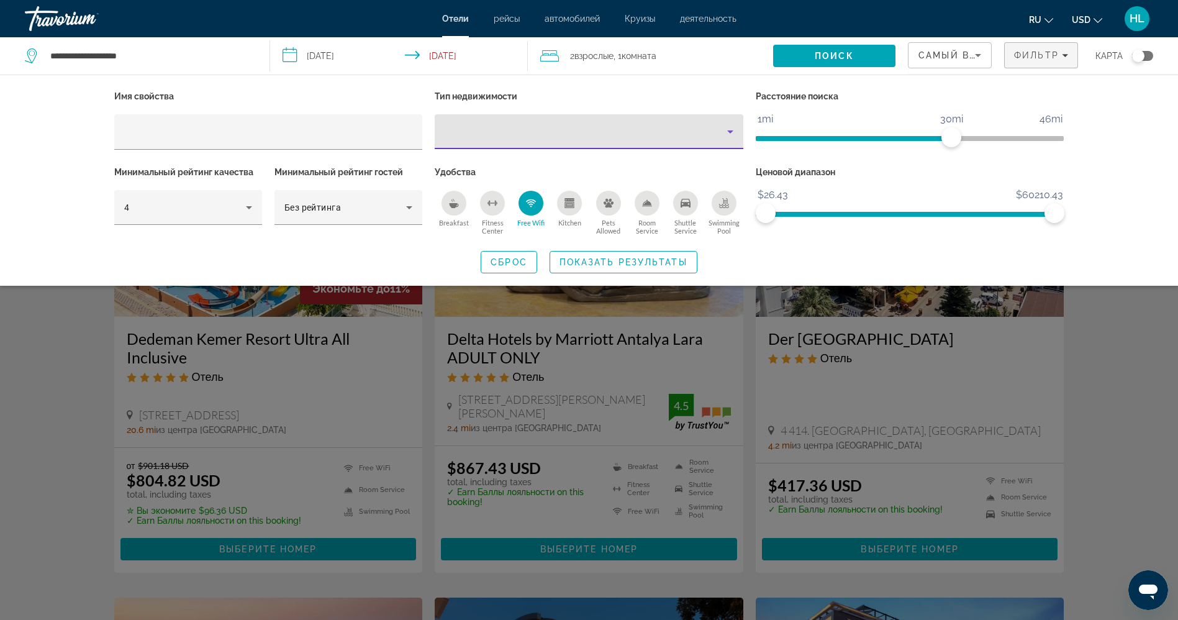
click at [553, 135] on div "Property type" at bounding box center [586, 131] width 283 height 15
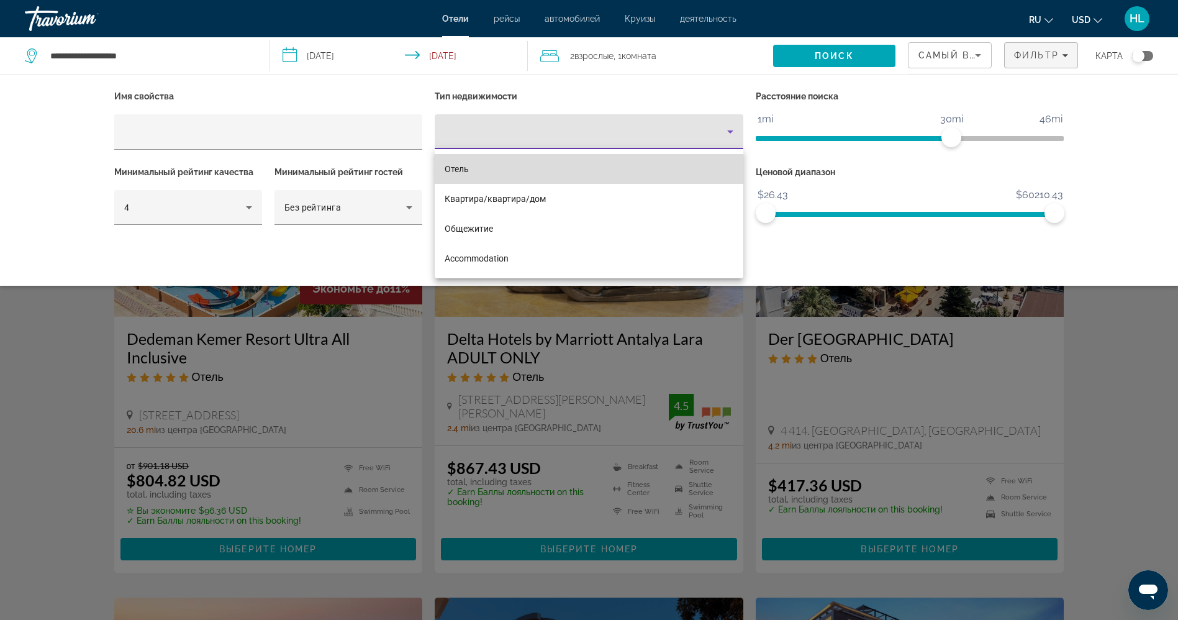
click at [564, 174] on mat-option "Отель" at bounding box center [589, 169] width 309 height 30
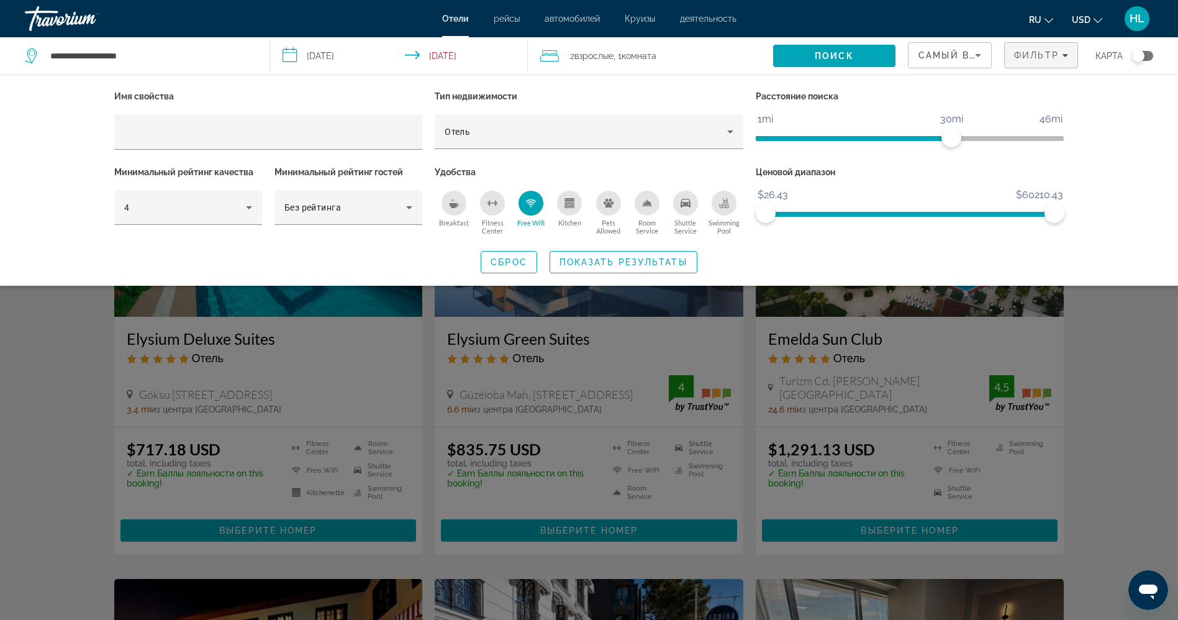
click at [688, 206] on icon "Shuttle Service" at bounding box center [686, 203] width 10 height 10
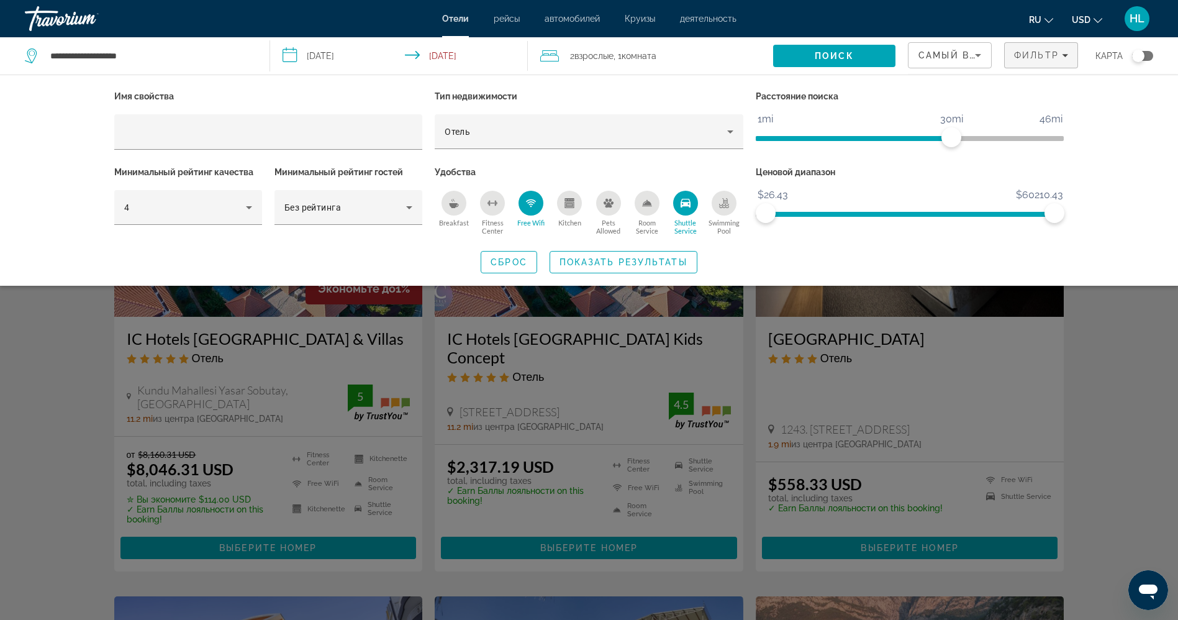
click at [730, 203] on div "Swimming Pool" at bounding box center [724, 203] width 25 height 25
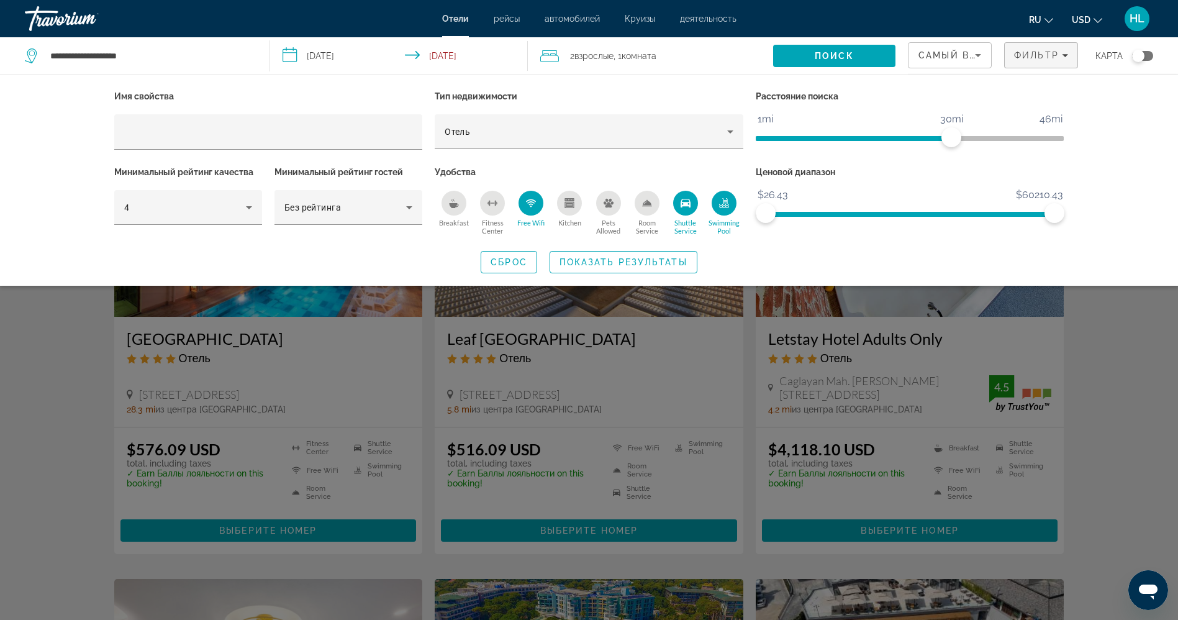
click at [645, 208] on div "Room Service" at bounding box center [647, 203] width 25 height 25
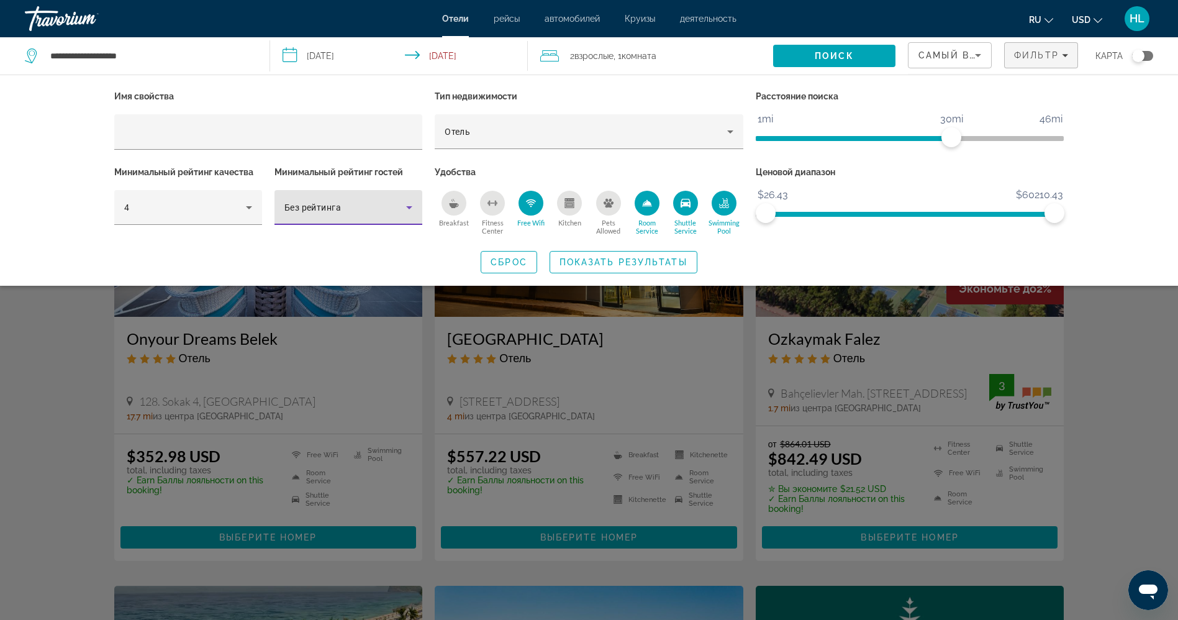
click at [343, 205] on div "Без рейтинга" at bounding box center [345, 207] width 122 height 15
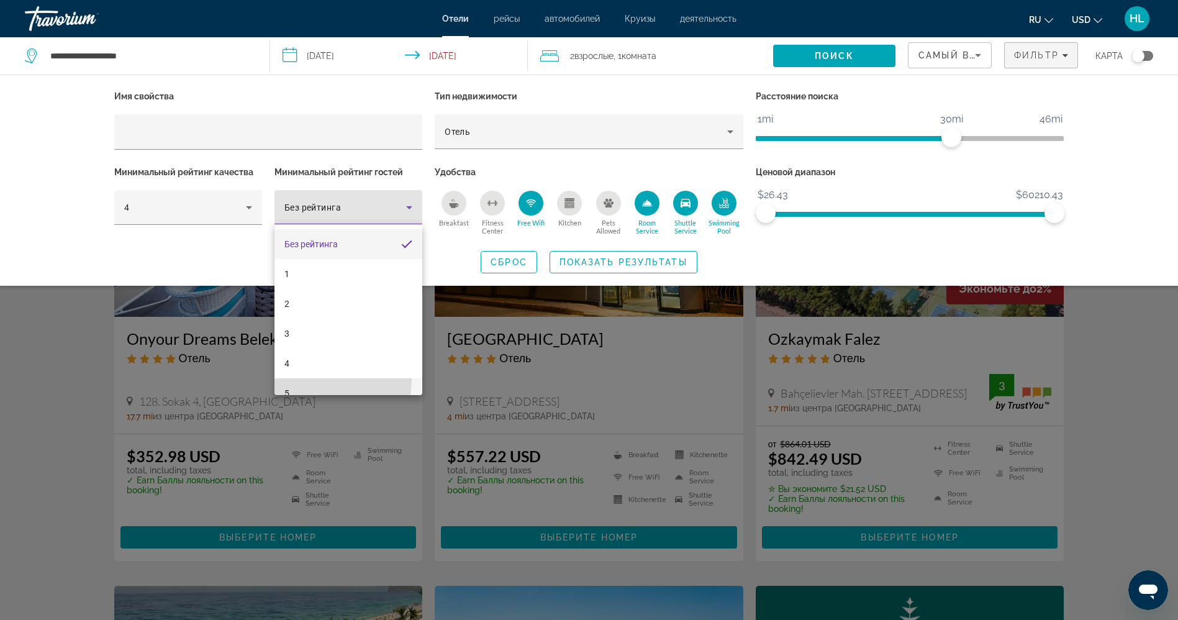
click at [304, 380] on mat-option "5" at bounding box center [348, 393] width 148 height 30
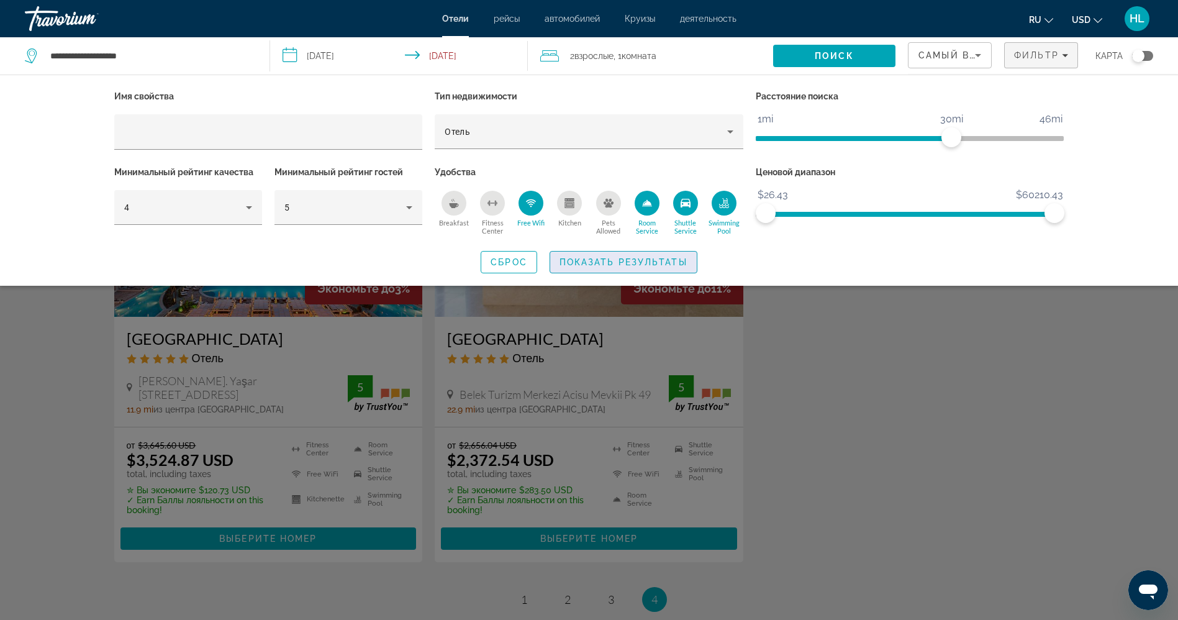
click at [630, 255] on span "Search widget" at bounding box center [623, 262] width 147 height 30
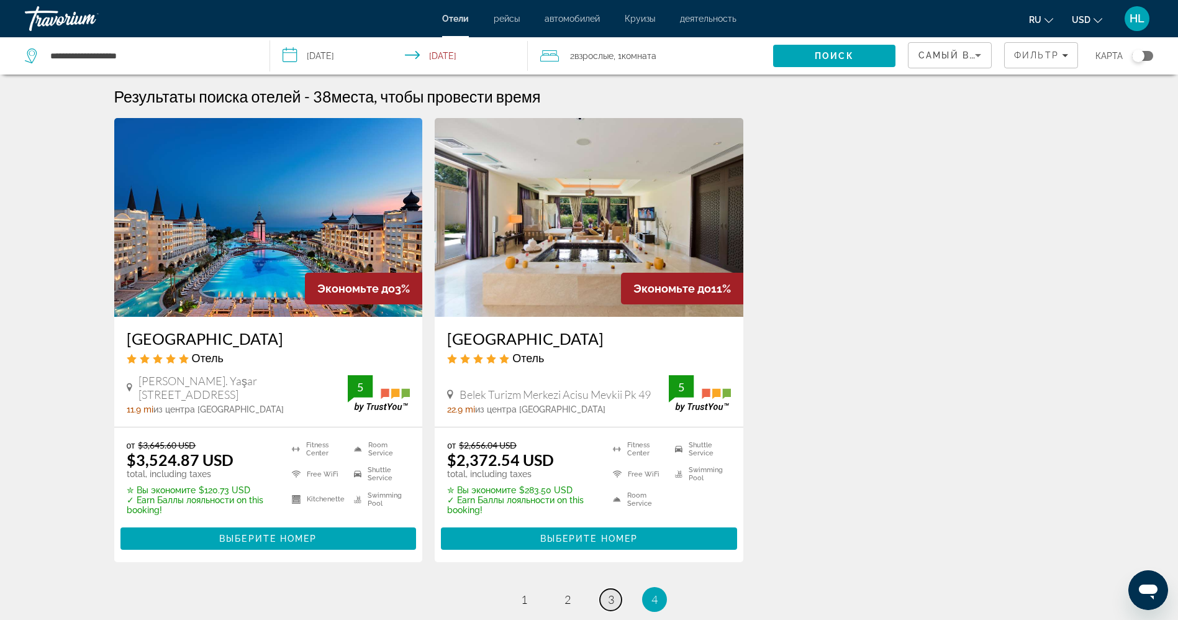
click at [612, 594] on span "3" at bounding box center [611, 599] width 6 height 14
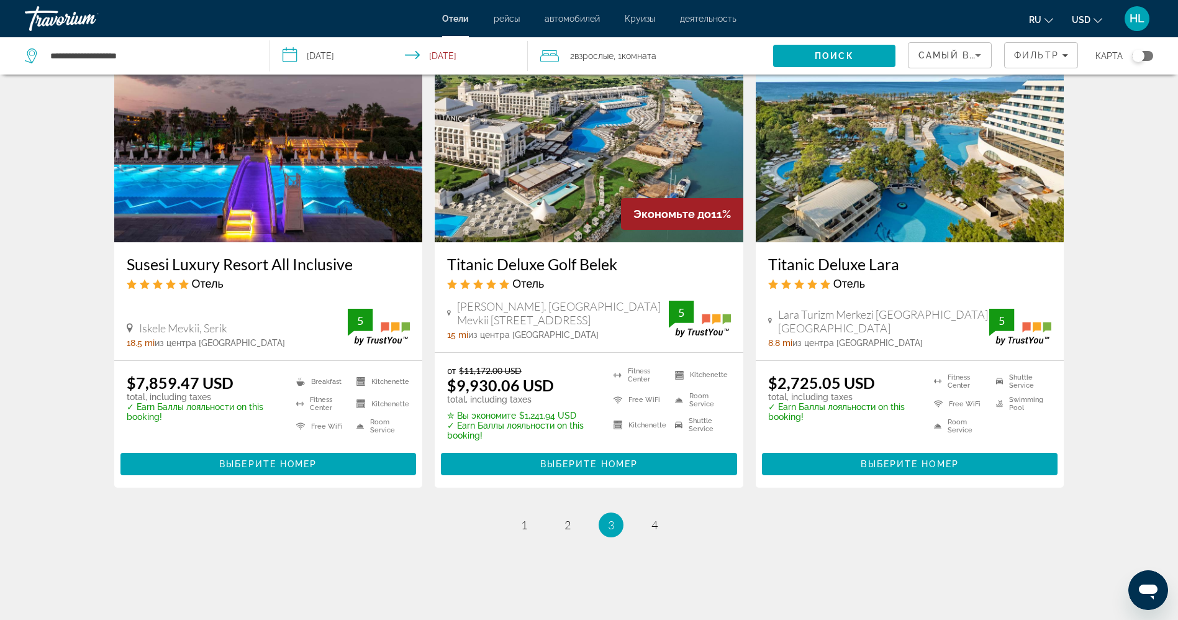
scroll to position [1528, 0]
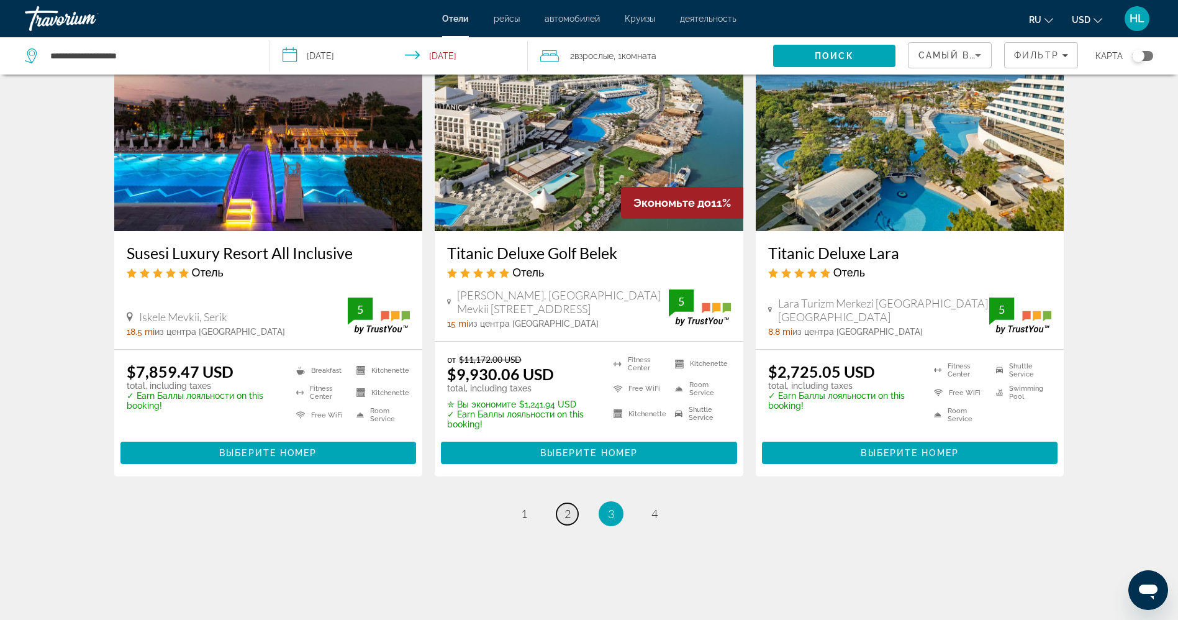
click at [568, 510] on span "2" at bounding box center [567, 514] width 6 height 14
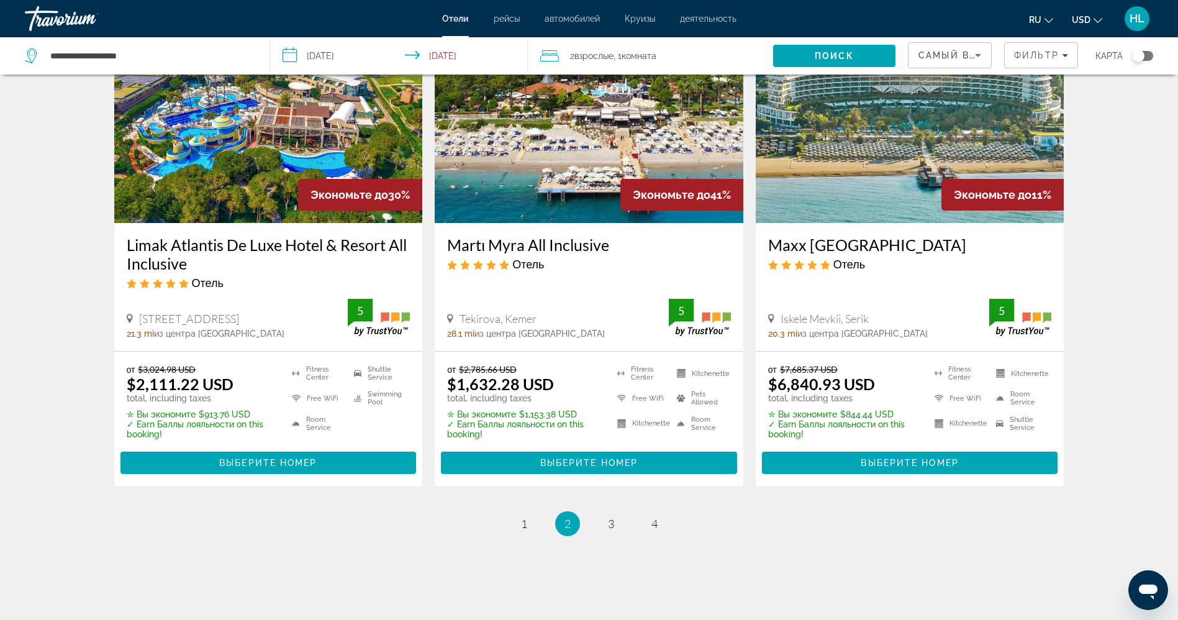
scroll to position [1525, 0]
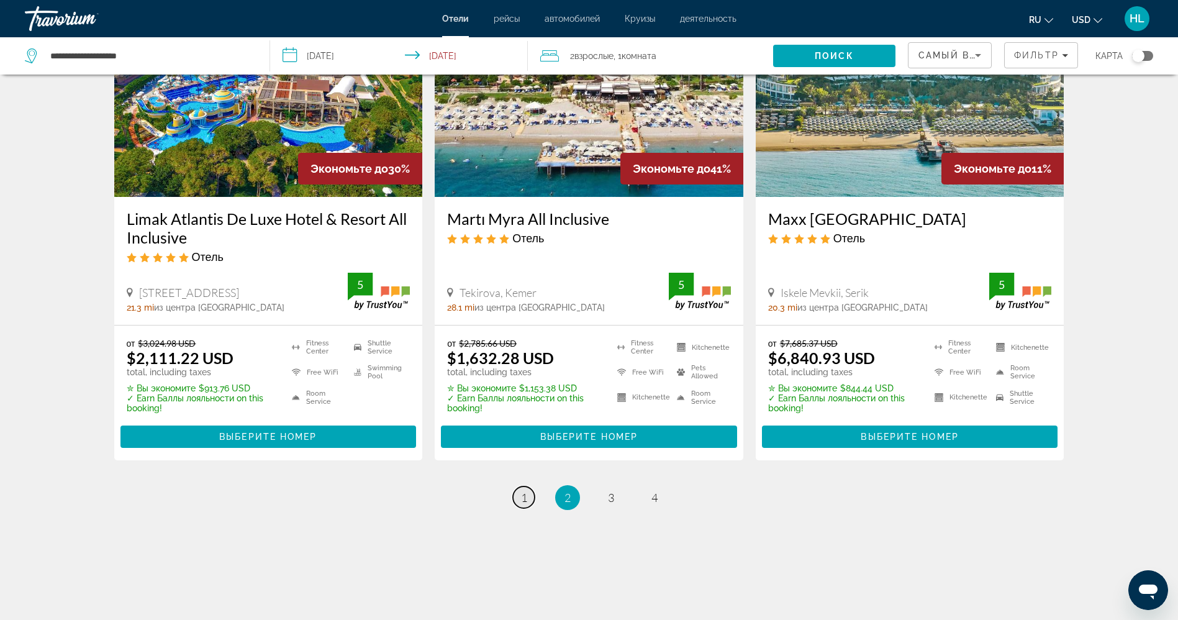
click at [528, 496] on link "page 1" at bounding box center [524, 497] width 22 height 22
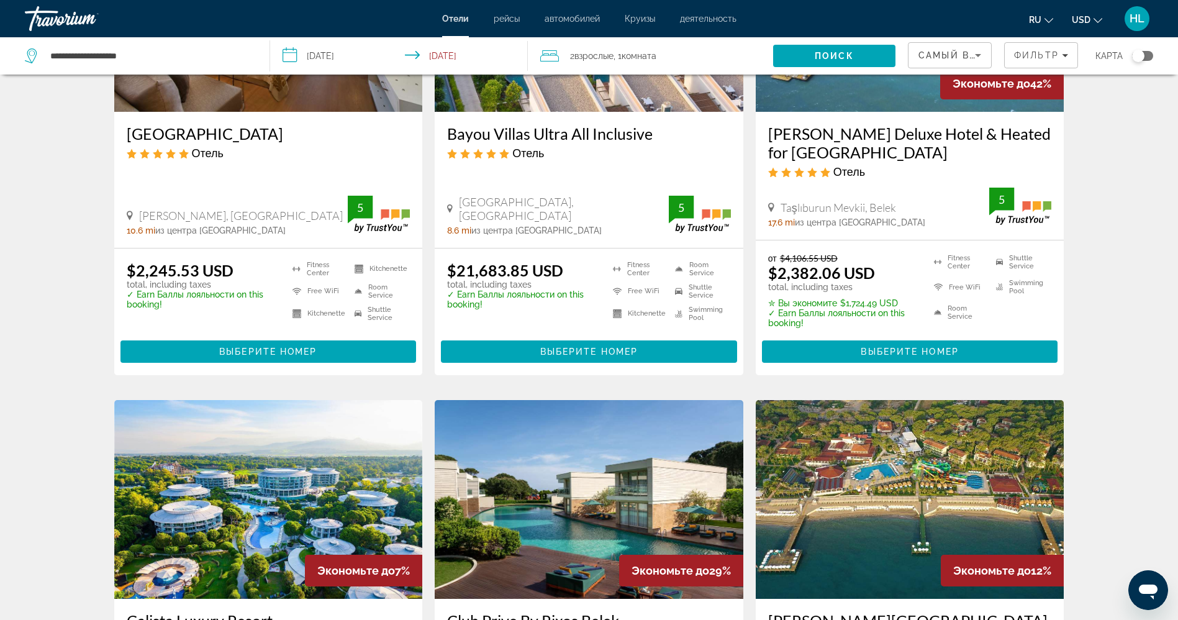
scroll to position [507, 0]
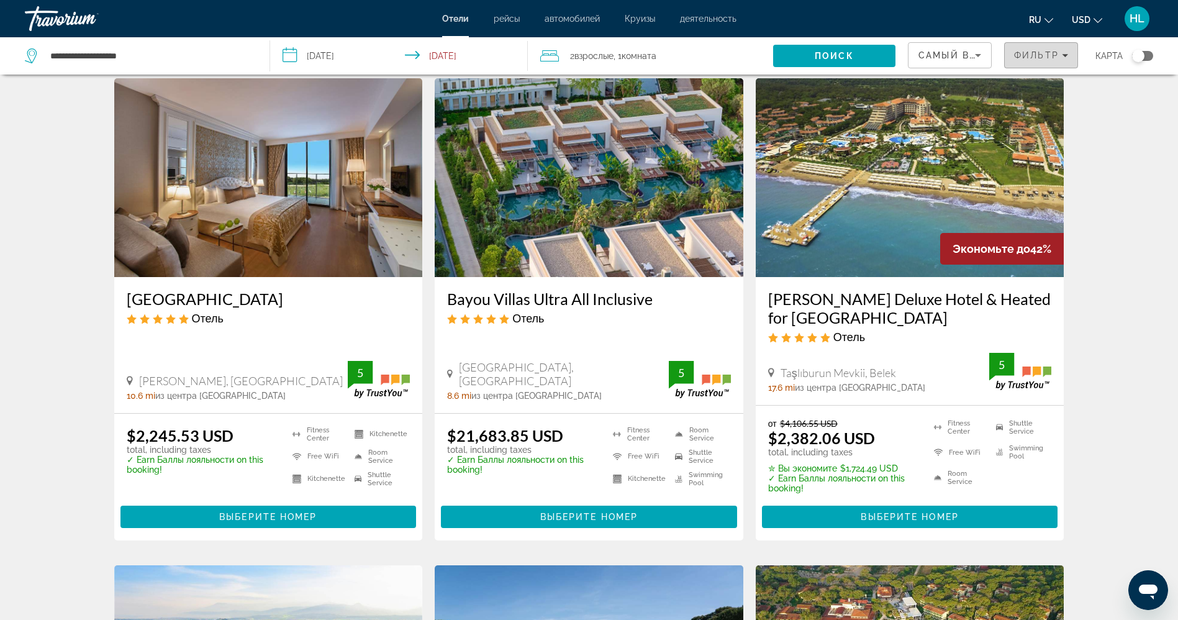
click at [1041, 55] on span "Фильтр" at bounding box center [1036, 55] width 45 height 10
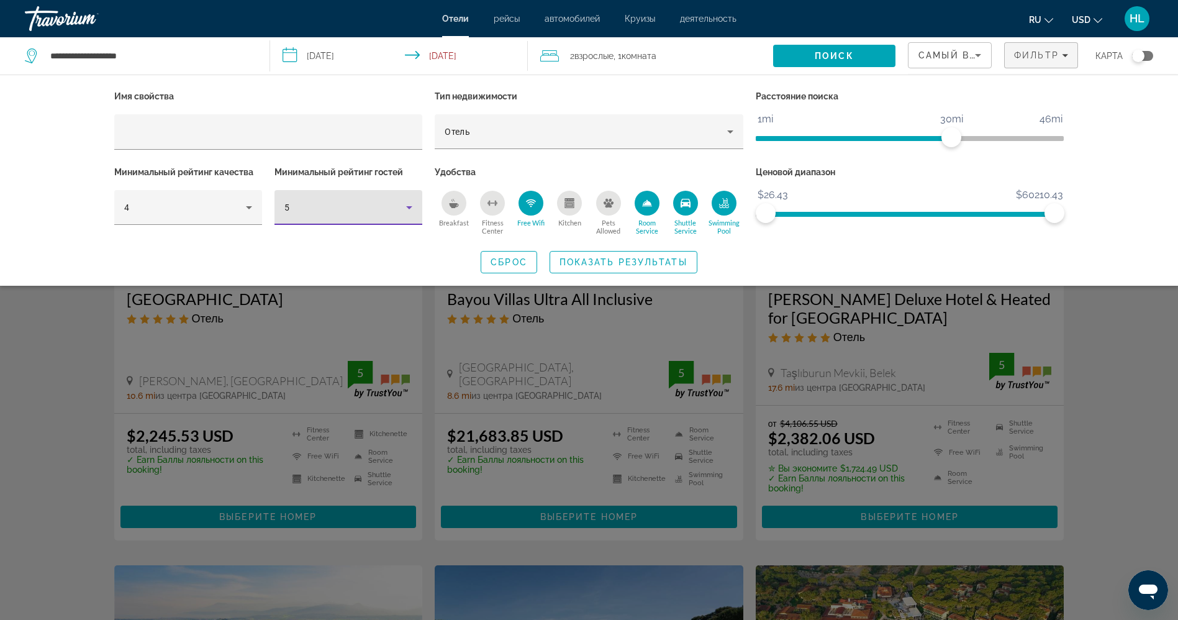
click at [367, 201] on div "5" at bounding box center [345, 207] width 122 height 15
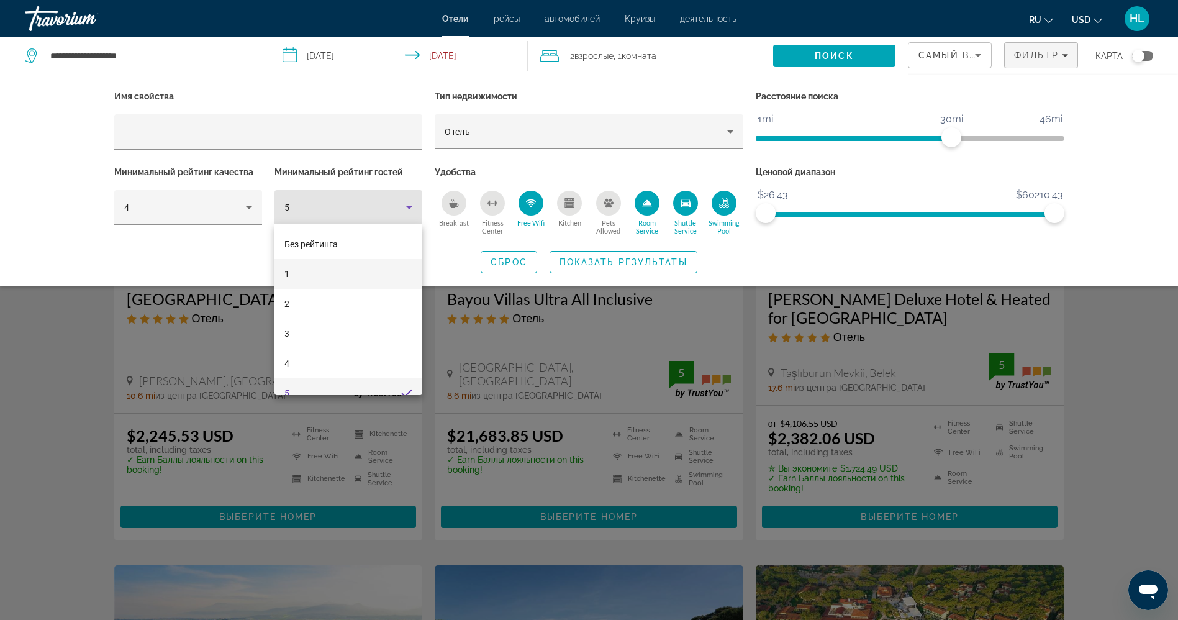
scroll to position [13, 0]
click at [322, 340] on mat-option "4" at bounding box center [348, 350] width 148 height 30
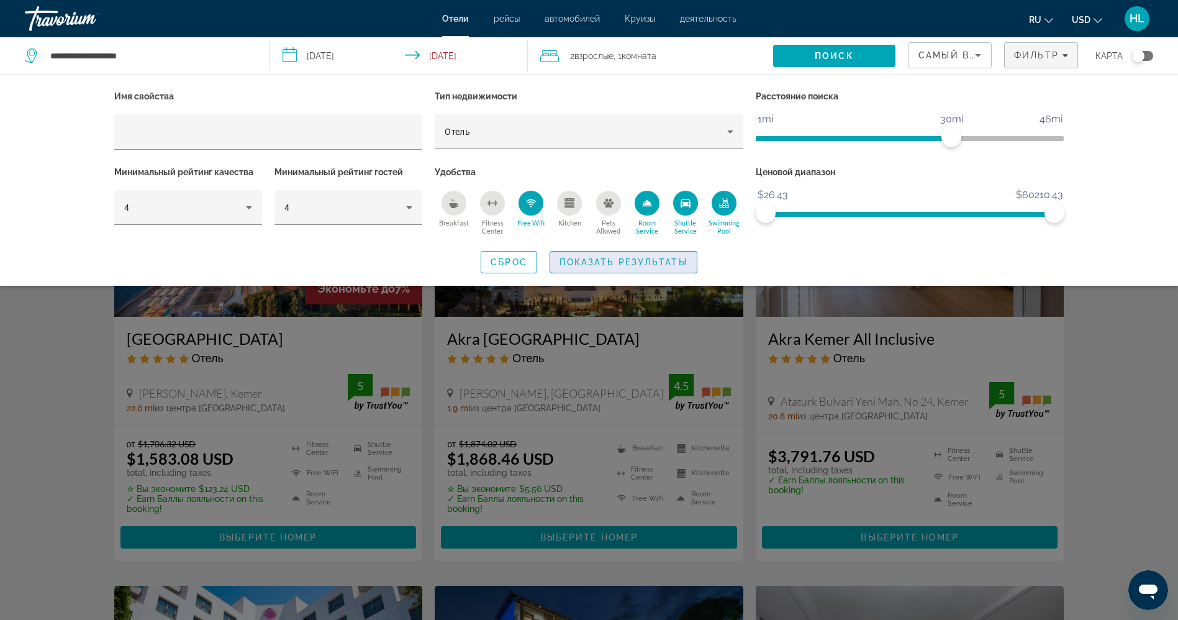
click at [647, 267] on span "Search widget" at bounding box center [623, 262] width 147 height 30
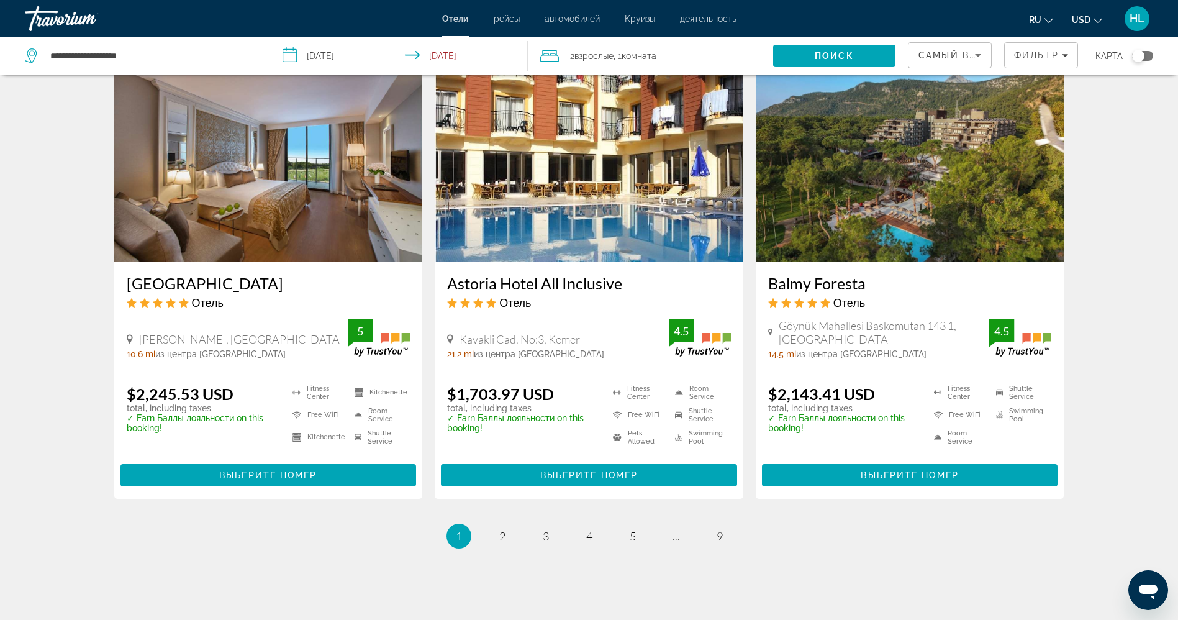
scroll to position [1500, 0]
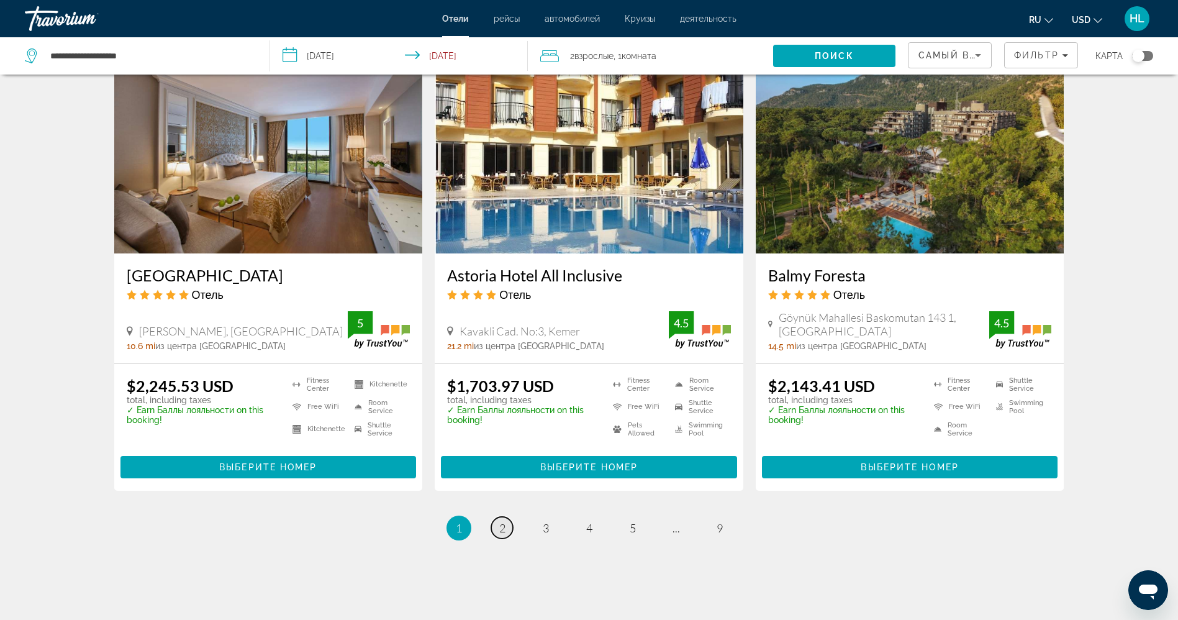
click at [497, 517] on link "page 2" at bounding box center [502, 528] width 22 height 22
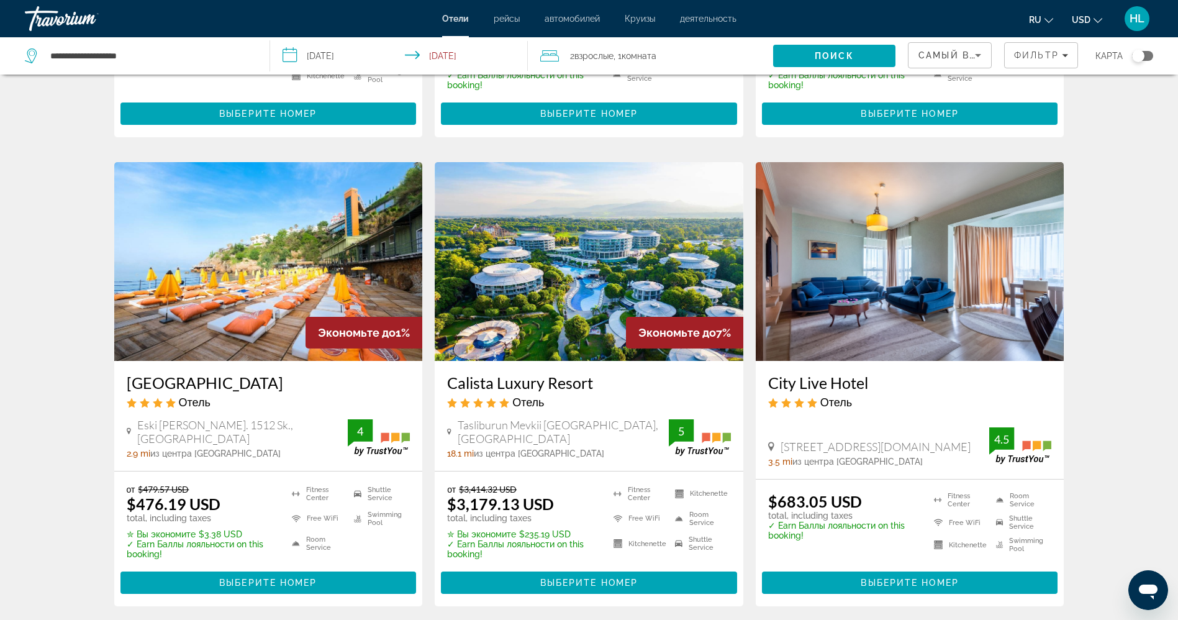
scroll to position [447, 0]
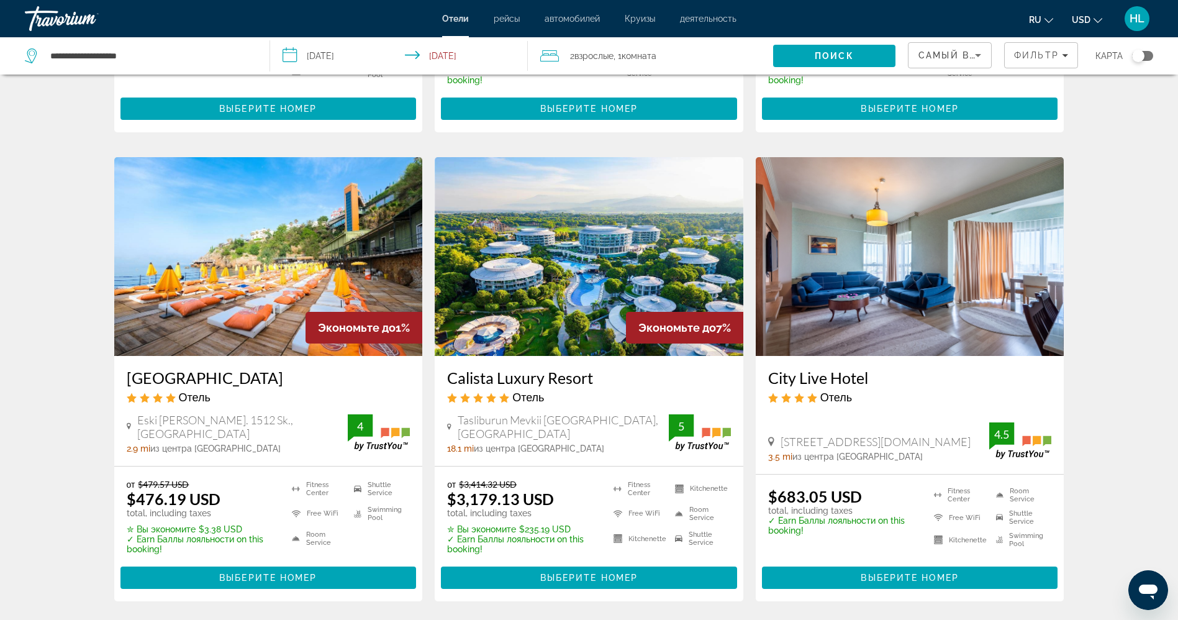
click at [911, 320] on img "Main content" at bounding box center [910, 256] width 309 height 199
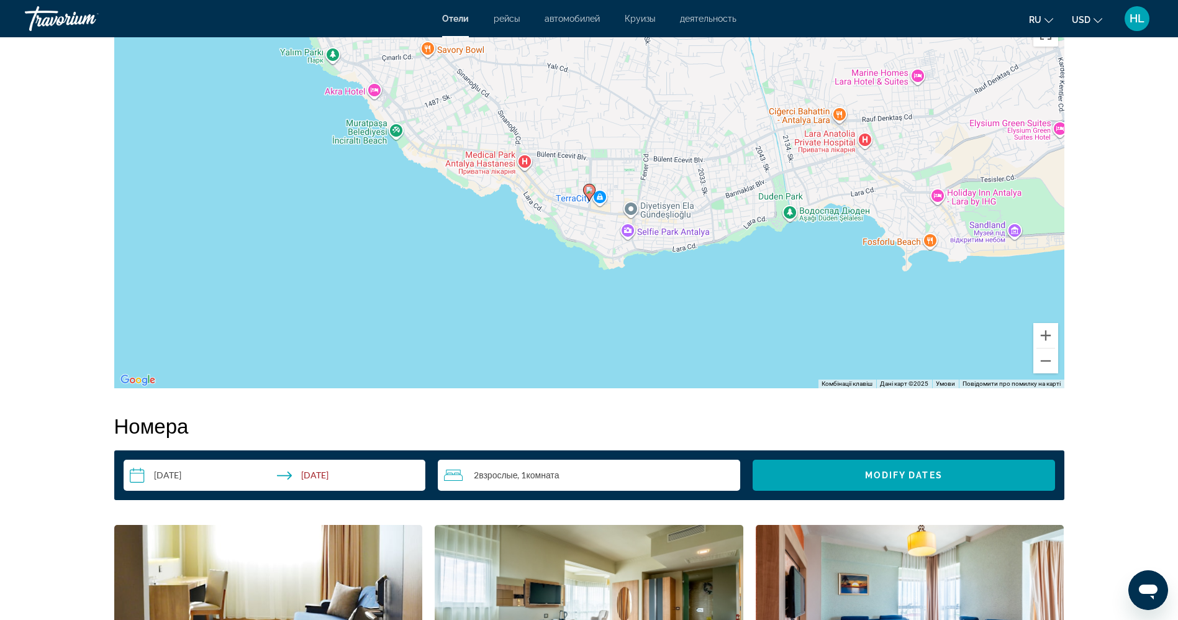
scroll to position [1272, 0]
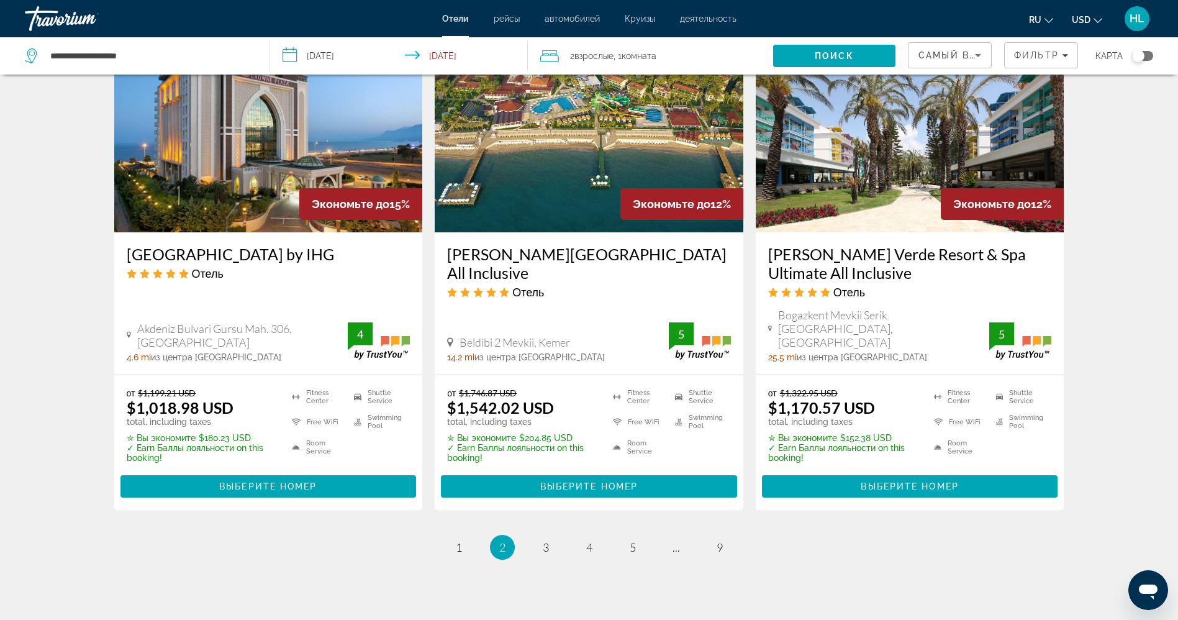
scroll to position [1545, 0]
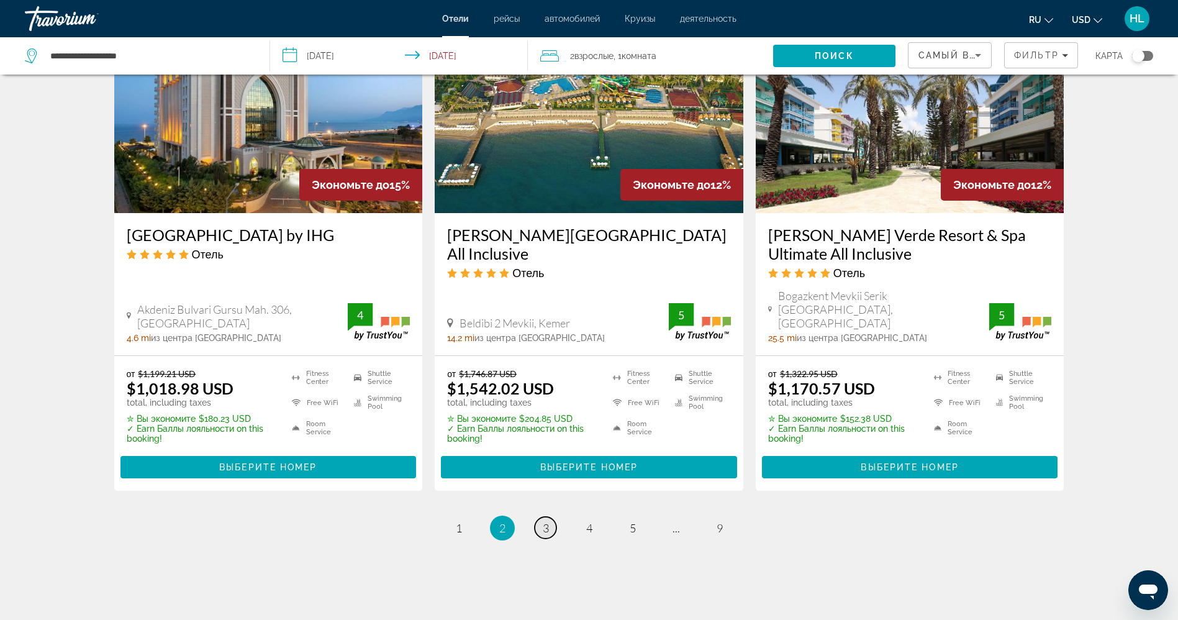
click at [548, 521] on span "3" at bounding box center [546, 528] width 6 height 14
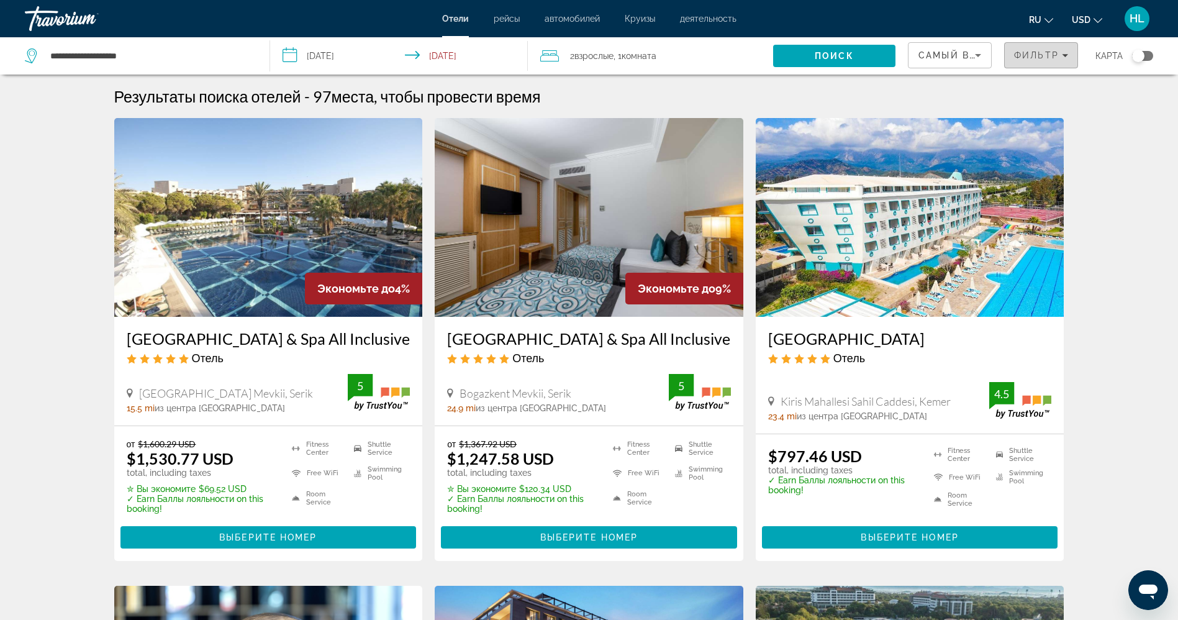
click at [1039, 57] on span "Фильтр" at bounding box center [1036, 55] width 45 height 10
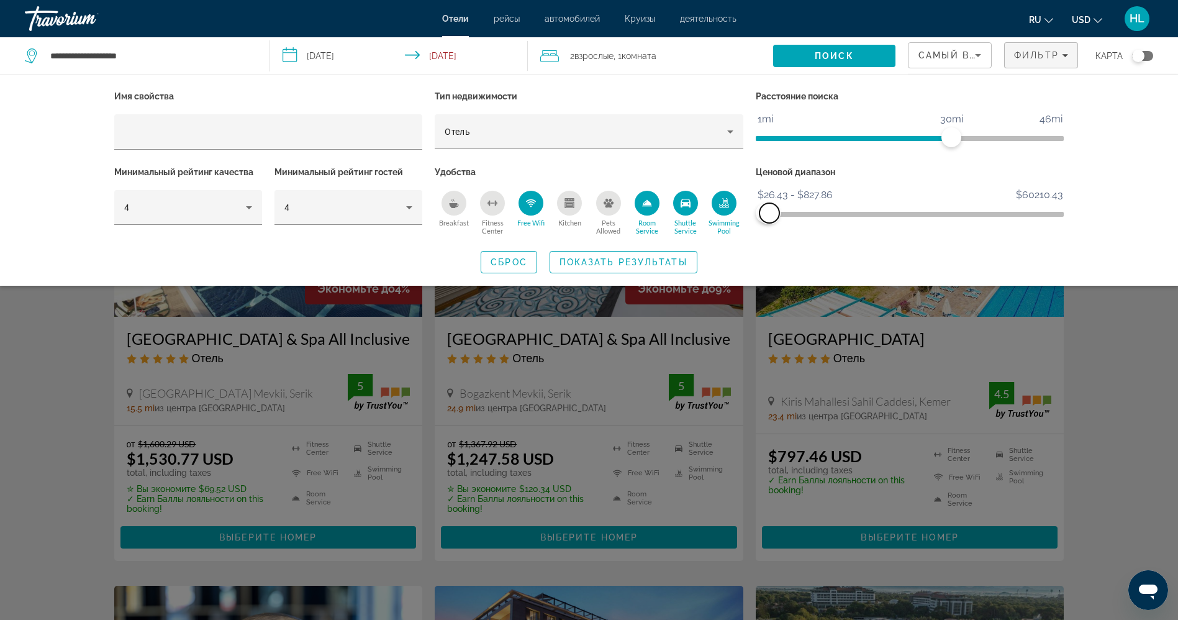
drag, startPoint x: 1052, startPoint y: 212, endPoint x: 769, endPoint y: 215, distance: 282.5
click at [769, 215] on span "ngx-slider-max" at bounding box center [769, 213] width 20 height 20
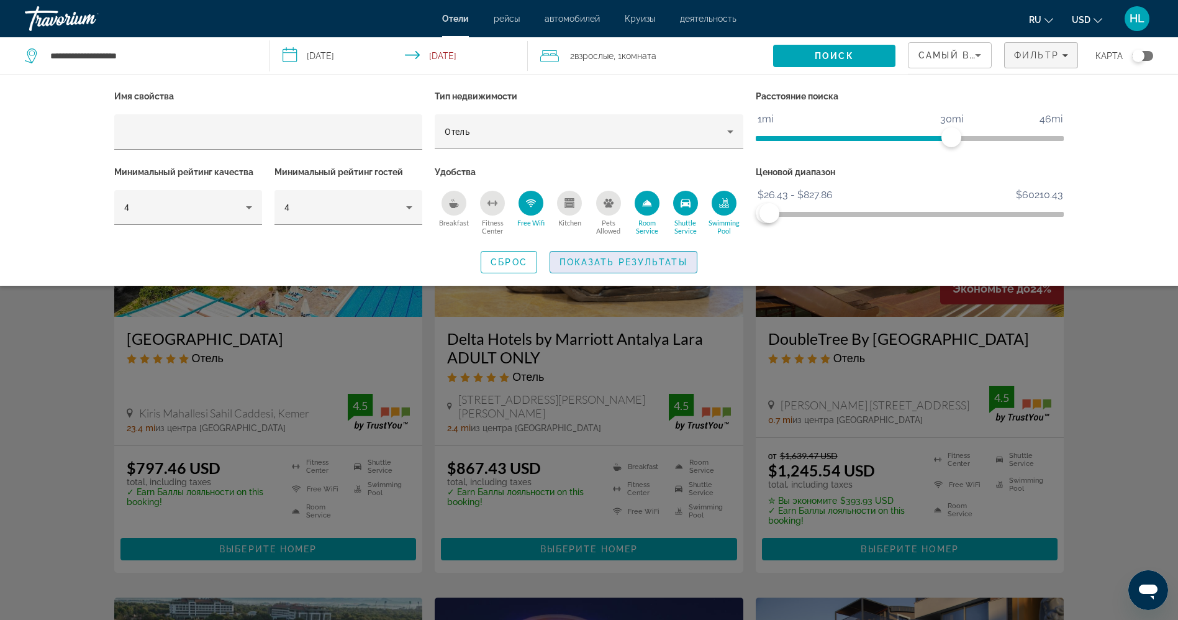
click at [666, 268] on span "Search widget" at bounding box center [623, 262] width 147 height 30
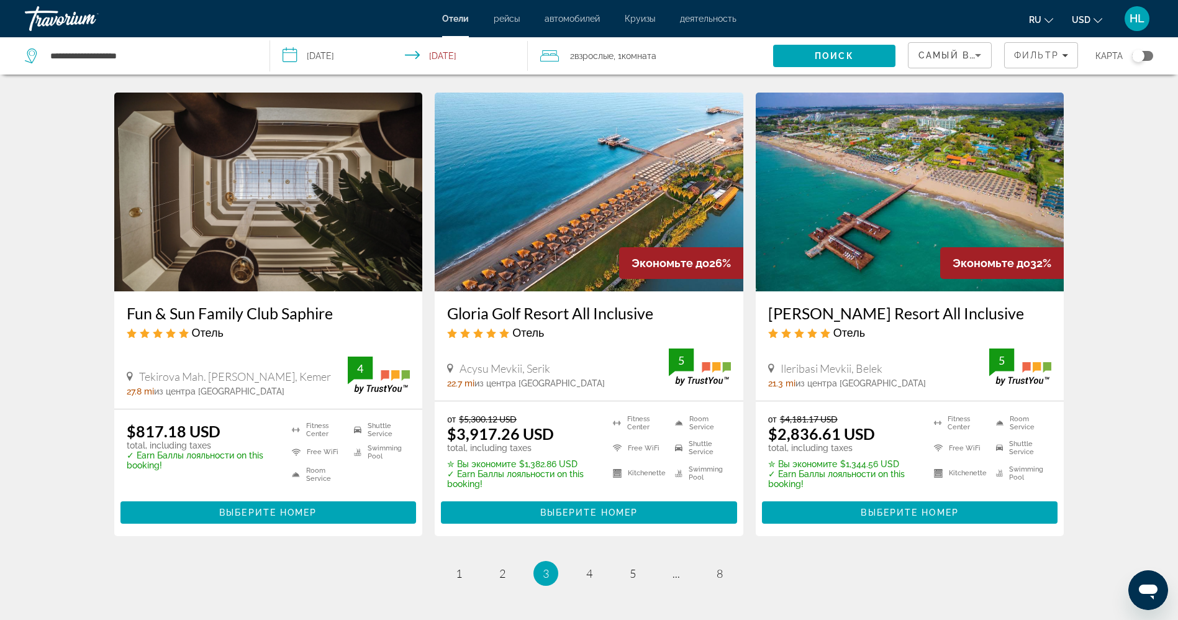
scroll to position [1527, 0]
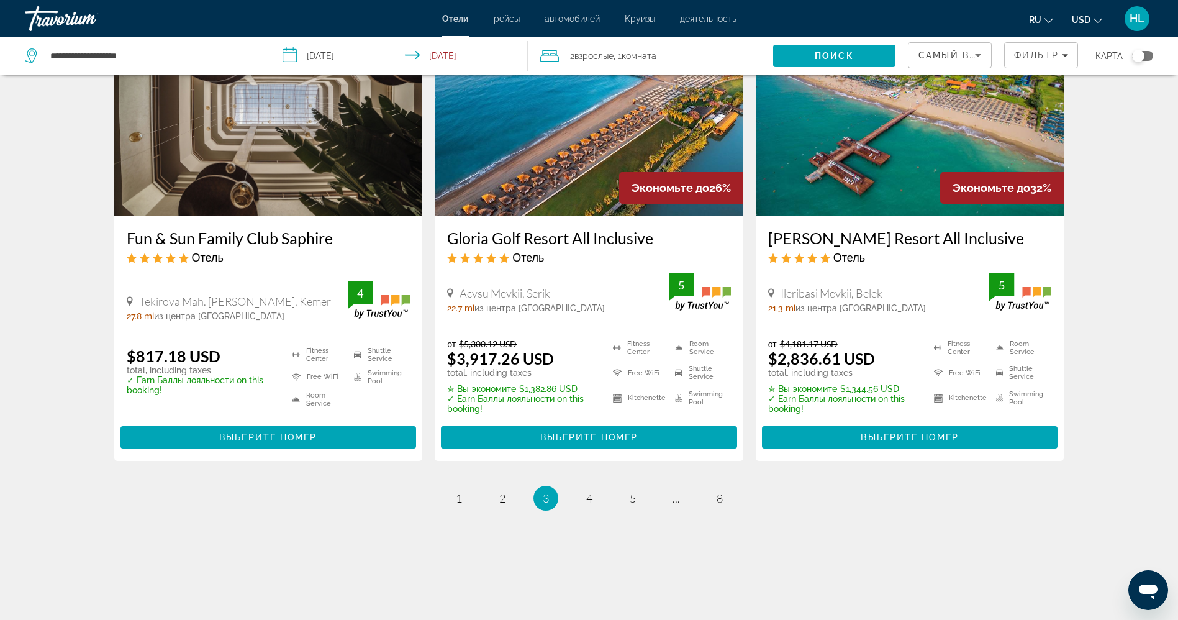
click at [248, 112] on img "Main content" at bounding box center [268, 116] width 309 height 199
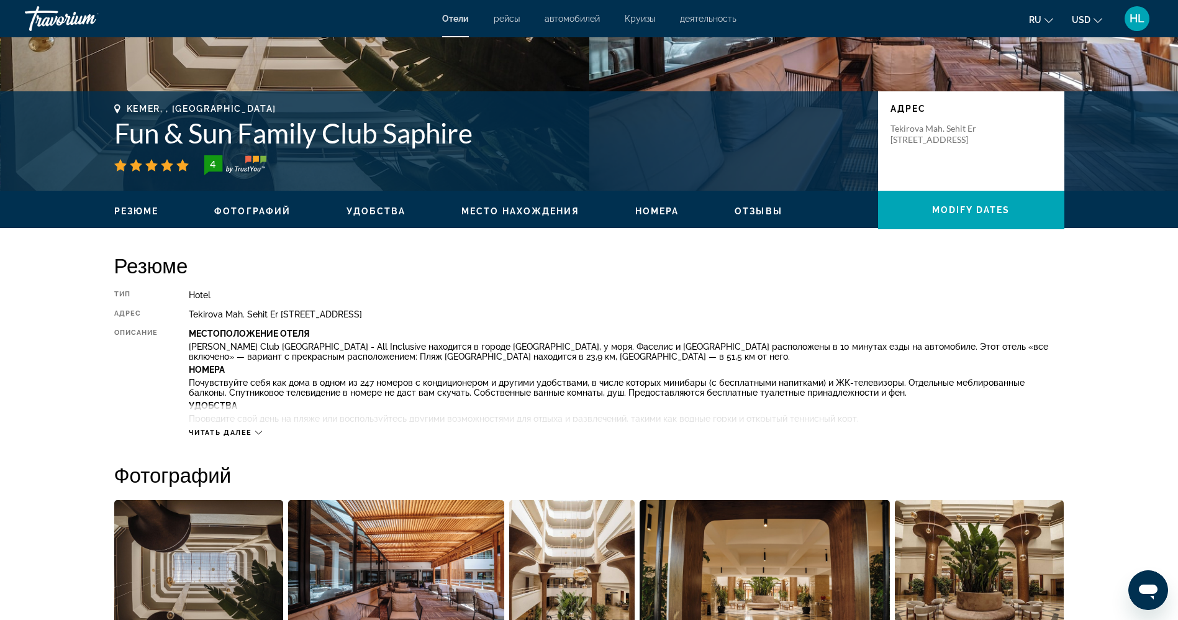
scroll to position [183, 0]
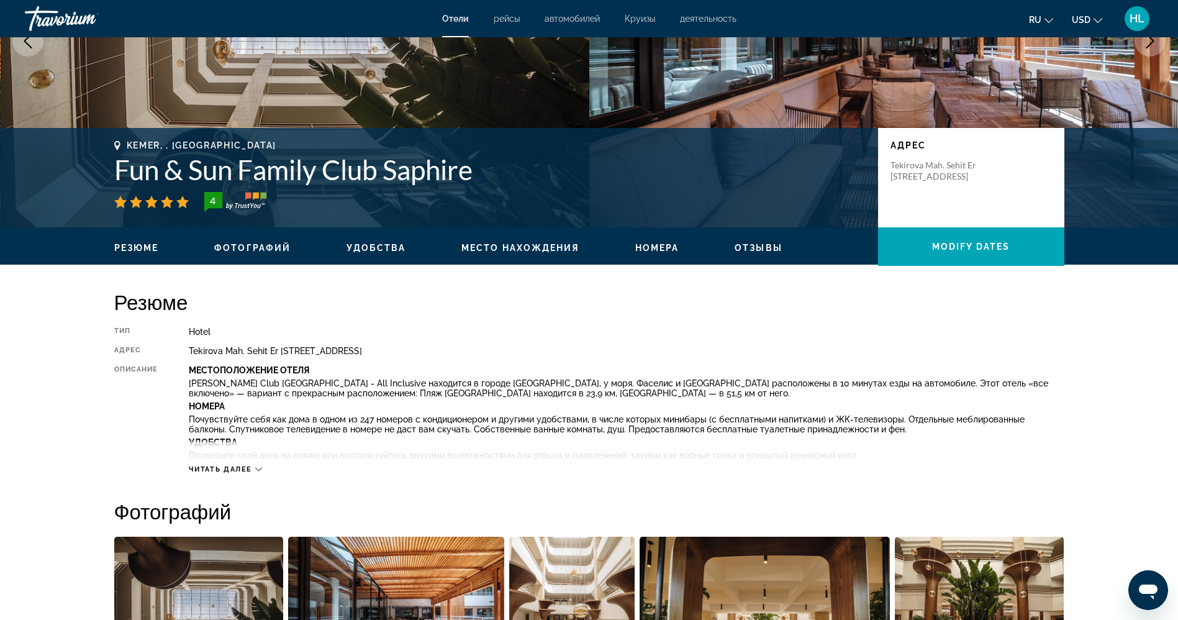
click at [408, 174] on h1 "Fun & Sun Family Club Saphire" at bounding box center [489, 169] width 751 height 32
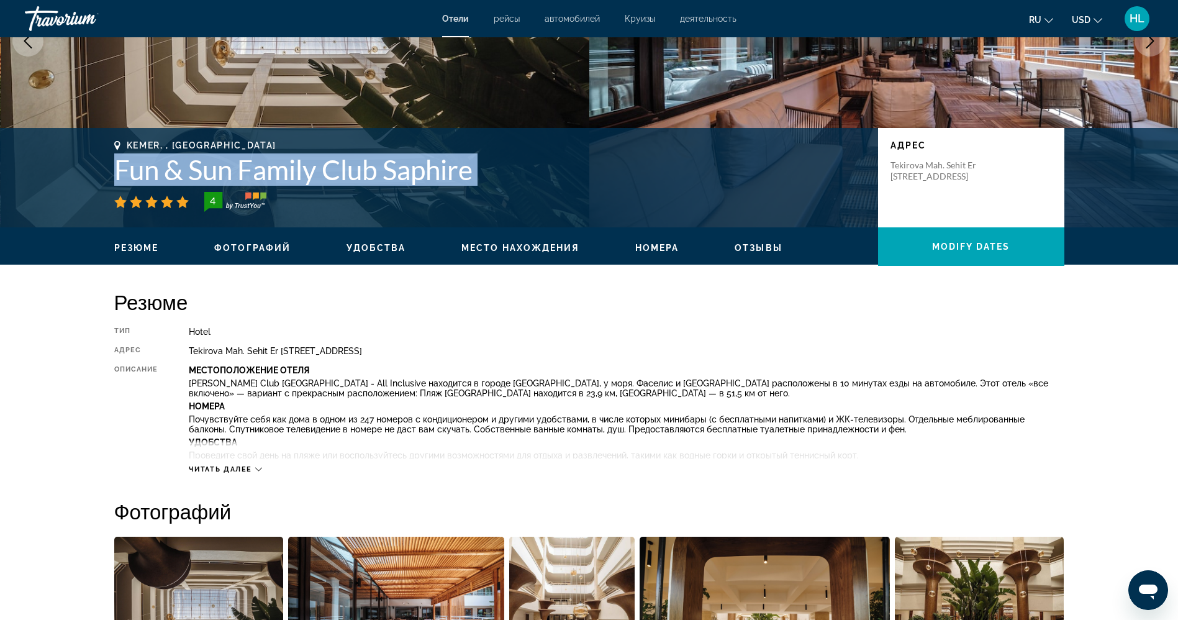
click at [408, 174] on h1 "Fun & Sun Family Club Saphire" at bounding box center [489, 169] width 751 height 32
copy div "Fun & Sun Family Club Saphire"
click at [423, 167] on h1 "Fun & Sun Family Club Saphire" at bounding box center [489, 169] width 751 height 32
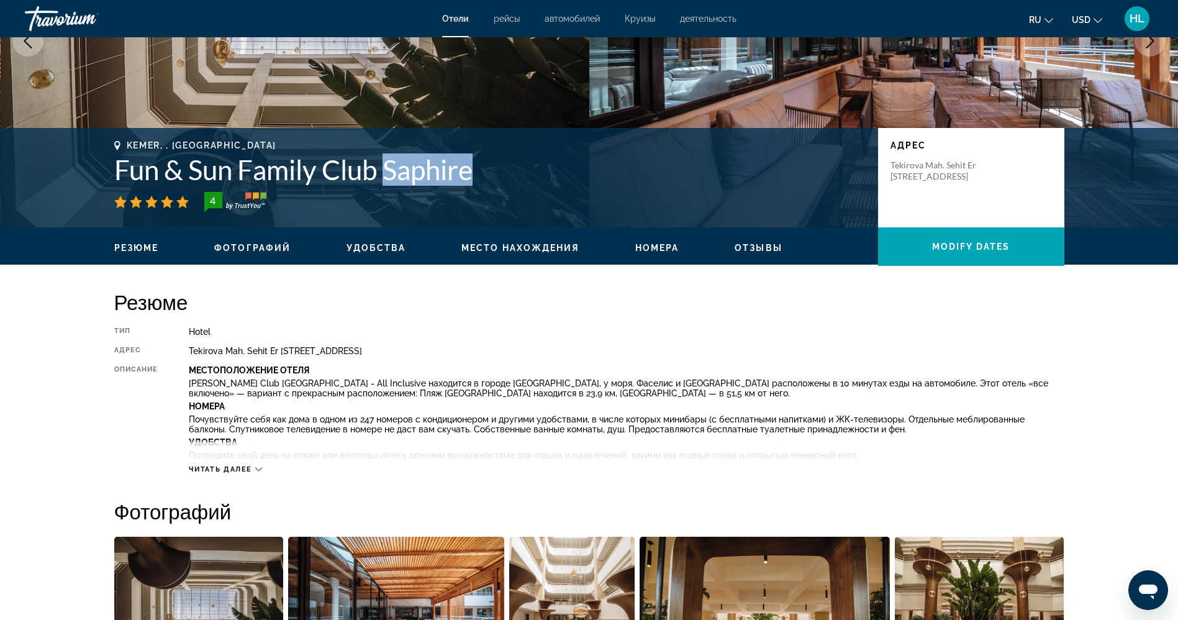
click at [423, 167] on h1 "Fun & Sun Family Club Saphire" at bounding box center [489, 169] width 751 height 32
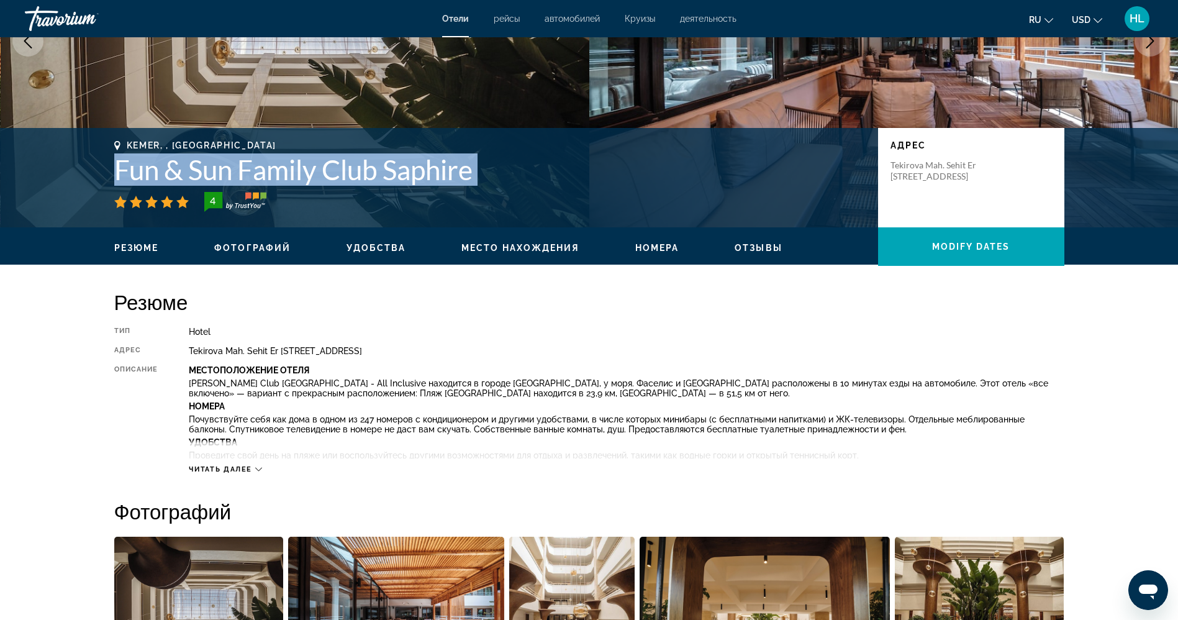
click at [423, 167] on h1 "Fun & Sun Family Club Saphire" at bounding box center [489, 169] width 751 height 32
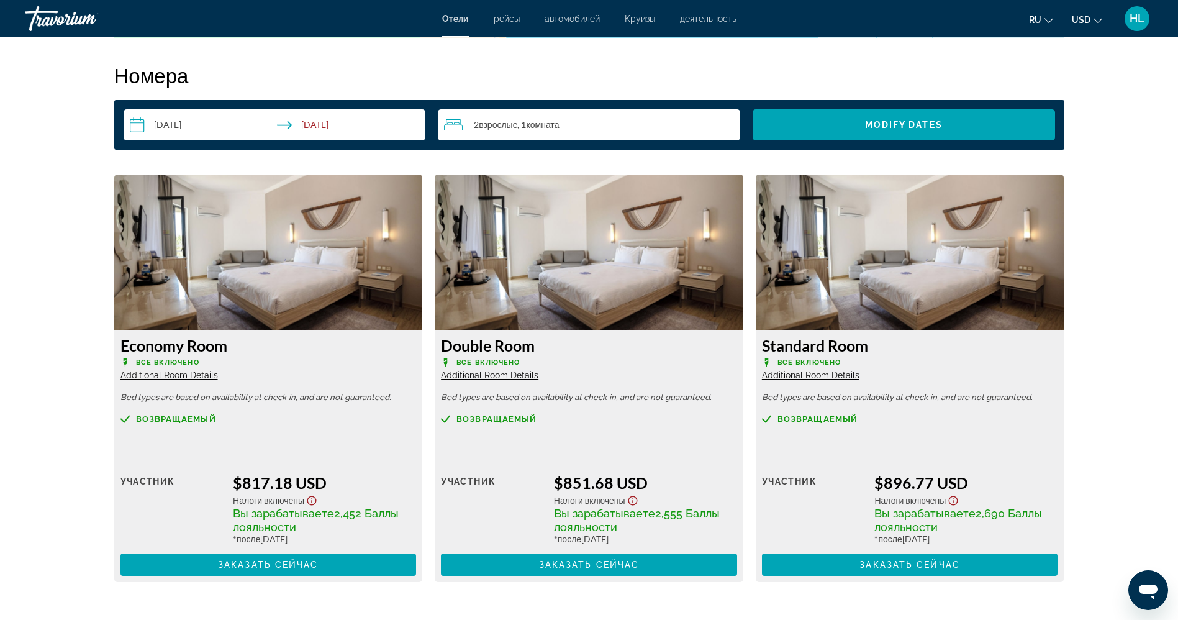
scroll to position [1589, 0]
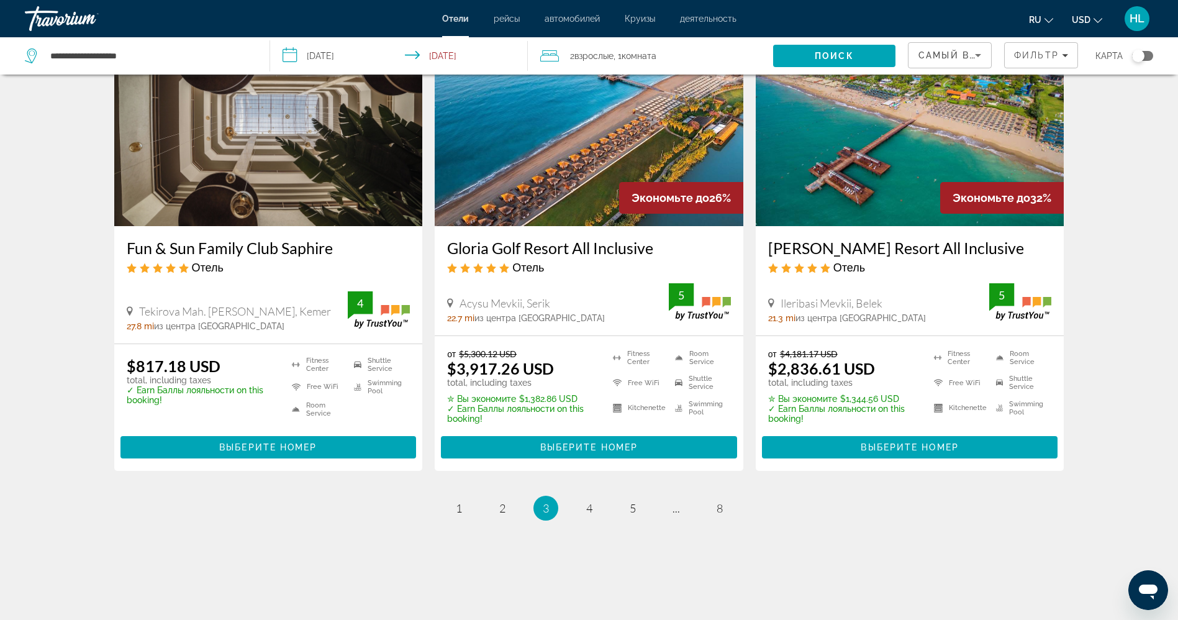
scroll to position [1527, 0]
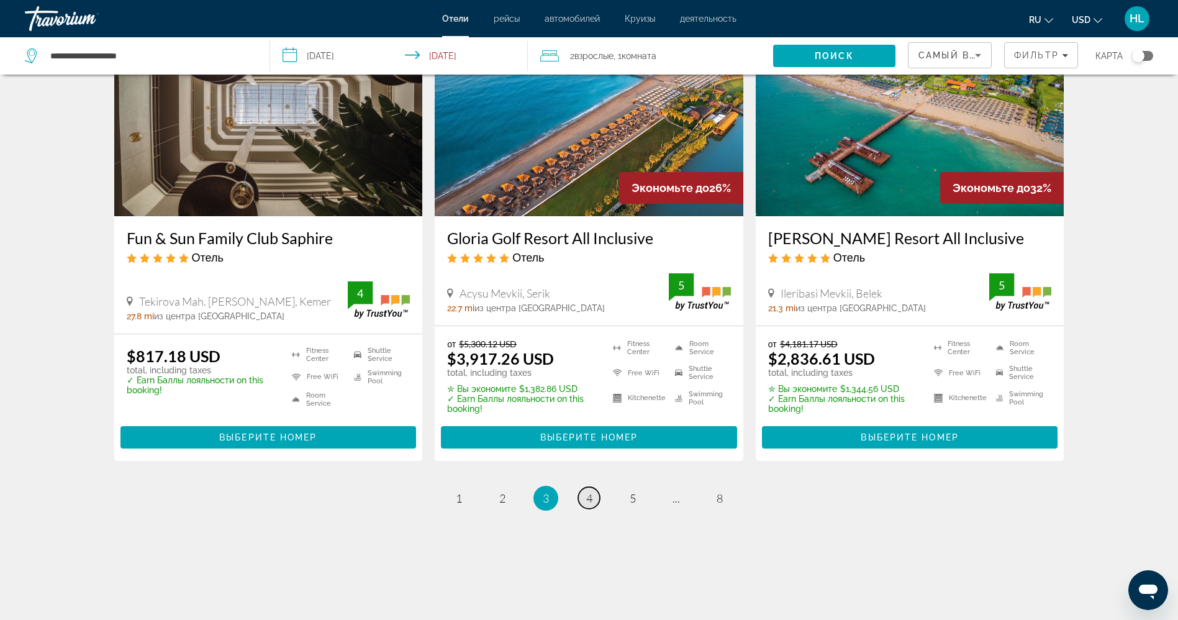
click at [586, 487] on link "page 4" at bounding box center [589, 498] width 22 height 22
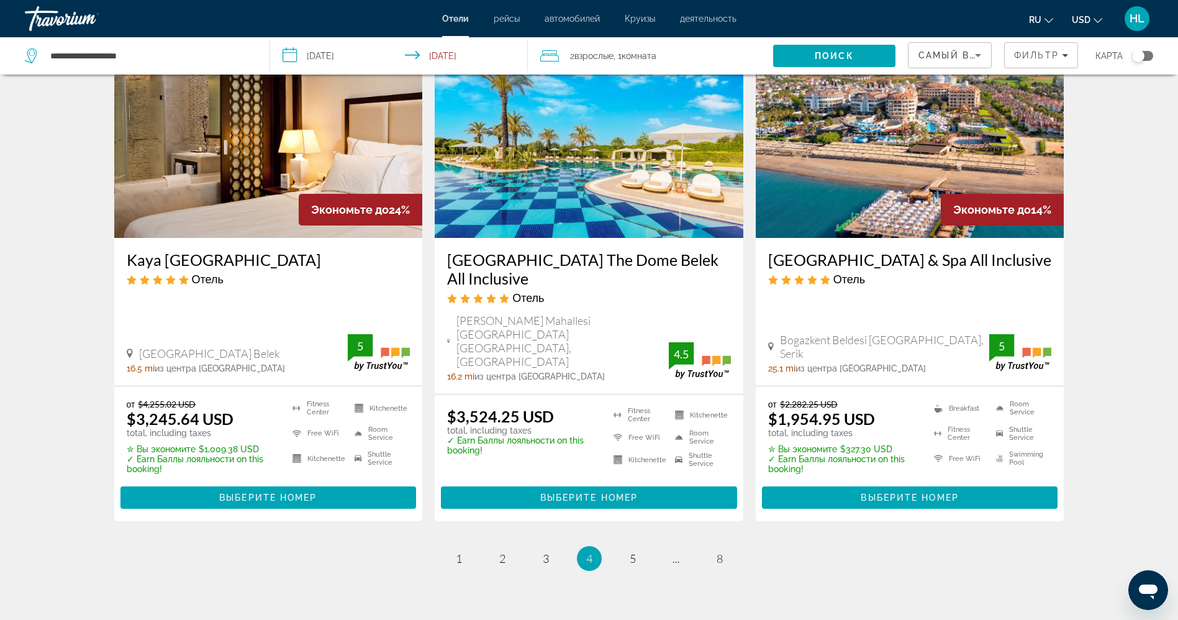
scroll to position [1511, 0]
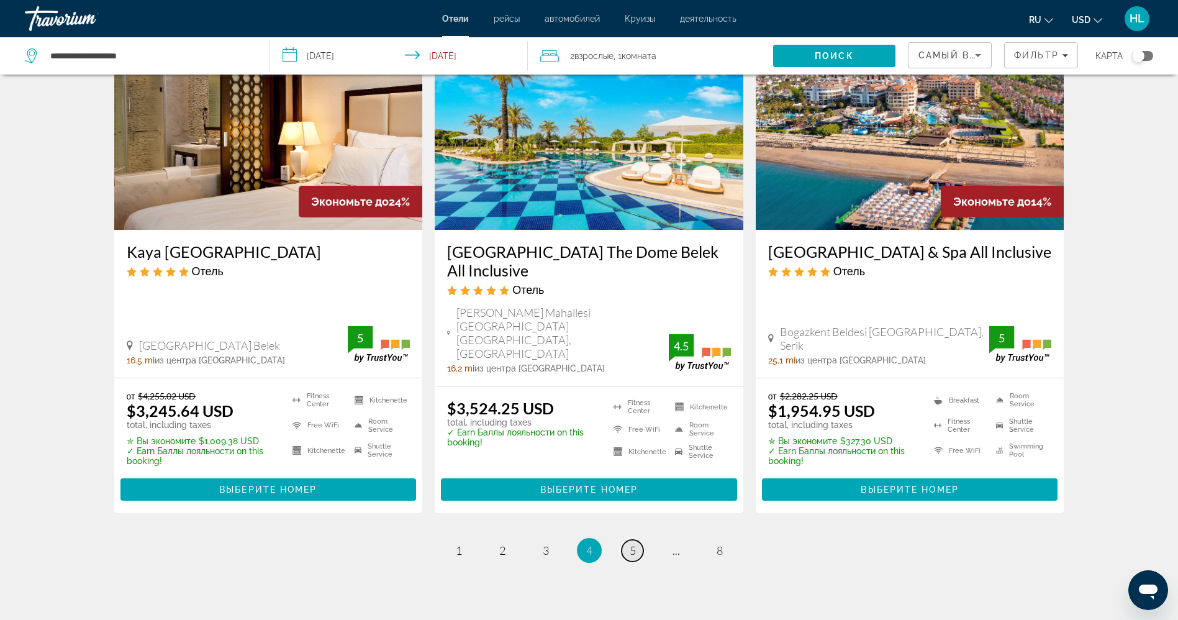
click at [631, 543] on span "5" at bounding box center [633, 550] width 6 height 14
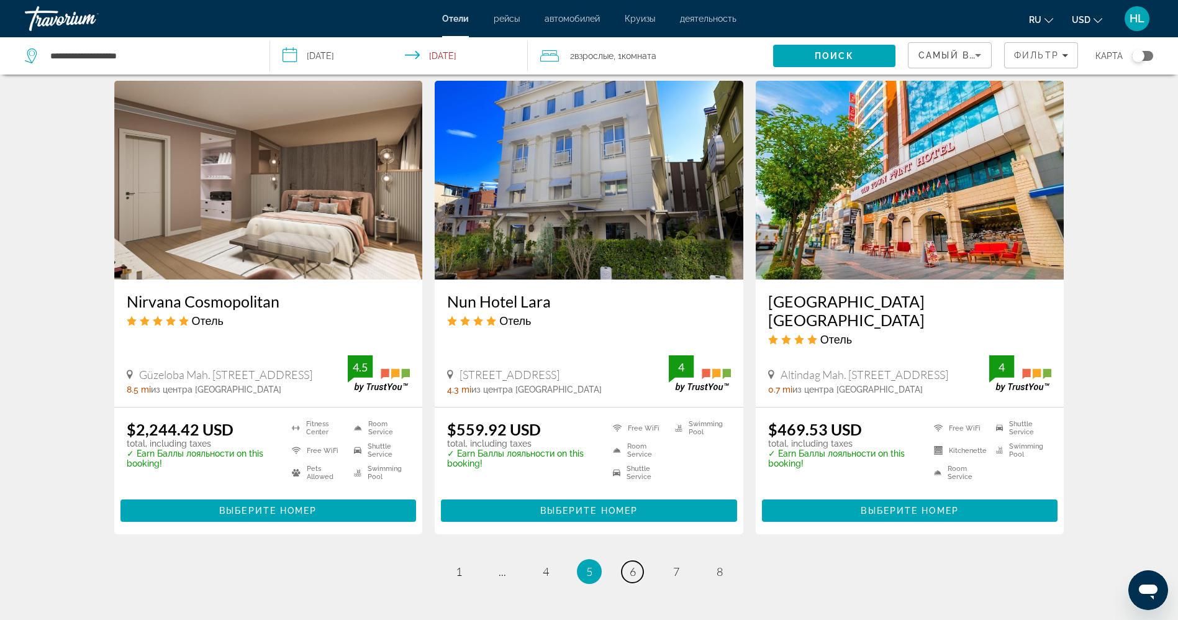
scroll to position [1481, 0]
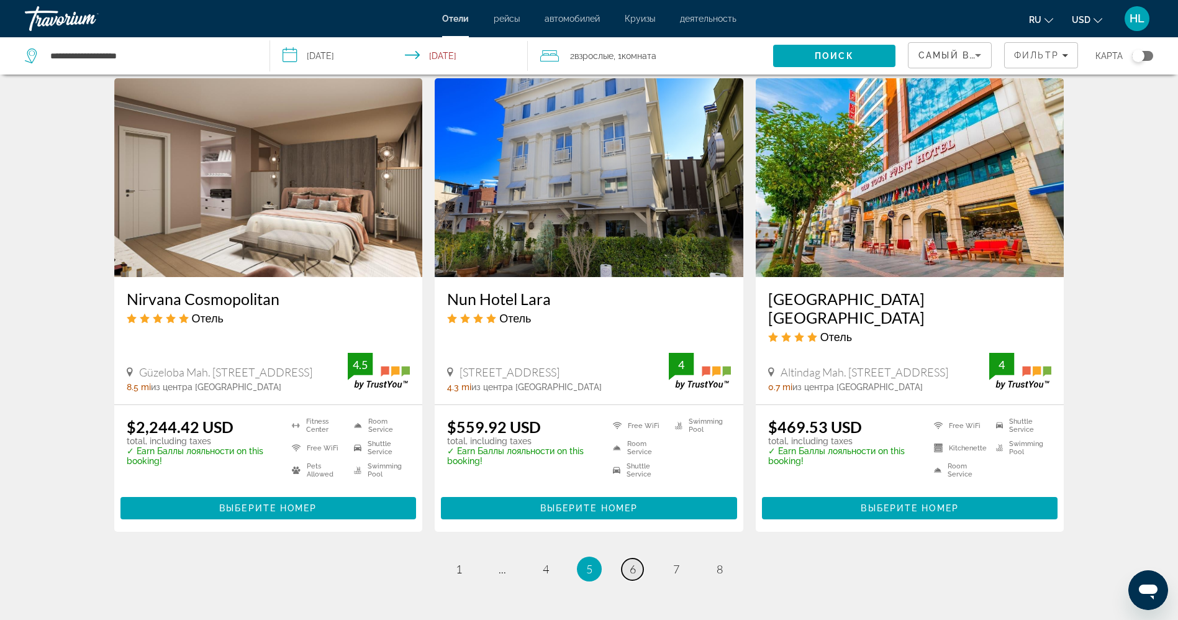
click at [630, 562] on span "6" at bounding box center [633, 569] width 6 height 14
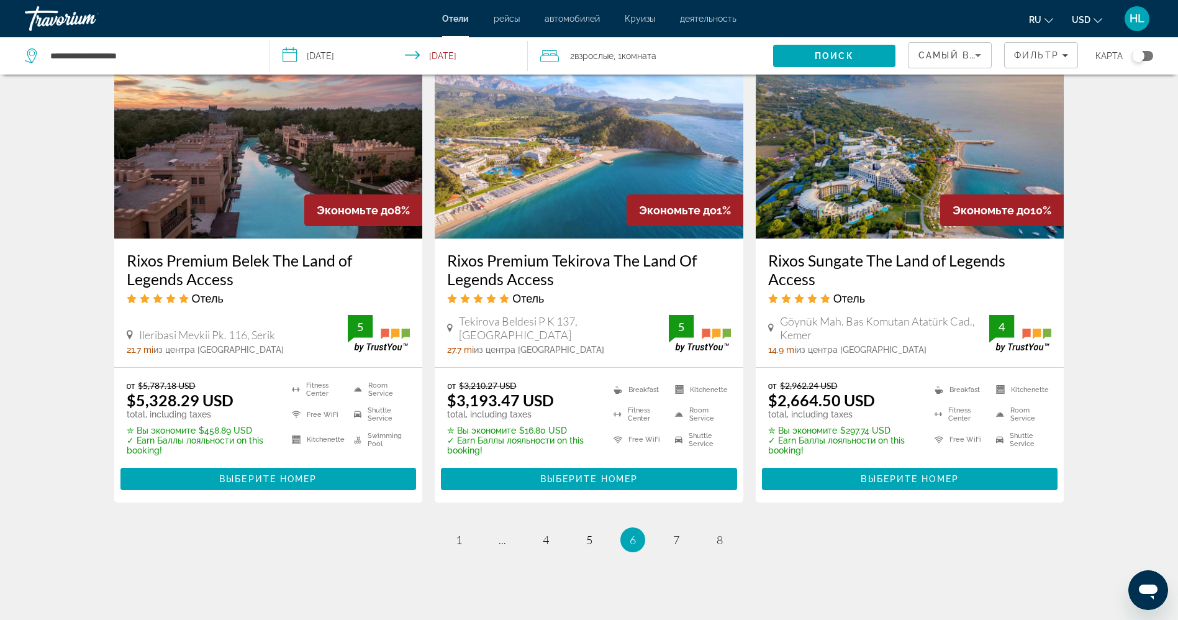
scroll to position [1545, 0]
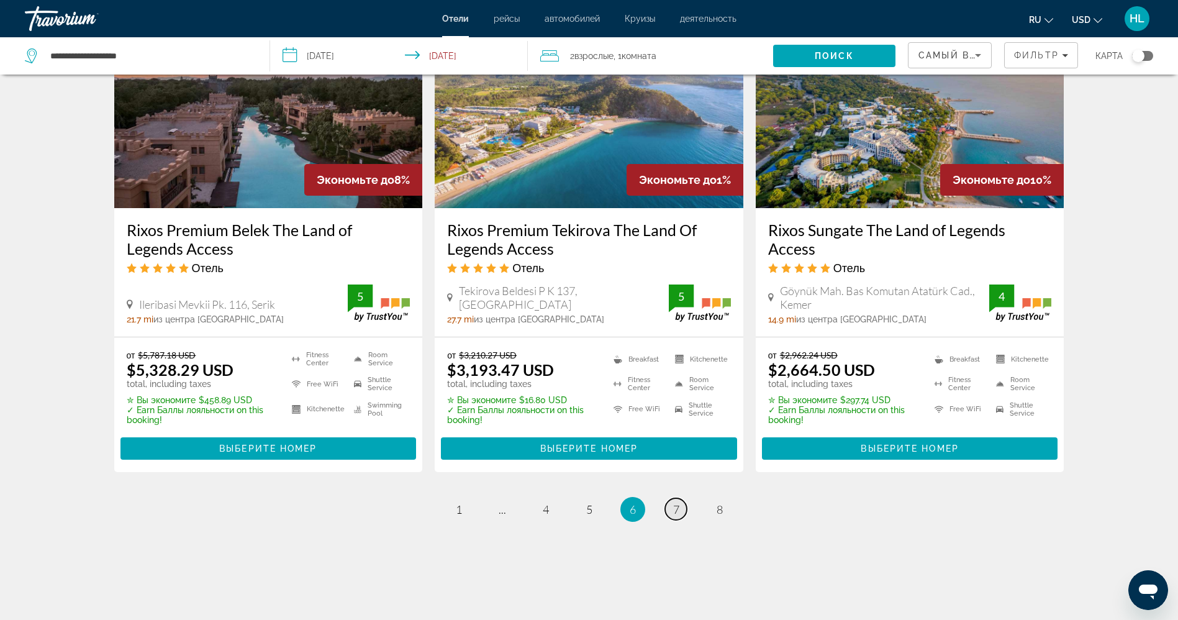
click at [679, 498] on link "page 7" at bounding box center [676, 509] width 22 height 22
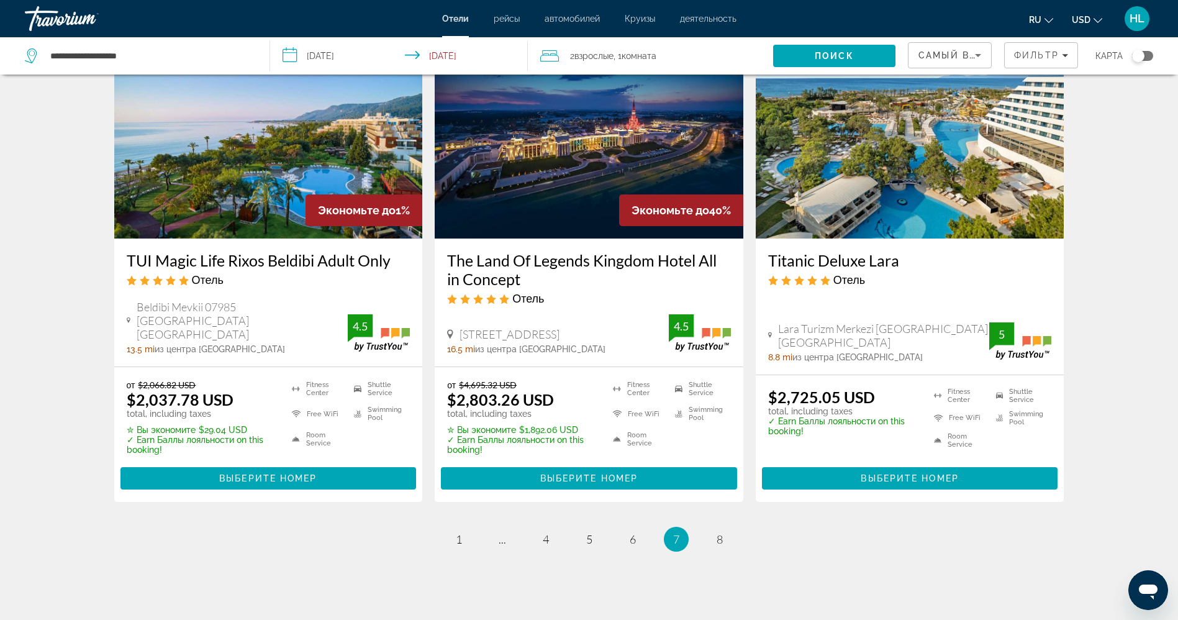
scroll to position [1544, 0]
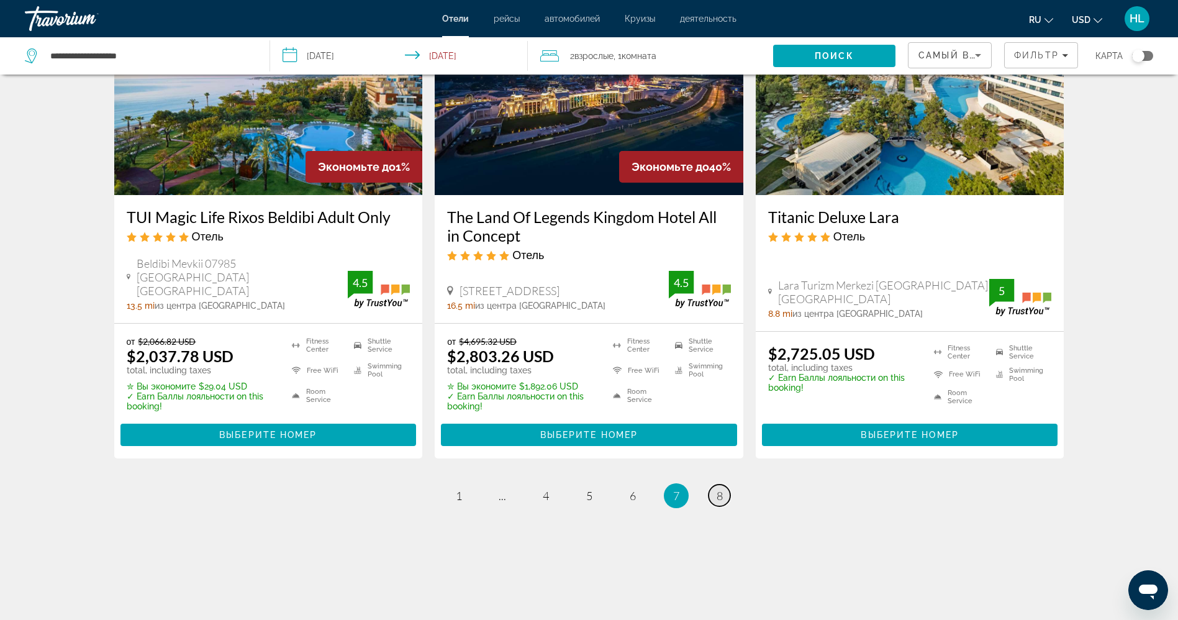
click at [712, 499] on link "page 8" at bounding box center [719, 495] width 22 height 22
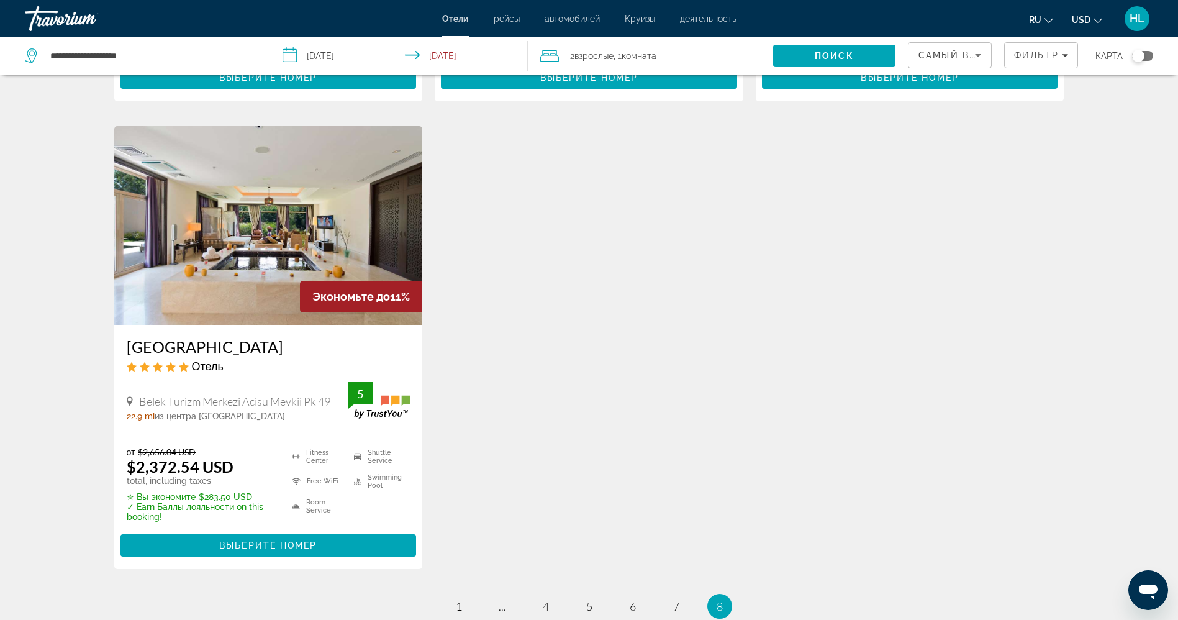
scroll to position [484, 0]
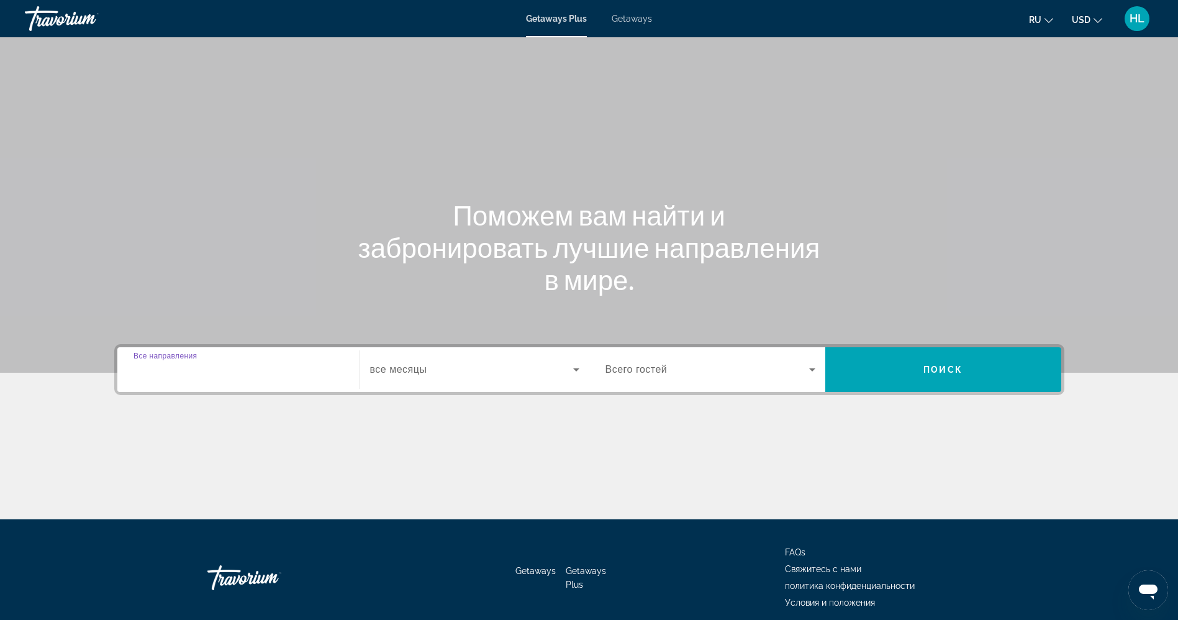
click at [252, 373] on input "Destination Все направления" at bounding box center [238, 370] width 210 height 15
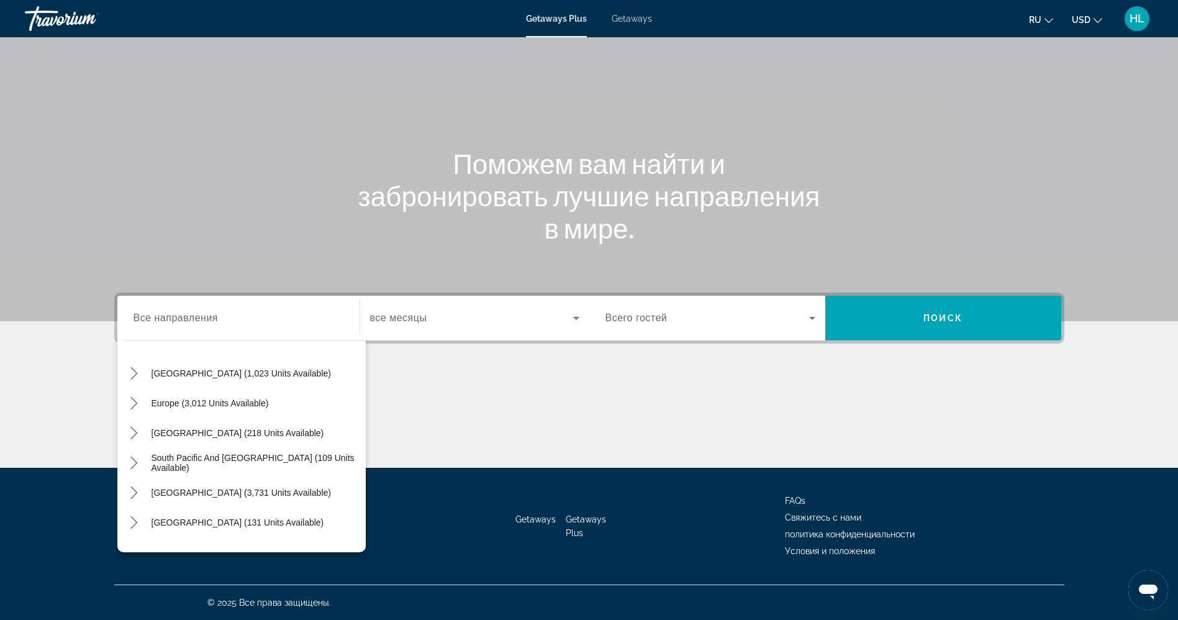
scroll to position [117, 0]
click at [137, 405] on icon "Toggle Europe (3,012 units available) submenu" at bounding box center [134, 406] width 7 height 12
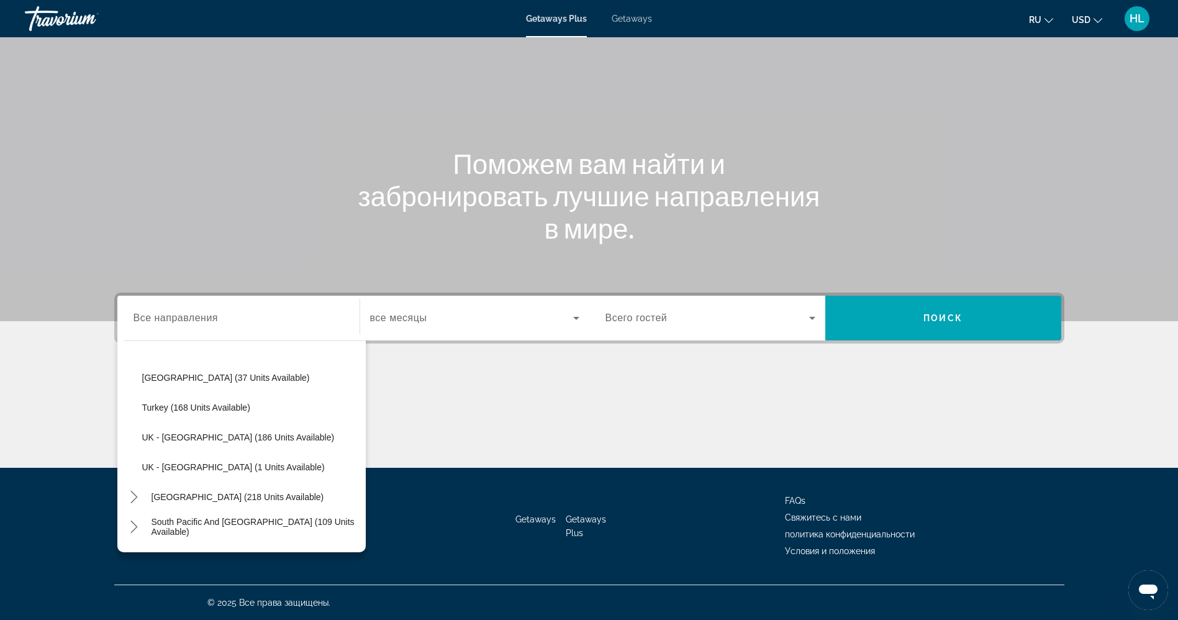
scroll to position [676, 0]
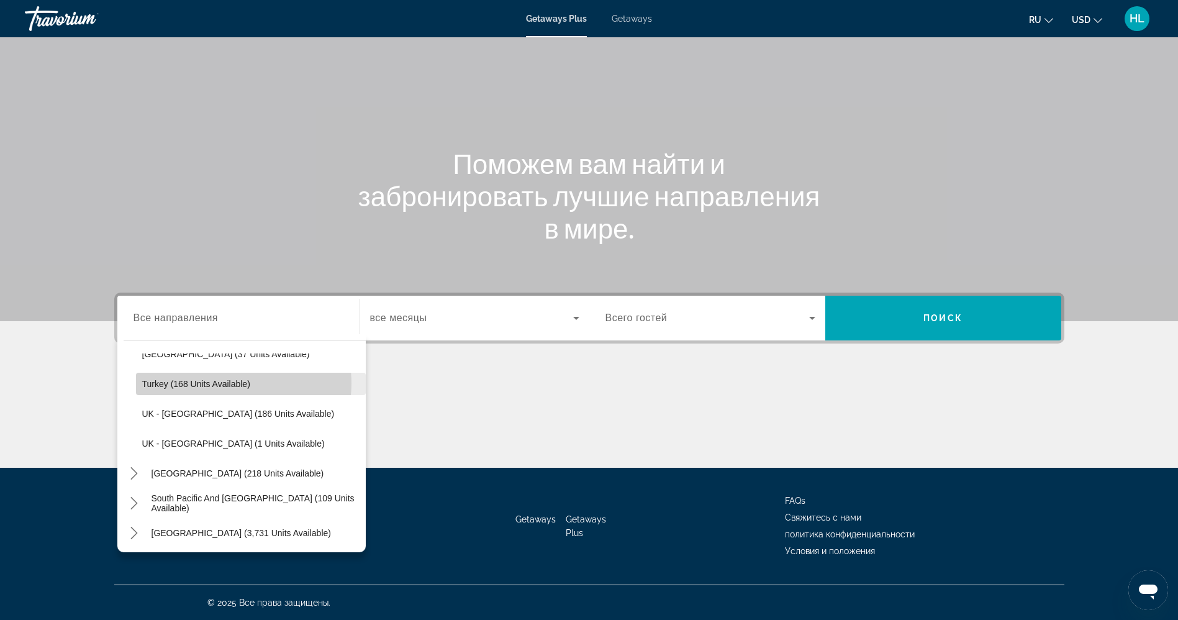
click at [235, 383] on span "Turkey (168 units available)" at bounding box center [196, 384] width 108 height 10
type input "**********"
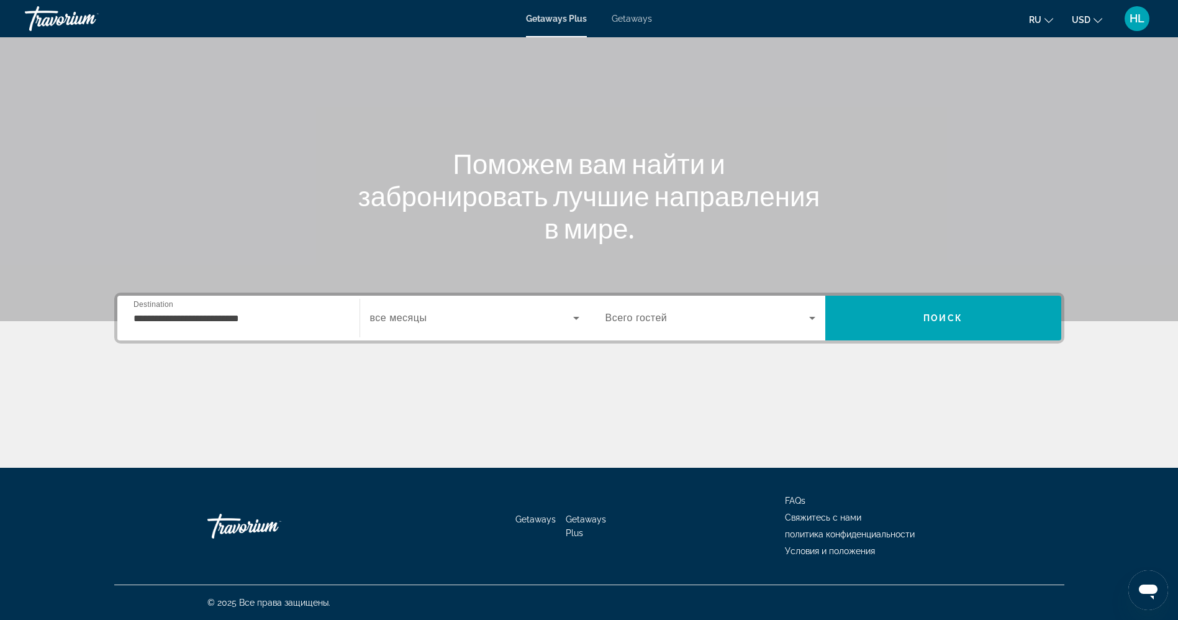
click at [457, 301] on div "Search widget" at bounding box center [474, 318] width 209 height 35
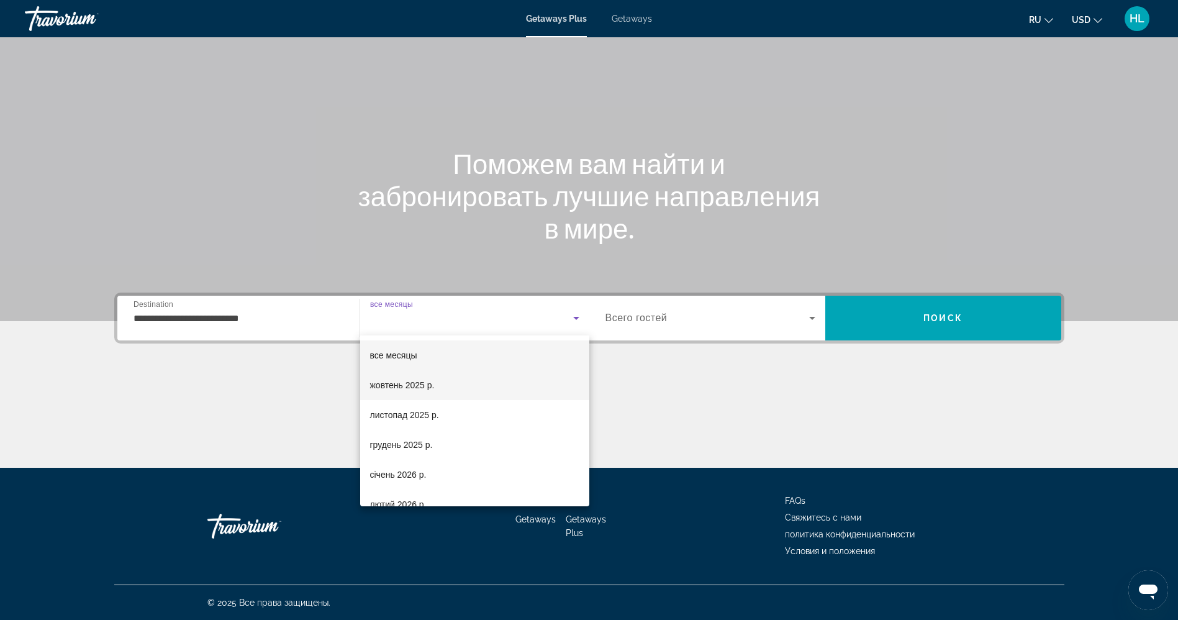
click at [428, 393] on mat-option "жовтень 2025 р." at bounding box center [474, 385] width 229 height 30
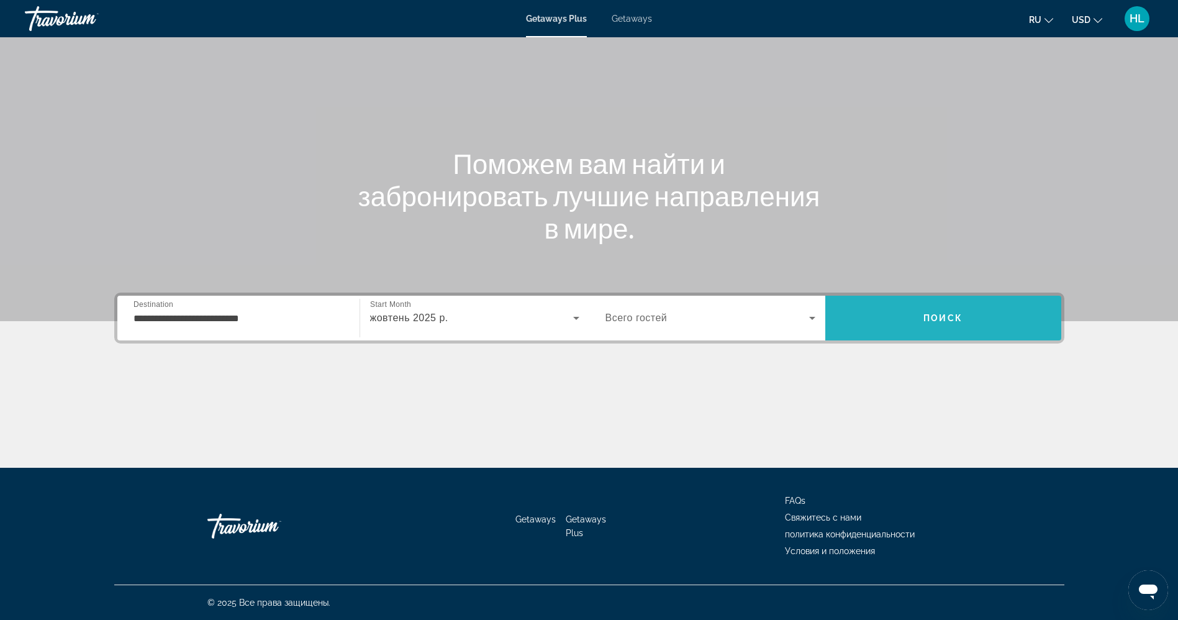
click at [908, 327] on span "Search" at bounding box center [943, 318] width 236 height 30
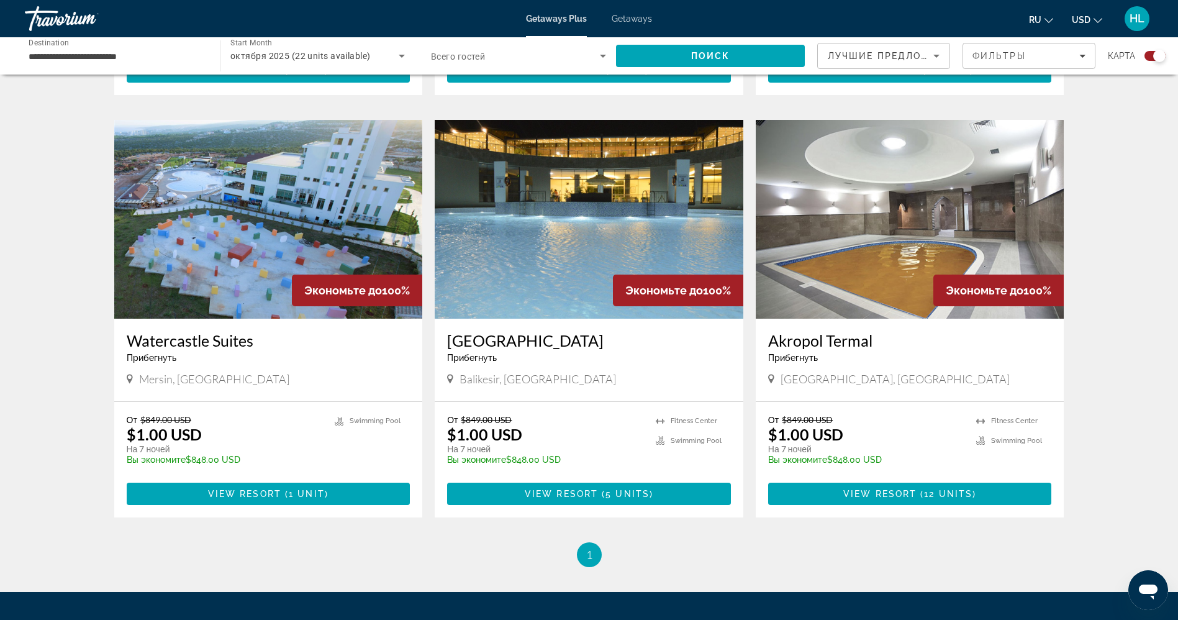
scroll to position [725, 0]
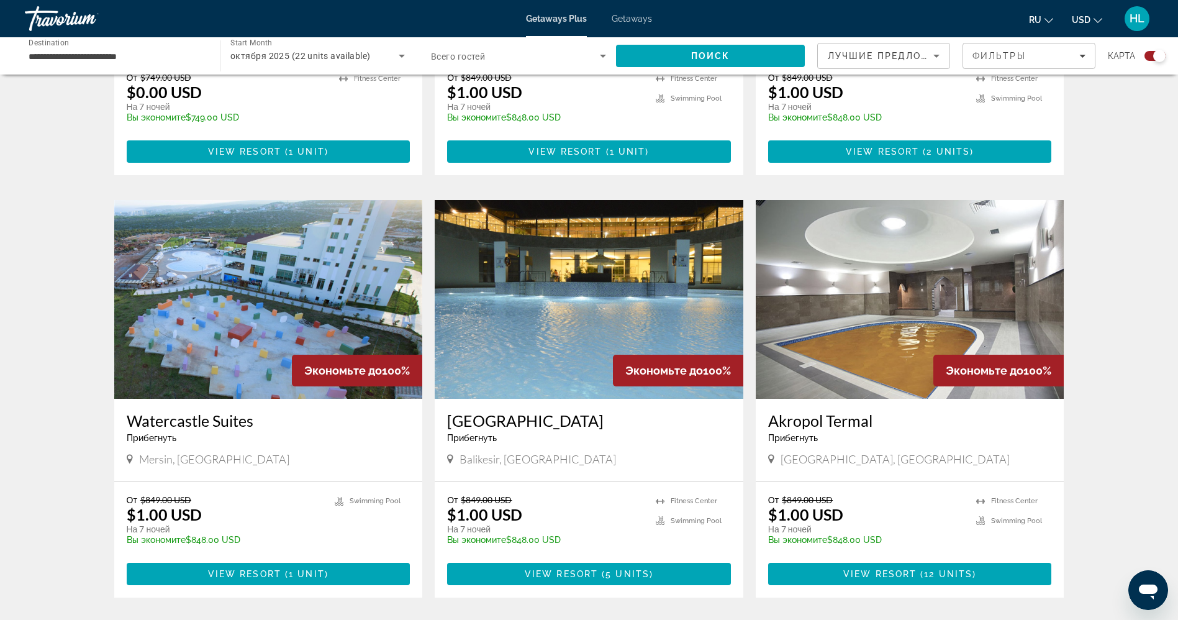
click at [656, 317] on img "Main content" at bounding box center [589, 299] width 309 height 199
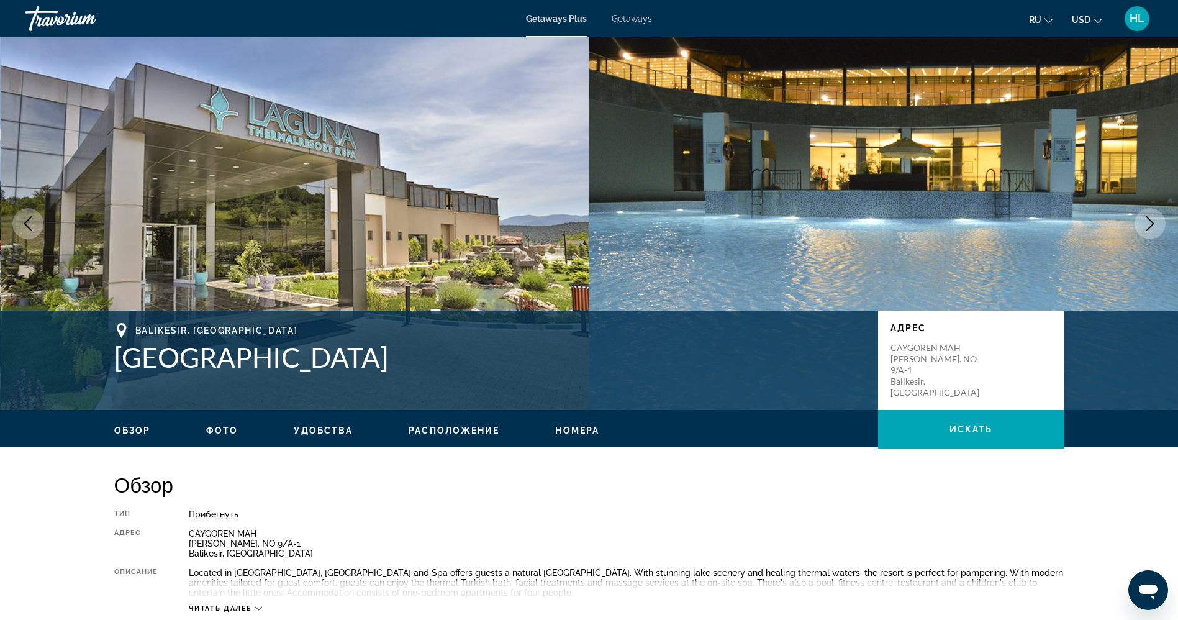
click at [1153, 224] on icon "Next image" at bounding box center [1150, 223] width 8 height 15
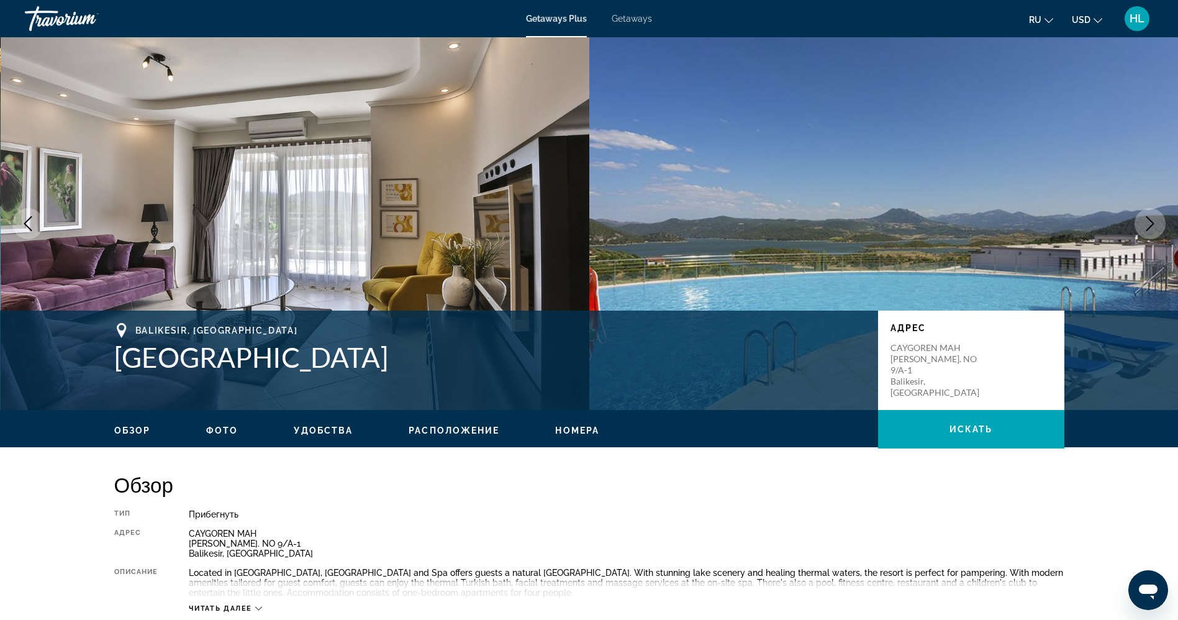
click at [1153, 224] on icon "Next image" at bounding box center [1150, 223] width 8 height 15
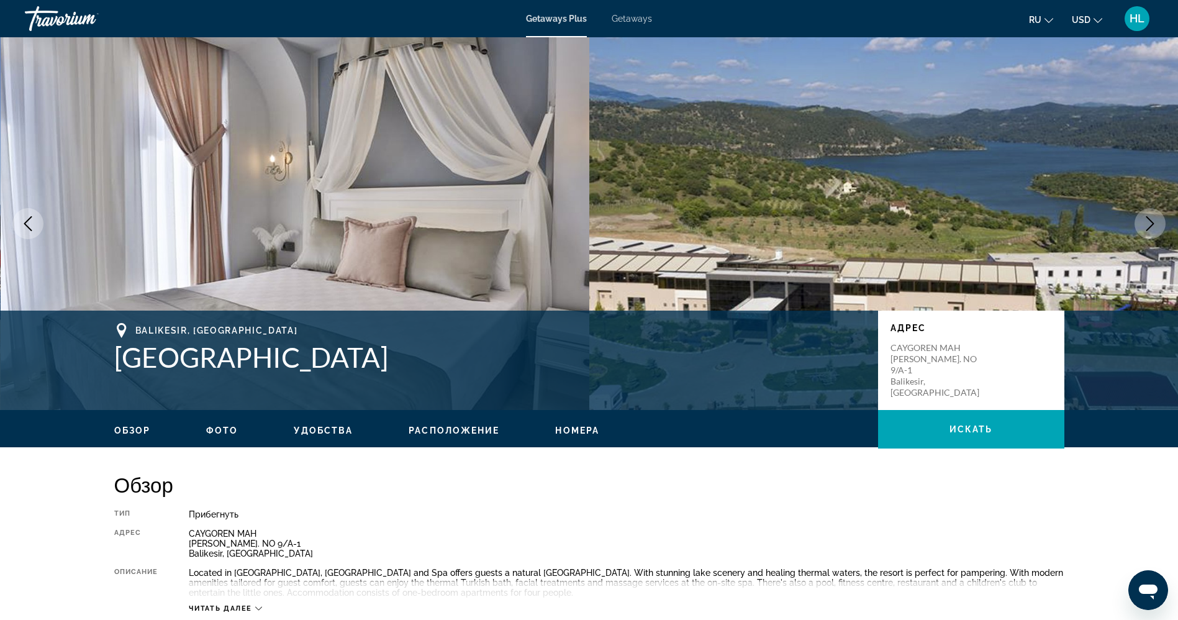
click at [1153, 224] on icon "Next image" at bounding box center [1150, 223] width 8 height 15
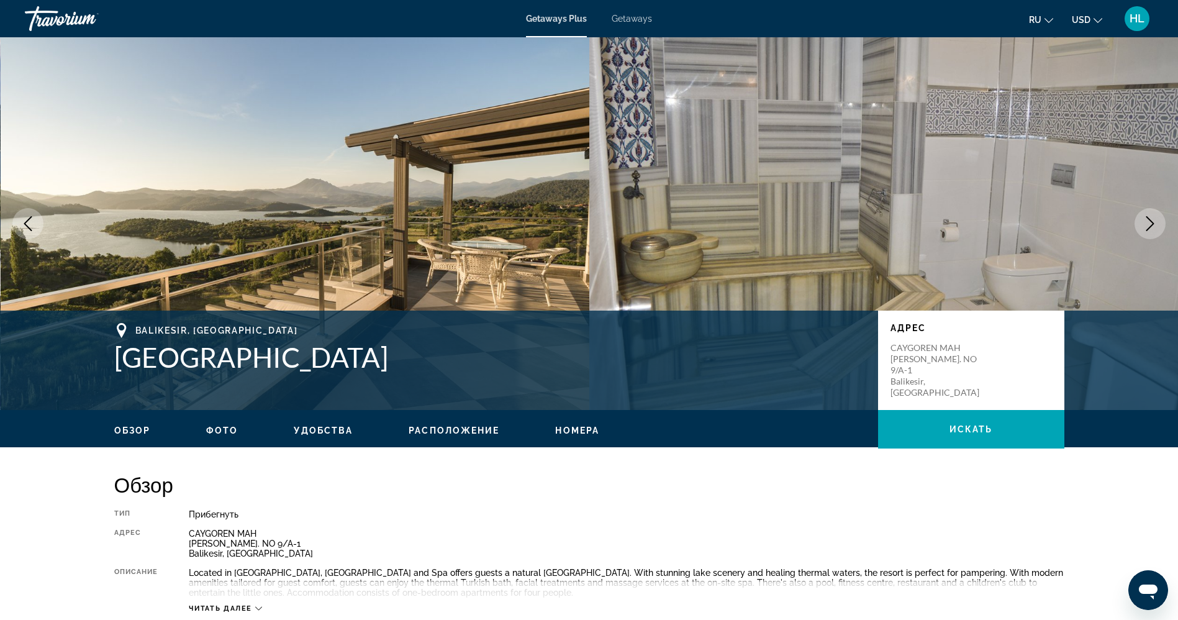
click at [1153, 224] on icon "Next image" at bounding box center [1150, 223] width 8 height 15
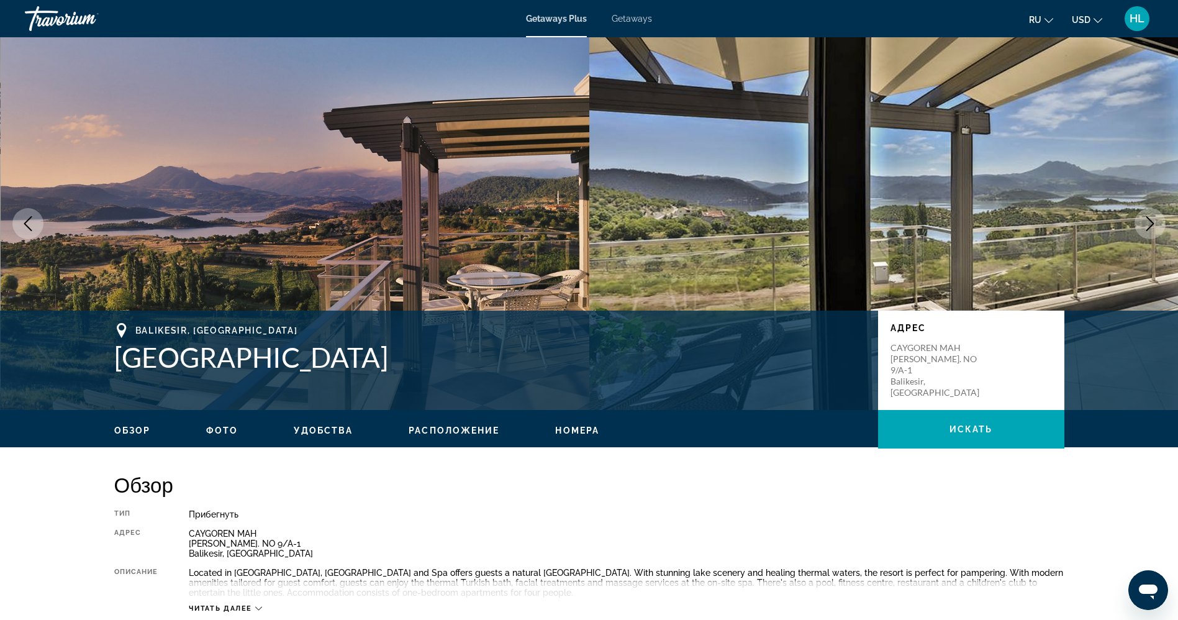
click at [1153, 224] on icon "Next image" at bounding box center [1150, 223] width 8 height 15
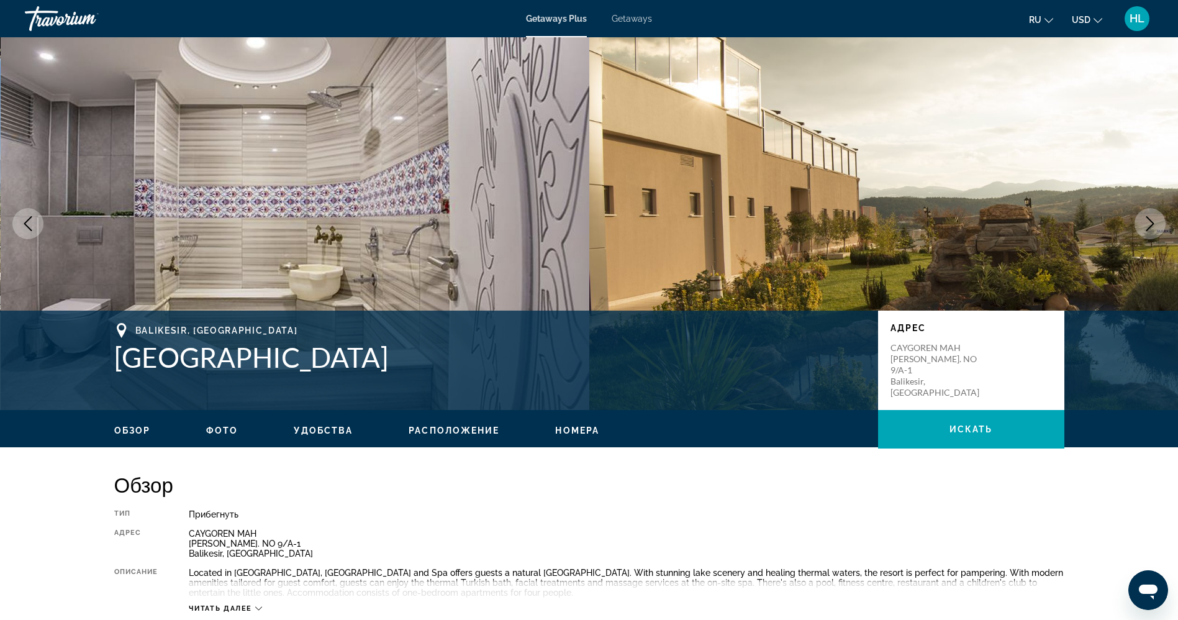
click at [1153, 224] on icon "Next image" at bounding box center [1150, 223] width 8 height 15
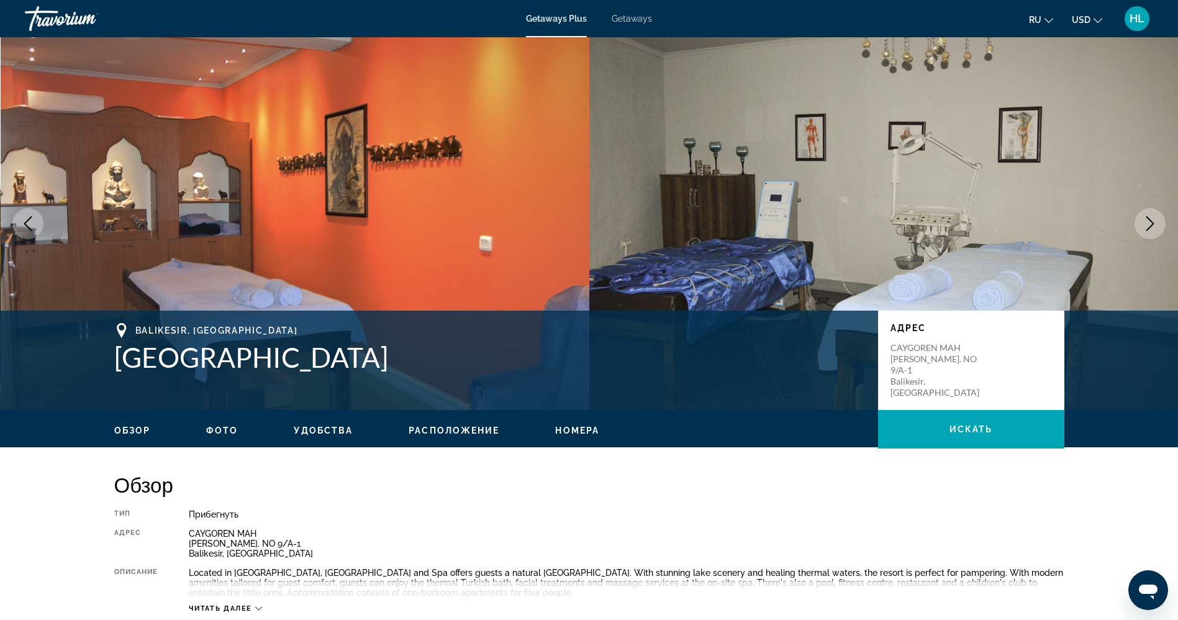
click at [1153, 224] on icon "Next image" at bounding box center [1150, 223] width 8 height 15
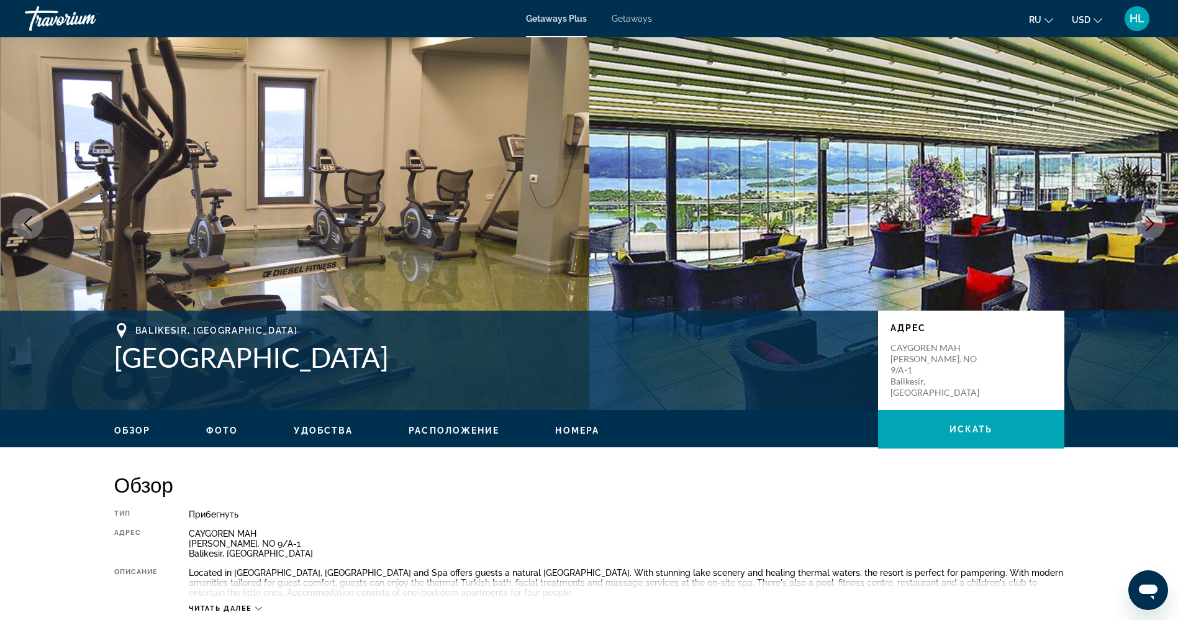
click at [1153, 224] on icon "Next image" at bounding box center [1150, 223] width 8 height 15
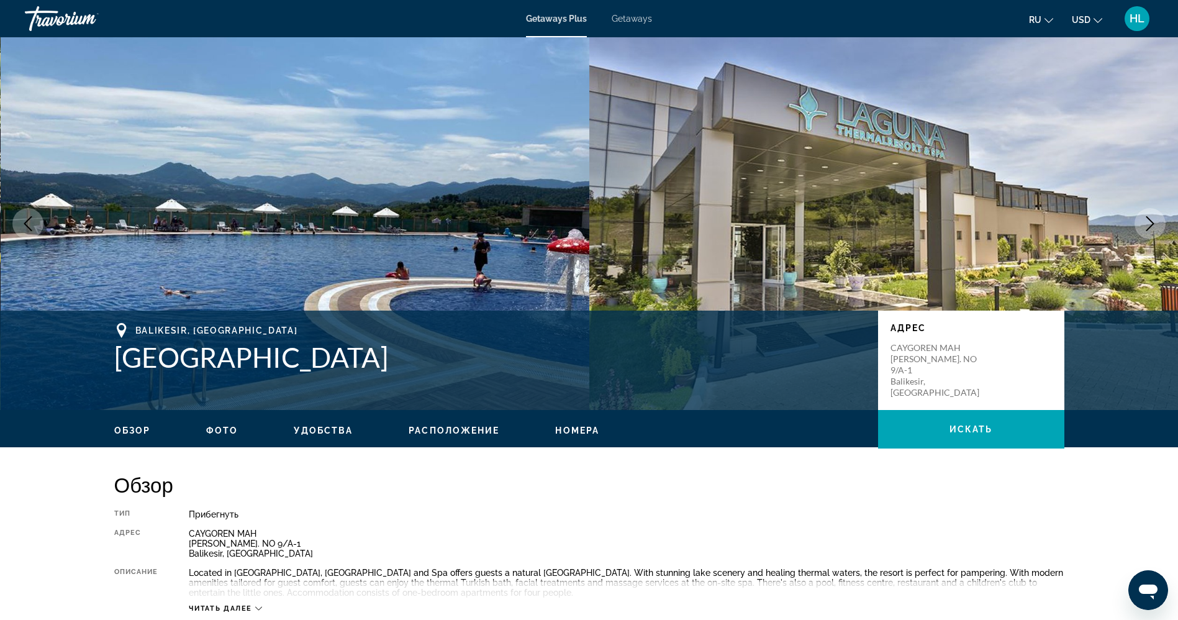
click at [1153, 224] on icon "Next image" at bounding box center [1150, 223] width 8 height 15
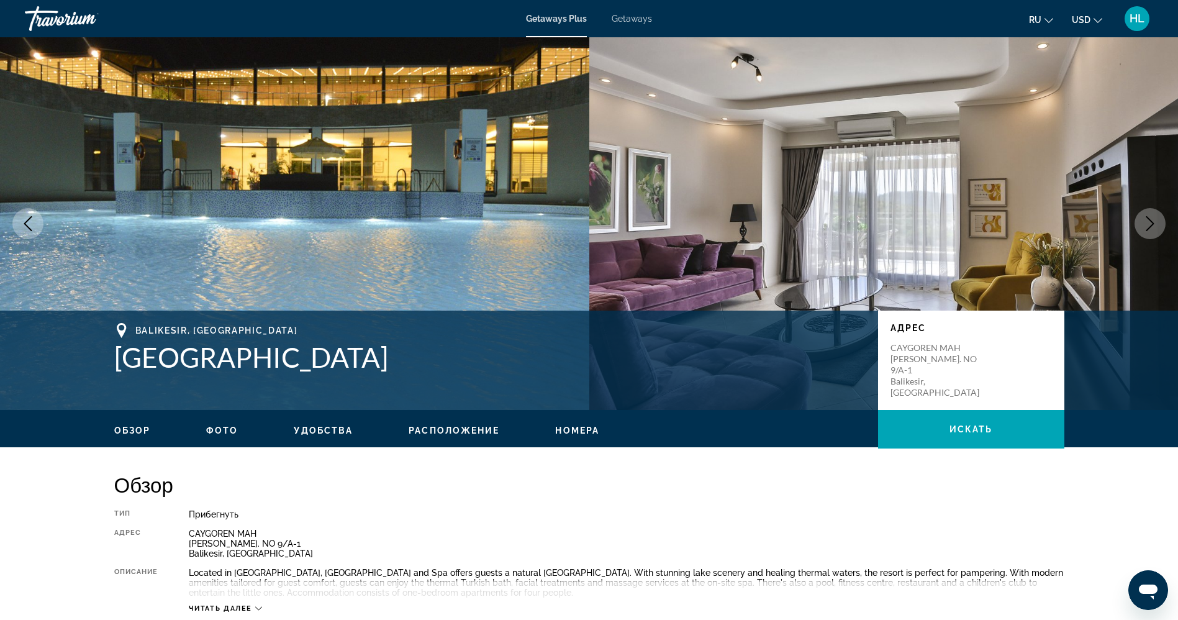
click at [1153, 224] on icon "Next image" at bounding box center [1150, 223] width 8 height 15
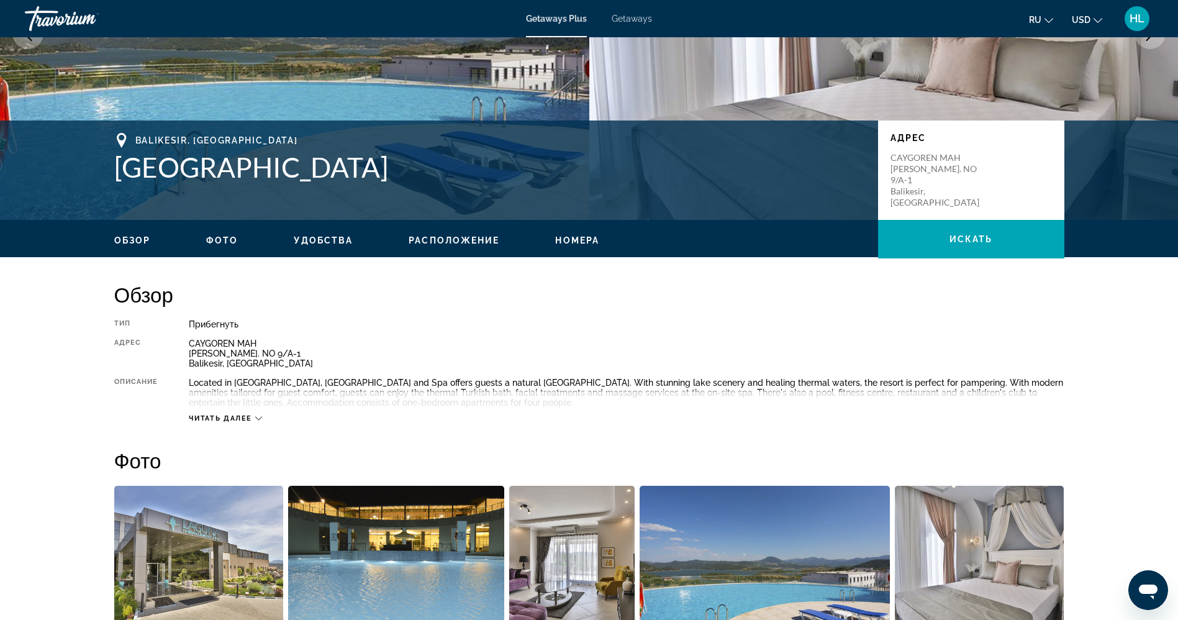
scroll to position [159, 0]
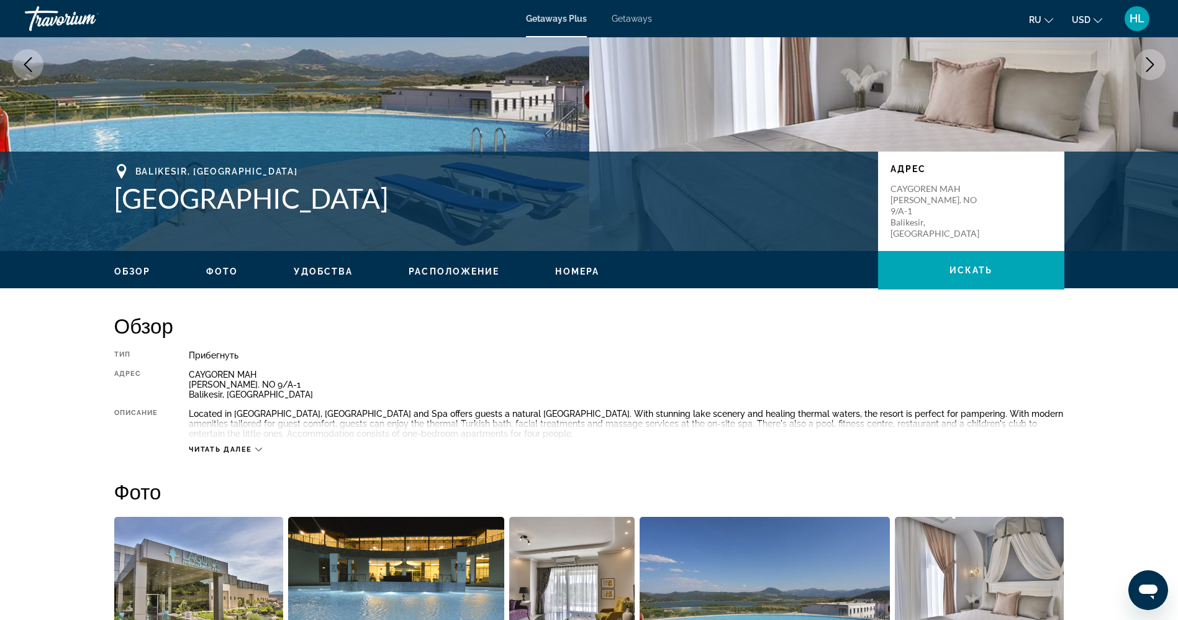
click at [412, 198] on h1 "Laguna Termal Resort and Spa" at bounding box center [489, 198] width 751 height 32
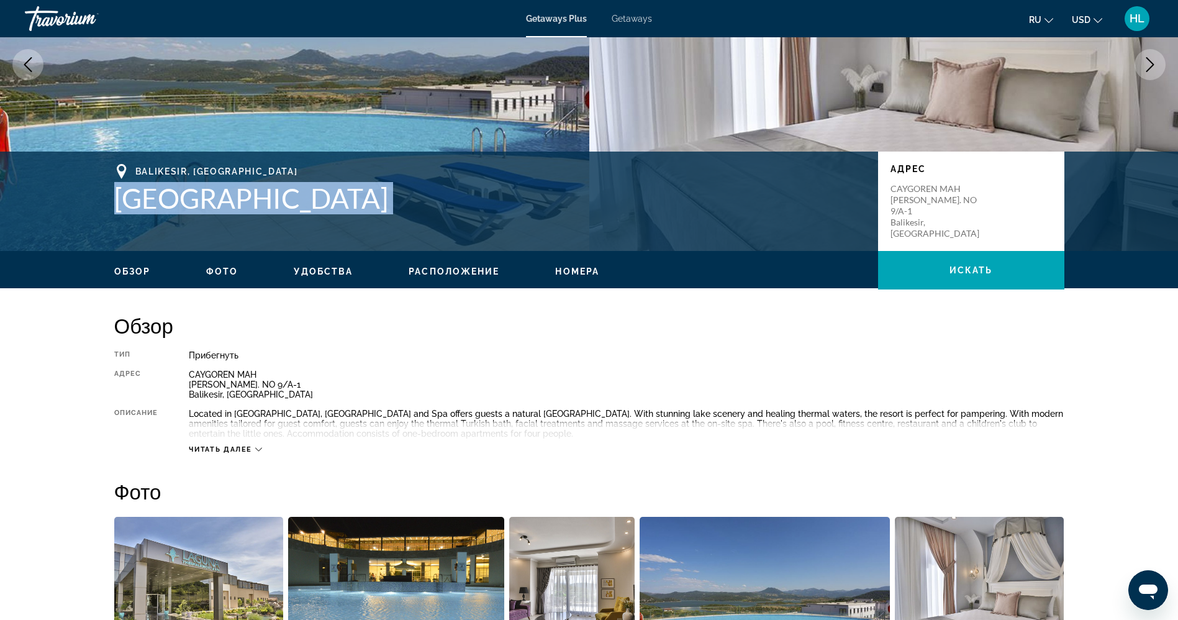
click at [412, 198] on h1 "Laguna Termal Resort and Spa" at bounding box center [489, 198] width 751 height 32
copy h1 "Laguna Termal Resort and Spa"
